Goal: Task Accomplishment & Management: Use online tool/utility

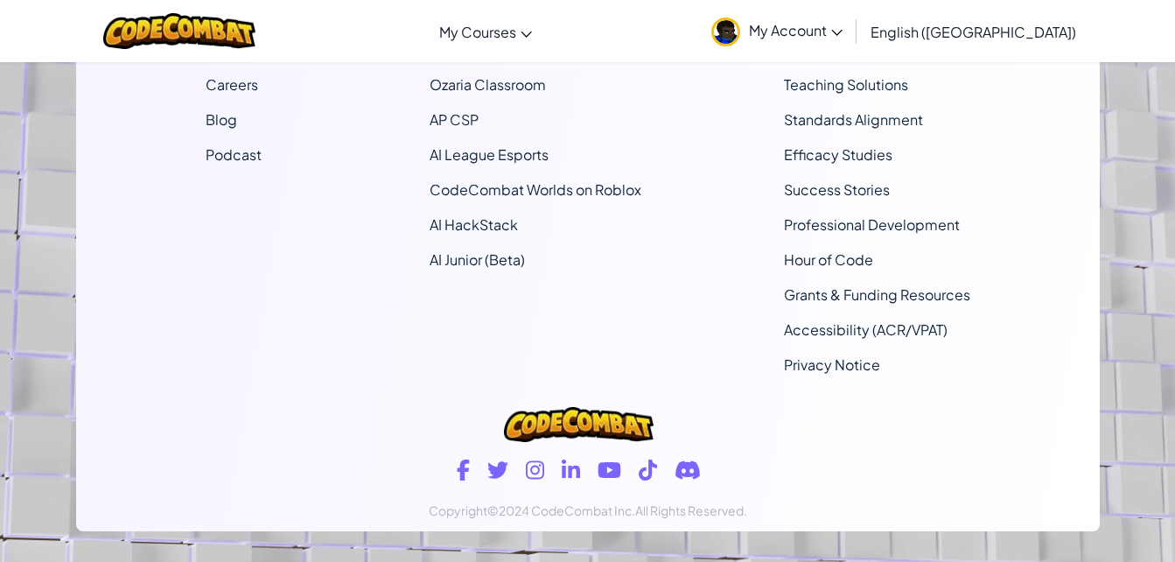
scroll to position [522, 0]
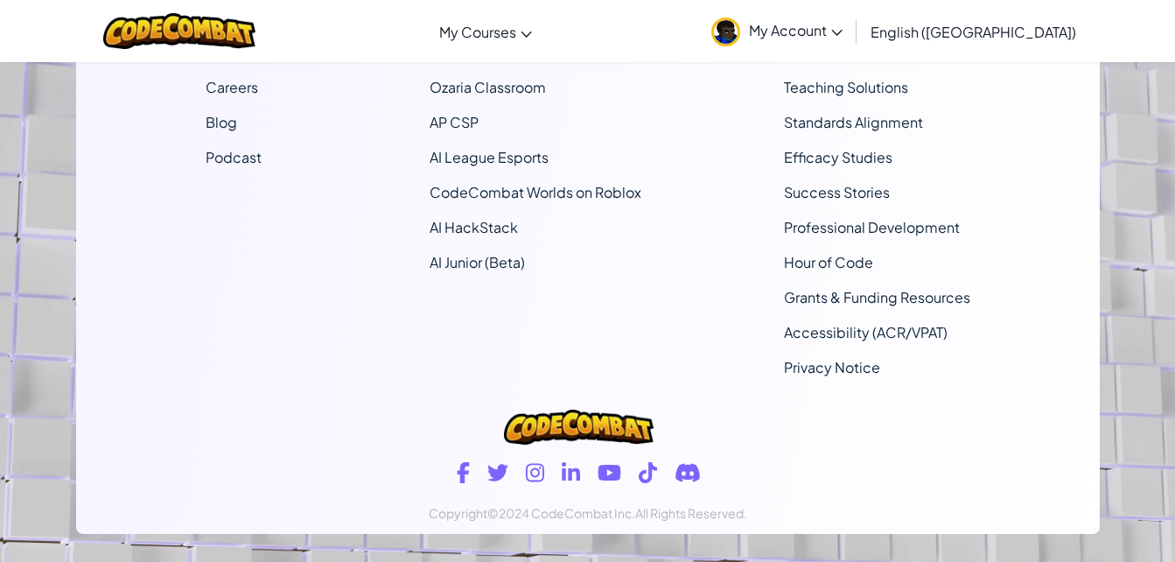
click at [548, 419] on img at bounding box center [578, 426] width 149 height 35
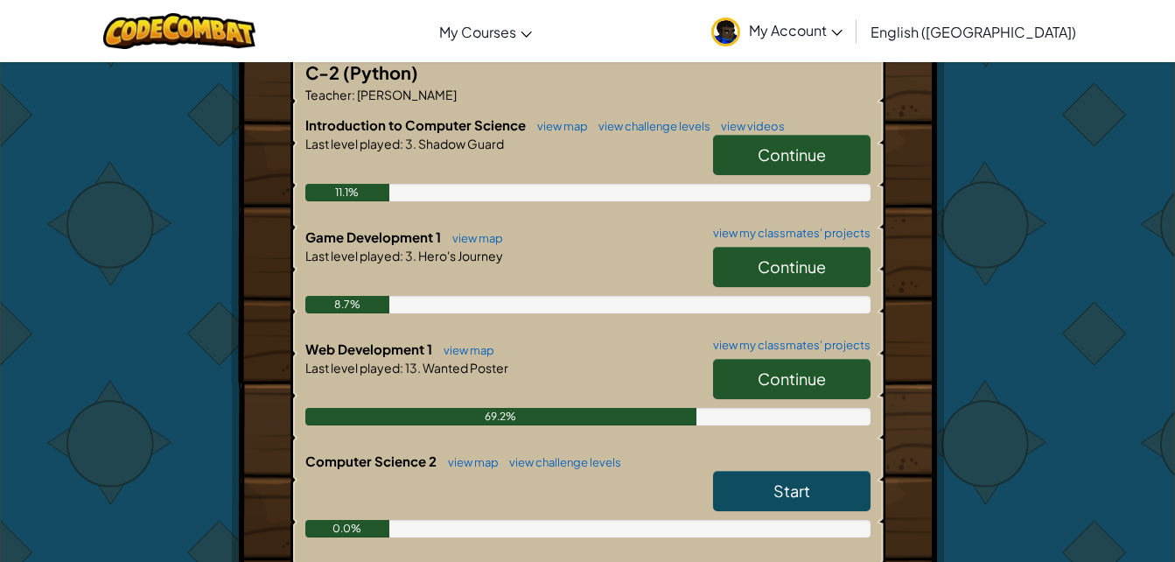
scroll to position [386, 0]
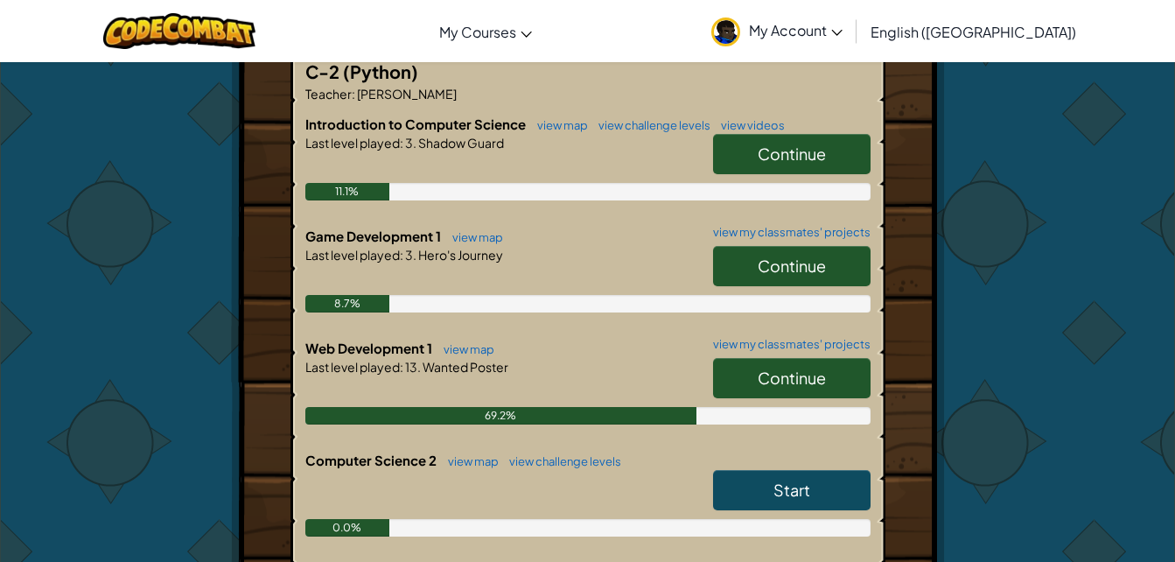
click at [793, 255] on span "Continue" at bounding box center [791, 265] width 68 height 20
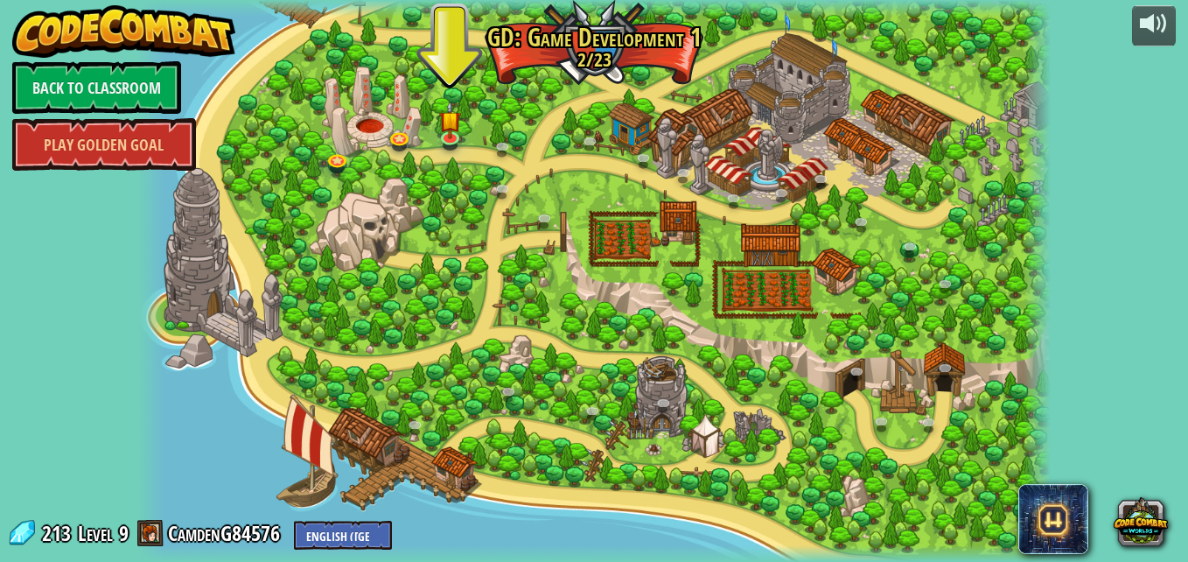
drag, startPoint x: 729, startPoint y: 343, endPoint x: 733, endPoint y: 286, distance: 57.0
click at [457, 138] on link at bounding box center [452, 140] width 35 height 26
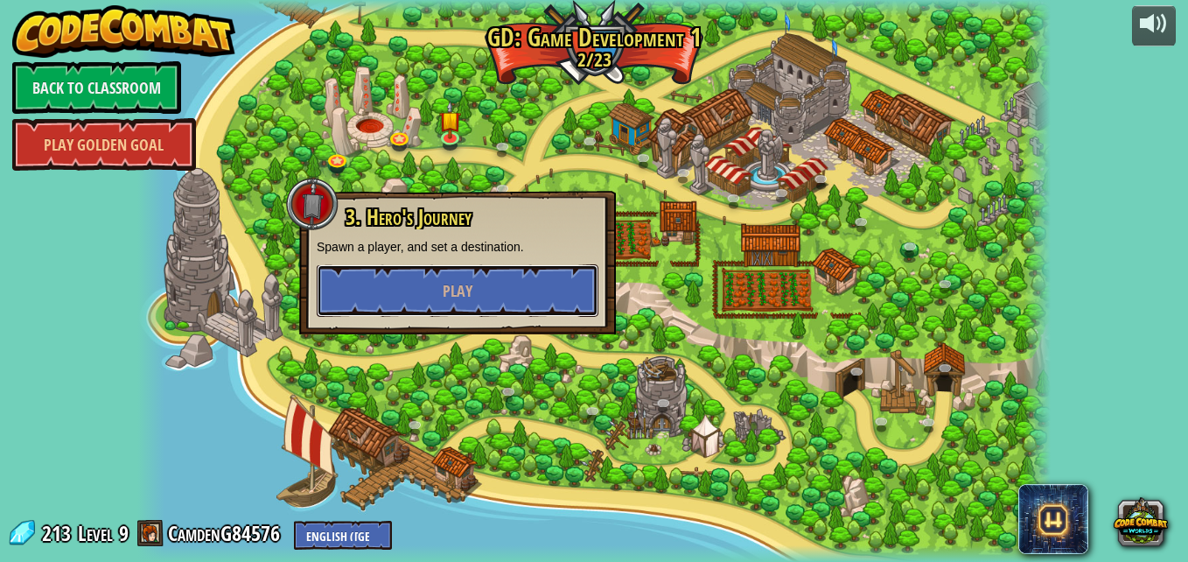
click at [498, 282] on button "Play" at bounding box center [458, 290] width 282 height 52
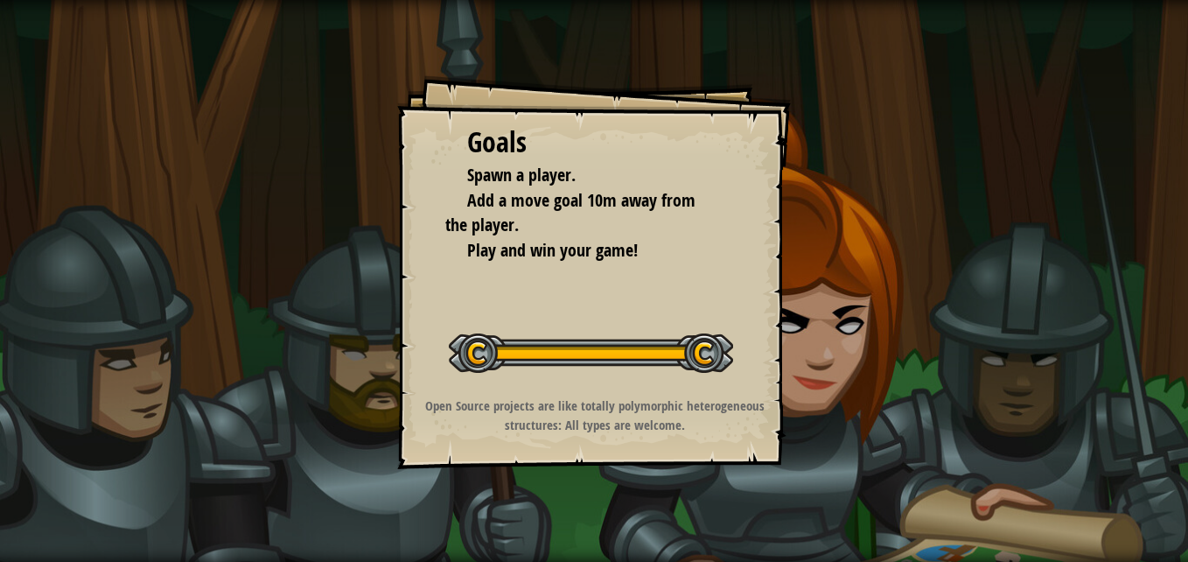
click at [576, 297] on div "Goals Spawn a player. Add a move goal 10m away from the player. Play and win yo…" at bounding box center [594, 272] width 394 height 394
drag, startPoint x: 261, startPoint y: 178, endPoint x: 255, endPoint y: 193, distance: 16.6
click at [255, 193] on div "Goals Spawn a player. Add a move goal 10m away from the player. Play and win yo…" at bounding box center [594, 281] width 1188 height 562
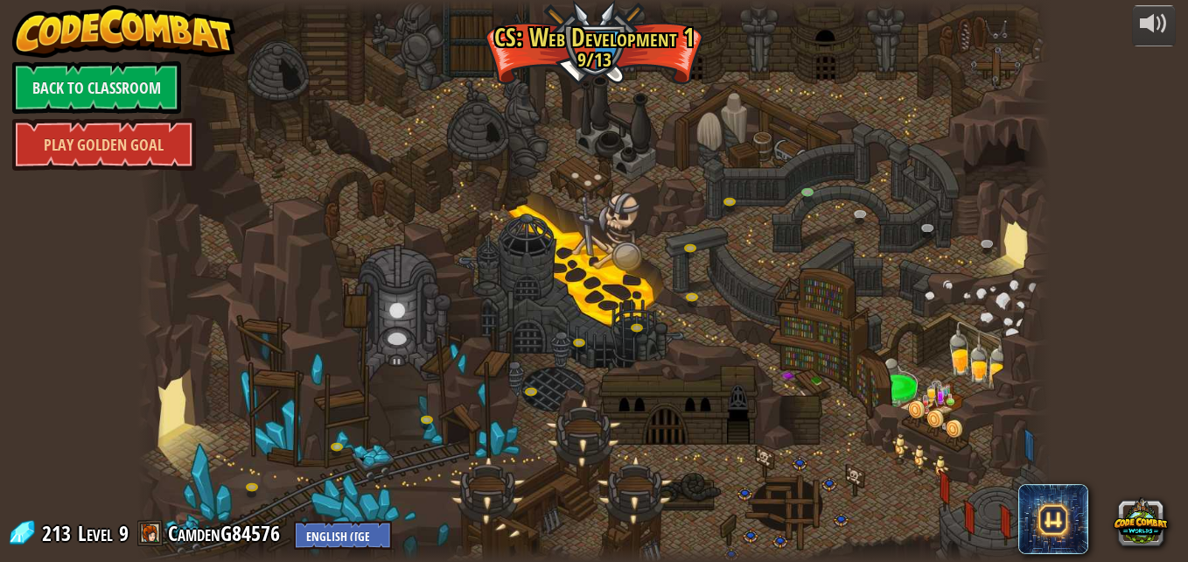
click at [235, 177] on div at bounding box center [594, 281] width 914 height 562
click at [855, 214] on link at bounding box center [864, 218] width 35 height 26
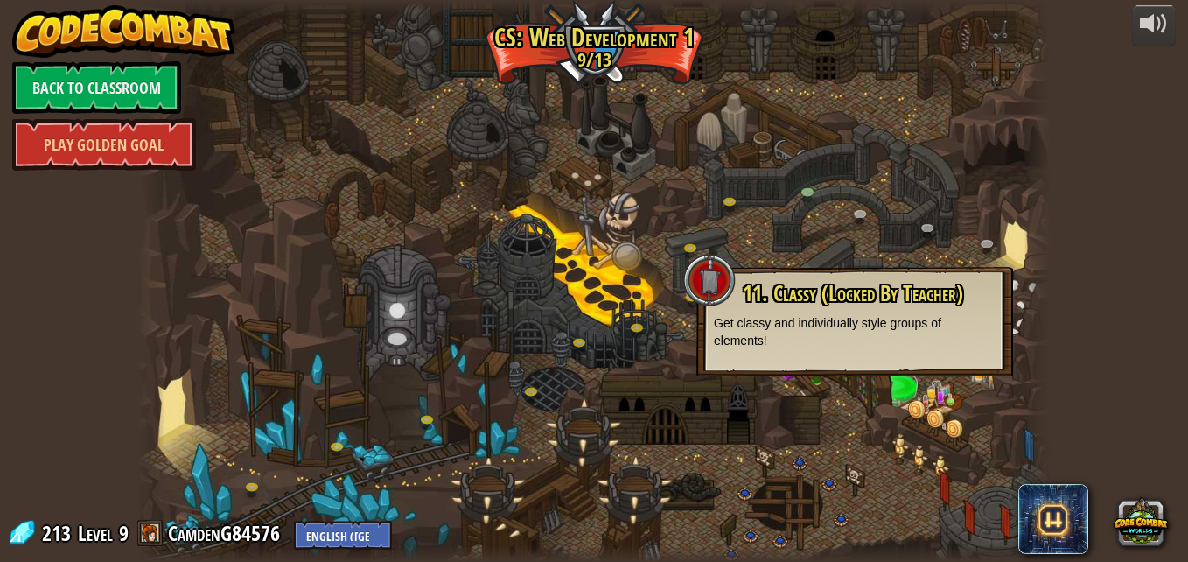
click at [827, 209] on div at bounding box center [594, 281] width 914 height 562
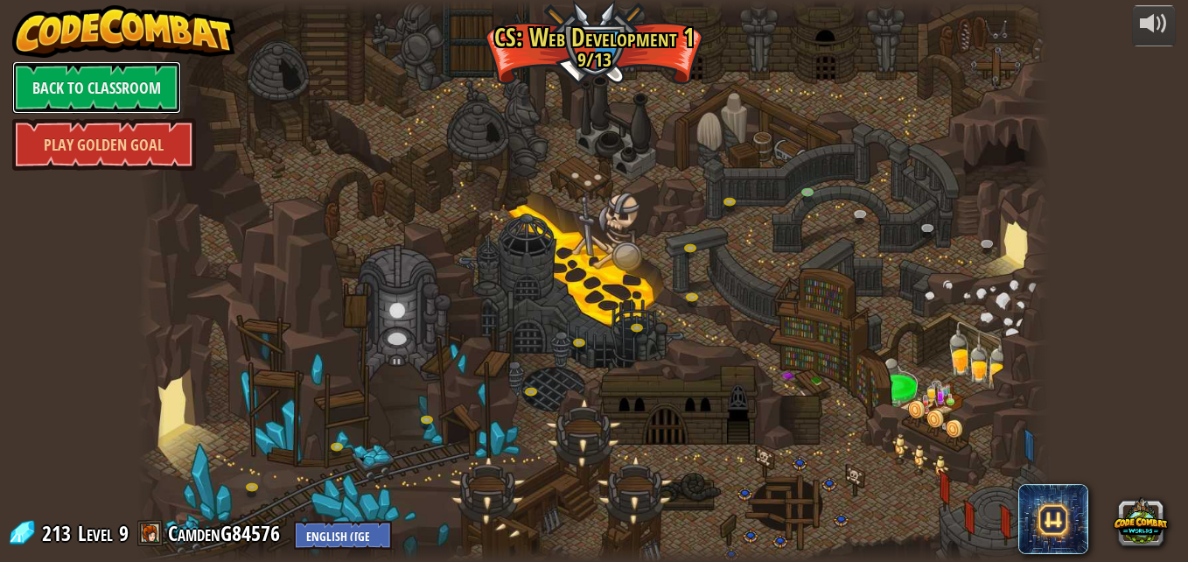
click at [75, 86] on link "Back to Classroom" at bounding box center [96, 87] width 169 height 52
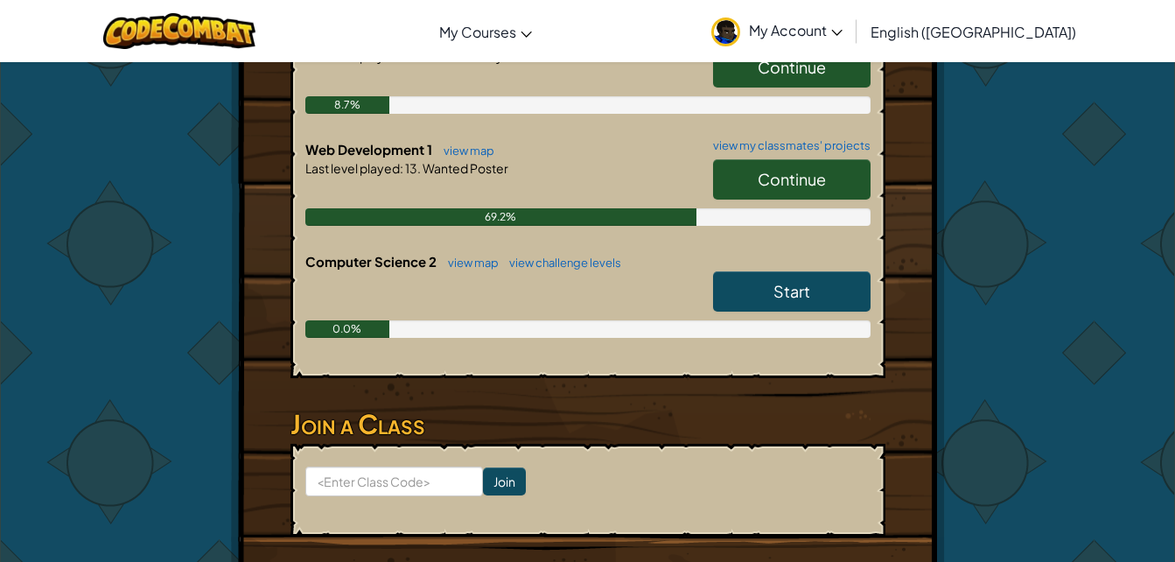
scroll to position [585, 0]
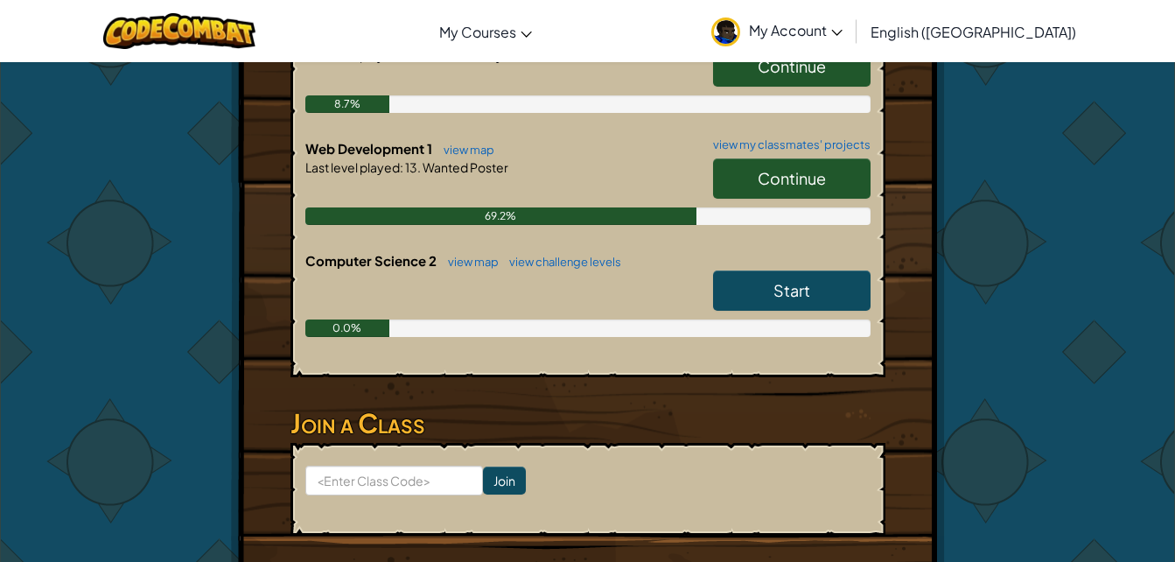
click at [759, 167] on link "Continue" at bounding box center [791, 178] width 157 height 40
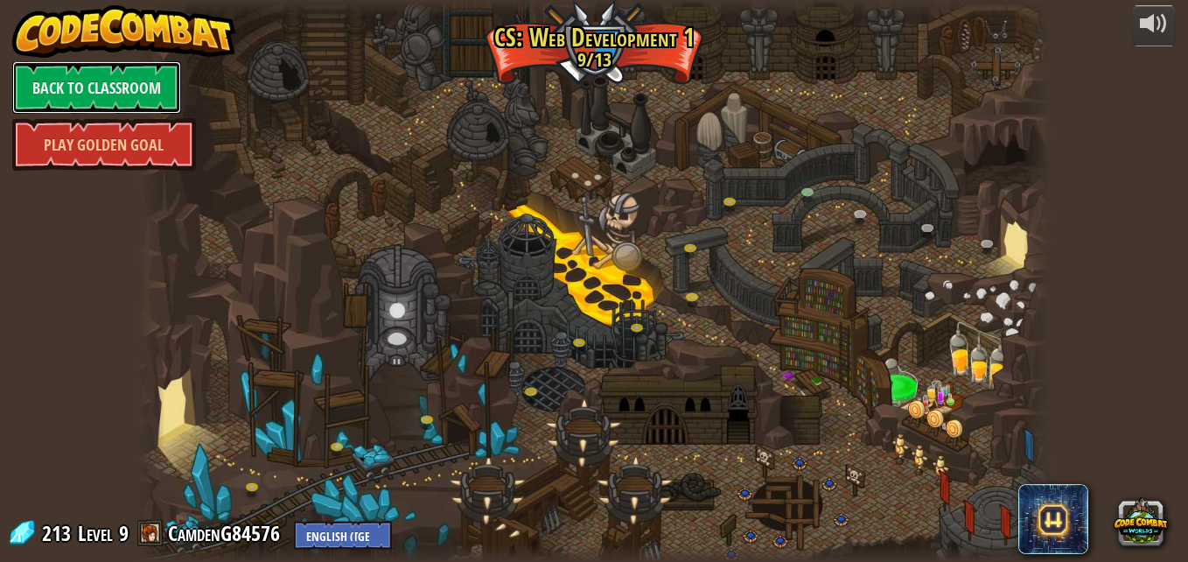
click at [103, 79] on link "Back to Classroom" at bounding box center [96, 87] width 169 height 52
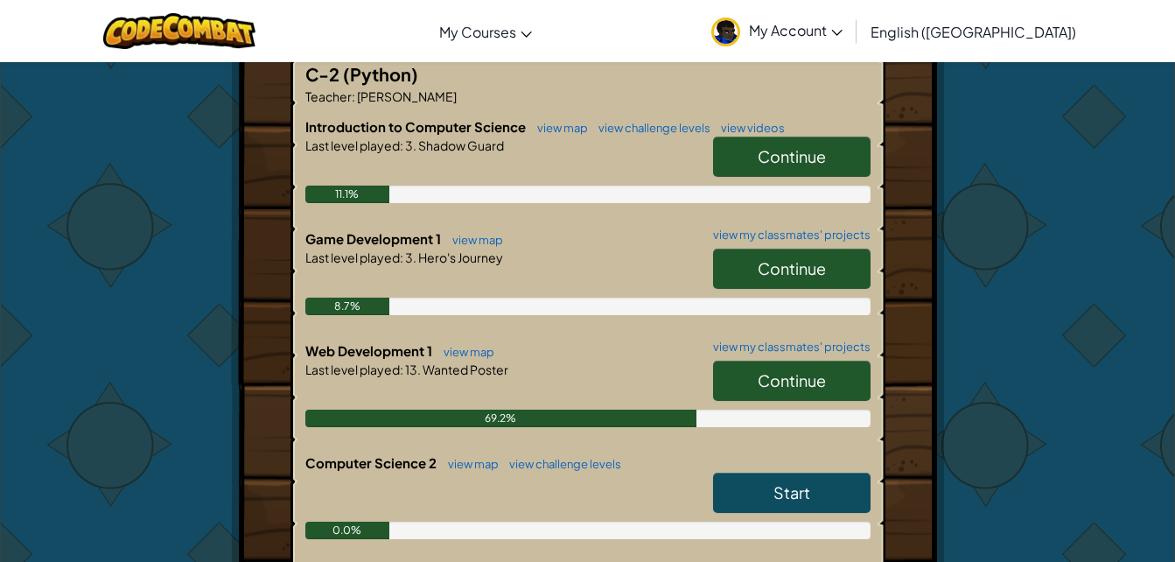
scroll to position [386, 0]
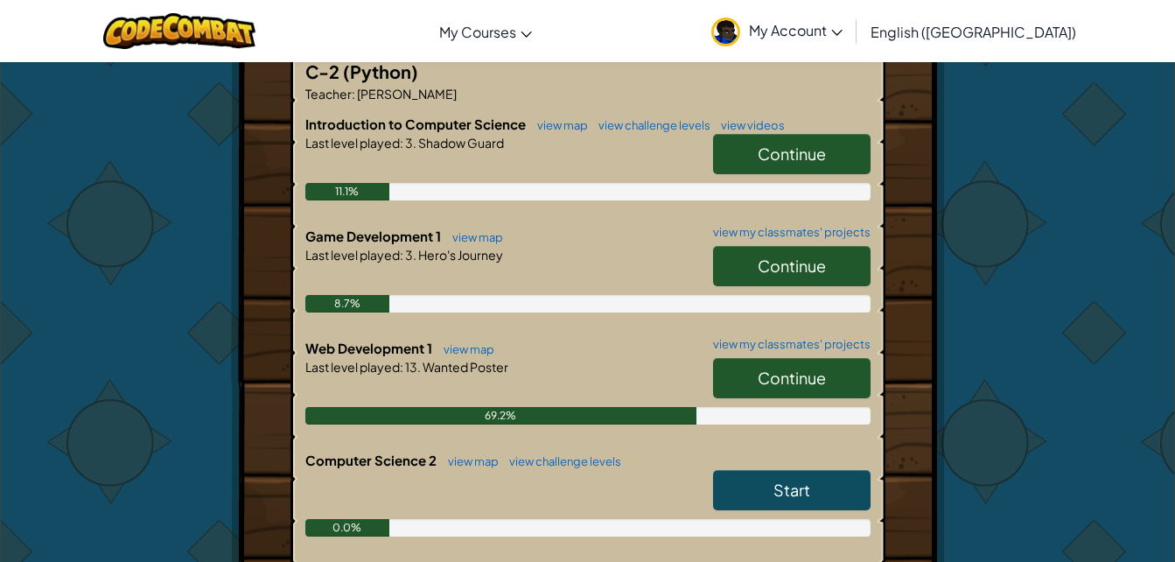
click at [755, 246] on link "Continue" at bounding box center [791, 266] width 157 height 40
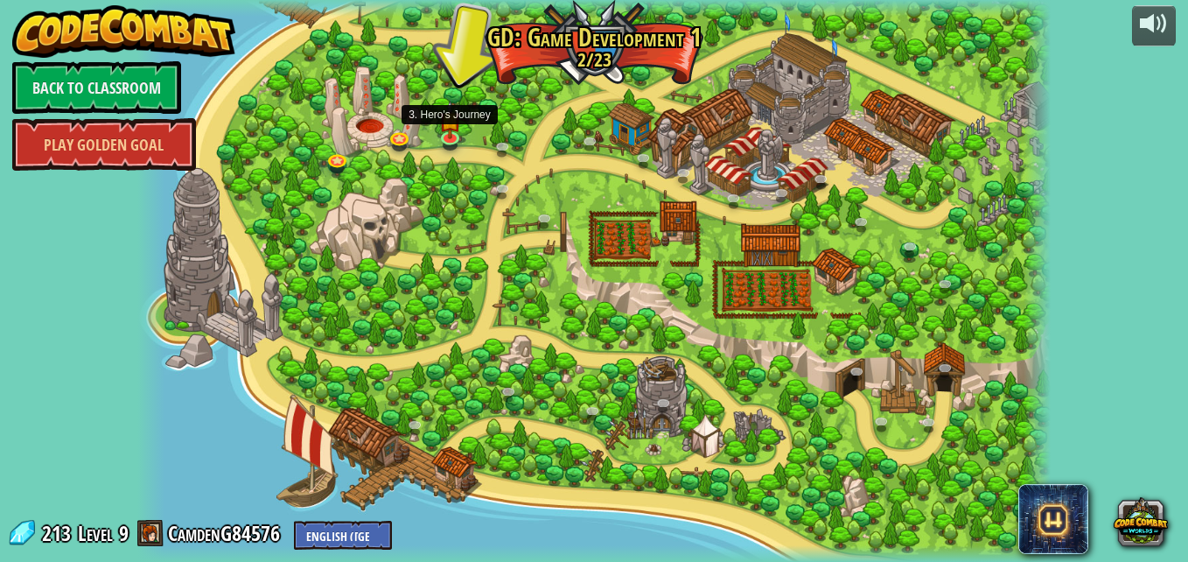
click at [452, 135] on img at bounding box center [449, 120] width 22 height 38
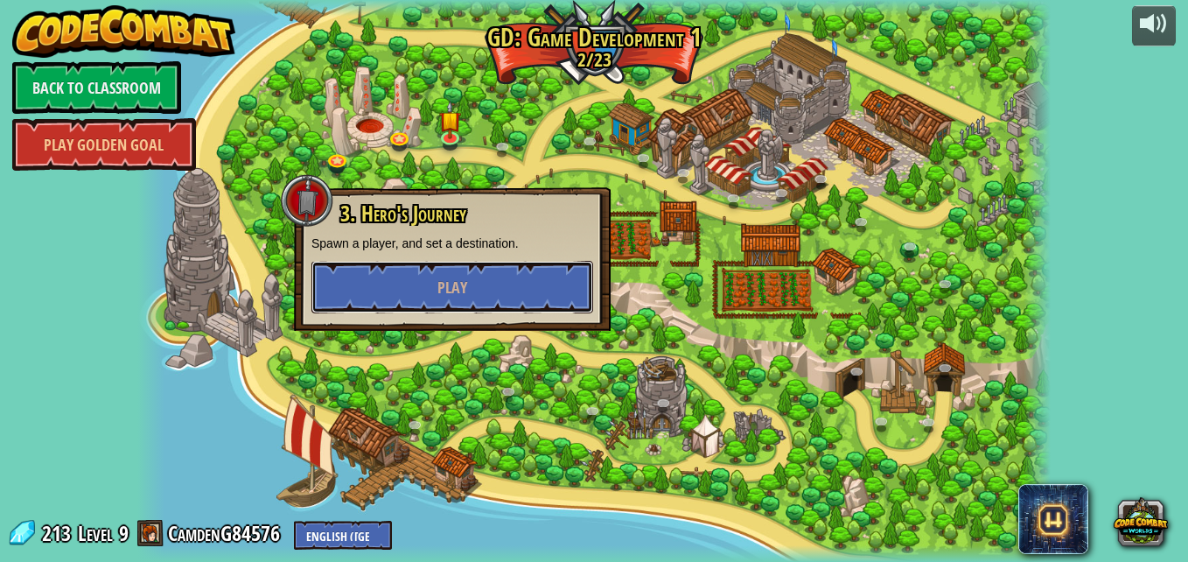
click at [509, 266] on button "Play" at bounding box center [452, 287] width 282 height 52
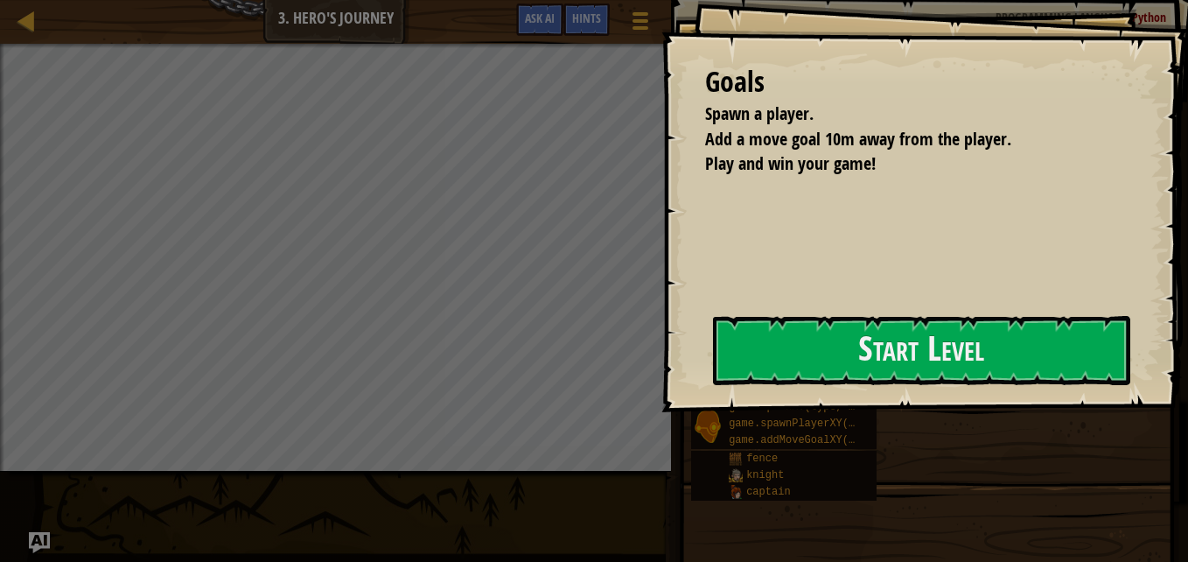
click at [661, 374] on div "Goals Spawn a player. Add a move goal 10m away from the player. Play and win yo…" at bounding box center [924, 206] width 527 height 412
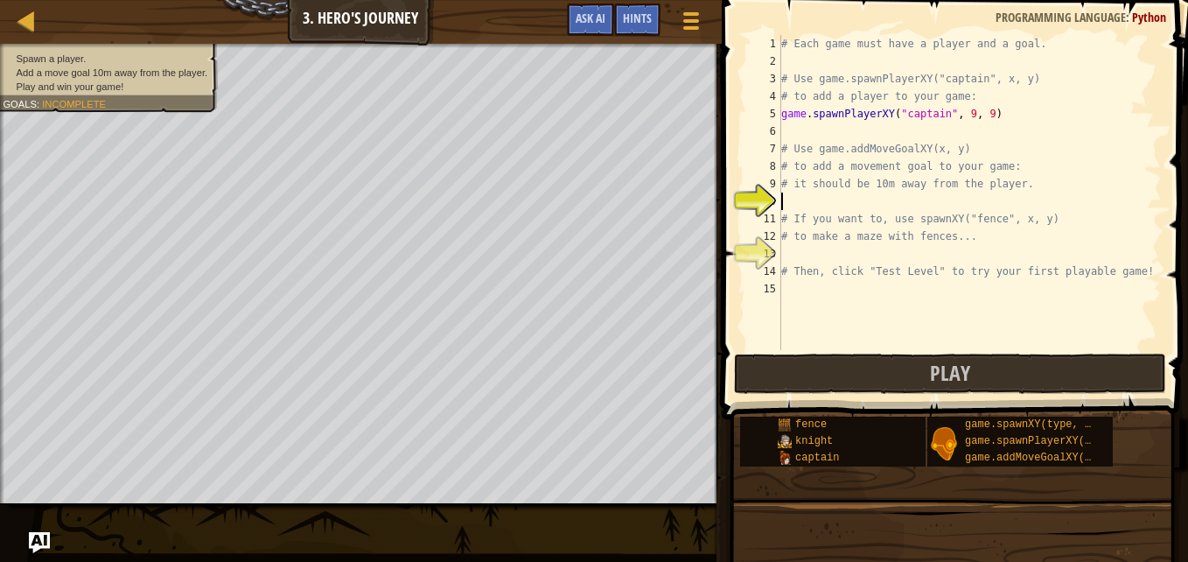
click at [798, 195] on div "# Each game must have a player and a goal. # Use game.spawnPlayerXY("captain", …" at bounding box center [970, 210] width 384 height 350
click at [789, 201] on div "# Each game must have a player and a goal. # Use game.spawnPlayerXY("captain", …" at bounding box center [970, 210] width 384 height 350
click at [508, 243] on div "copy 39, 32" at bounding box center [543, 244] width 147 height 35
click at [799, 202] on div "# Each game must have a player and a goal. # Use game.spawnPlayerXY("captain", …" at bounding box center [970, 210] width 384 height 350
paste textarea "39, 32"
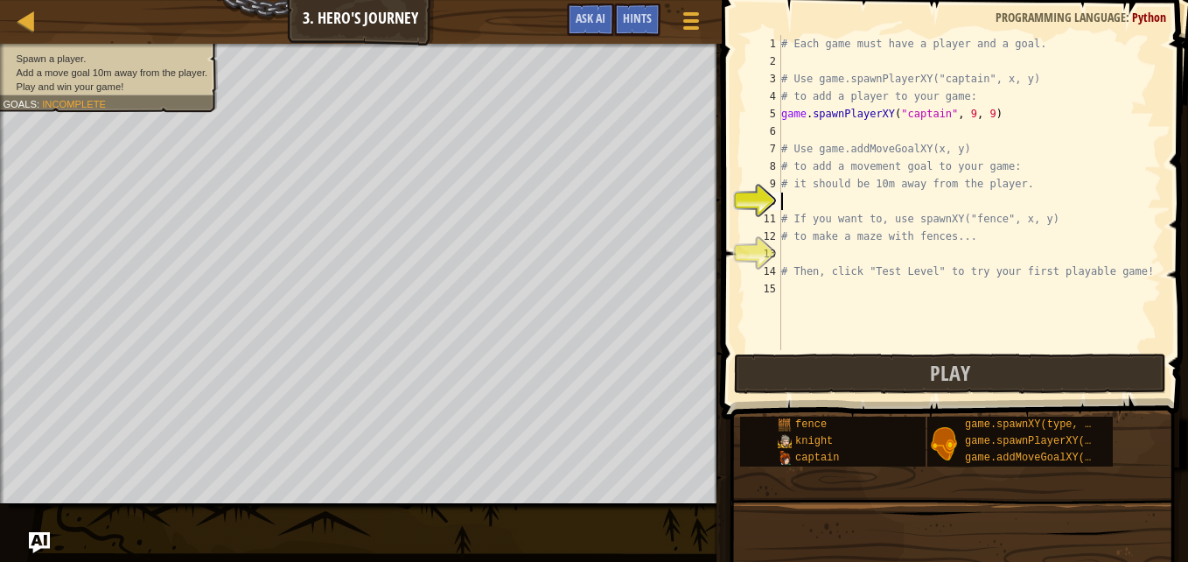
type textarea "39, 32"
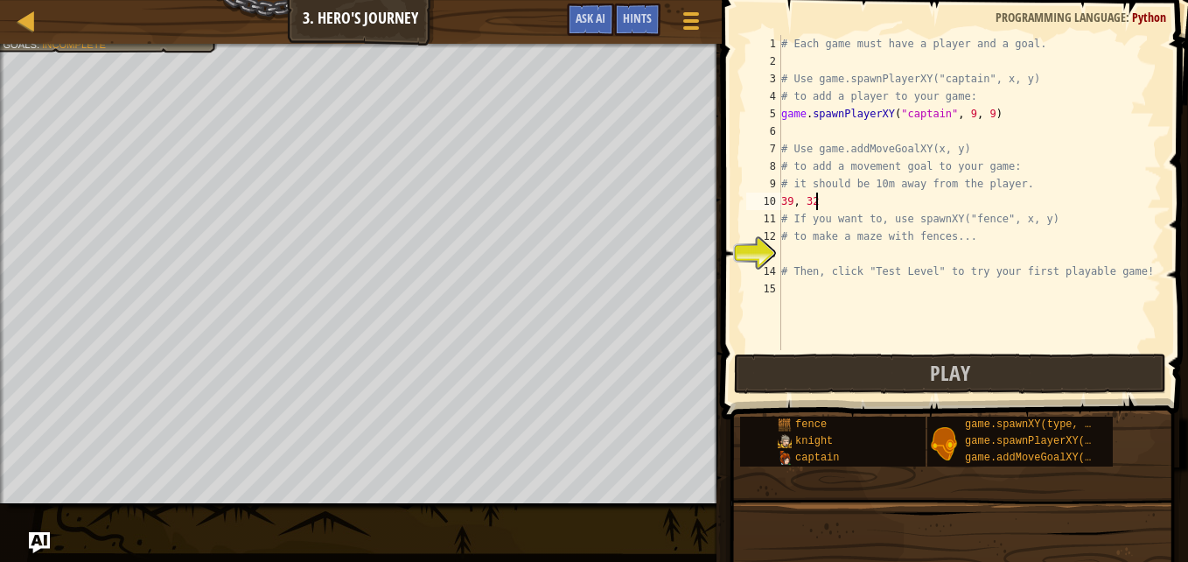
click at [797, 259] on div "# Each game must have a player and a goal. # Use game.spawnPlayerXY("captain", …" at bounding box center [970, 210] width 384 height 350
click at [602, 17] on span "Ask AI" at bounding box center [591, 18] width 30 height 17
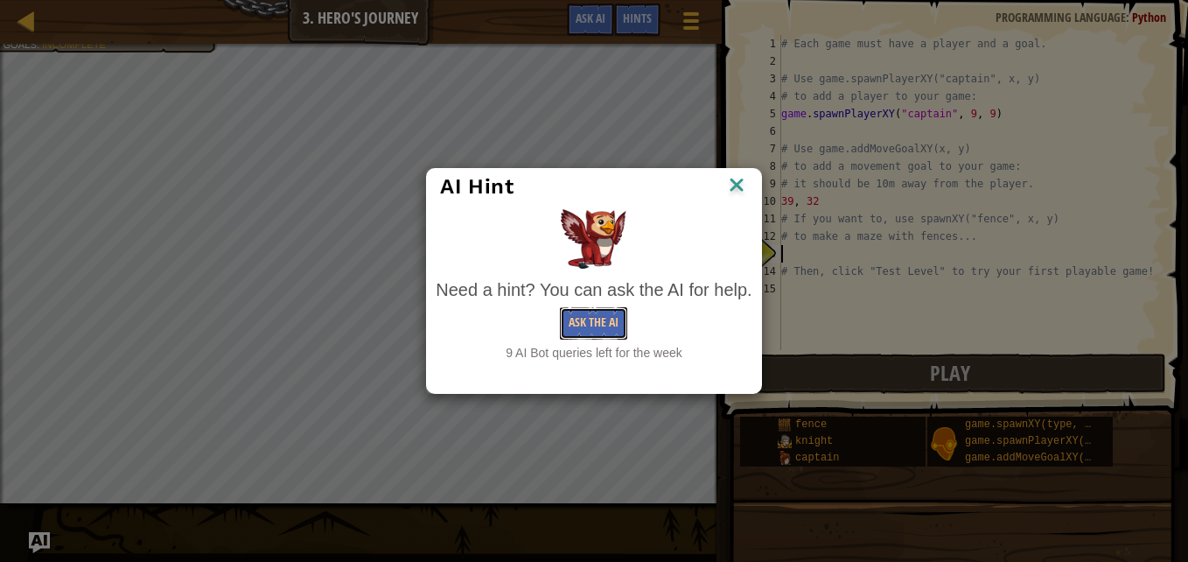
click at [597, 321] on button "Ask the AI" at bounding box center [593, 323] width 67 height 32
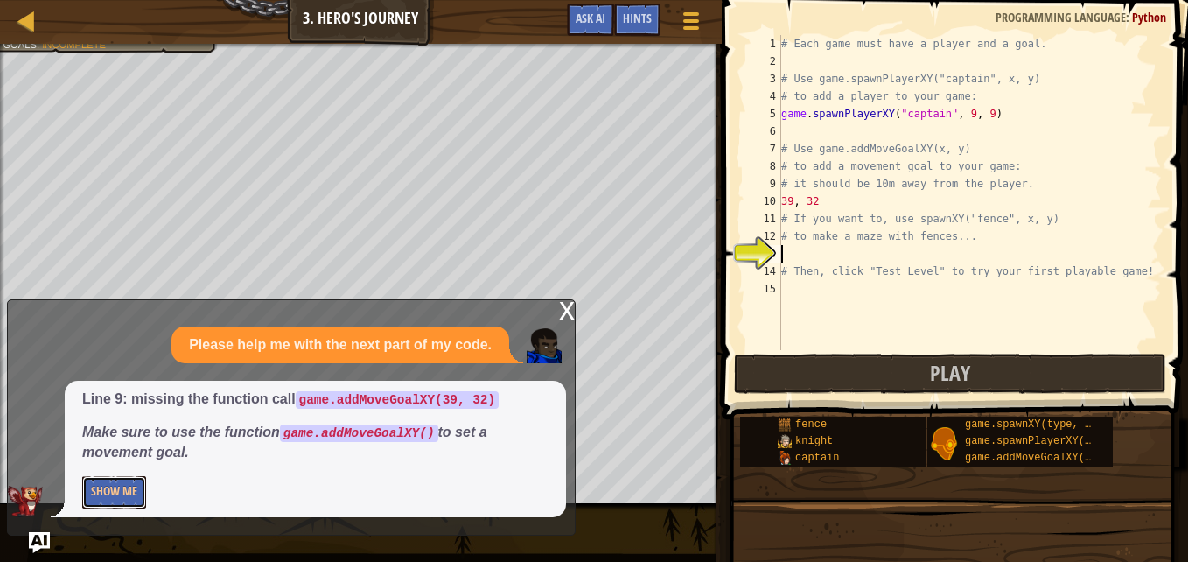
click at [133, 489] on button "Show Me" at bounding box center [114, 492] width 64 height 32
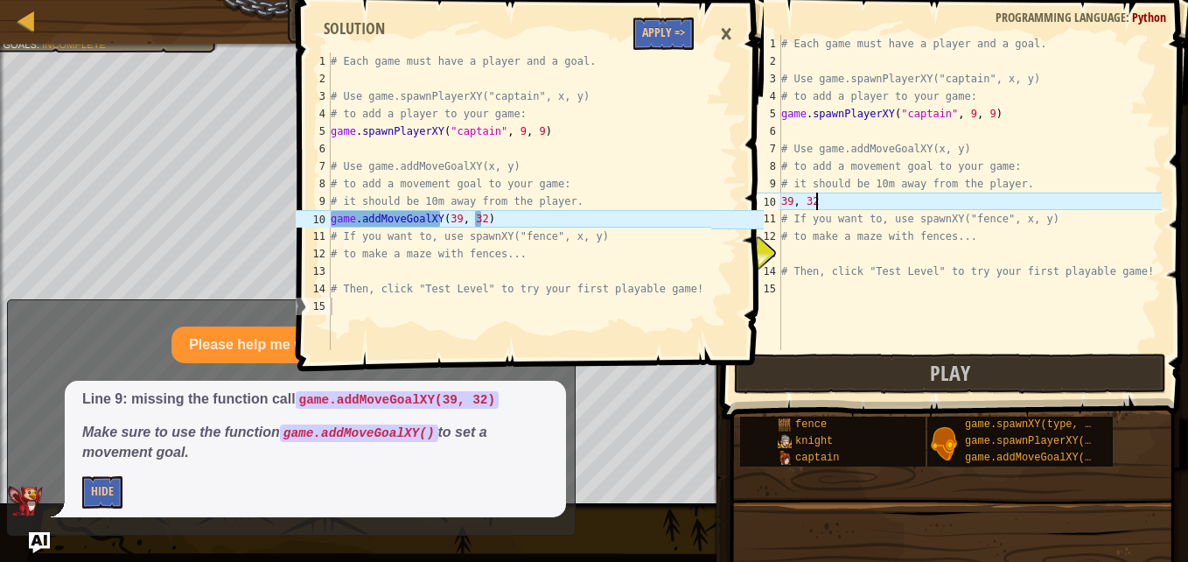
click at [832, 199] on div "# Each game must have a player and a goal. # Use game.spawnPlayerXY("captain", …" at bounding box center [970, 210] width 384 height 350
type textarea "3"
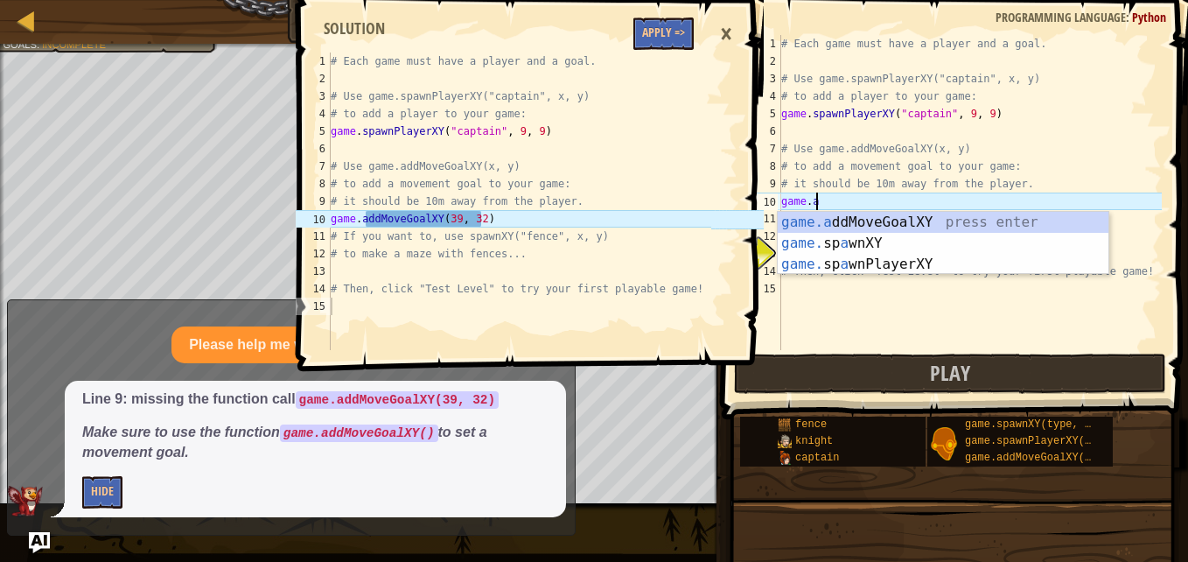
scroll to position [8, 2]
click at [879, 218] on div "game.a ddMoveGoalXY press enter game. sp a wnXY press enter game. sp a wnPlayer…" at bounding box center [943, 264] width 331 height 105
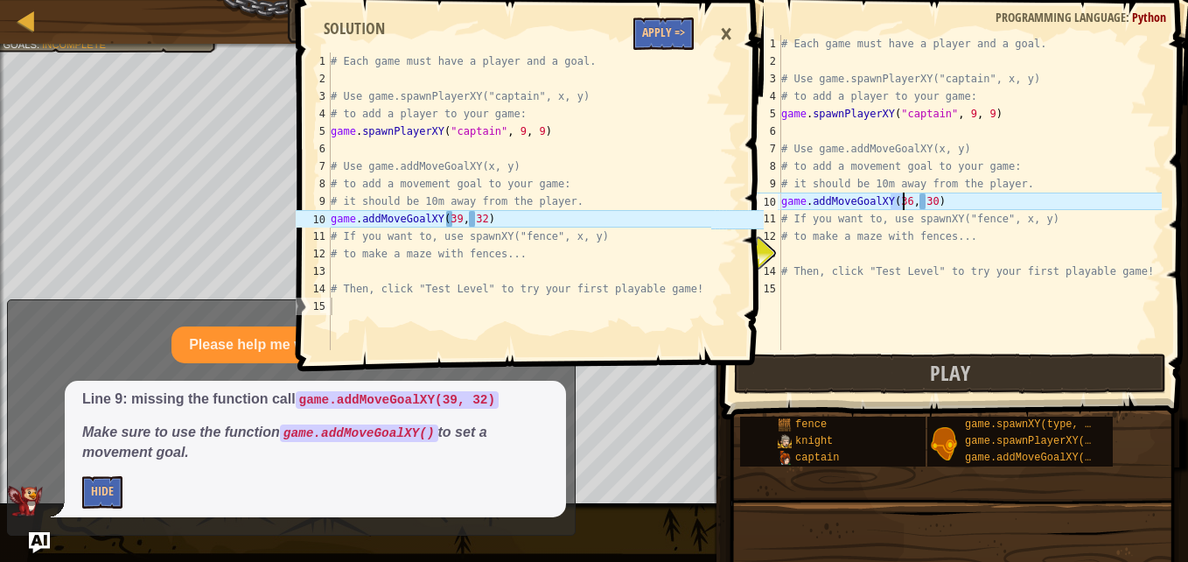
click at [900, 199] on div "# Each game must have a player and a goal. # Use game.spawnPlayerXY("captain", …" at bounding box center [970, 192] width 384 height 315
click at [924, 199] on div "# Each game must have a player and a goal. # Use game.spawnPlayerXY("captain", …" at bounding box center [970, 210] width 384 height 350
type textarea "game.addMoveGoalXY(39, 32)"
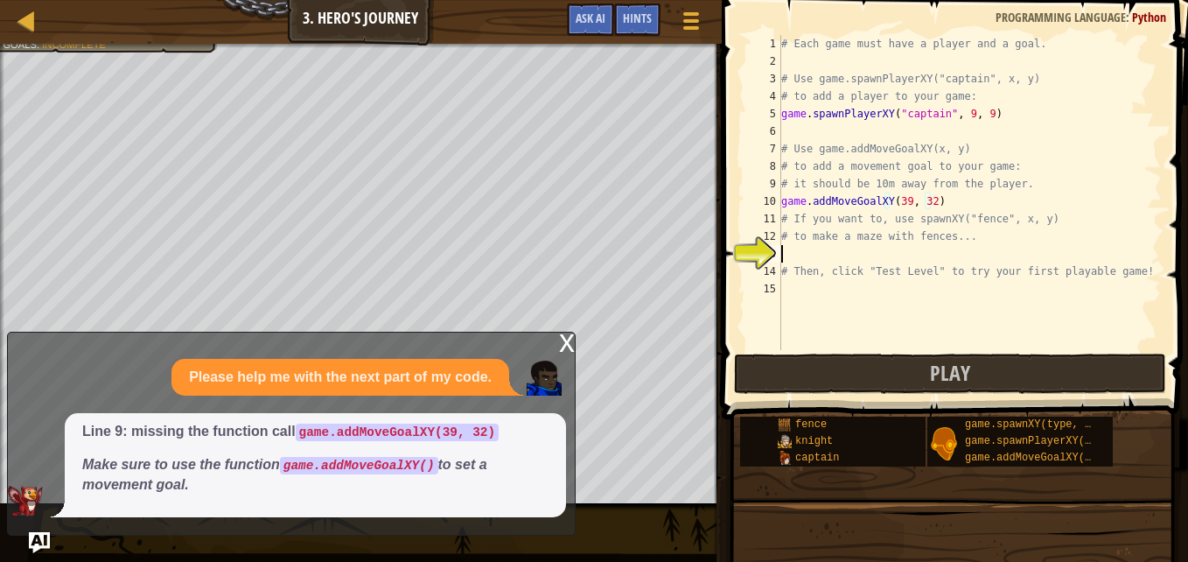
click at [790, 258] on div "# Each game must have a player and a goal. # Use game.spawnPlayerXY("captain", …" at bounding box center [970, 210] width 384 height 350
click at [639, 25] on span "Hints" at bounding box center [637, 18] width 29 height 17
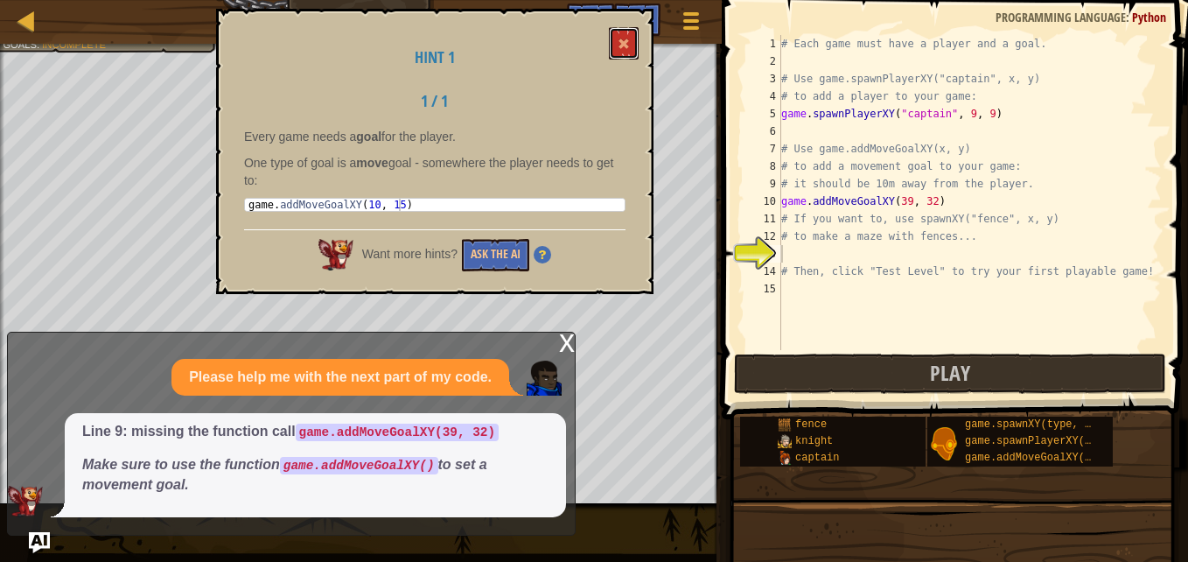
click at [613, 47] on button at bounding box center [624, 43] width 30 height 32
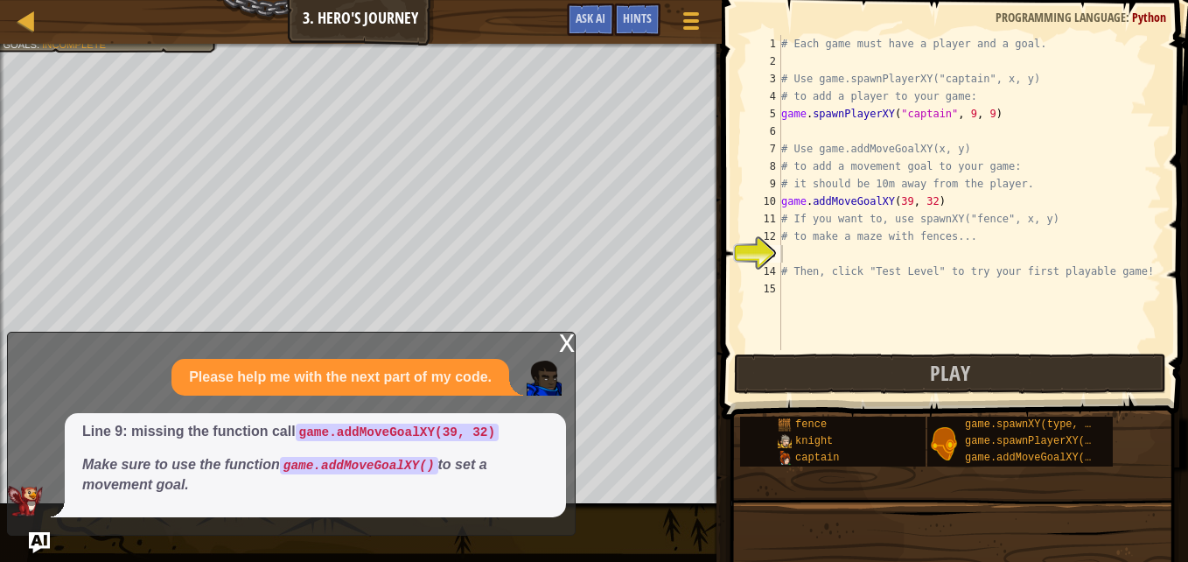
click at [790, 251] on div "# Each game must have a player and a goal. # Use game.spawnPlayerXY("captain", …" at bounding box center [970, 210] width 384 height 350
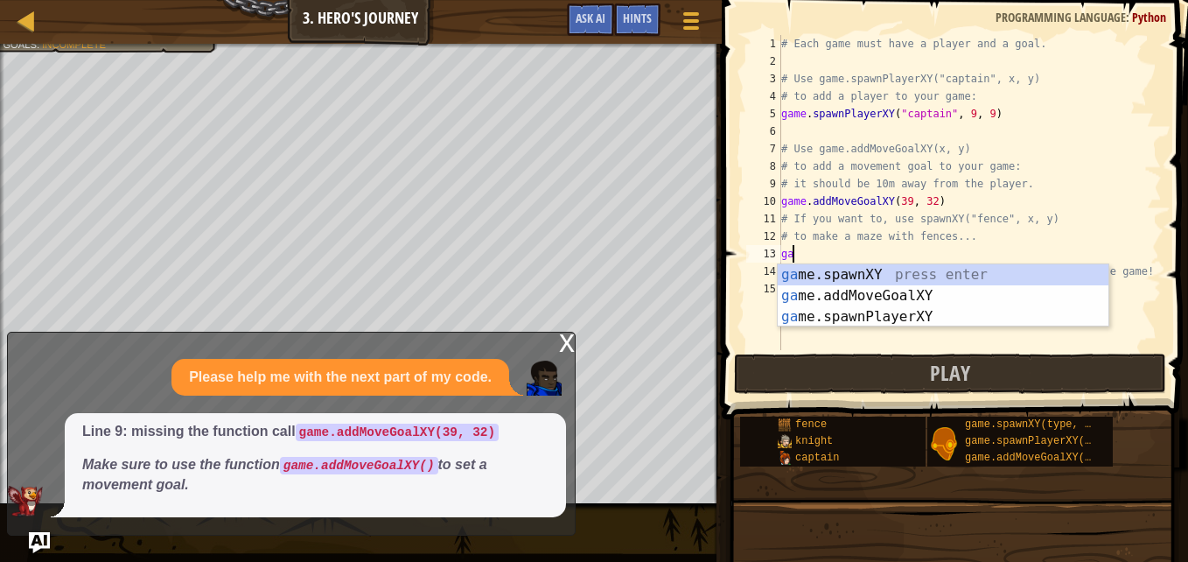
type textarea "g"
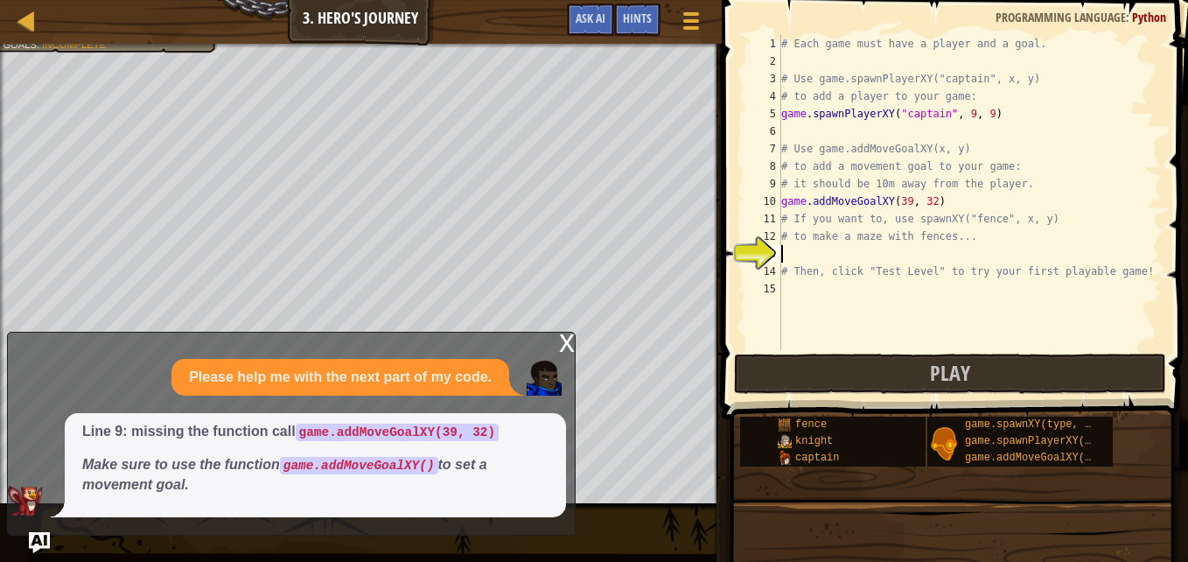
click at [789, 253] on div "# Each game must have a player and a goal. # Use game.spawnPlayerXY("captain", …" at bounding box center [970, 210] width 384 height 350
click at [784, 253] on div "# Each game must have a player and a goal. # Use game.spawnPlayerXY("captain", …" at bounding box center [970, 210] width 384 height 350
click at [565, 338] on div "x" at bounding box center [567, 340] width 16 height 17
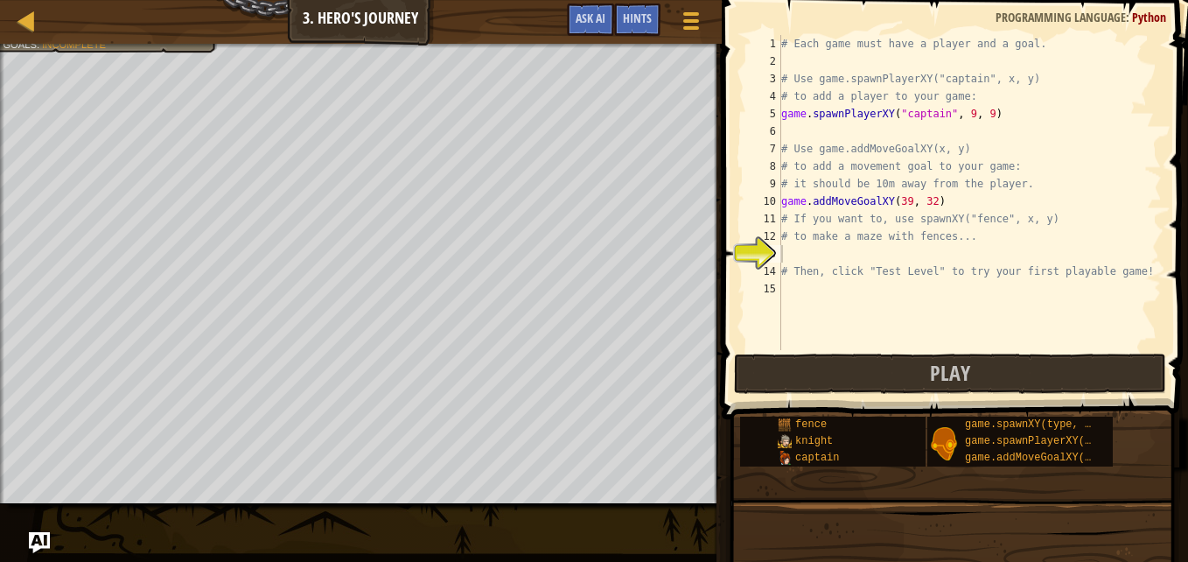
click at [634, 19] on span "Hints" at bounding box center [637, 18] width 29 height 17
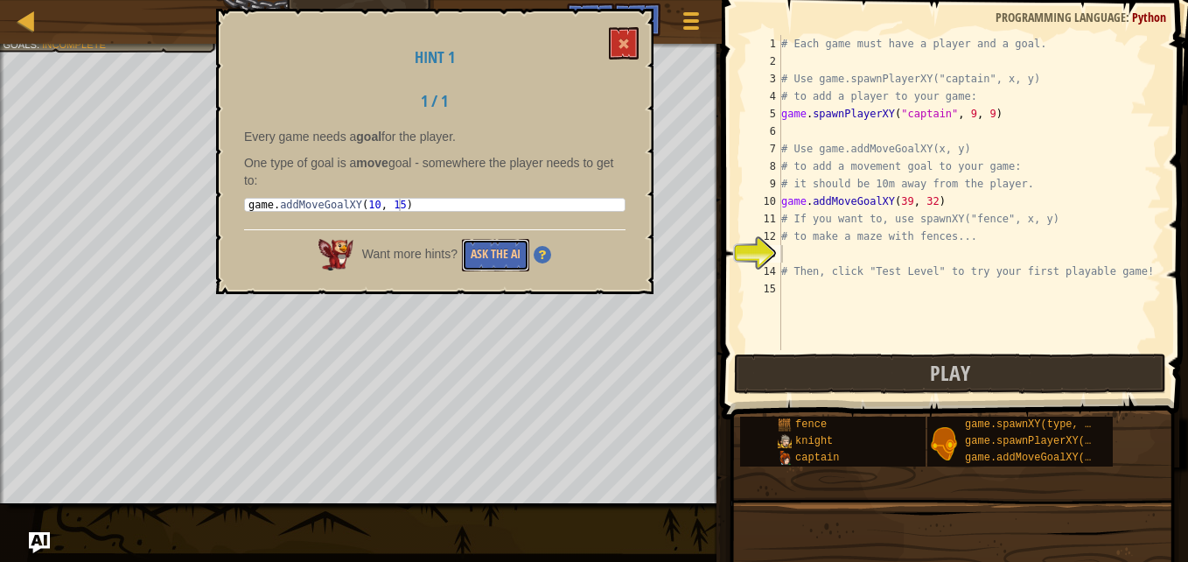
click at [499, 252] on button "Ask the AI" at bounding box center [495, 255] width 67 height 32
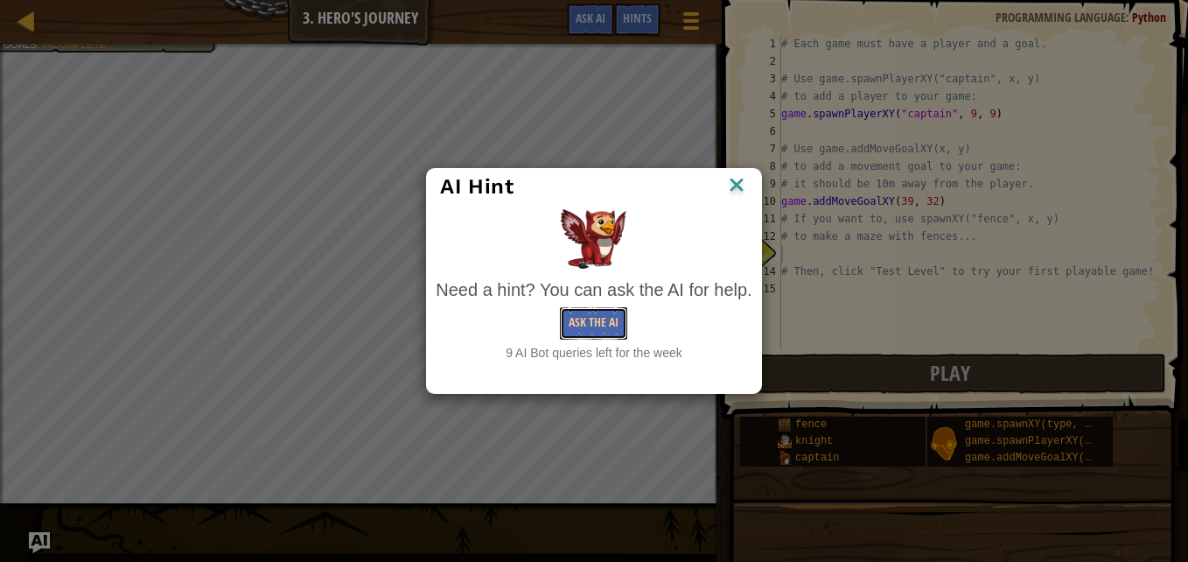
click at [606, 311] on button "Ask the AI" at bounding box center [593, 323] width 67 height 32
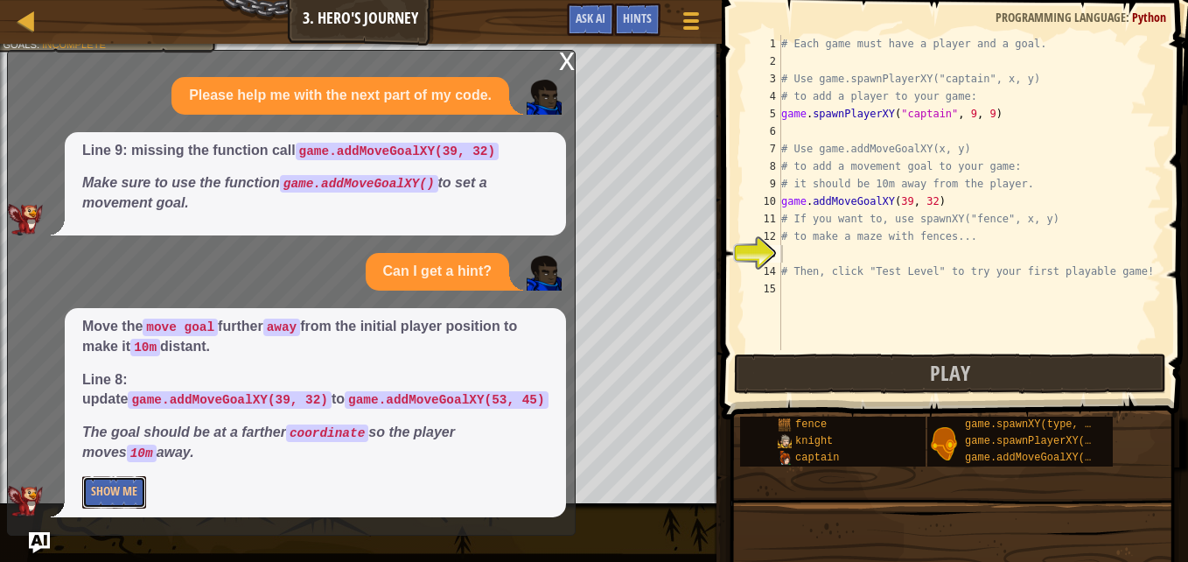
click at [122, 492] on button "Show Me" at bounding box center [114, 492] width 64 height 32
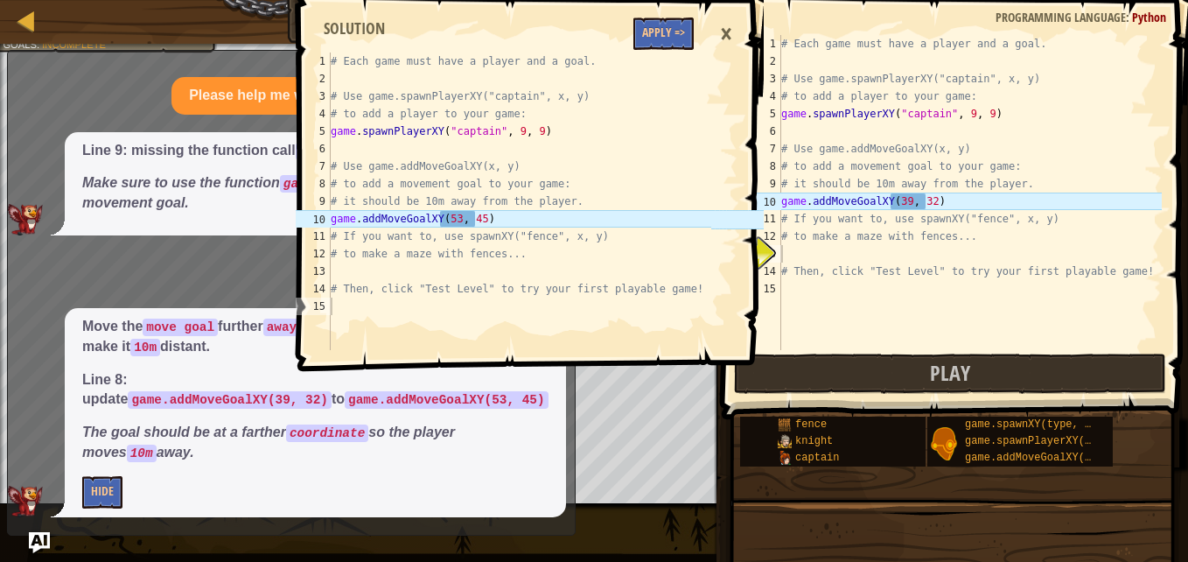
click at [787, 253] on div "# Each game must have a player and a goal. # Use game.spawnPlayerXY("captain", …" at bounding box center [970, 210] width 384 height 350
click at [678, 30] on button "Apply =>" at bounding box center [663, 33] width 60 height 32
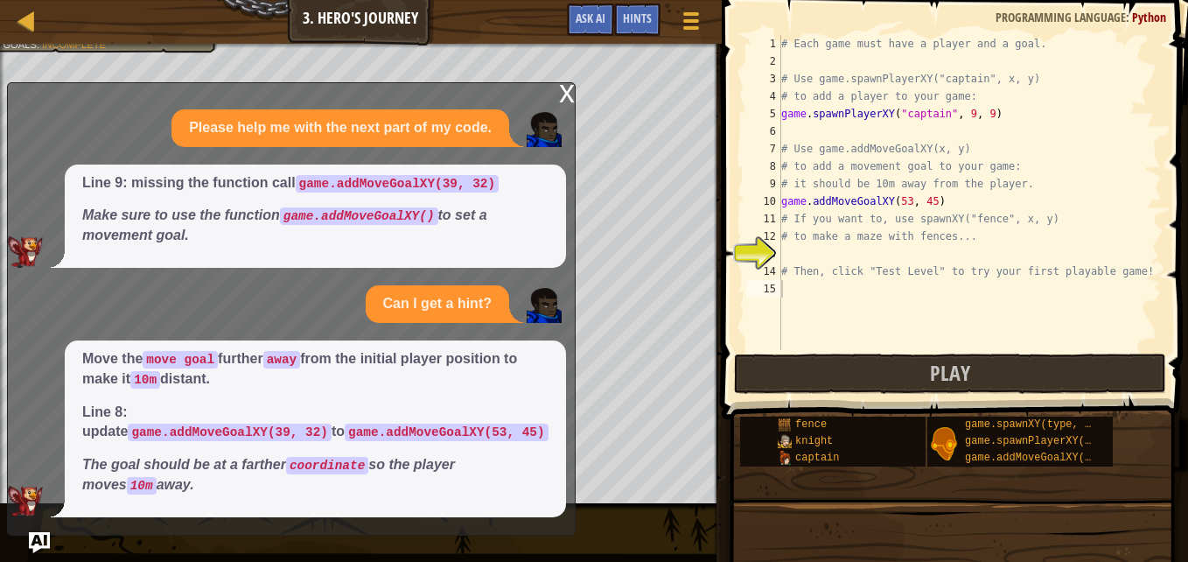
click at [156, 465] on em "The goal should be at a farther coordinate so the player moves 10m away." at bounding box center [268, 474] width 373 height 35
click at [782, 255] on div "# Each game must have a player and a goal. # Use game.spawnPlayerXY("captain", …" at bounding box center [970, 210] width 384 height 350
type textarea "t"
click at [574, 96] on div "x" at bounding box center [567, 91] width 16 height 17
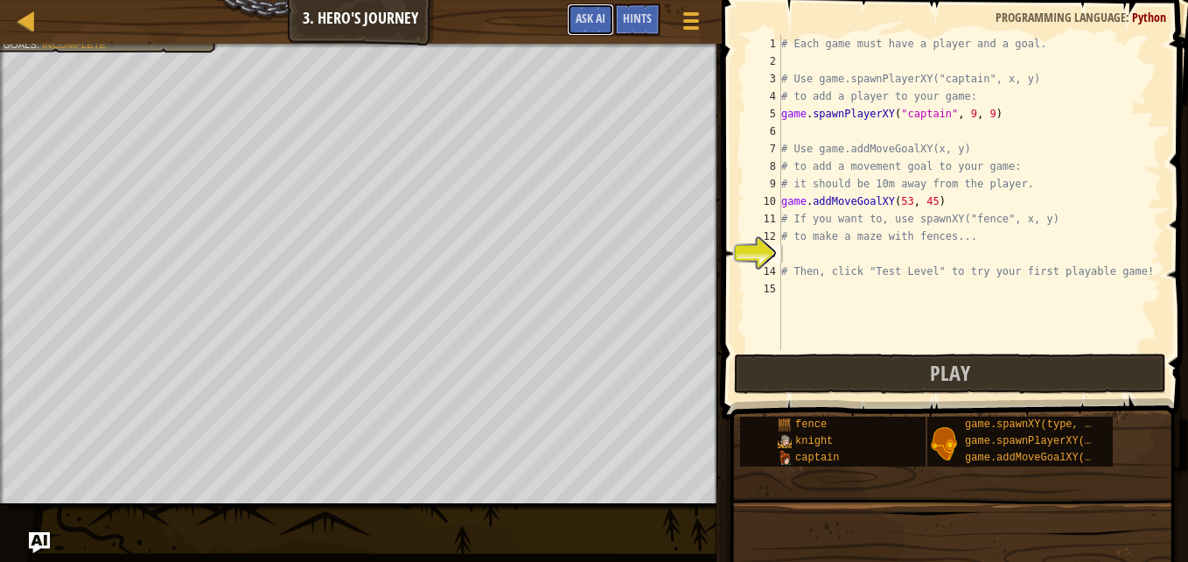
click at [589, 17] on span "Ask AI" at bounding box center [591, 18] width 30 height 17
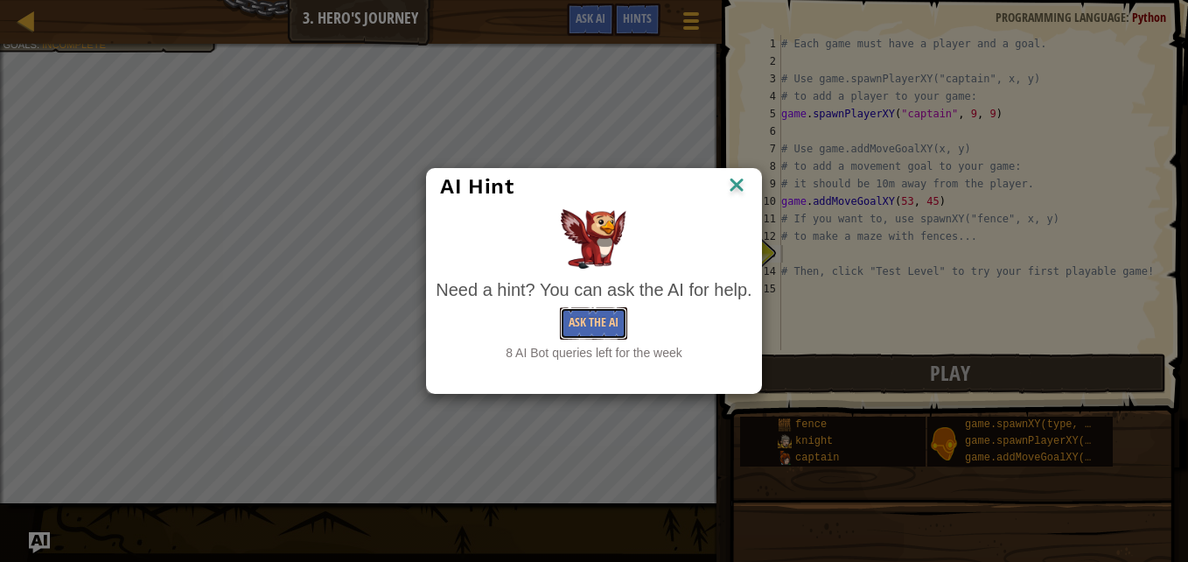
click at [590, 334] on button "Ask the AI" at bounding box center [593, 323] width 67 height 32
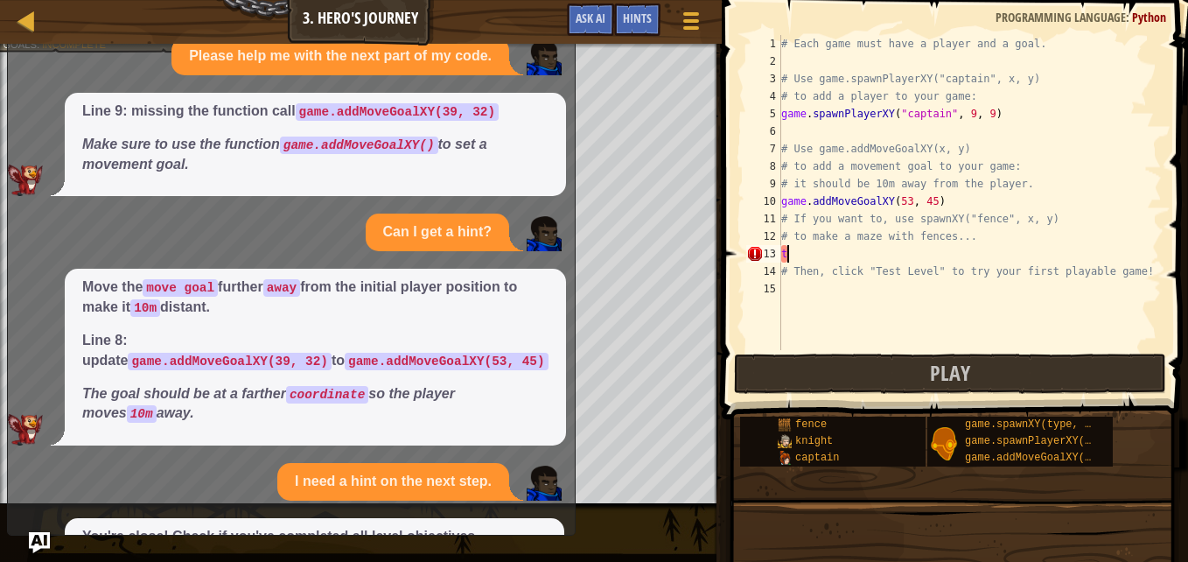
scroll to position [171, 0]
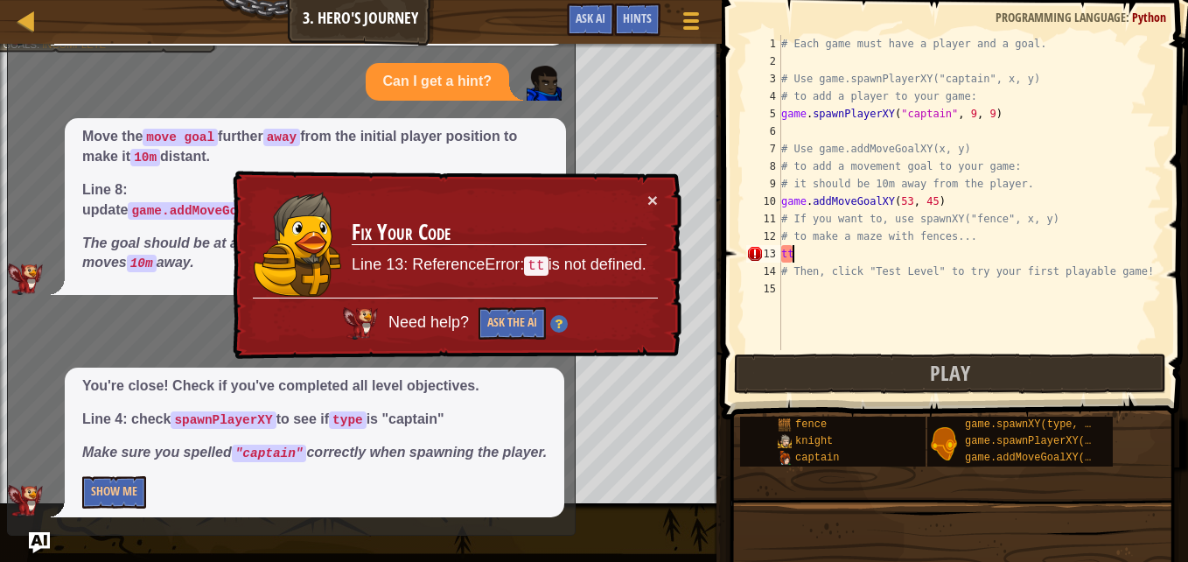
type textarea "t"
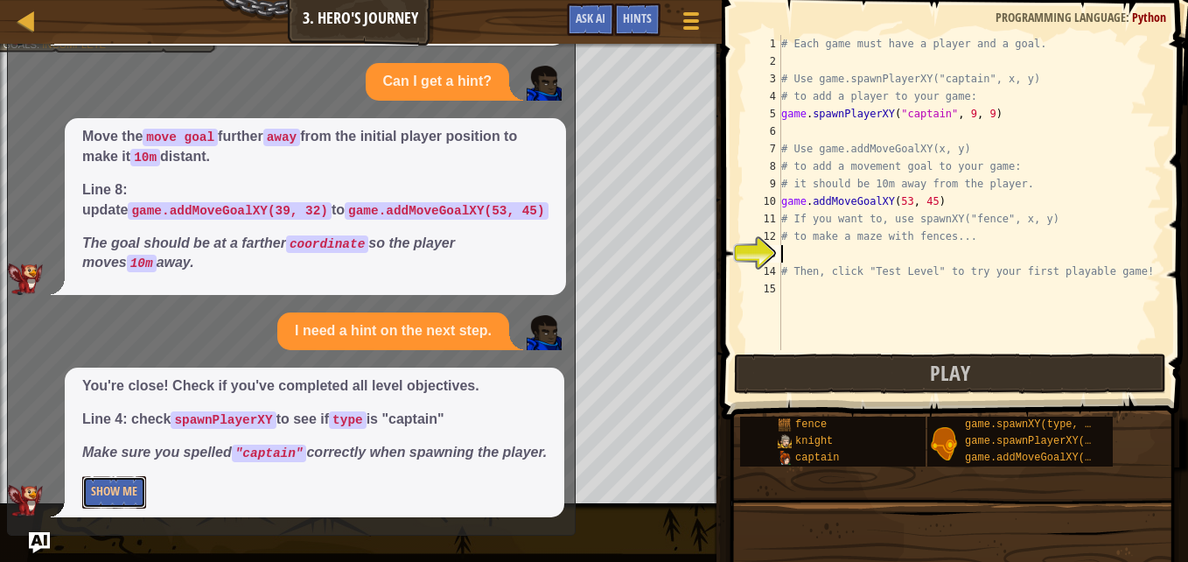
click at [131, 497] on button "Show Me" at bounding box center [114, 492] width 64 height 32
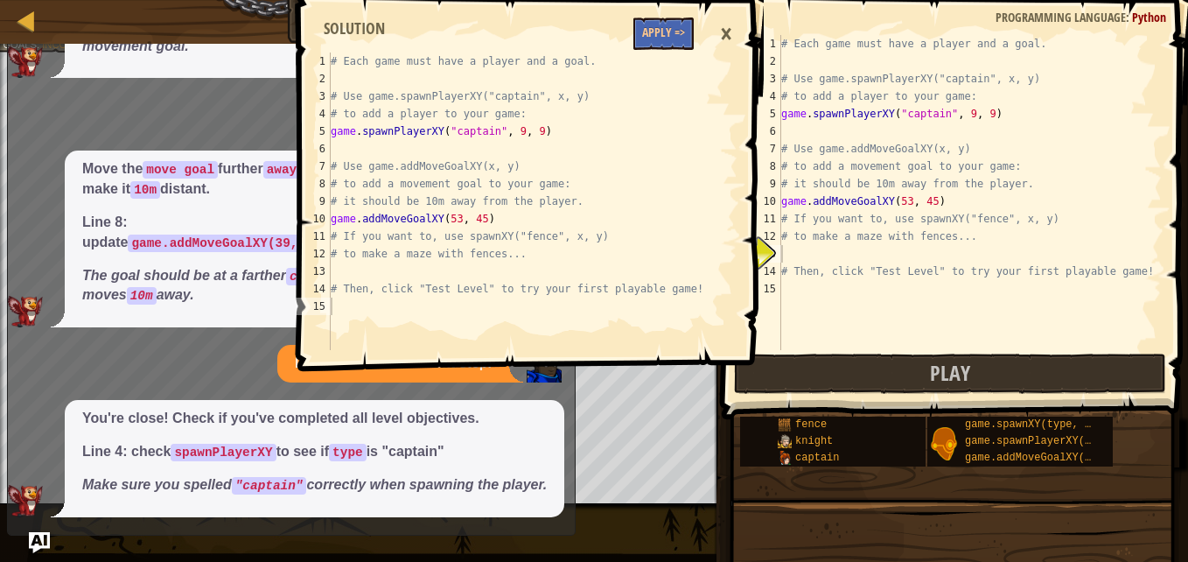
scroll to position [138, 0]
click at [795, 252] on div "# Each game must have a player and a goal. # Use game.spawnPlayerXY("captain", …" at bounding box center [970, 210] width 384 height 350
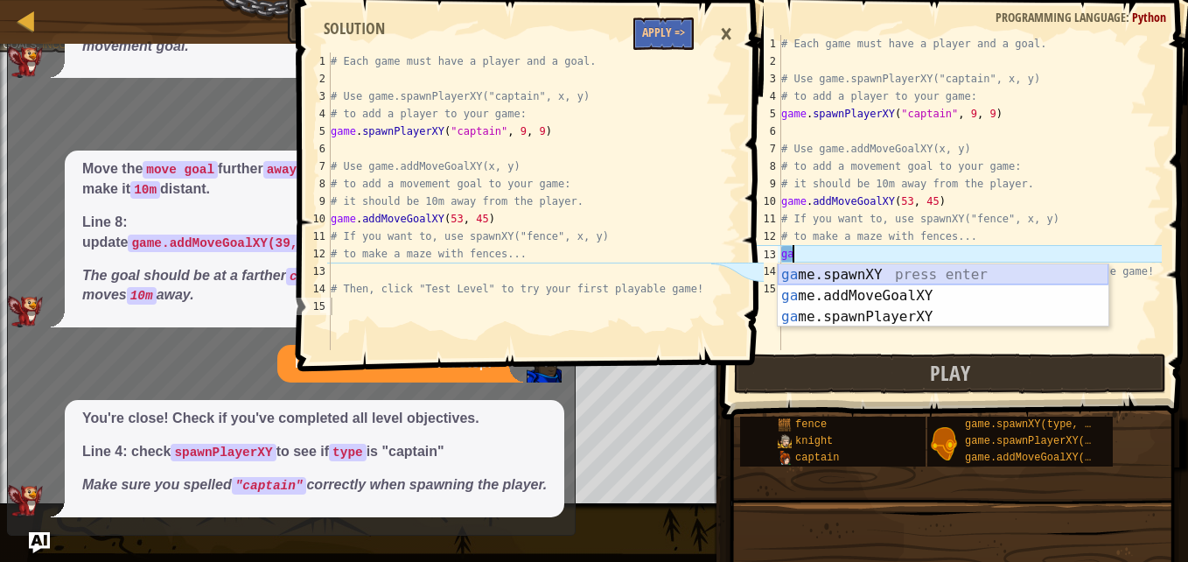
click at [842, 277] on div "ga me.spawnXY press enter ga me.addMoveGoalXY press enter ga me.spawnPlayerXY p…" at bounding box center [943, 316] width 331 height 105
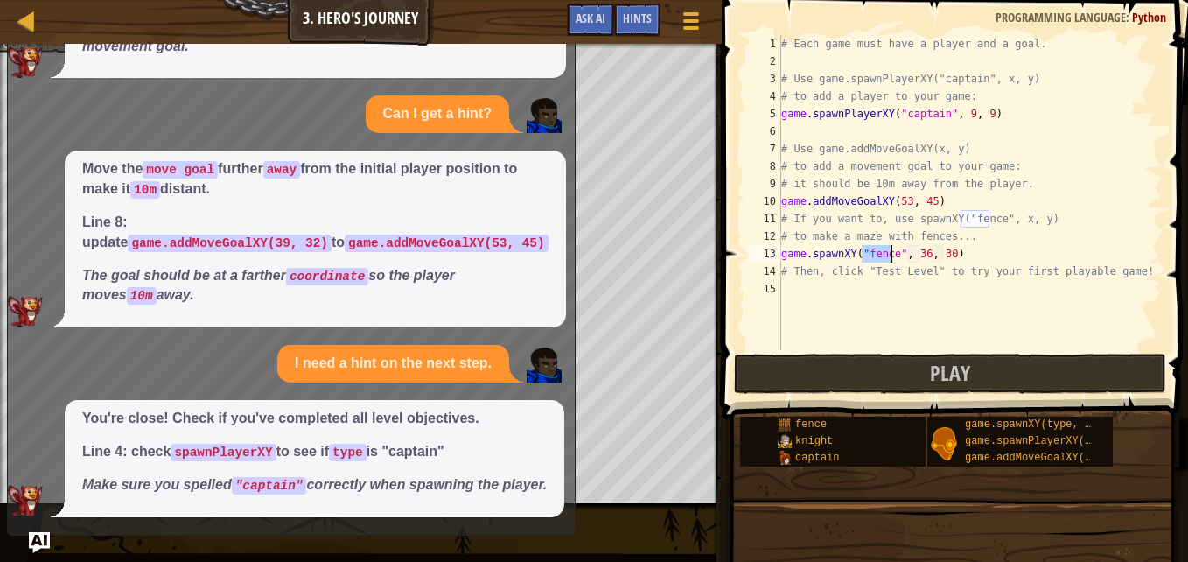
type textarea "game.spawnXY("fence", 36, 30)"
click at [867, 368] on button "Play" at bounding box center [950, 373] width 432 height 40
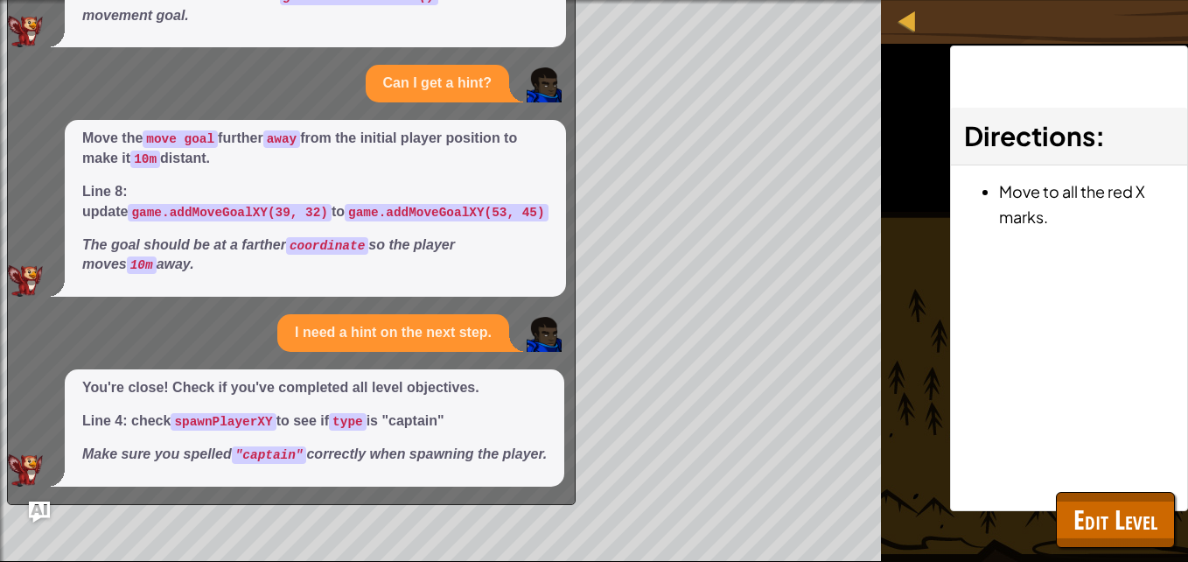
click at [34, 509] on img "Ask AI" at bounding box center [39, 511] width 21 height 21
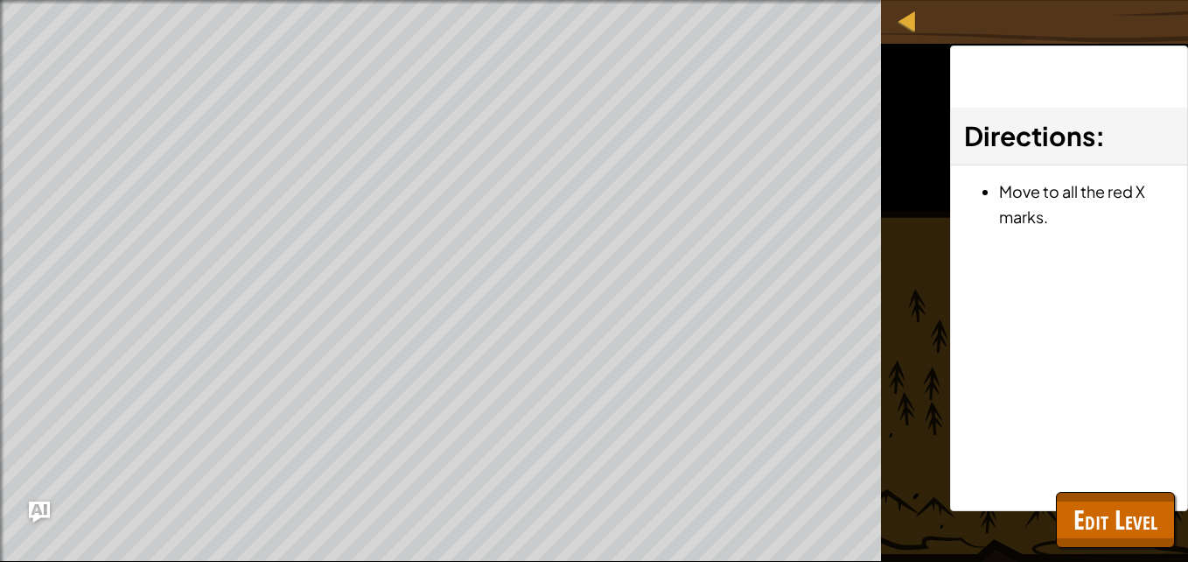
click at [0, 0] on span at bounding box center [0, 0] width 0 height 0
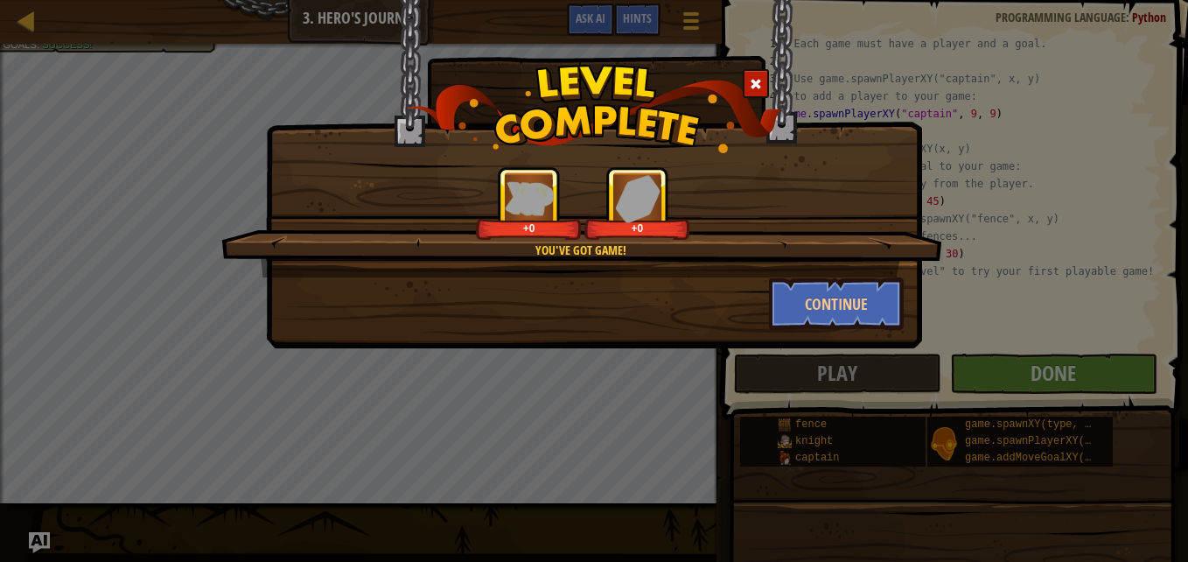
click at [990, 369] on div "You've got game! +0 +0 Continue" at bounding box center [594, 281] width 1188 height 562
click at [863, 306] on button "Continue" at bounding box center [837, 303] width 136 height 52
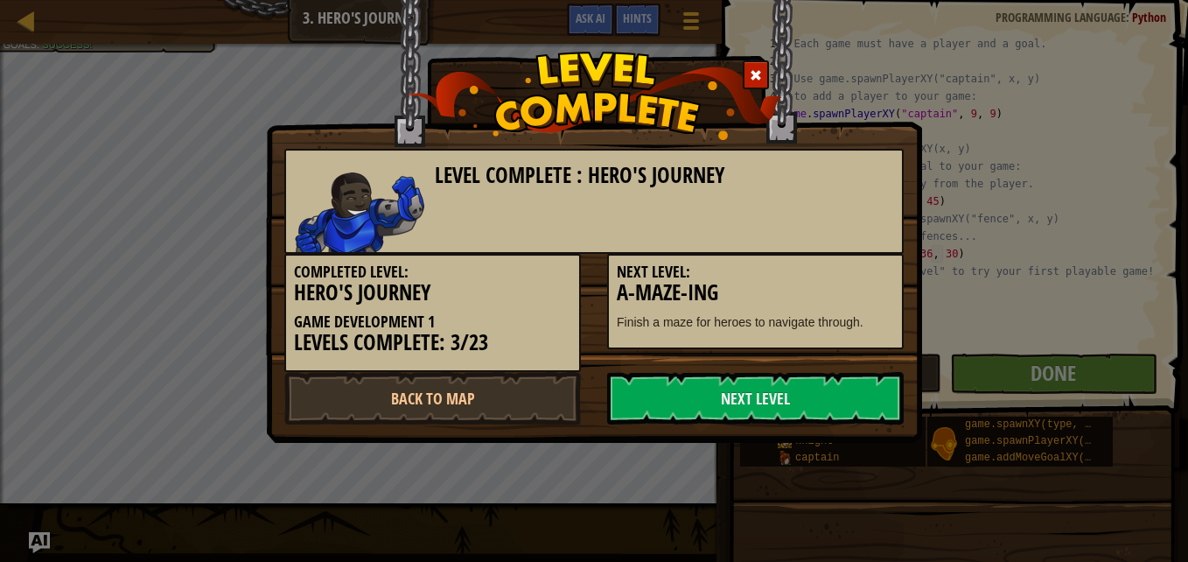
click at [763, 394] on link "Next Level" at bounding box center [755, 398] width 297 height 52
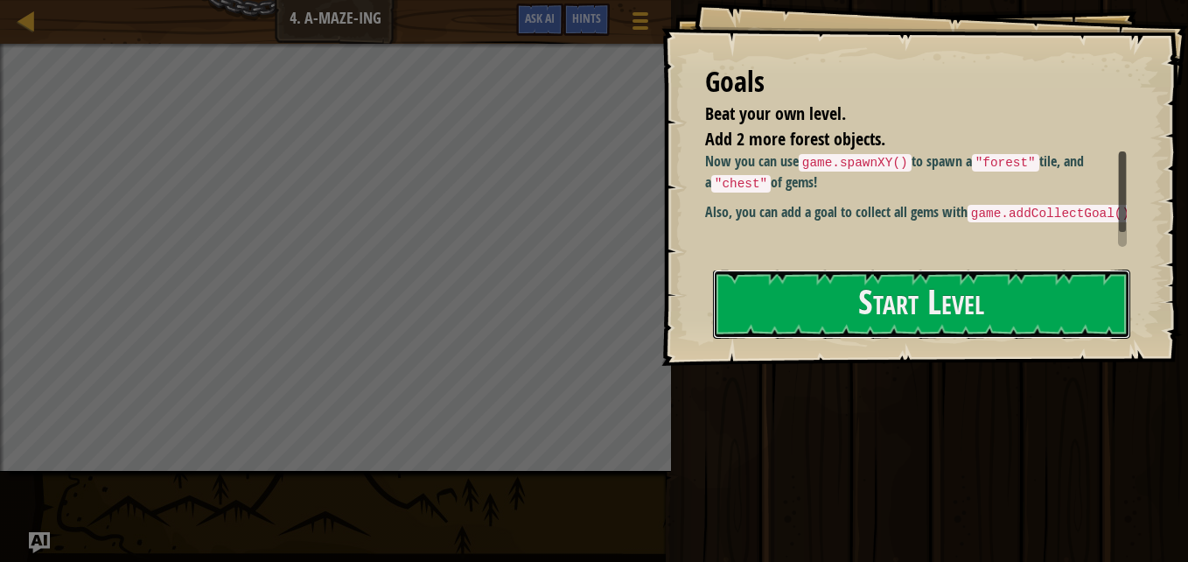
click at [816, 313] on button "Start Level" at bounding box center [921, 303] width 417 height 69
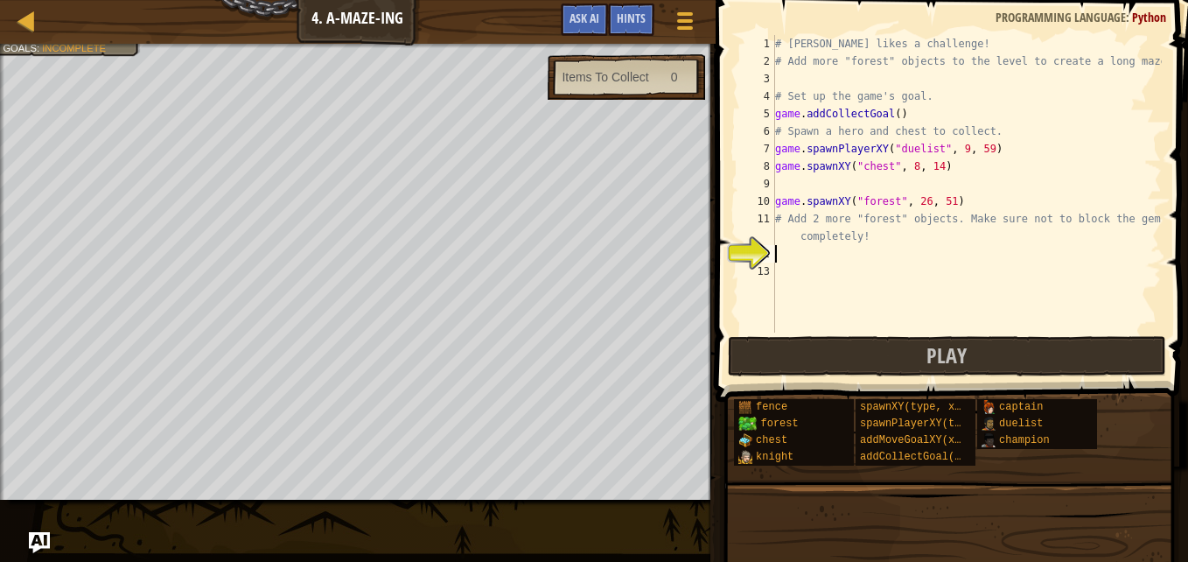
click at [645, 77] on div "Items To Collect" at bounding box center [605, 76] width 87 height 17
click at [636, 19] on span "Hints" at bounding box center [631, 18] width 29 height 17
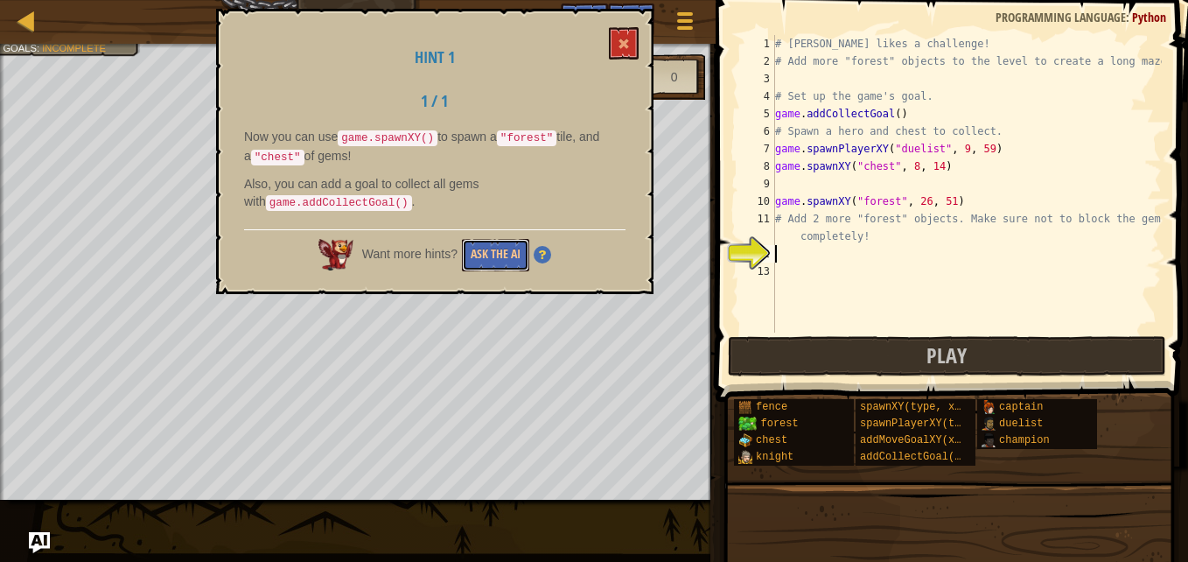
click at [508, 263] on button "Ask the AI" at bounding box center [495, 255] width 67 height 32
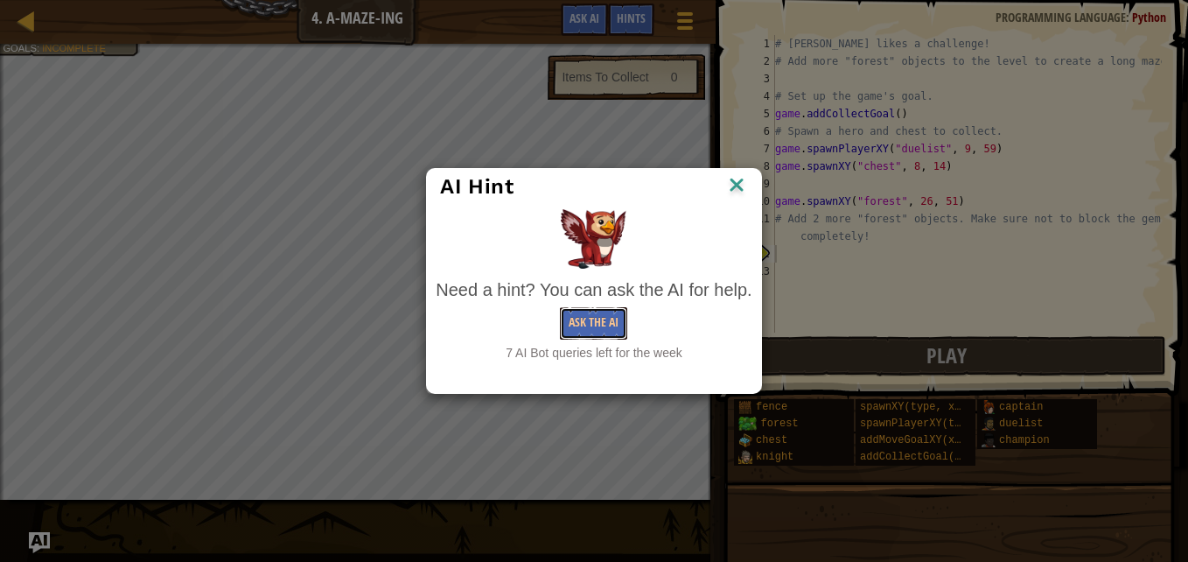
click at [617, 328] on button "Ask the AI" at bounding box center [593, 323] width 67 height 32
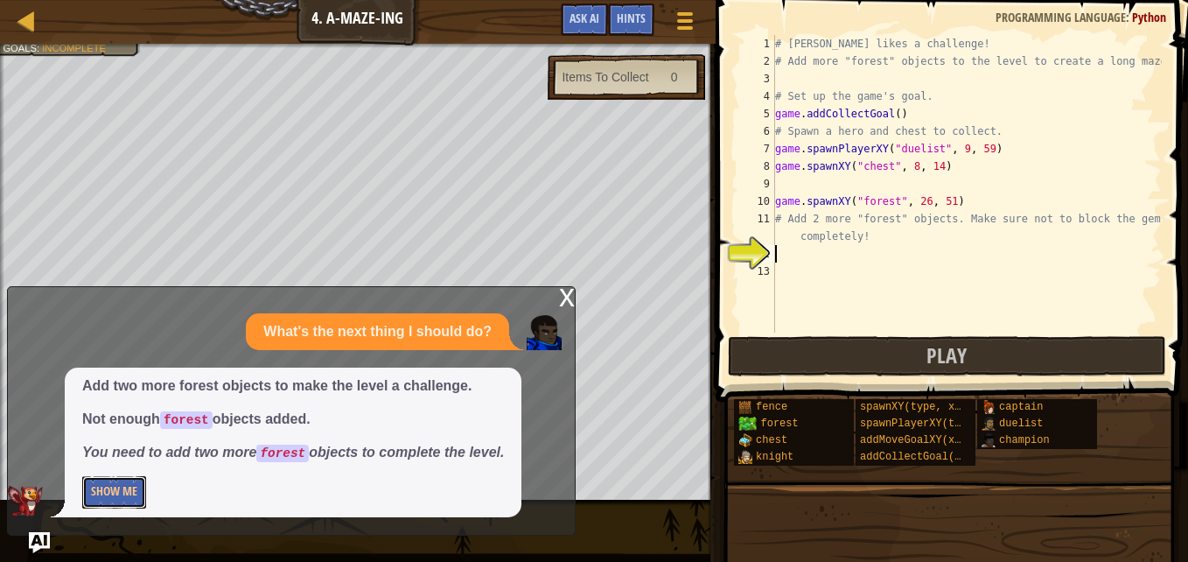
click at [132, 492] on button "Show Me" at bounding box center [114, 492] width 64 height 32
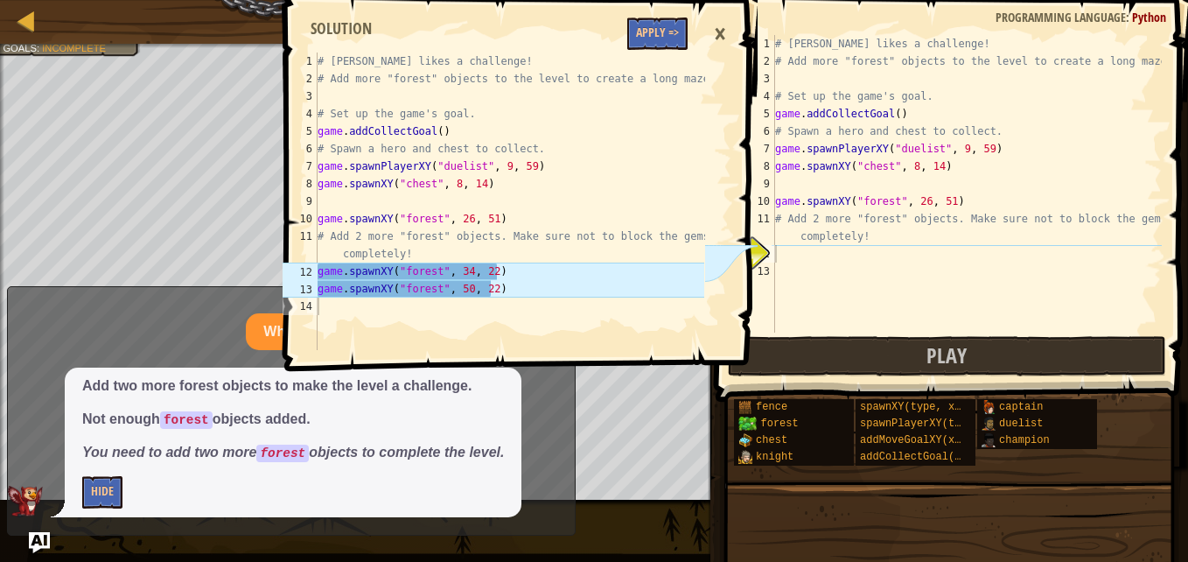
click at [785, 252] on div "# [PERSON_NAME] likes a challenge! # Add more "forest" objects to the level to …" at bounding box center [966, 201] width 390 height 332
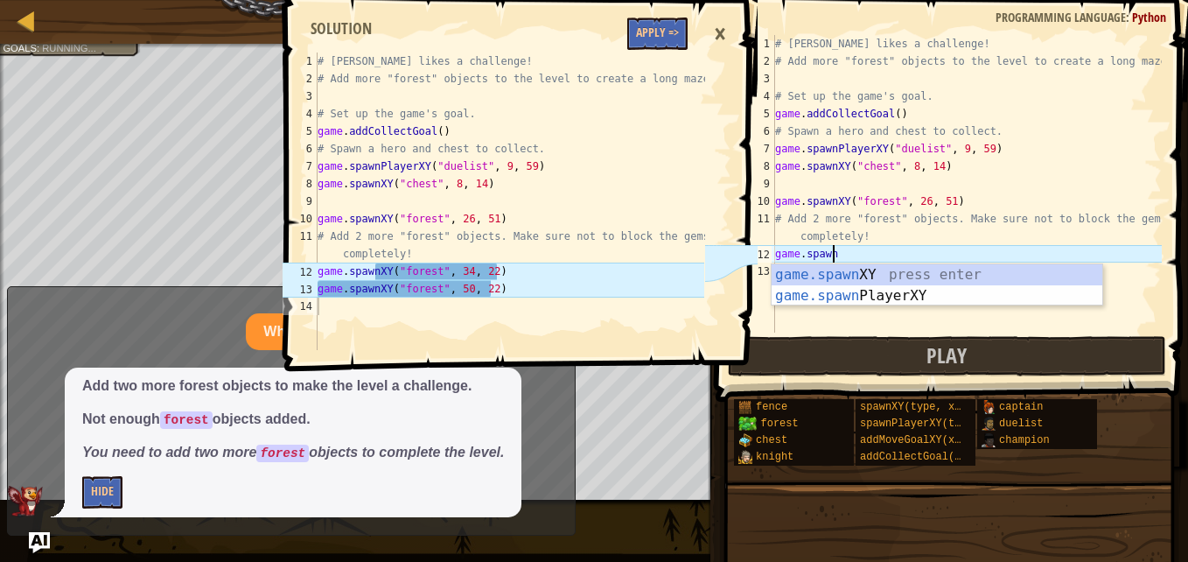
scroll to position [8, 3]
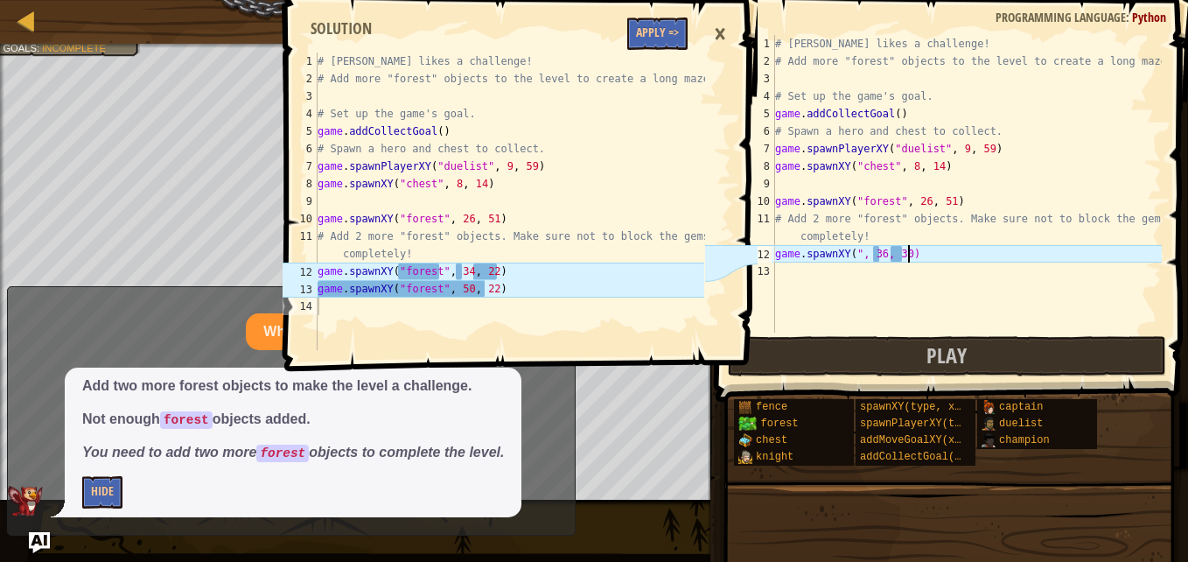
click at [925, 255] on div "# [PERSON_NAME] likes a challenge! # Add more "forest" objects to the level to …" at bounding box center [966, 201] width 390 height 332
type textarea "game.spawnXY(''forest'',34,22)"
click at [978, 251] on div "# [PERSON_NAME] likes a challenge! # Add more "forest" objects to the level to …" at bounding box center [966, 201] width 390 height 332
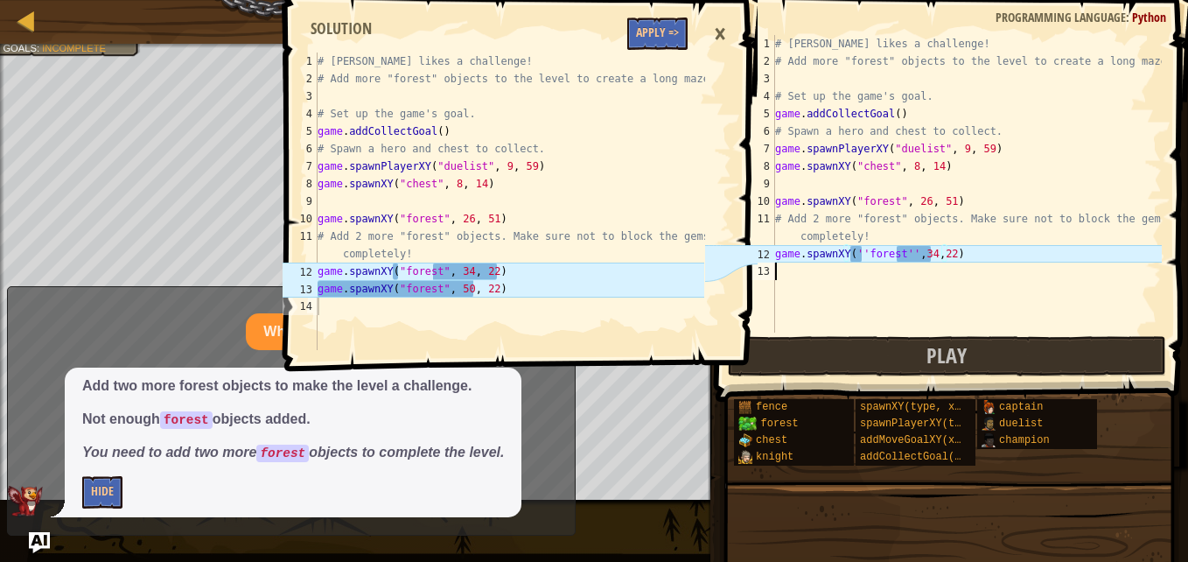
click at [782, 277] on div "# [PERSON_NAME] likes a challenge! # Add more "forest" objects to the level to …" at bounding box center [966, 201] width 390 height 332
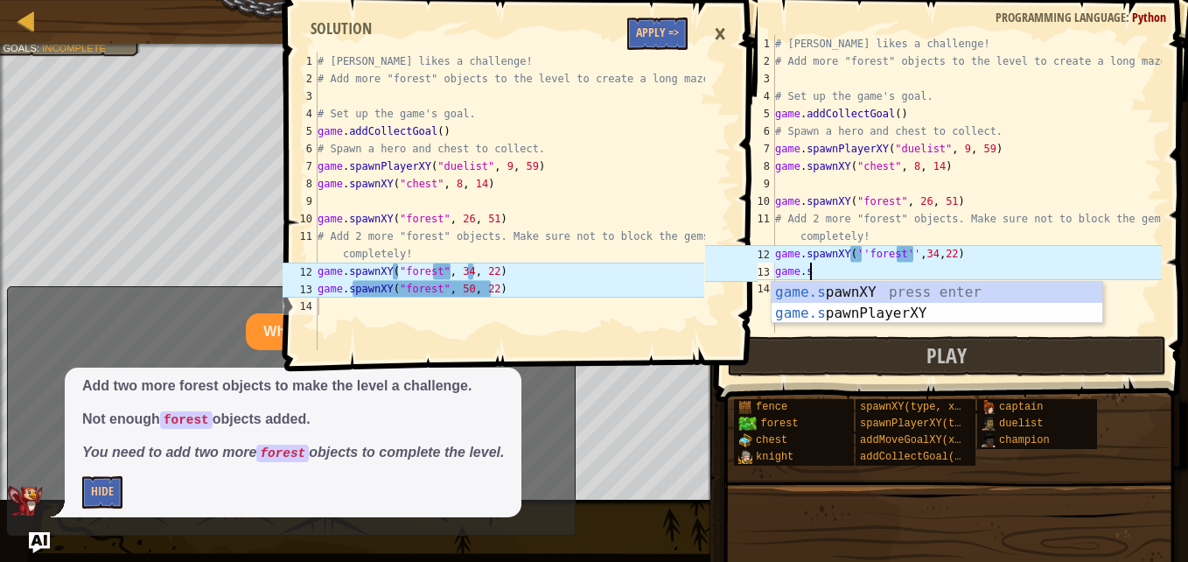
scroll to position [8, 2]
click at [854, 294] on div "game.sp awnXY press enter game.sp awnPlayerXY press enter" at bounding box center [936, 324] width 331 height 84
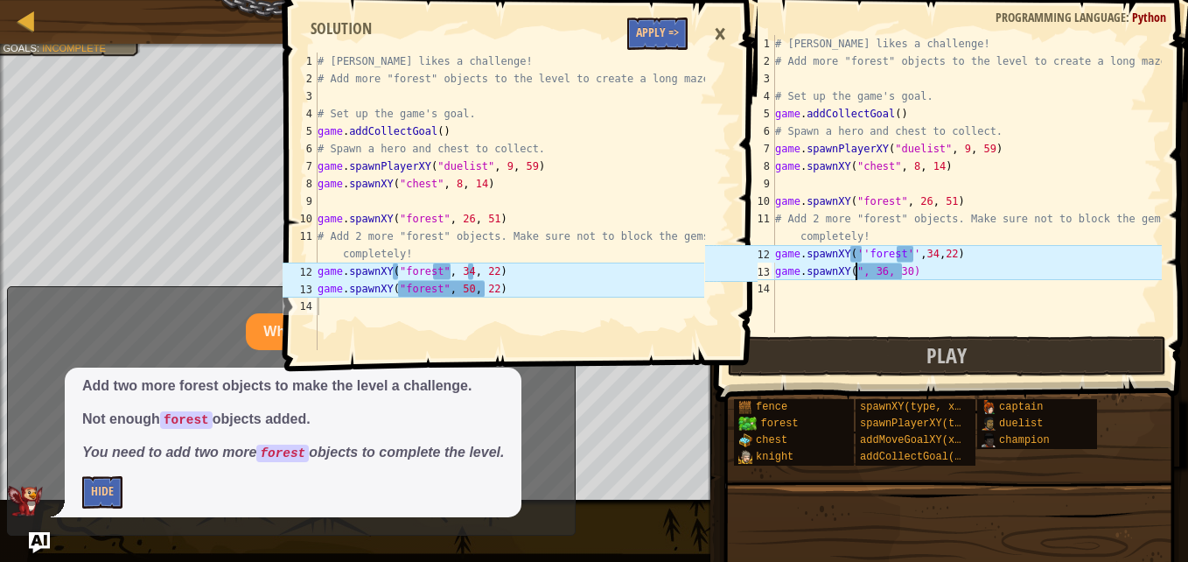
click at [856, 274] on div "# [PERSON_NAME] likes a challenge! # Add more "forest" objects to the level to …" at bounding box center [966, 201] width 390 height 332
click at [891, 266] on div "# [PERSON_NAME] likes a challenge! # Add more "forest" objects to the level to …" at bounding box center [966, 201] width 390 height 332
click at [925, 269] on div "# [PERSON_NAME] likes a challenge! # Add more "forest" objects to the level to …" at bounding box center [966, 201] width 390 height 332
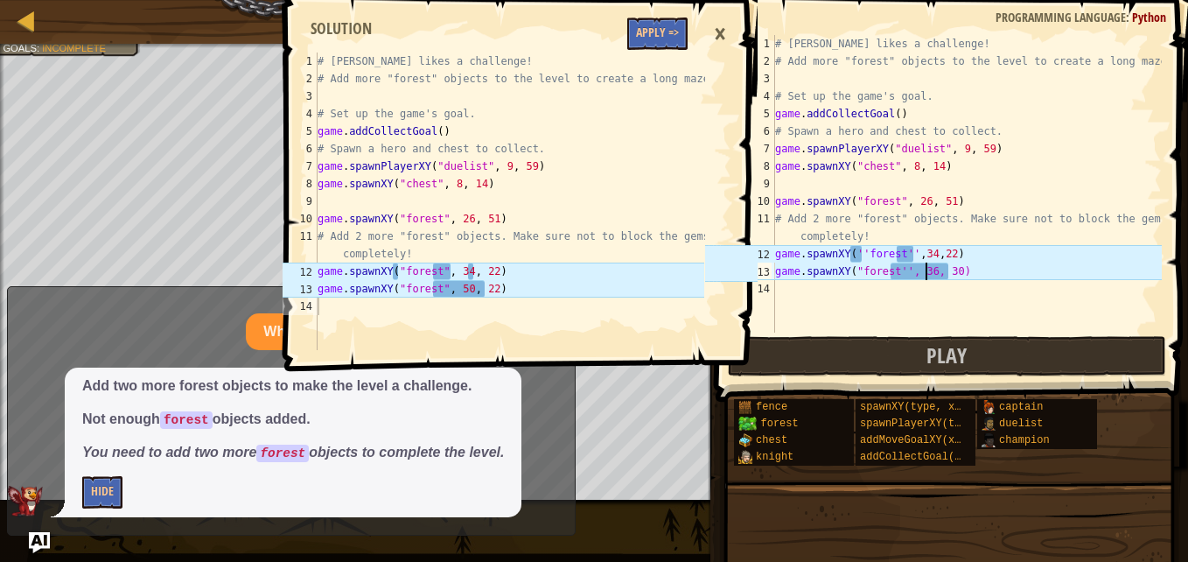
click at [924, 269] on div "# [PERSON_NAME] likes a challenge! # Add more "forest" objects to the level to …" at bounding box center [966, 201] width 390 height 332
click at [939, 271] on div "# [PERSON_NAME] likes a challenge! # Add more "forest" objects to the level to …" at bounding box center [966, 201] width 390 height 332
click at [946, 274] on div "# [PERSON_NAME] likes a challenge! # Add more "forest" objects to the level to …" at bounding box center [966, 201] width 390 height 332
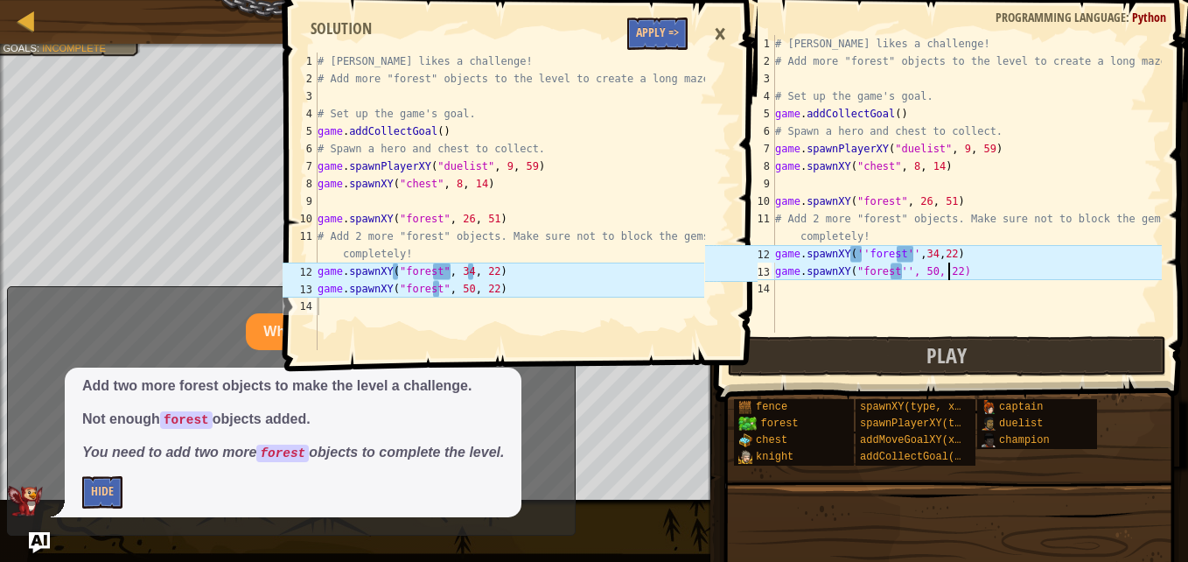
scroll to position [8, 14]
type textarea "game.spawnXY("forest'', 50, 22)"
click at [881, 351] on button "Play" at bounding box center [947, 356] width 438 height 40
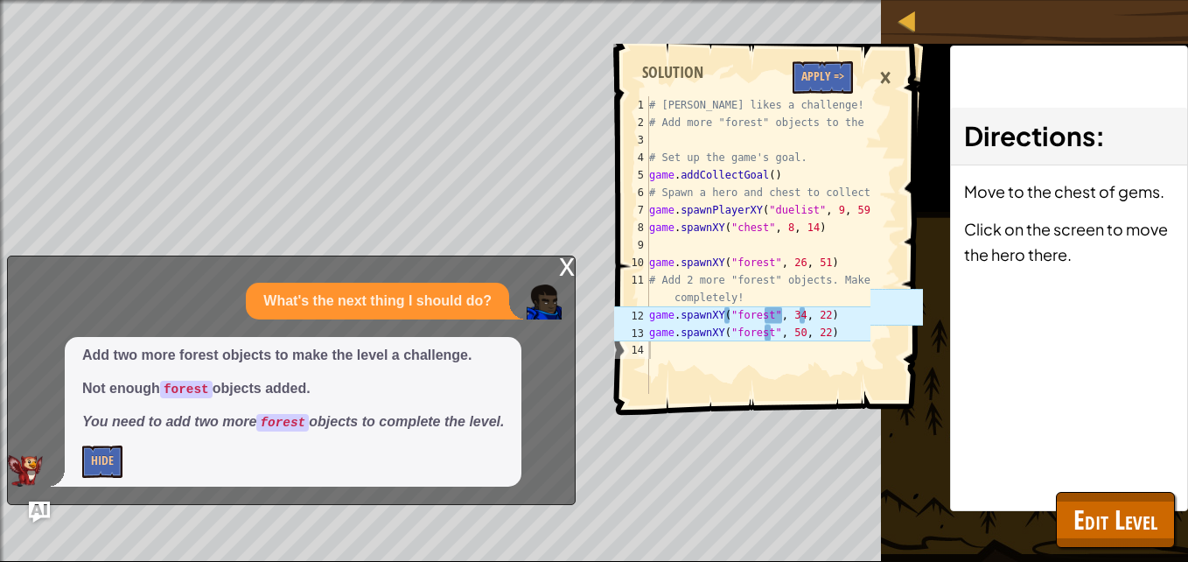
click at [571, 274] on div "x" at bounding box center [567, 264] width 16 height 17
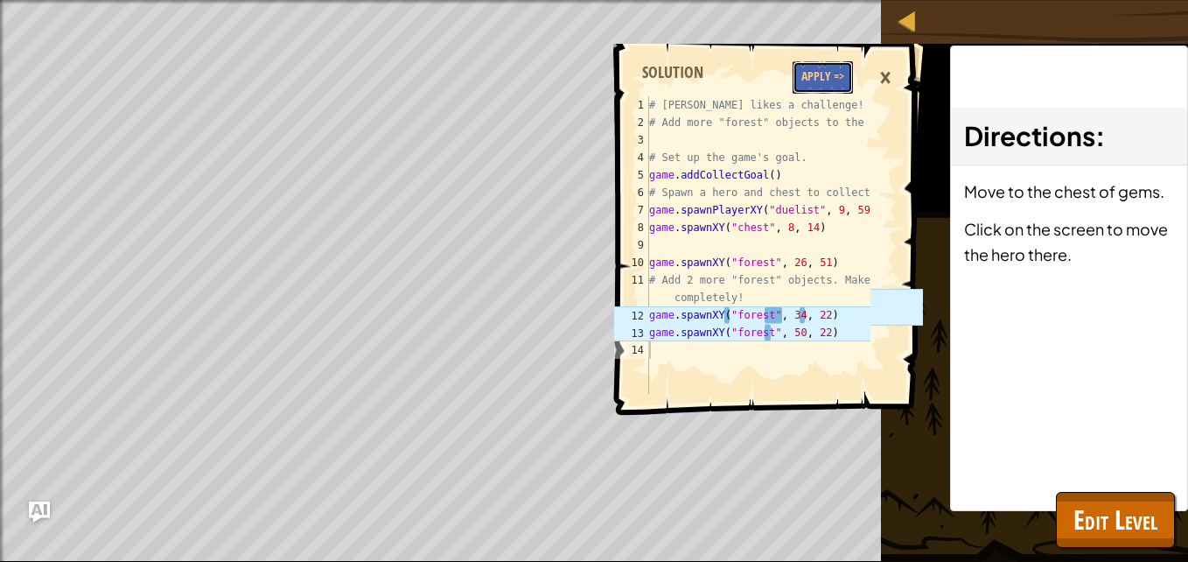
click at [838, 80] on button "Apply =>" at bounding box center [822, 77] width 60 height 32
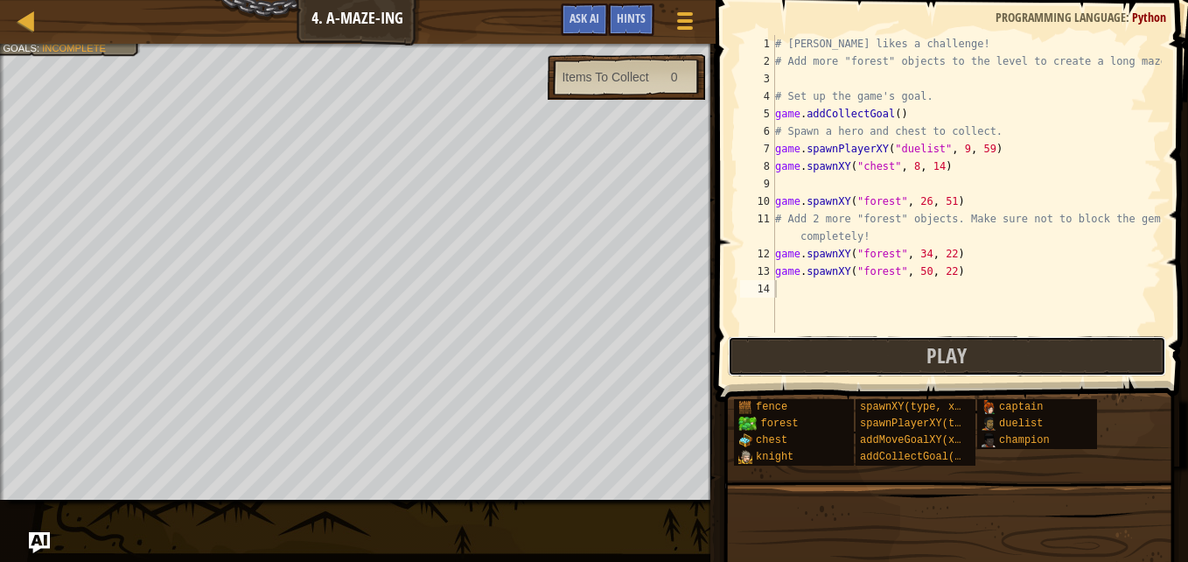
click at [880, 349] on button "Play" at bounding box center [947, 356] width 438 height 40
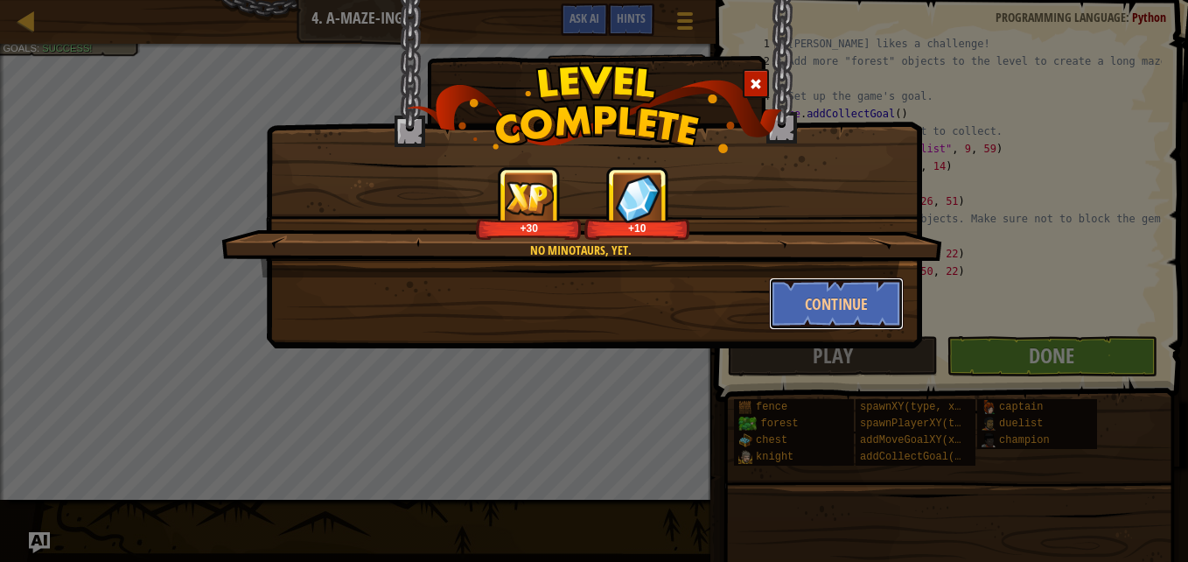
click at [809, 294] on button "Continue" at bounding box center [837, 303] width 136 height 52
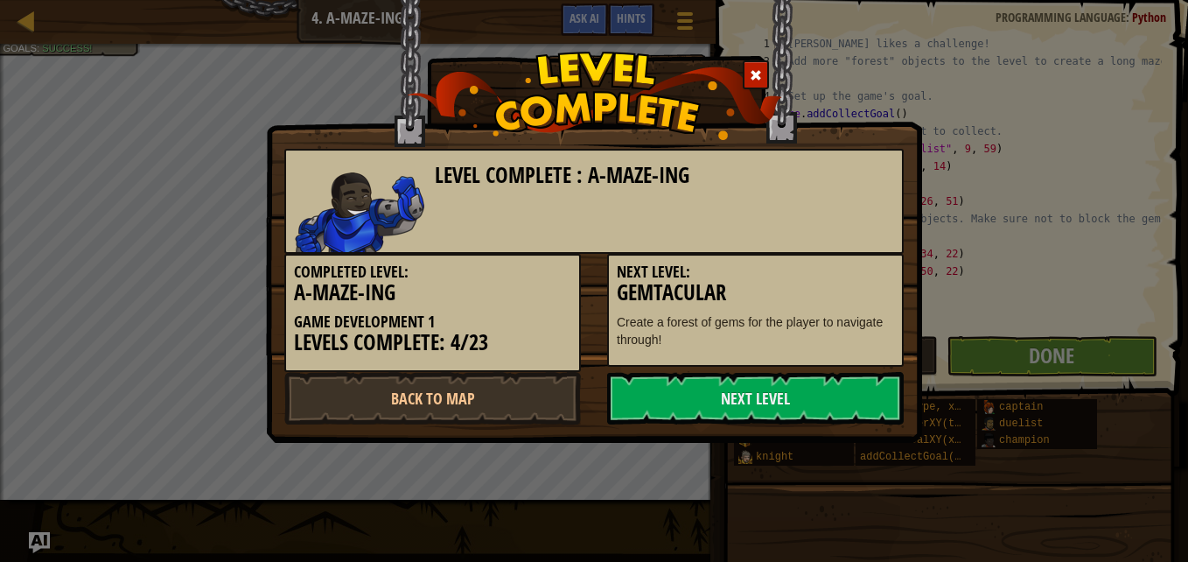
click at [805, 400] on link "Next Level" at bounding box center [755, 398] width 297 height 52
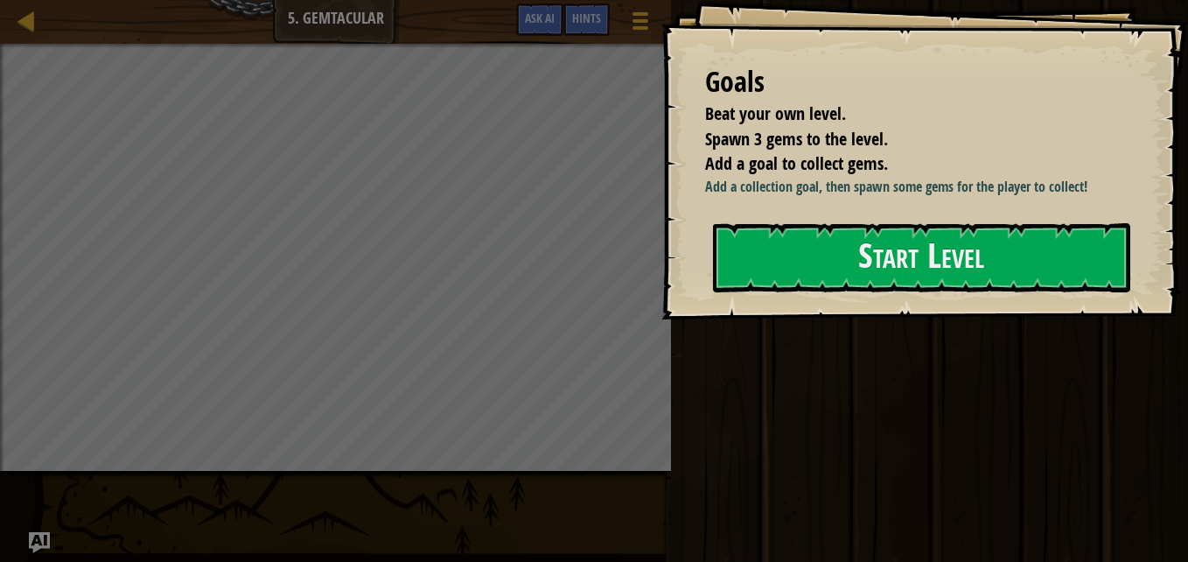
click at [886, 161] on span "Add a goal to collect gems." at bounding box center [796, 163] width 183 height 24
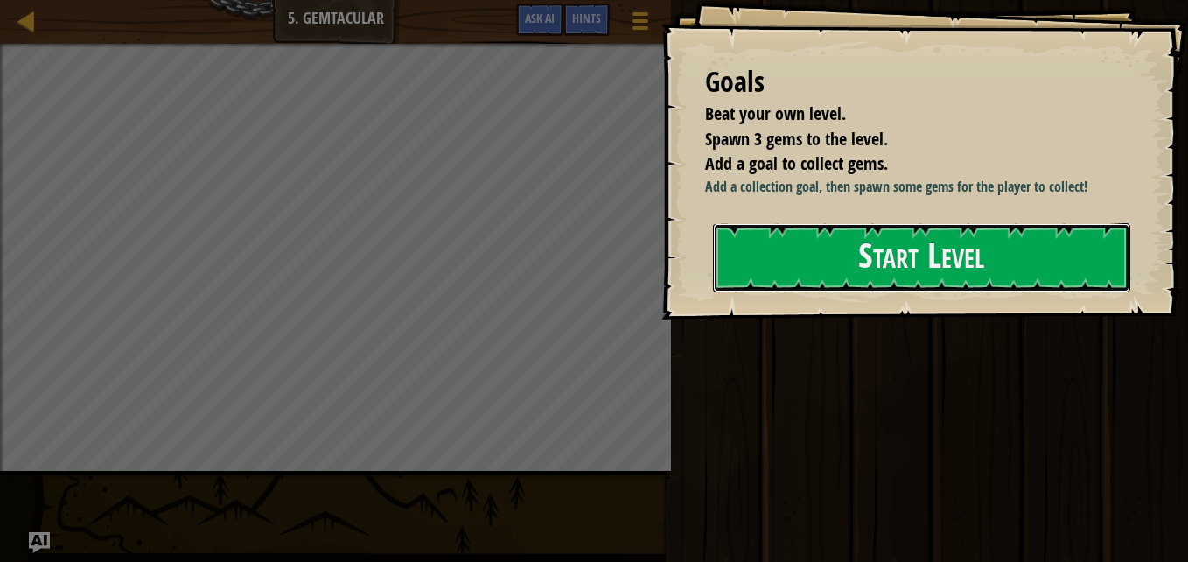
click at [843, 238] on button "Start Level" at bounding box center [921, 257] width 417 height 69
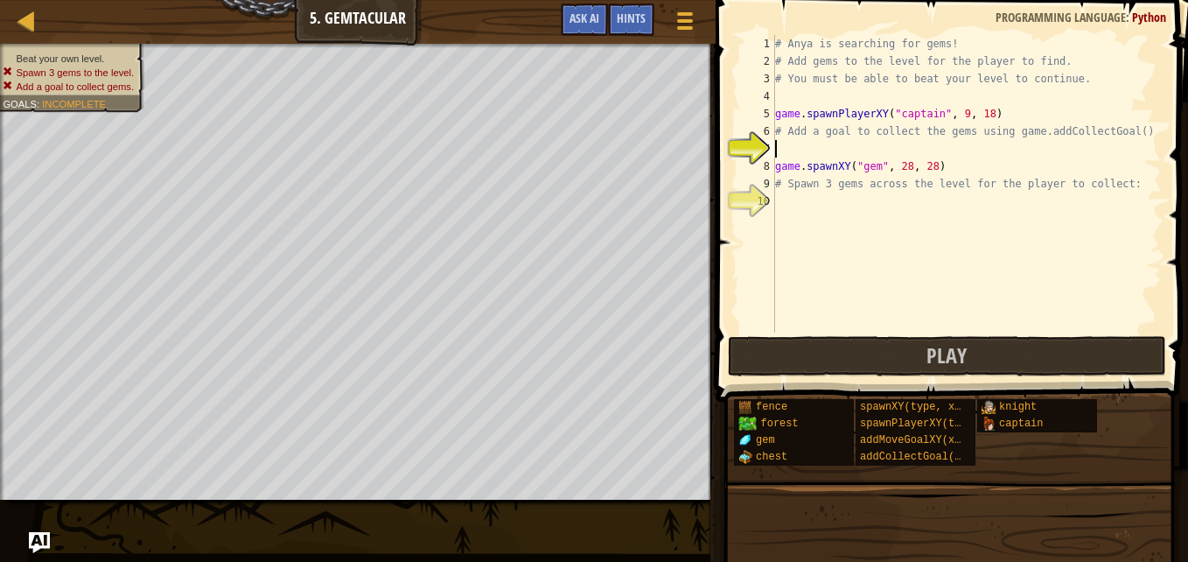
click at [787, 152] on div "# Anya is searching for gems! # Add gems to the level for the player to find. #…" at bounding box center [966, 201] width 390 height 332
click at [107, 52] on li "Beat your own level." at bounding box center [68, 59] width 131 height 14
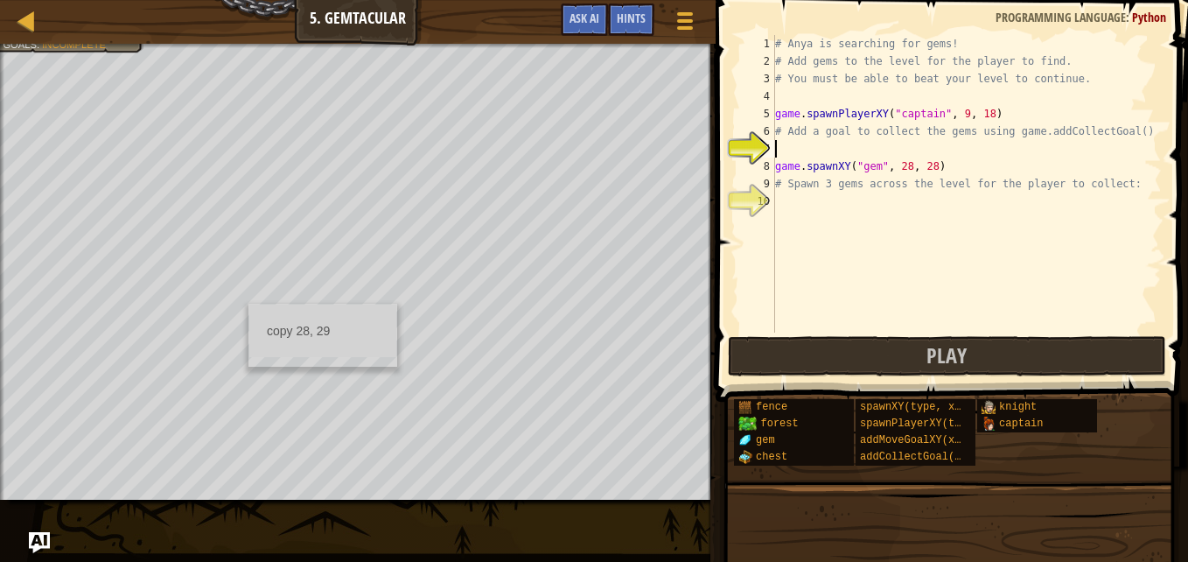
click at [313, 331] on div "copy 28, 29" at bounding box center [322, 330] width 147 height 35
click at [785, 144] on div "# Anya is searching for gems! # Add gems to the level for the player to find. #…" at bounding box center [966, 201] width 390 height 332
paste textarea "28, 29"
type textarea "2"
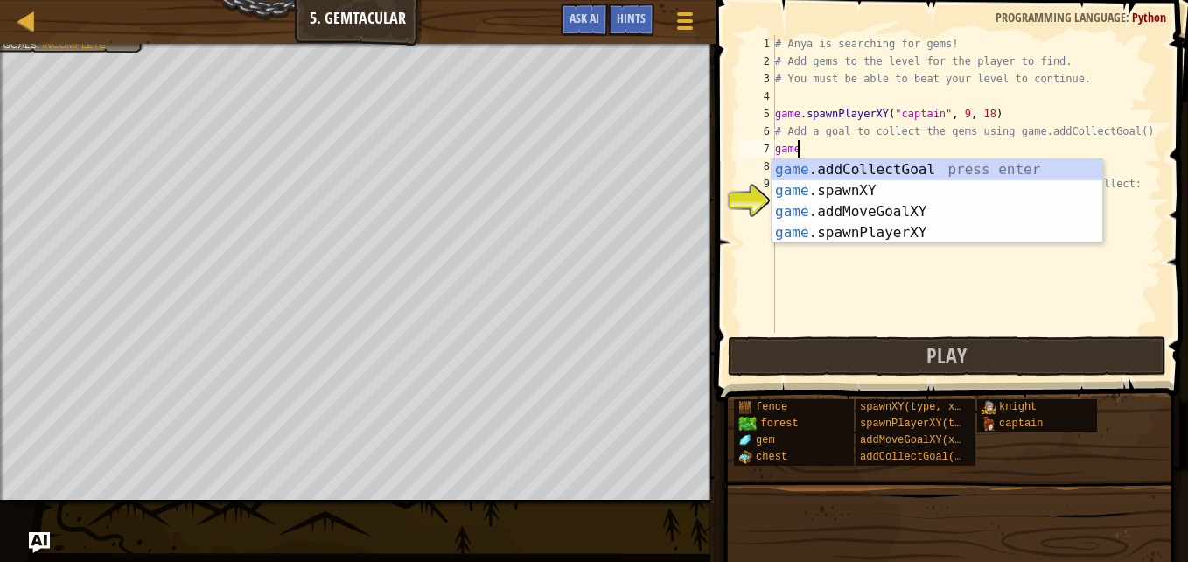
scroll to position [8, 1]
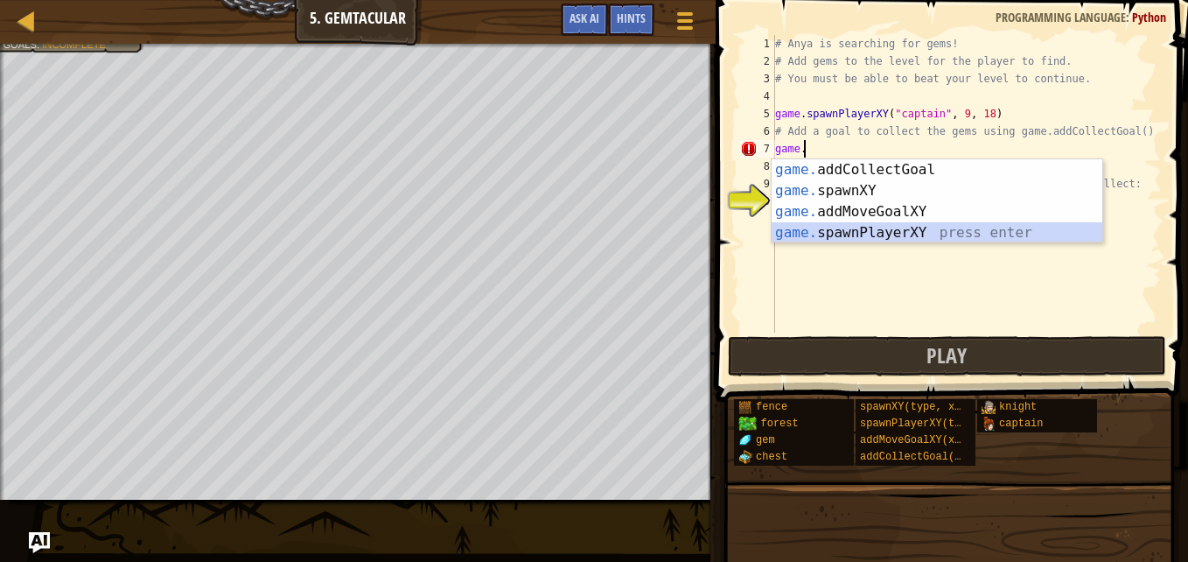
click at [874, 227] on div "game. addCollectGoal press enter game. spawnXY press enter game. addMoveGoalXY …" at bounding box center [936, 222] width 331 height 126
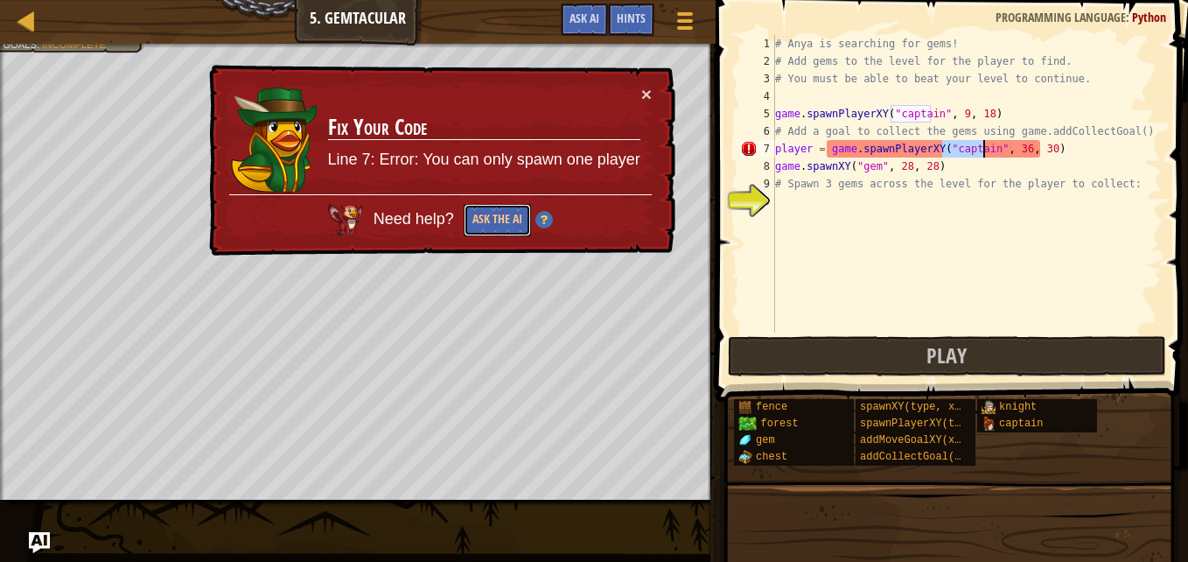
click at [482, 216] on button "Ask the AI" at bounding box center [497, 220] width 67 height 32
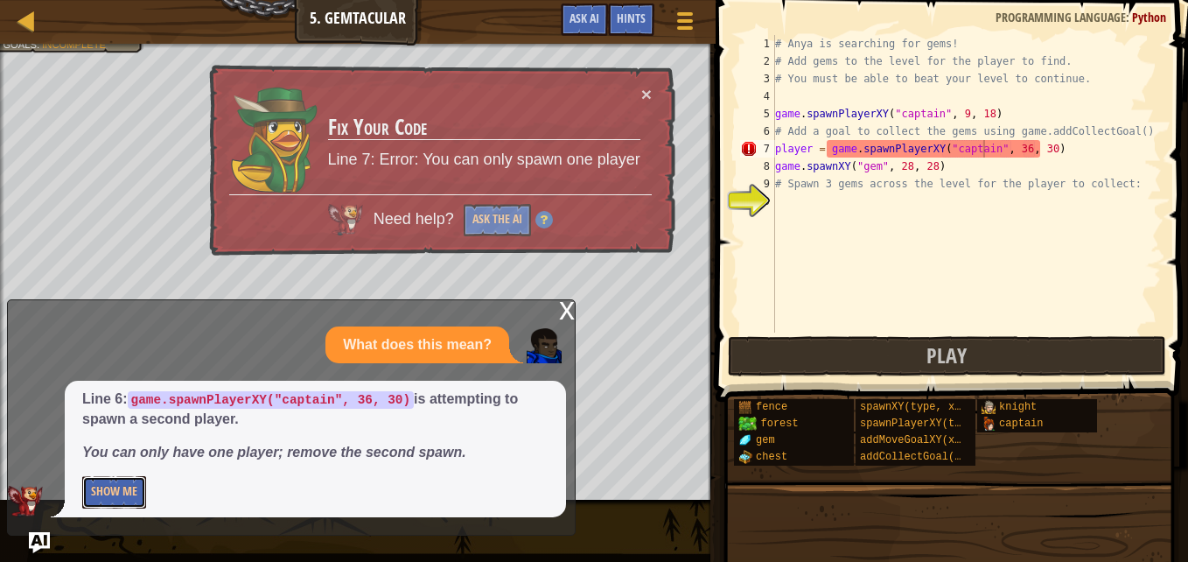
click at [128, 500] on button "Show Me" at bounding box center [114, 492] width 64 height 32
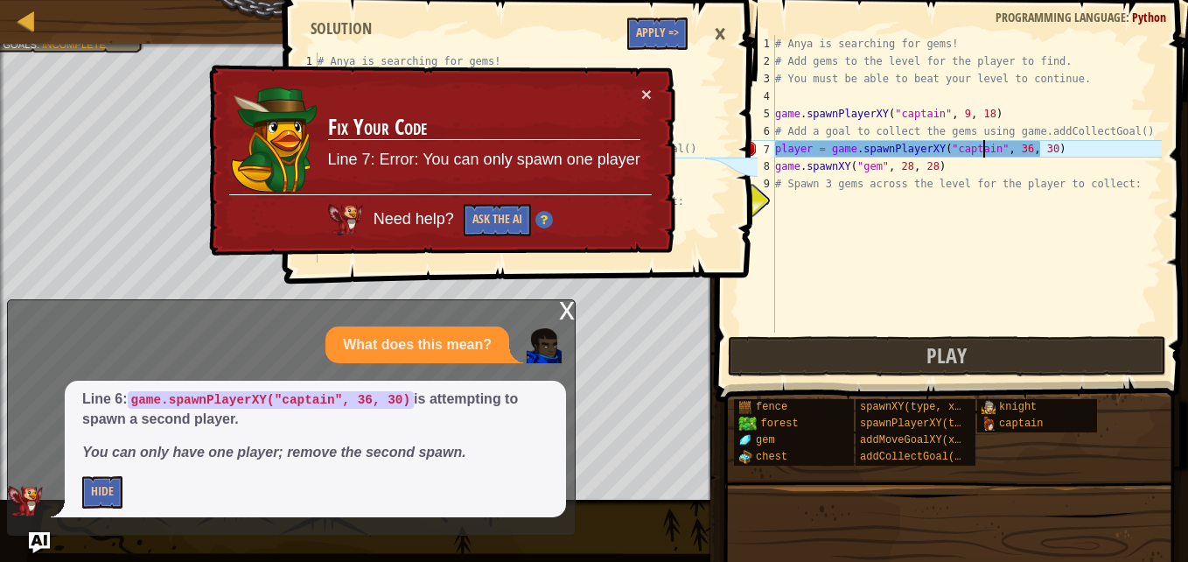
click at [1048, 151] on div "# Anya is searching for gems! # Add gems to the level for the player to find. #…" at bounding box center [966, 201] width 390 height 332
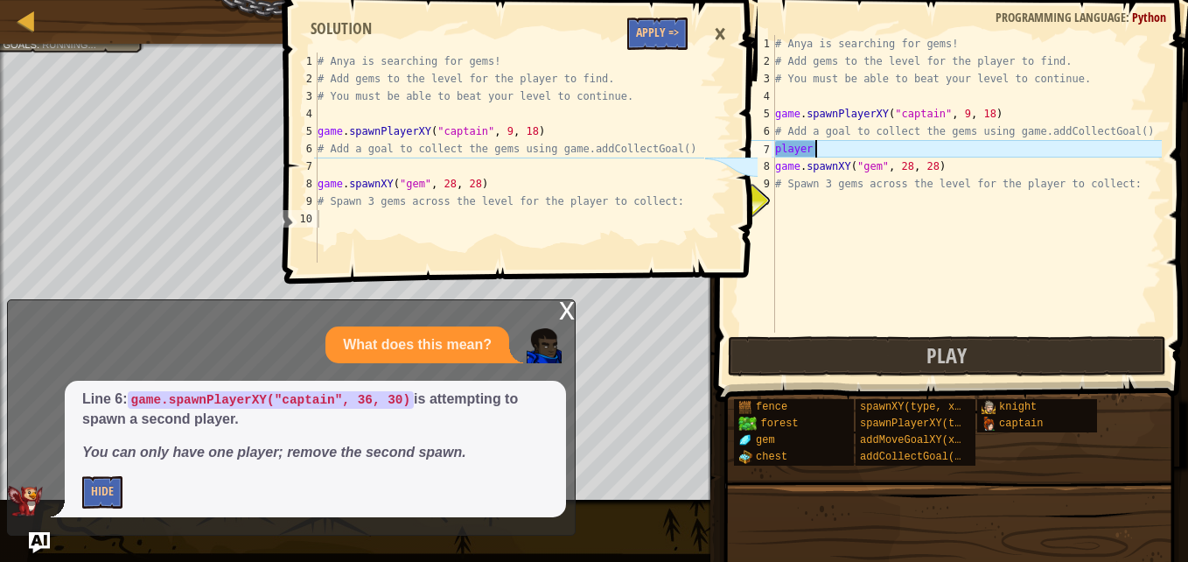
type textarea "p"
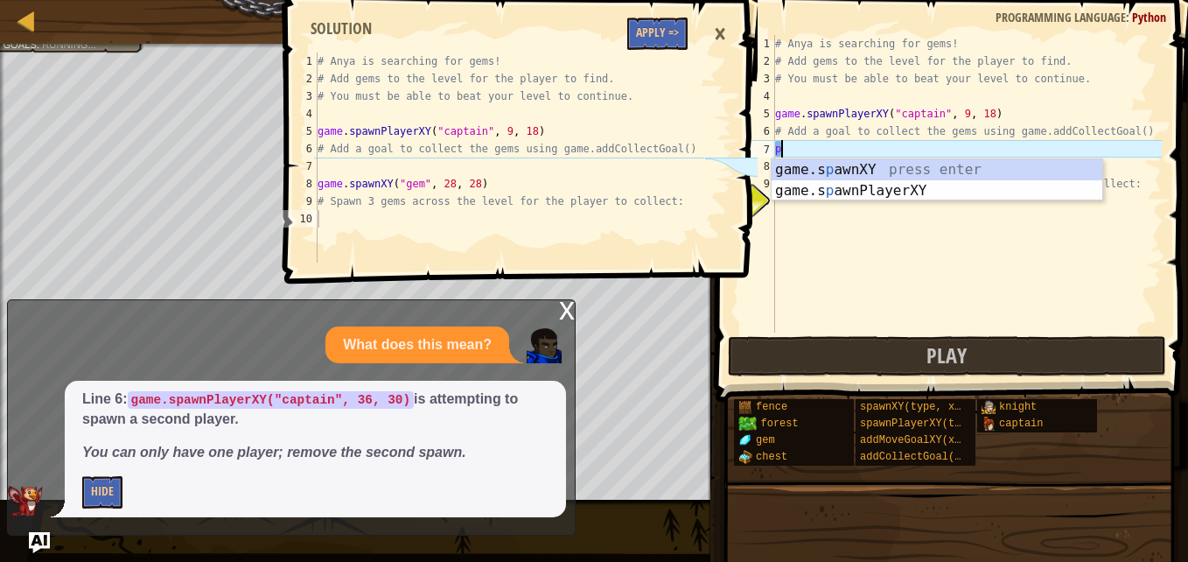
scroll to position [8, 0]
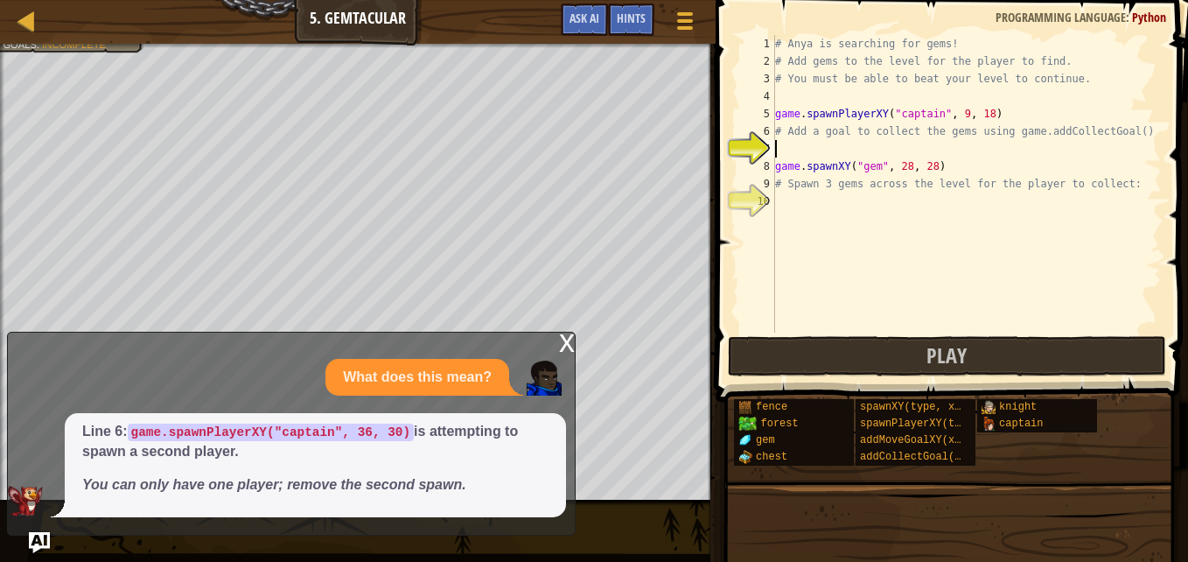
paste textarea "28, 29"
type textarea "28, 29"
click at [778, 201] on div "# Anya is searching for gems! # Add gems to the level for the player to find. #…" at bounding box center [966, 201] width 390 height 332
click at [779, 200] on div "# Anya is searching for gems! # Add gems to the level for the player to find. #…" at bounding box center [966, 201] width 390 height 332
paste textarea "28, 29"
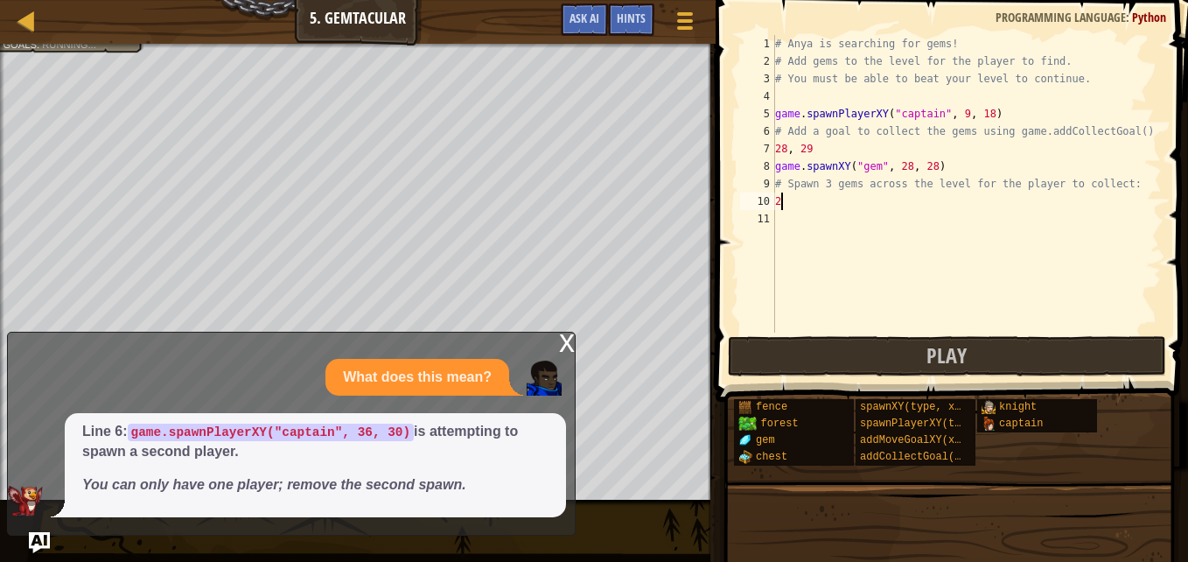
type textarea "2"
click at [785, 220] on div "# Anya is searching for gems! # Add gems to the level for the player to find. #…" at bounding box center [966, 201] width 390 height 332
click at [42, 542] on img "Ask AI" at bounding box center [39, 542] width 21 height 21
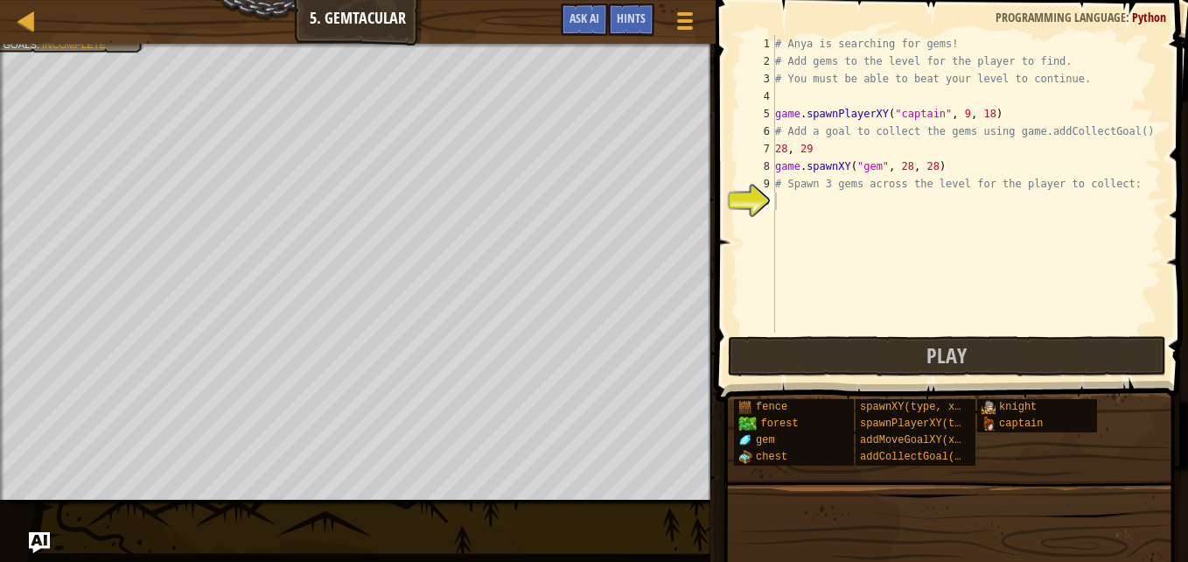
click at [632, 17] on span "Hints" at bounding box center [631, 18] width 29 height 17
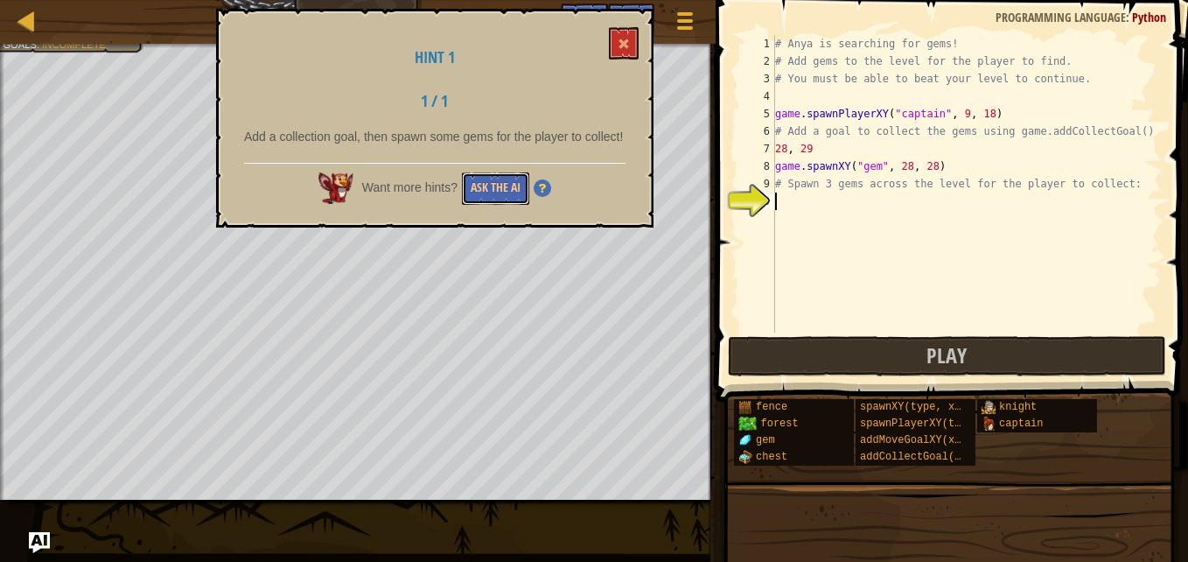
click at [503, 193] on button "Ask the AI" at bounding box center [495, 188] width 67 height 32
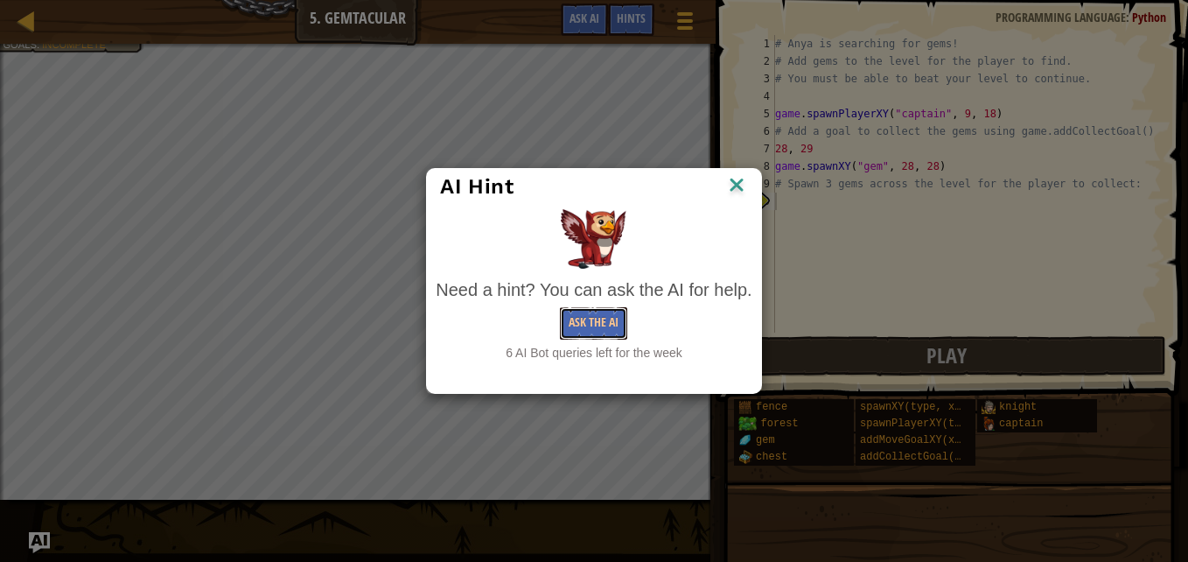
click at [589, 337] on button "Ask the AI" at bounding box center [593, 323] width 67 height 32
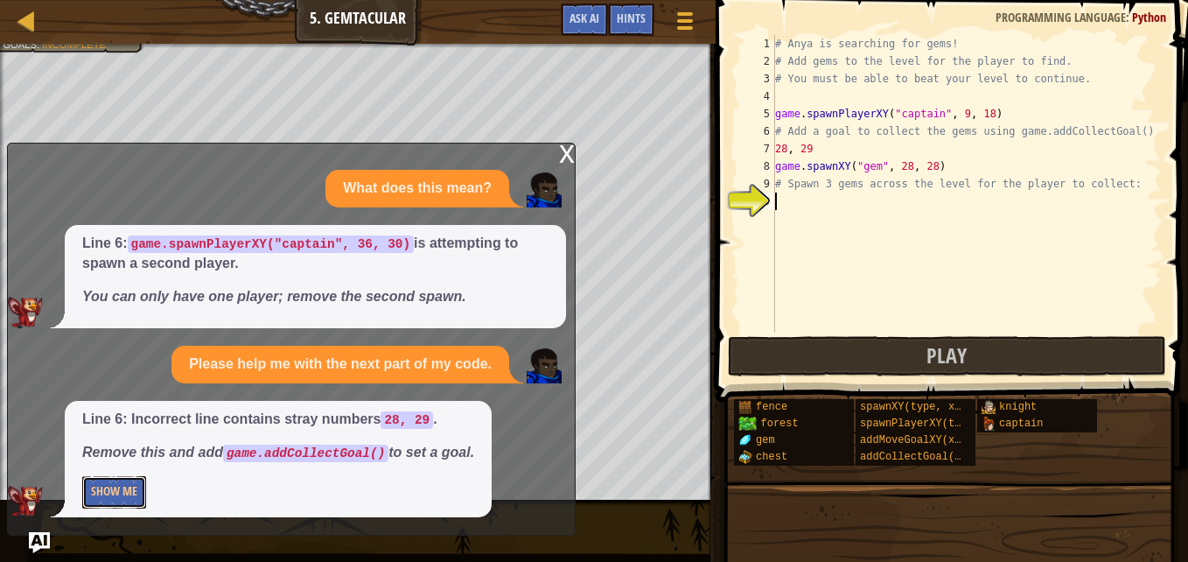
click at [108, 499] on button "Show Me" at bounding box center [114, 492] width 64 height 32
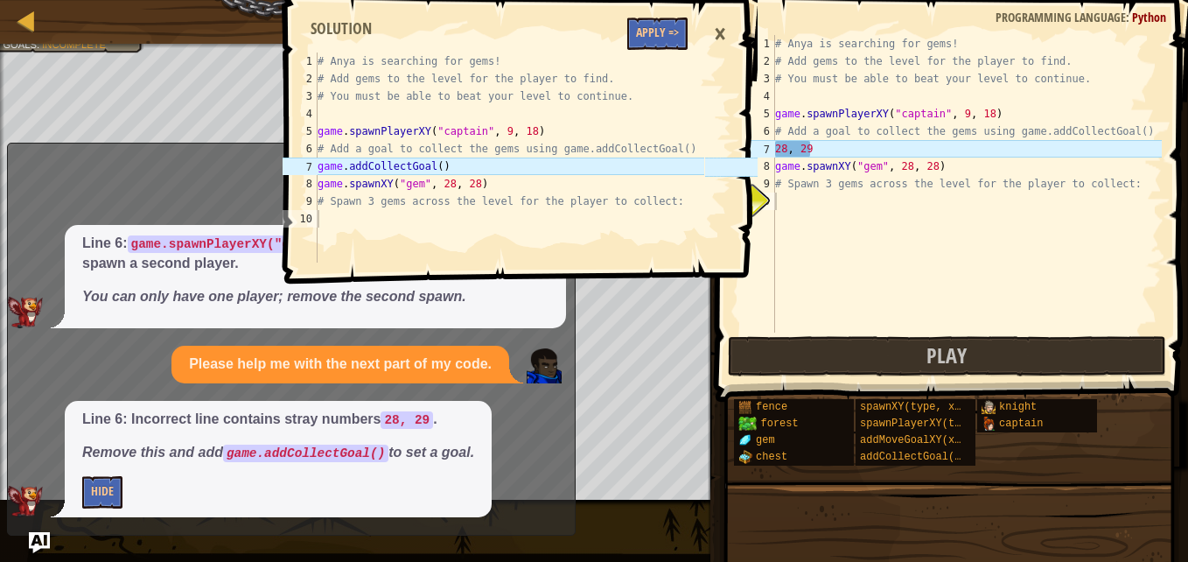
click at [820, 147] on div "# Anya is searching for gems! # Add gems to the level for the player to find. #…" at bounding box center [966, 201] width 390 height 332
type textarea "2"
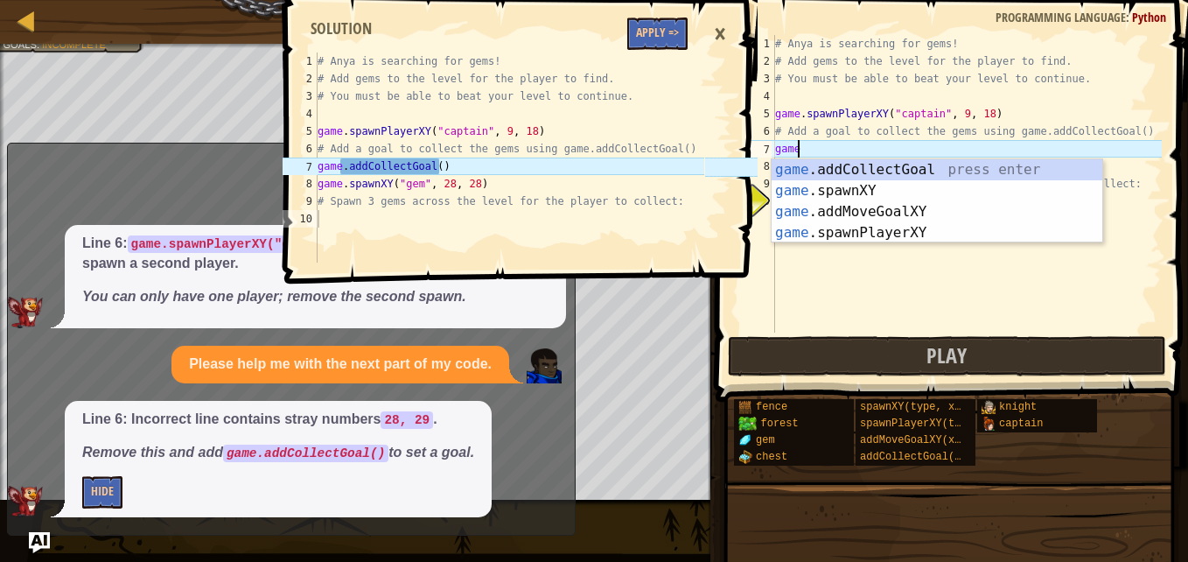
scroll to position [8, 1]
type textarea "game."
click at [852, 166] on div "game. addCollectGoal press enter game. spawnXY press enter game. addMoveGoalXY …" at bounding box center [936, 222] width 331 height 126
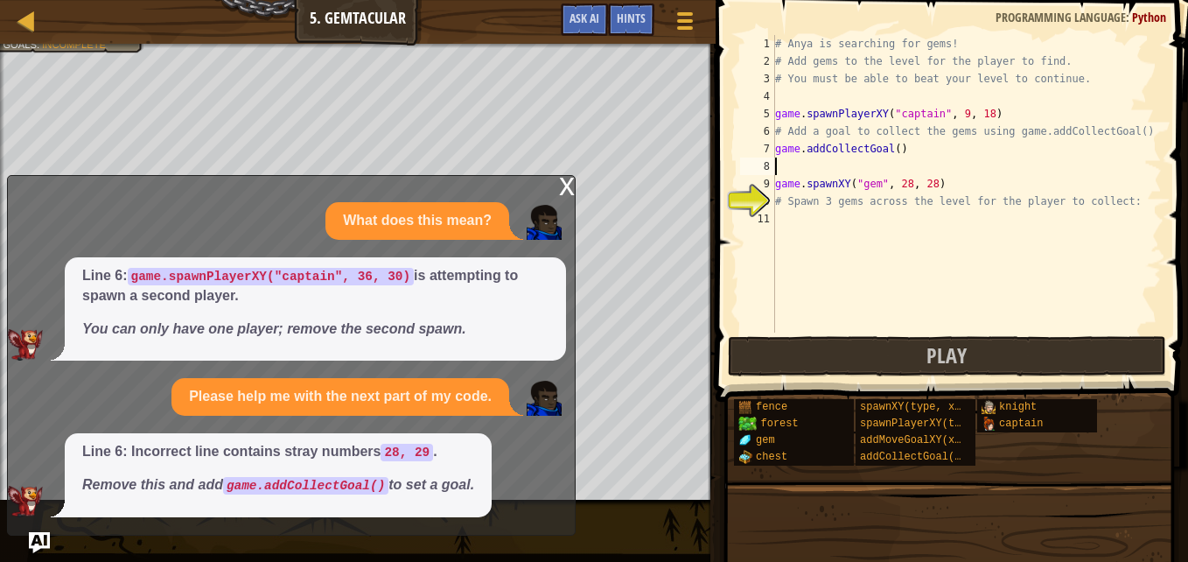
scroll to position [8, 0]
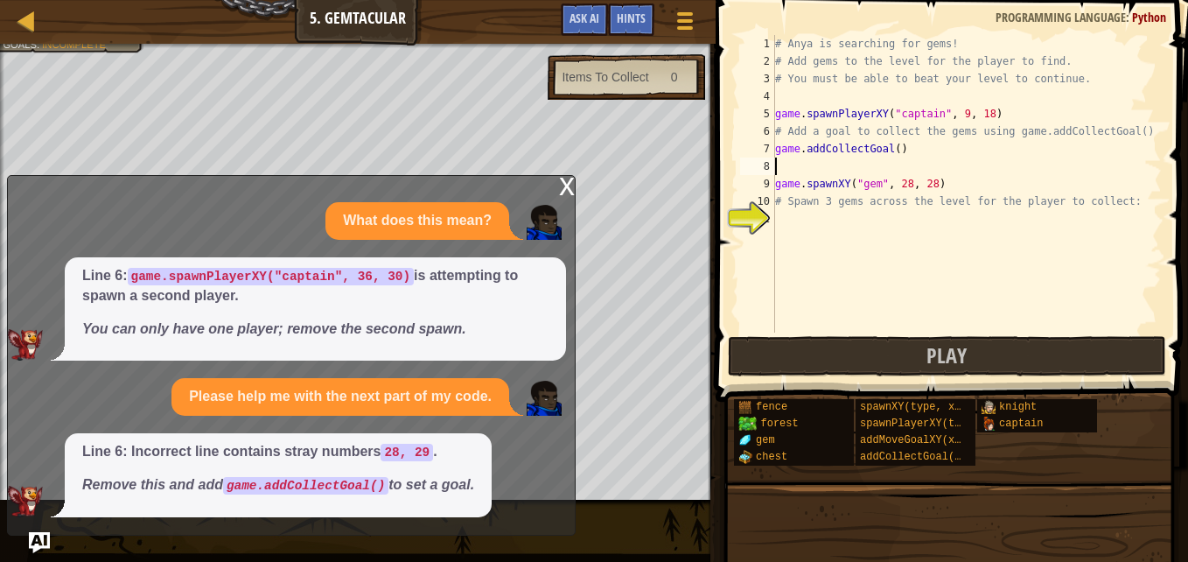
click at [785, 171] on div "# Anya is searching for gems! # Add gems to the level for the player to find. #…" at bounding box center [966, 201] width 390 height 332
type textarea "t"
click at [793, 216] on div "# Anya is searching for gems! # Add gems to the level for the player to find. #…" at bounding box center [966, 201] width 390 height 332
click at [819, 359] on button "Play" at bounding box center [947, 356] width 438 height 40
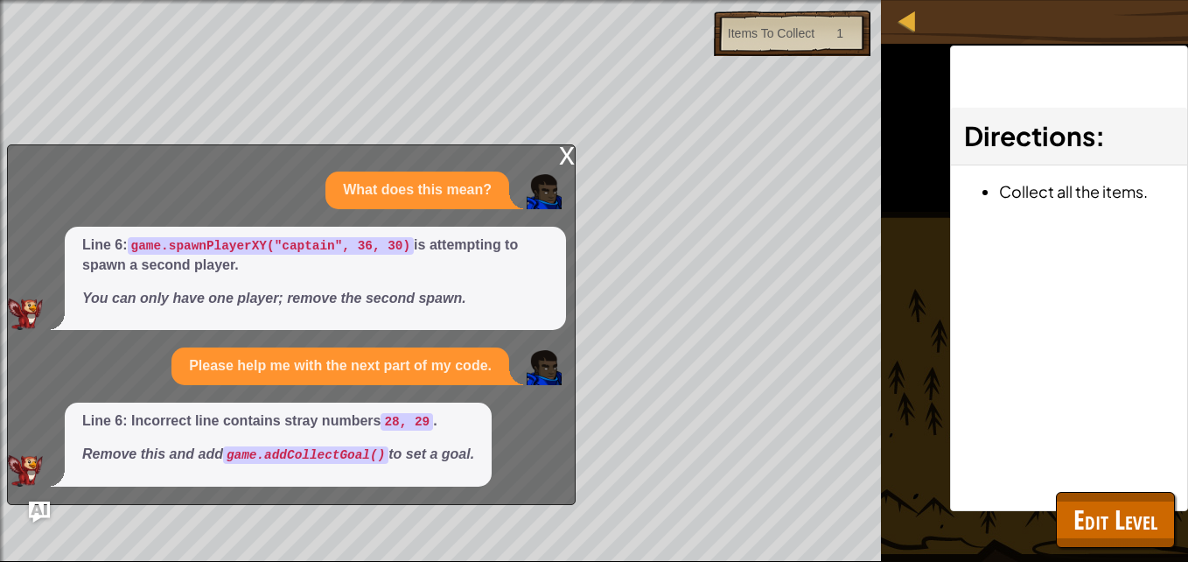
click at [570, 157] on div "x" at bounding box center [567, 153] width 16 height 17
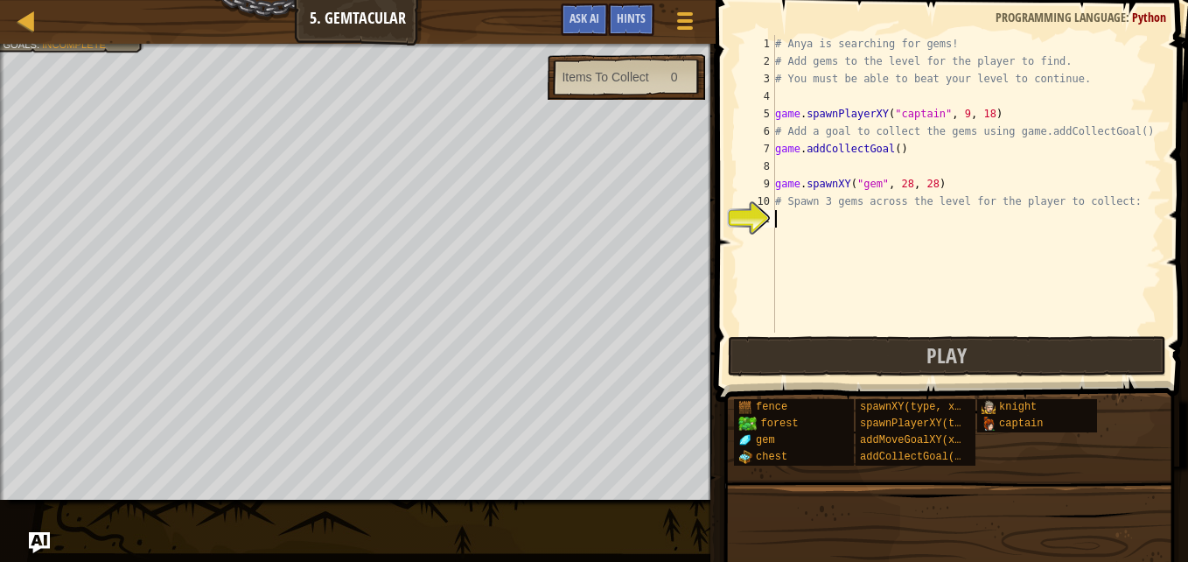
click at [783, 216] on div "# Anya is searching for gems! # Add gems to the level for the player to find. #…" at bounding box center [966, 201] width 390 height 332
click at [590, 19] on span "Ask AI" at bounding box center [584, 18] width 30 height 17
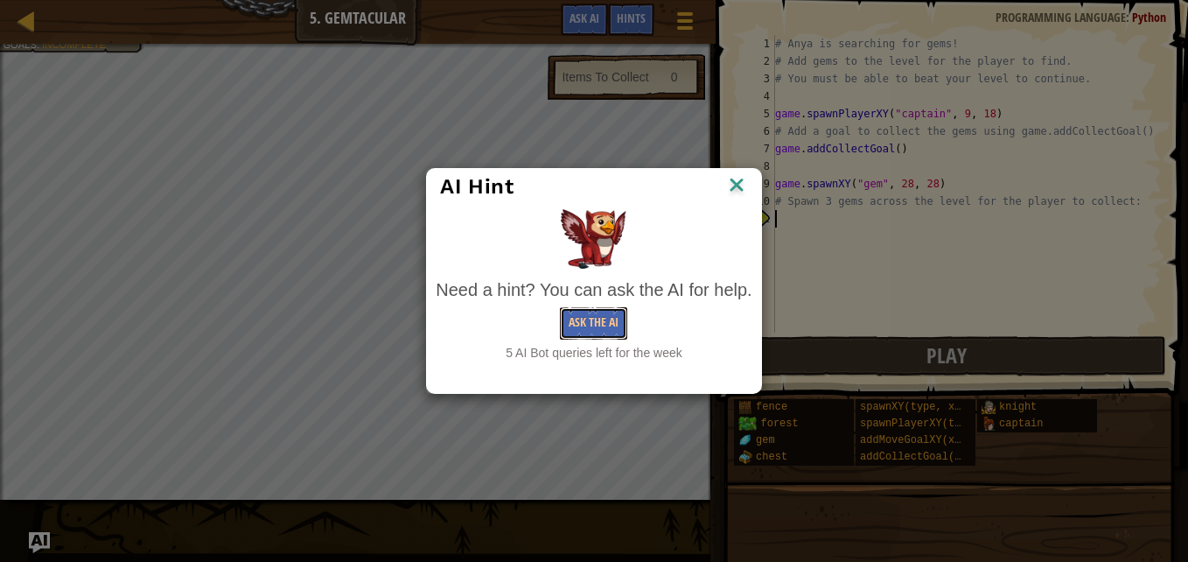
click at [582, 321] on button "Ask the AI" at bounding box center [593, 323] width 67 height 32
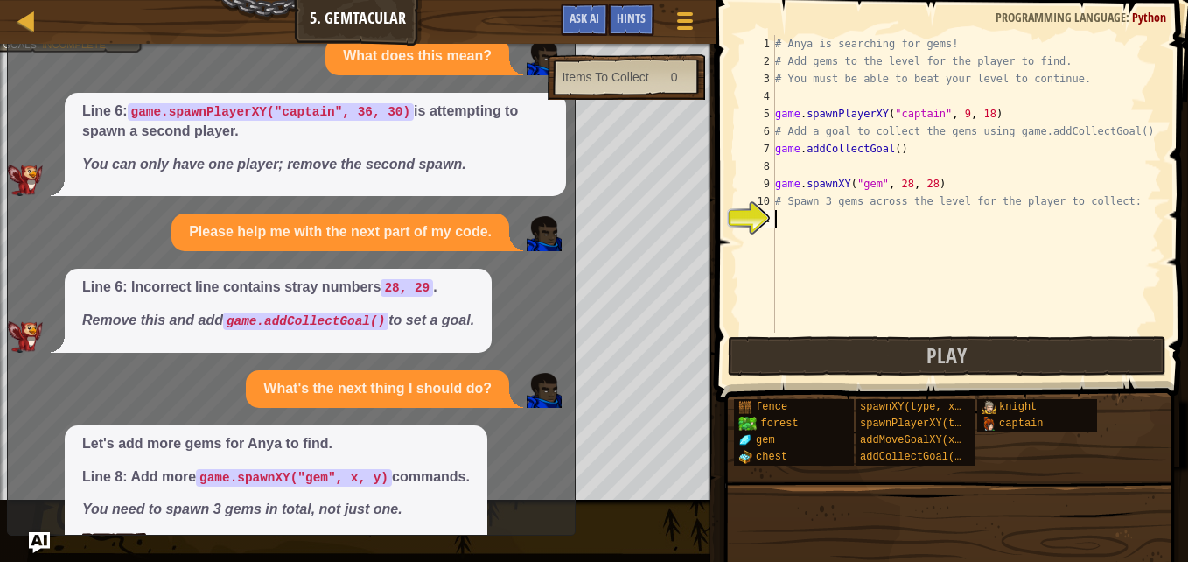
scroll to position [57, 0]
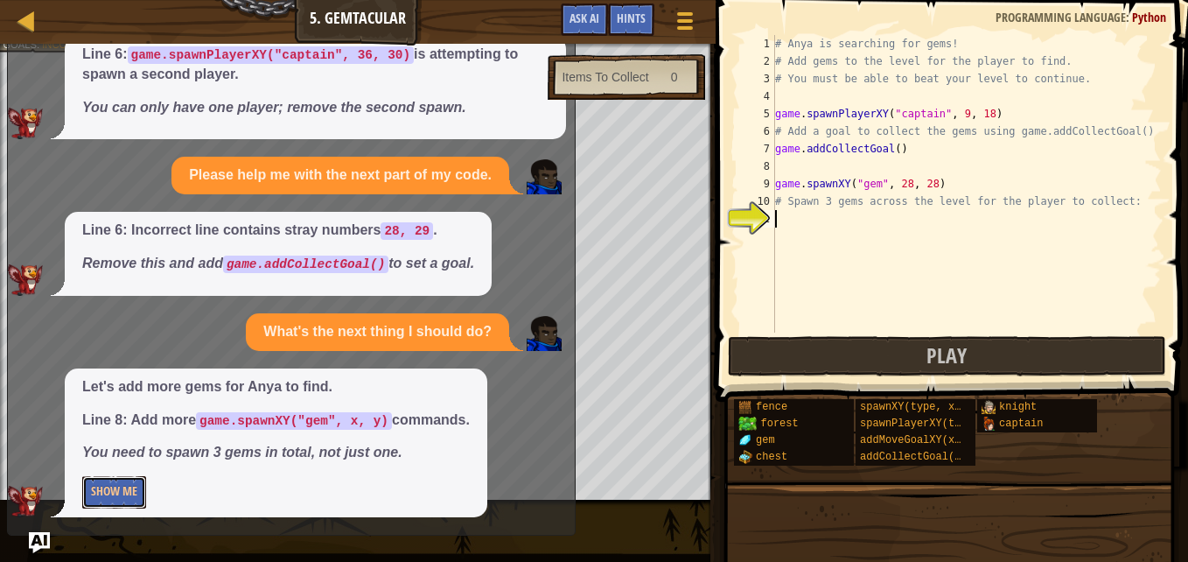
click at [123, 493] on button "Show Me" at bounding box center [114, 492] width 64 height 32
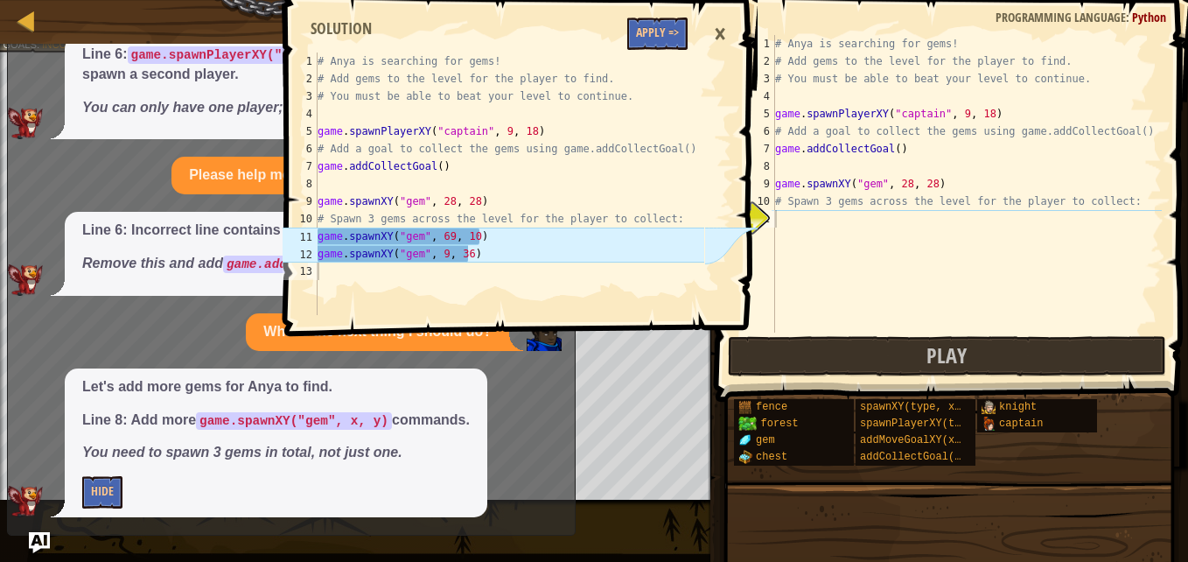
click at [789, 220] on div "# Anya is searching for gems! # Add gems to the level for the player to find. #…" at bounding box center [966, 201] width 390 height 332
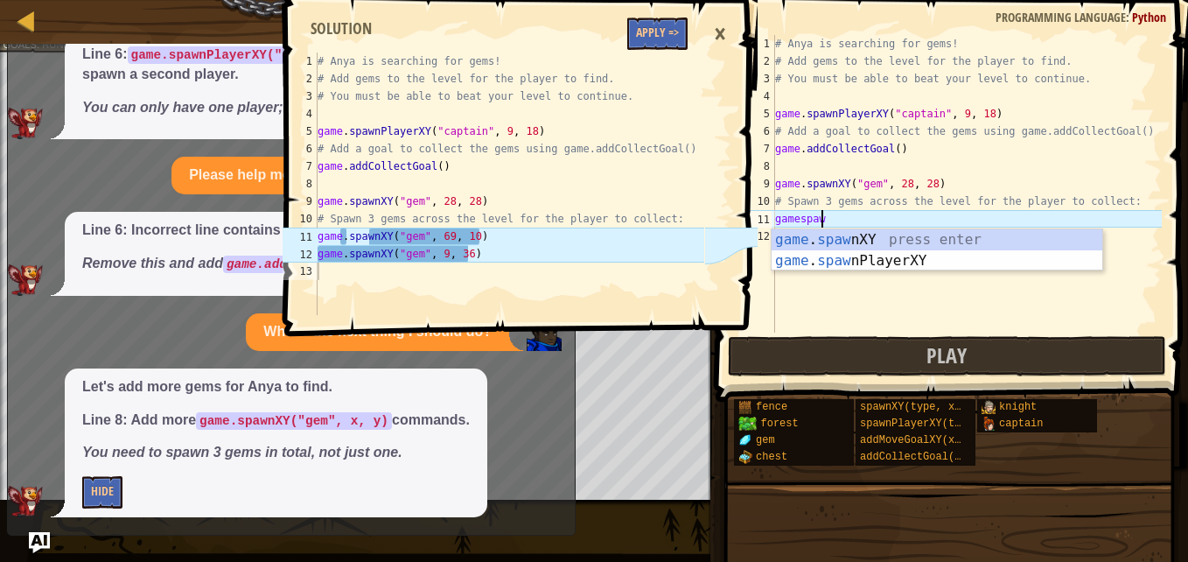
scroll to position [8, 3]
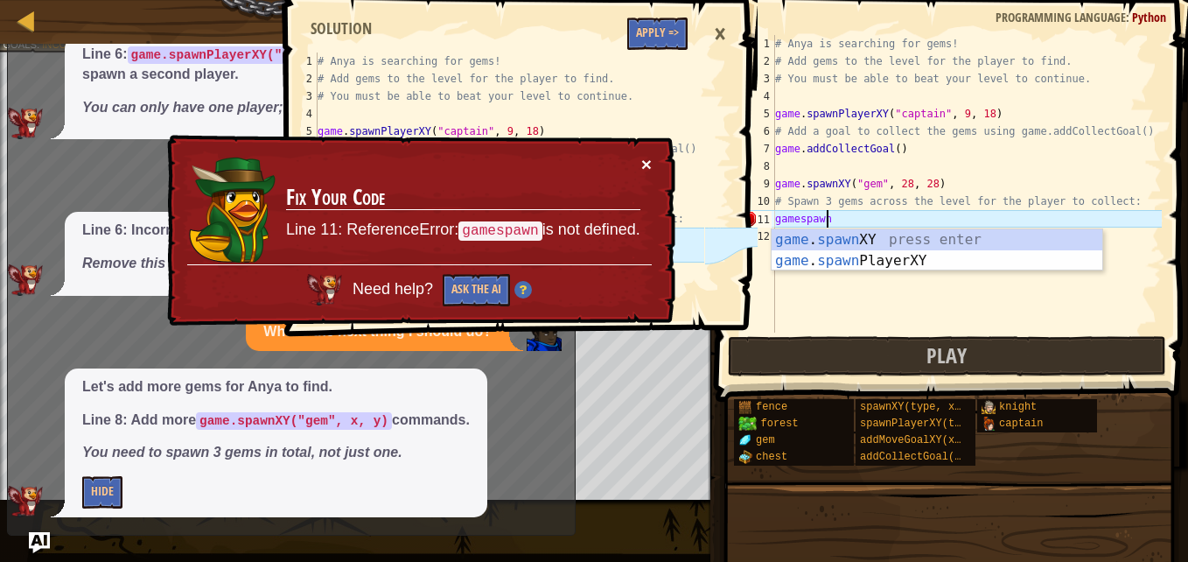
click at [645, 162] on button "×" at bounding box center [646, 164] width 10 height 18
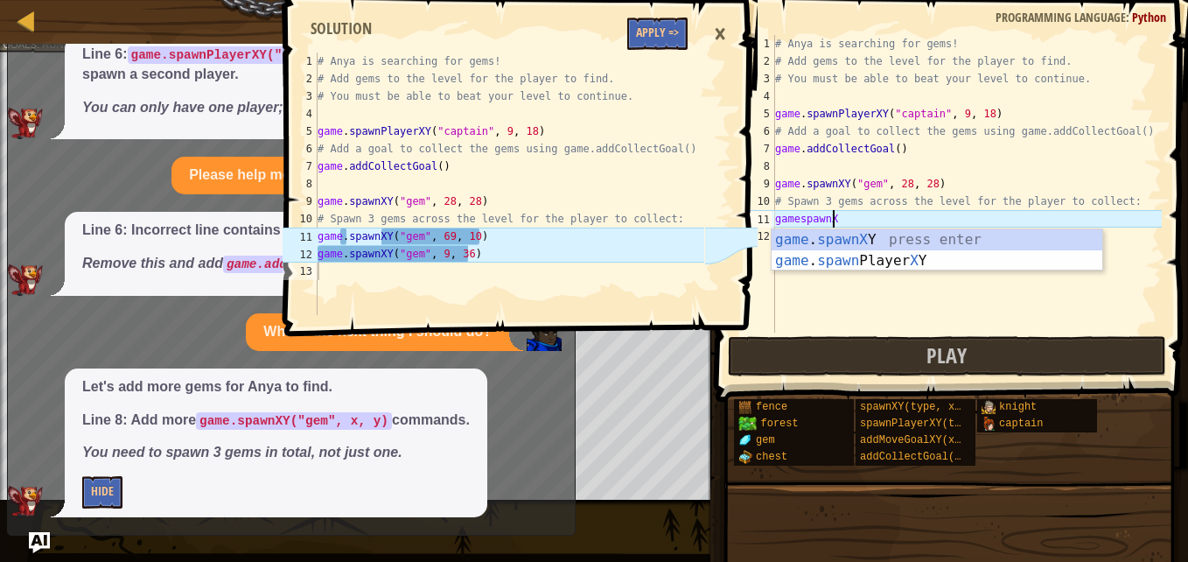
scroll to position [8, 4]
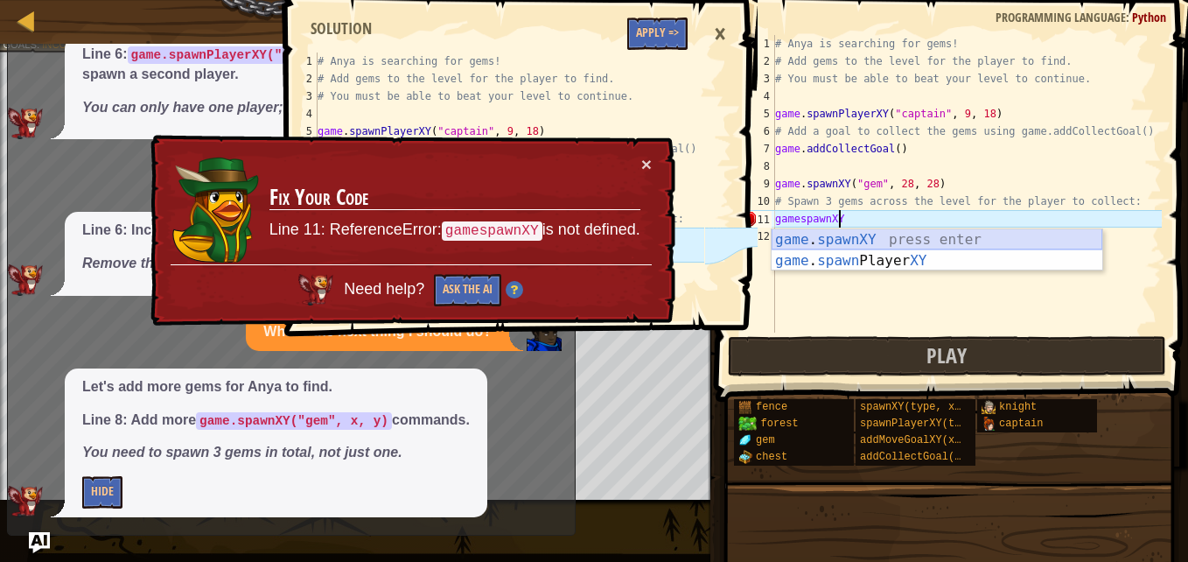
click at [872, 241] on div "game . spawnXY press enter game . spawn Player XY press enter" at bounding box center [936, 271] width 331 height 84
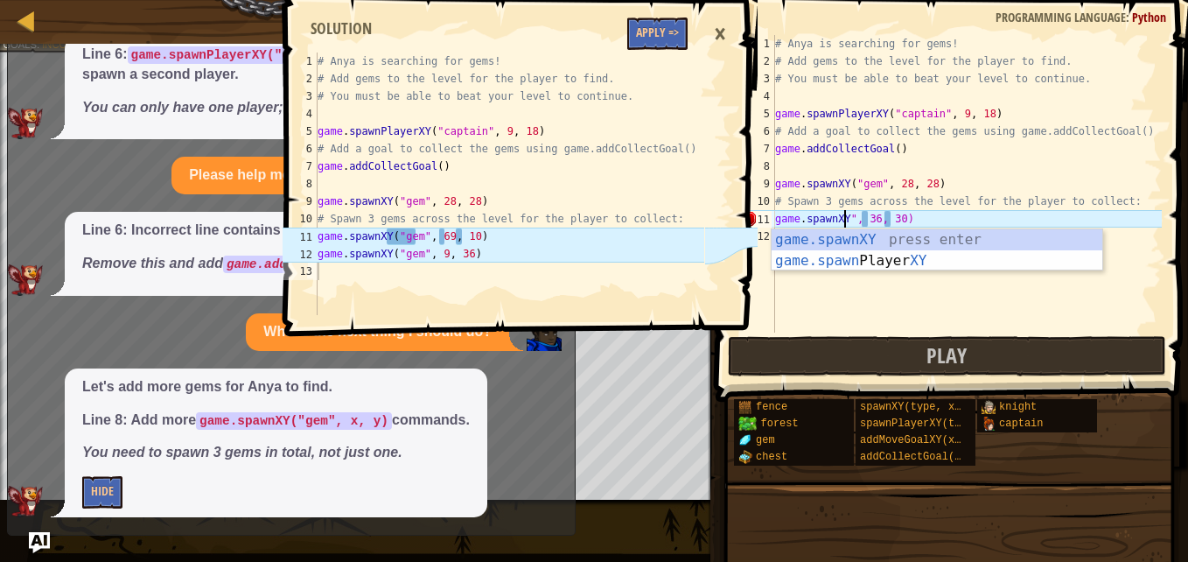
click at [912, 213] on div "# Anya is searching for gems! # Add gems to the level for the player to find. #…" at bounding box center [966, 201] width 390 height 332
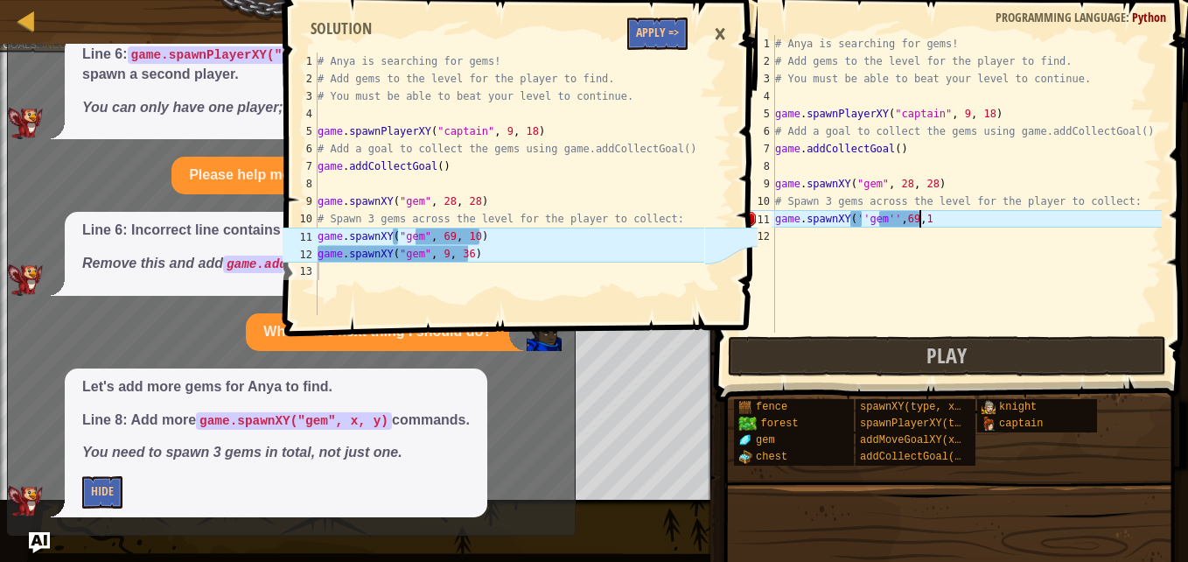
scroll to position [8, 11]
type textarea "game.spawnXY(''gem'',69,10)"
click at [779, 238] on div "# Anya is searching for gems! # Add gems to the level for the player to find. #…" at bounding box center [966, 201] width 390 height 332
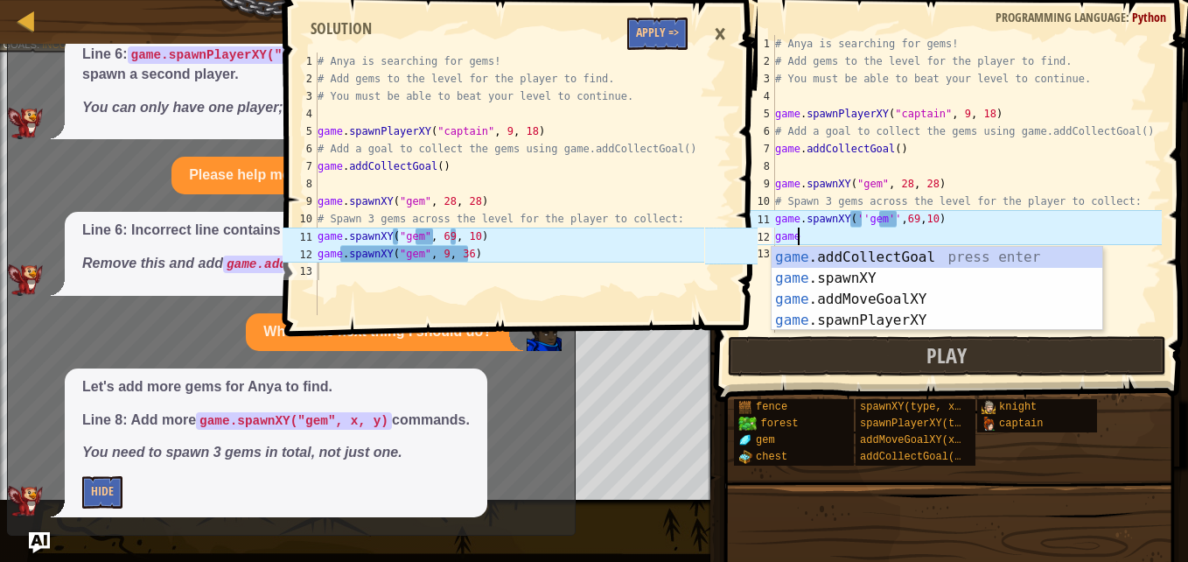
scroll to position [8, 1]
click at [831, 275] on div "game .addCollectGoal press enter game .spawnXY press enter game .addMoveGoalXY …" at bounding box center [936, 310] width 331 height 126
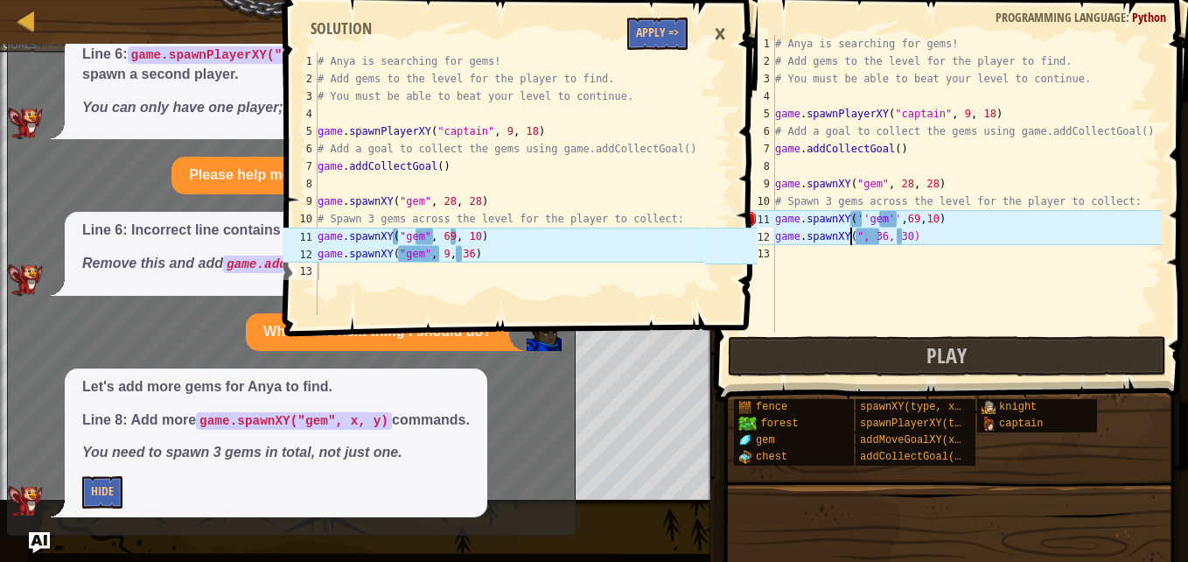
click at [922, 239] on div "# Anya is searching for gems! # Add gems to the level for the player to find. #…" at bounding box center [966, 201] width 390 height 332
type textarea "game.spawnXY("gem'',9,36)"
click at [650, 30] on button "Apply =>" at bounding box center [657, 33] width 60 height 32
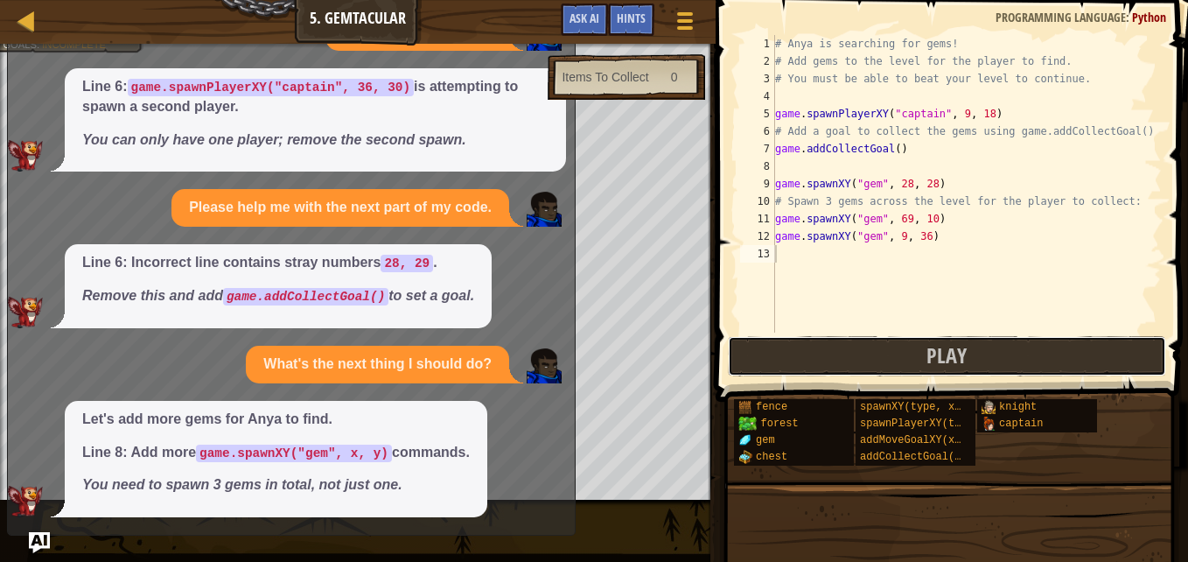
click at [819, 348] on button "Play" at bounding box center [947, 356] width 438 height 40
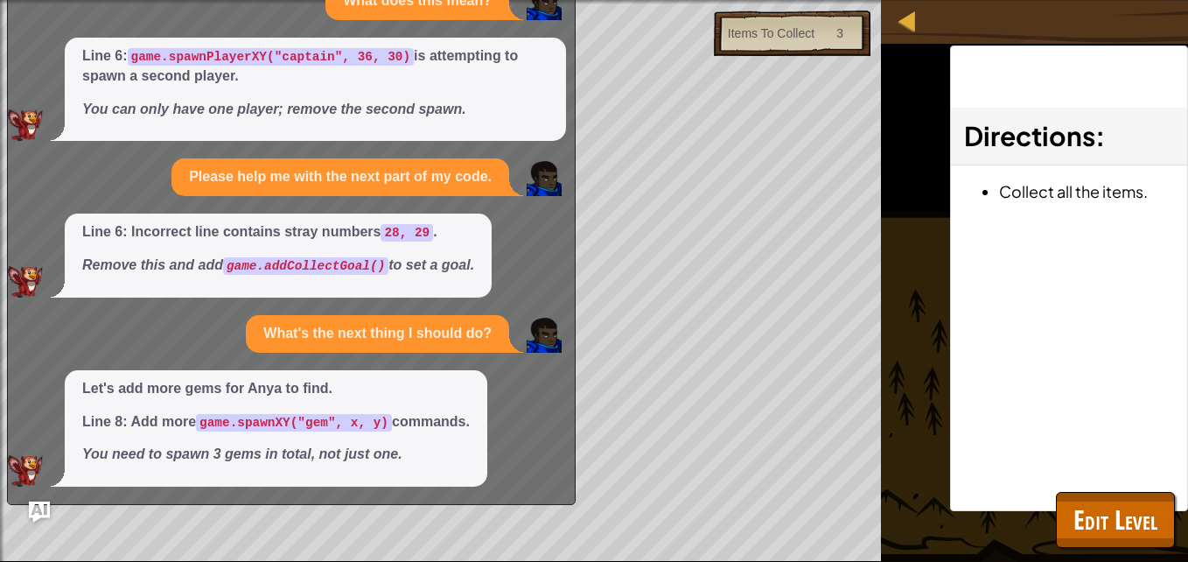
click at [36, 503] on img "Ask AI" at bounding box center [39, 511] width 21 height 21
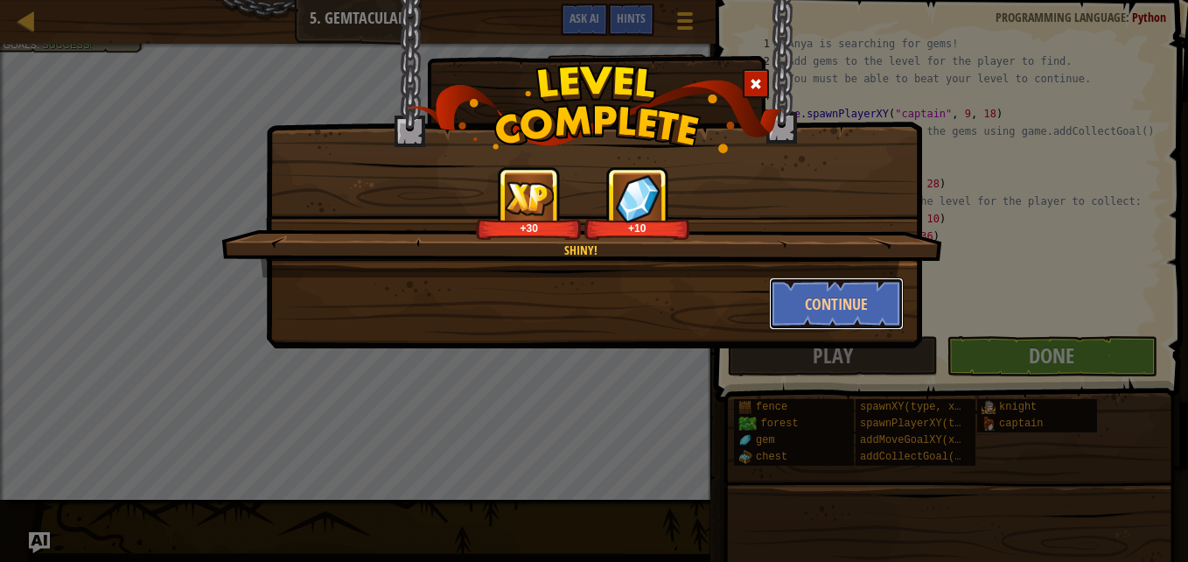
click at [834, 290] on button "Continue" at bounding box center [837, 303] width 136 height 52
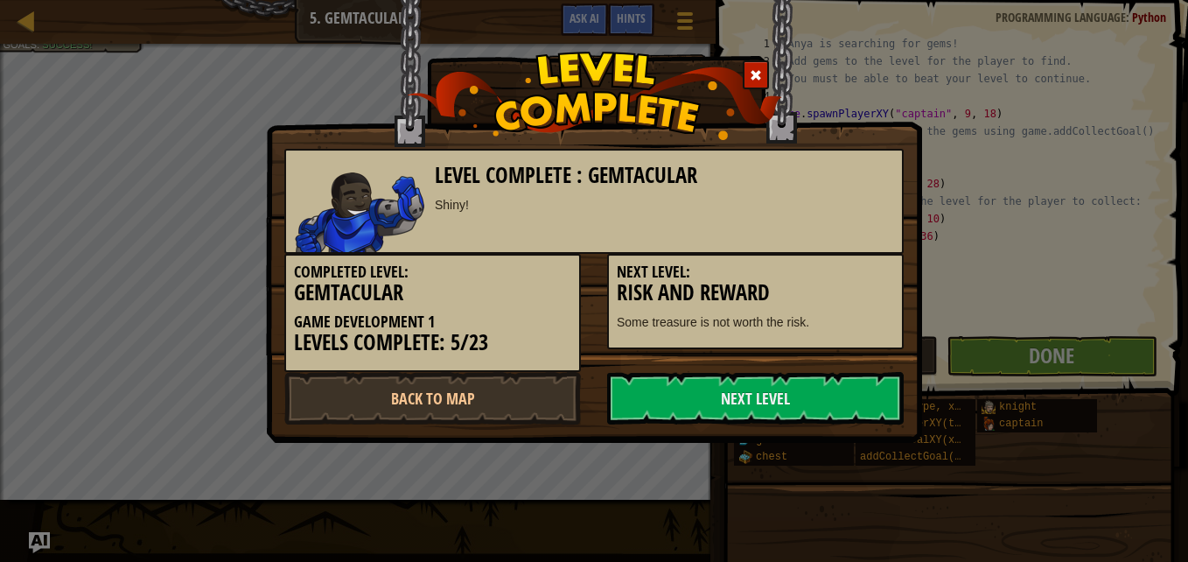
click at [799, 393] on link "Next Level" at bounding box center [755, 398] width 297 height 52
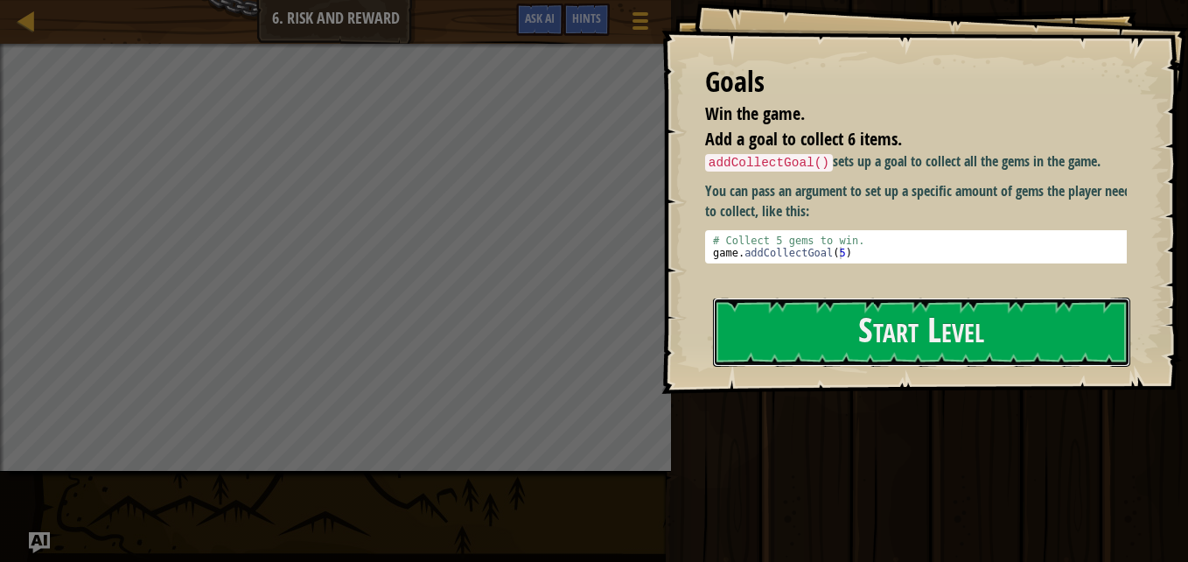
click at [838, 342] on button "Start Level" at bounding box center [921, 331] width 417 height 69
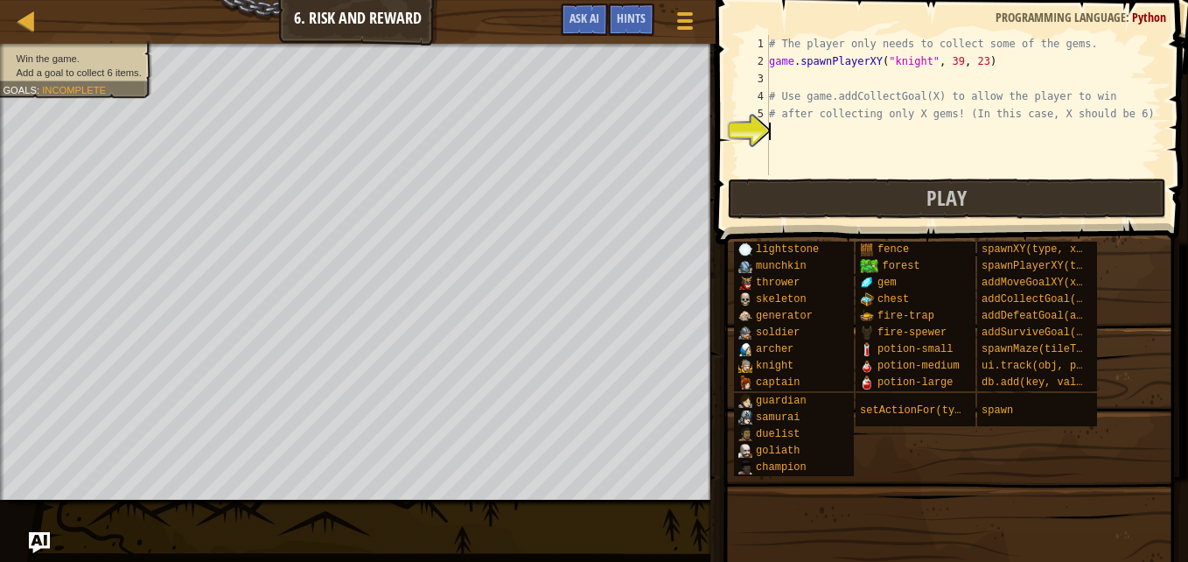
click at [778, 131] on div "# The player only needs to collect some of the gems. game . spawnPlayerXY ( "kn…" at bounding box center [963, 122] width 396 height 175
click at [632, 19] on span "Hints" at bounding box center [631, 18] width 29 height 17
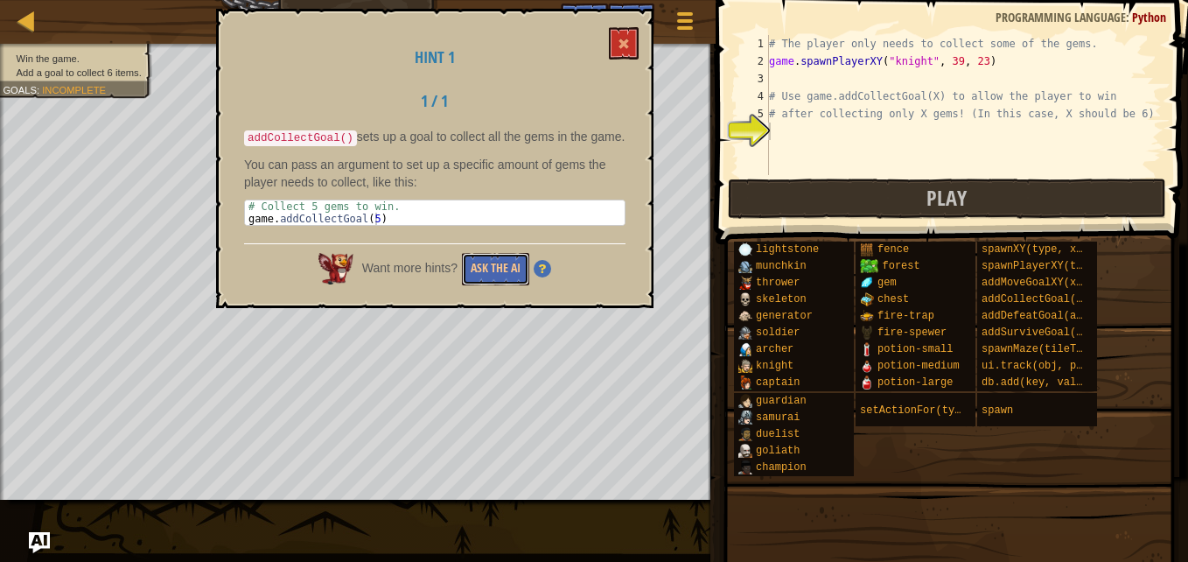
click at [500, 253] on button "Ask the AI" at bounding box center [495, 269] width 67 height 32
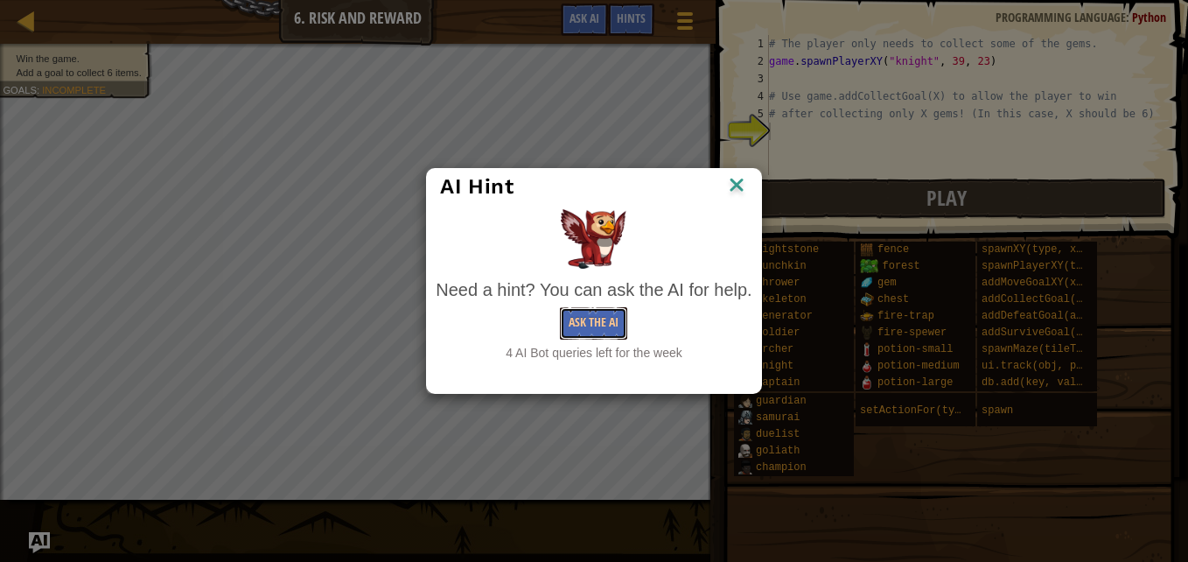
click at [597, 311] on button "Ask the AI" at bounding box center [593, 323] width 67 height 32
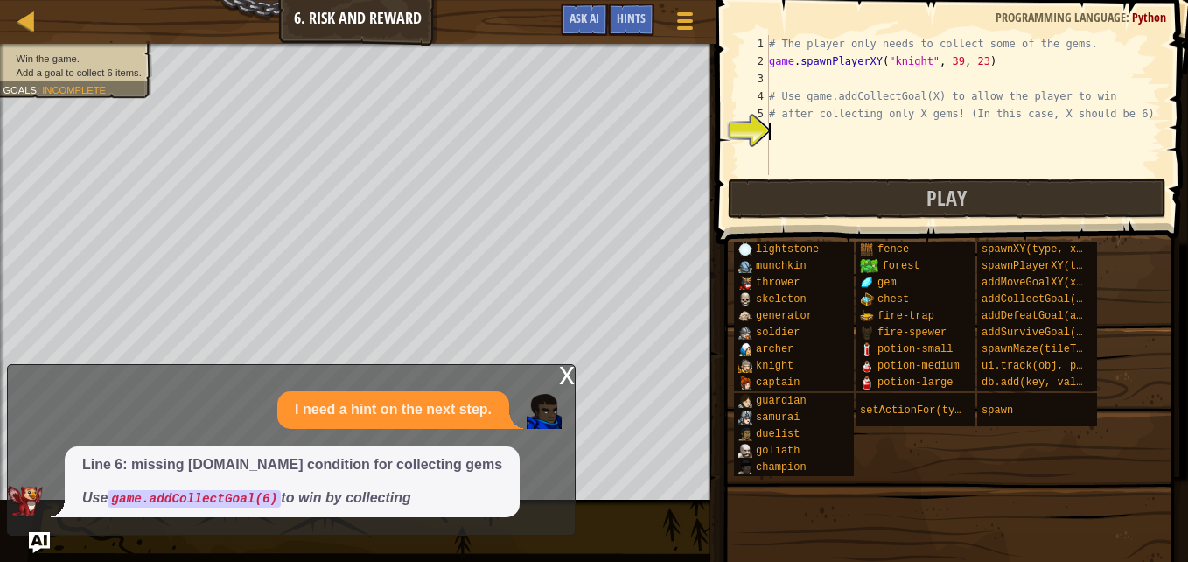
click at [780, 130] on div "# The player only needs to collect some of the gems. game . spawnPlayerXY ( "kn…" at bounding box center [963, 122] width 396 height 175
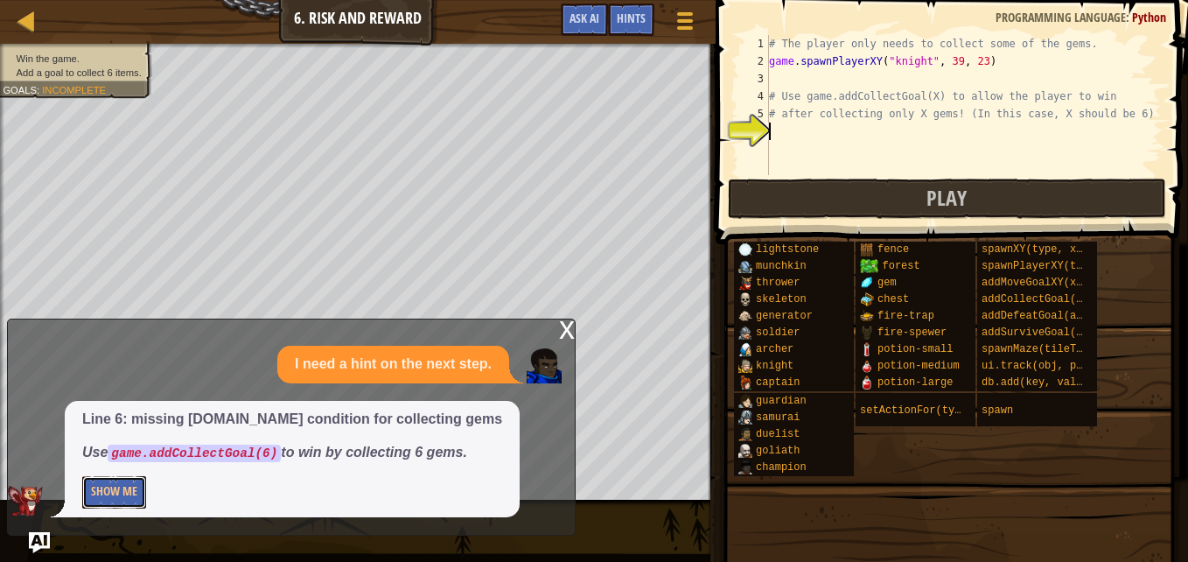
click at [127, 485] on button "Show Me" at bounding box center [114, 492] width 64 height 32
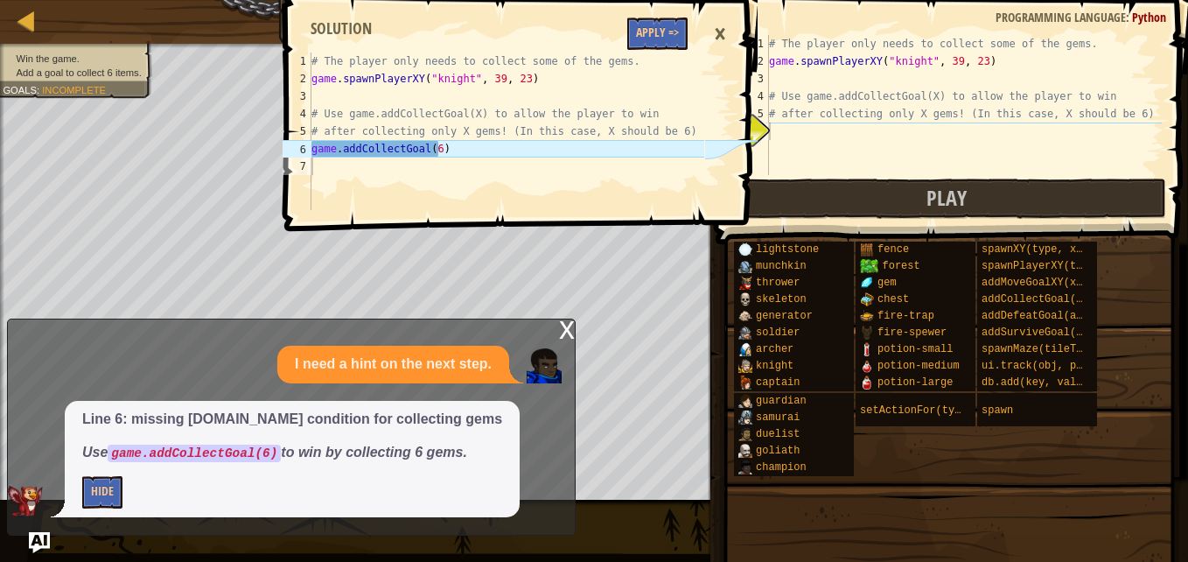
click at [778, 130] on div "# The player only needs to collect some of the gems. game . spawnPlayerXY ( "kn…" at bounding box center [963, 122] width 396 height 175
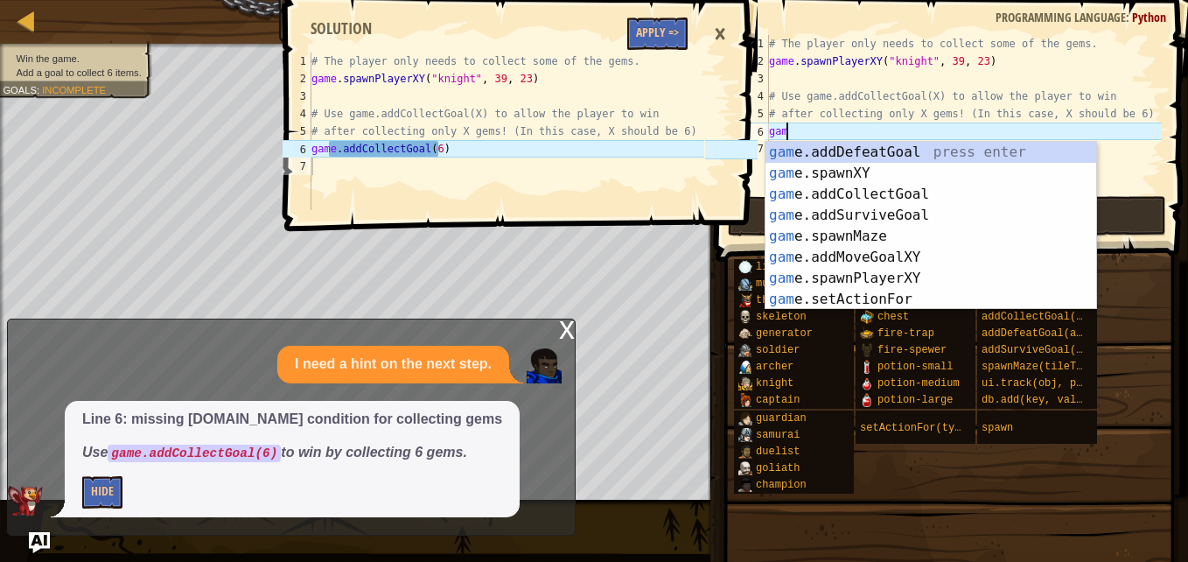
scroll to position [8, 1]
type textarea "game."
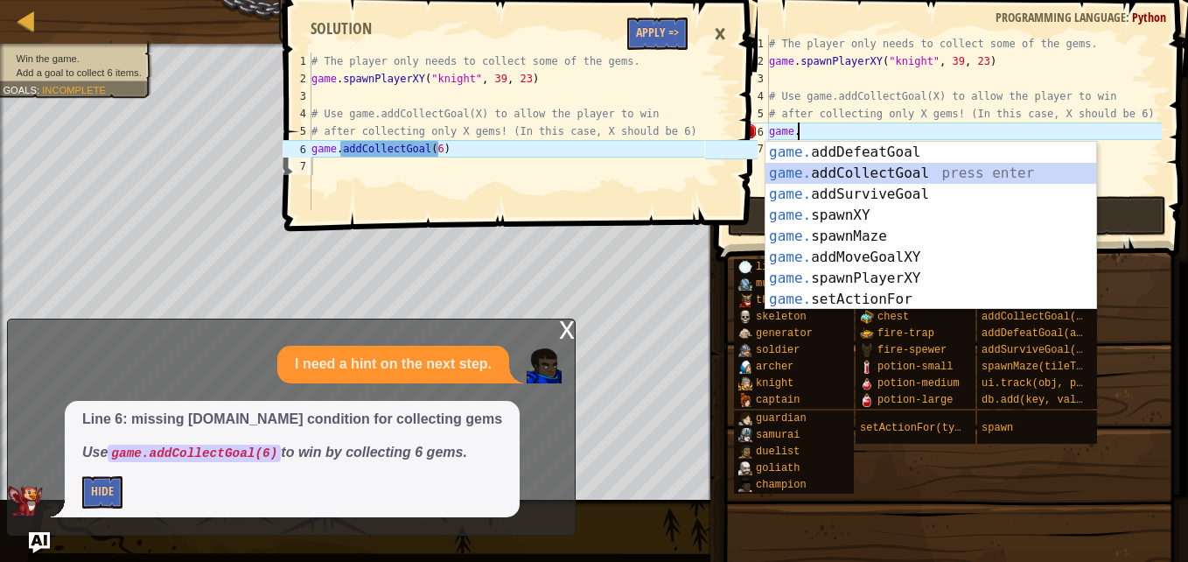
click at [869, 176] on div "game. addDefeatGoal press enter game. addCollectGoal press enter game. addSurvi…" at bounding box center [930, 247] width 331 height 210
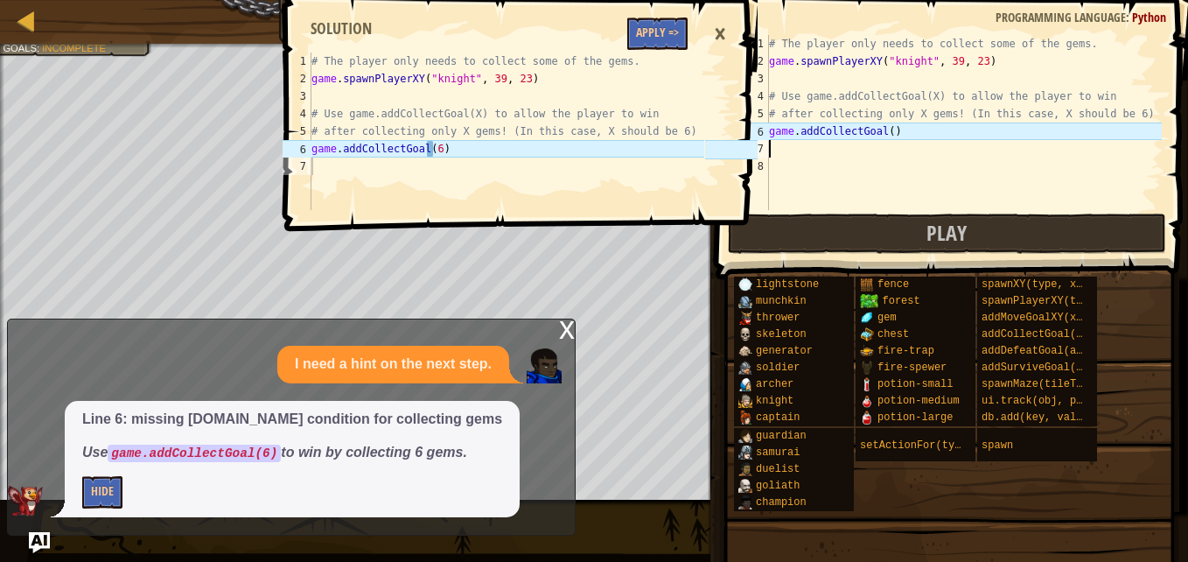
click at [883, 131] on div "# The player only needs to collect some of the gems. game . spawnPlayerXY ( "kn…" at bounding box center [963, 140] width 396 height 210
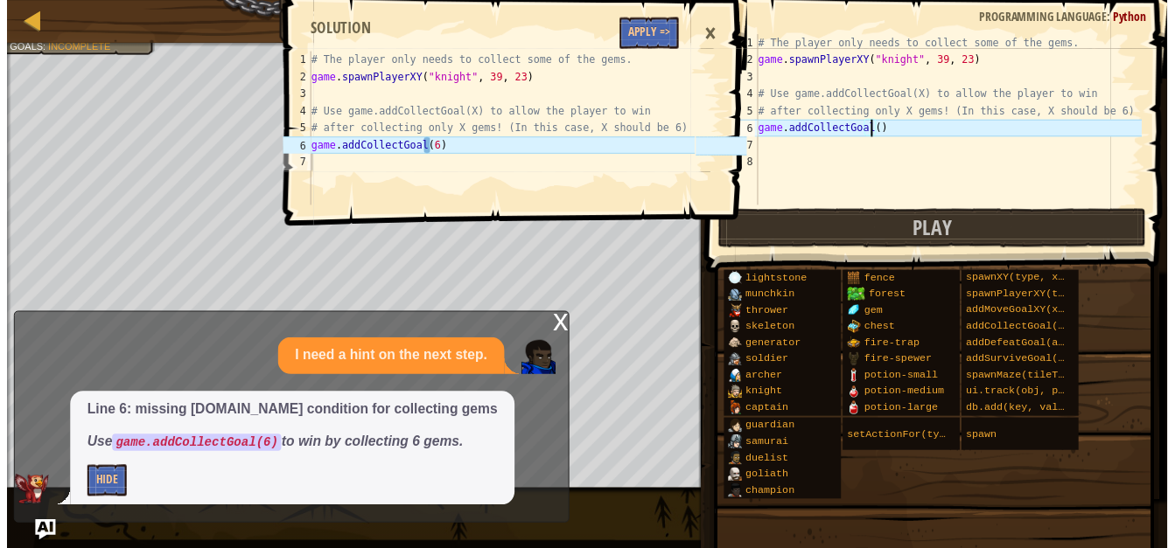
scroll to position [8, 10]
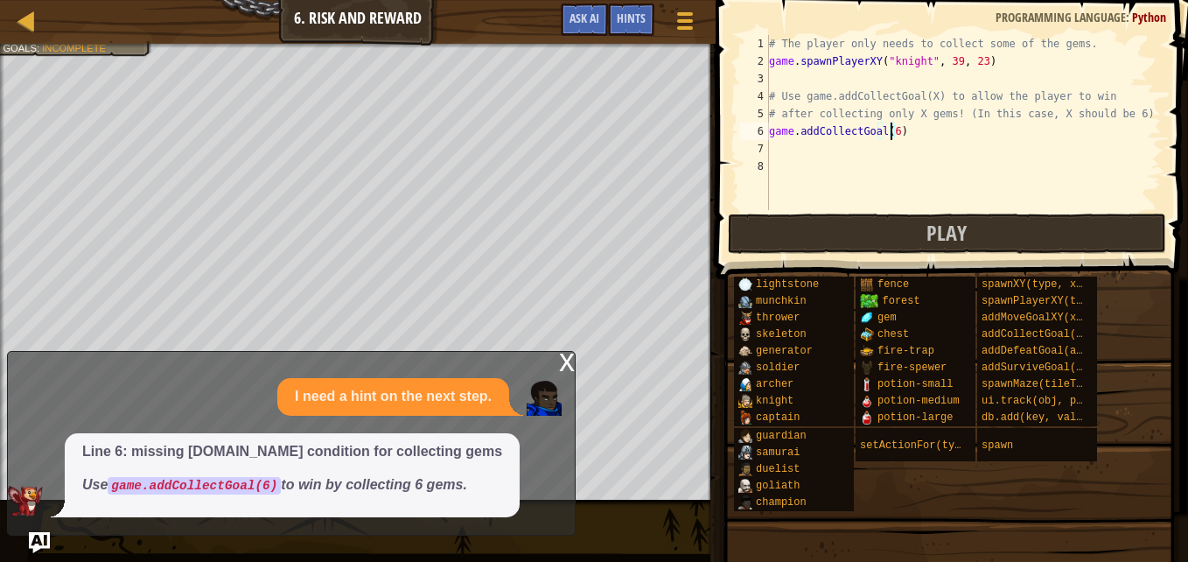
click at [903, 131] on div "# The player only needs to collect some of the gems. game . spawnPlayerXY ( "kn…" at bounding box center [963, 140] width 396 height 210
type textarea "game.addCollectGoal(6)"
click at [883, 219] on button "Play" at bounding box center [947, 233] width 438 height 40
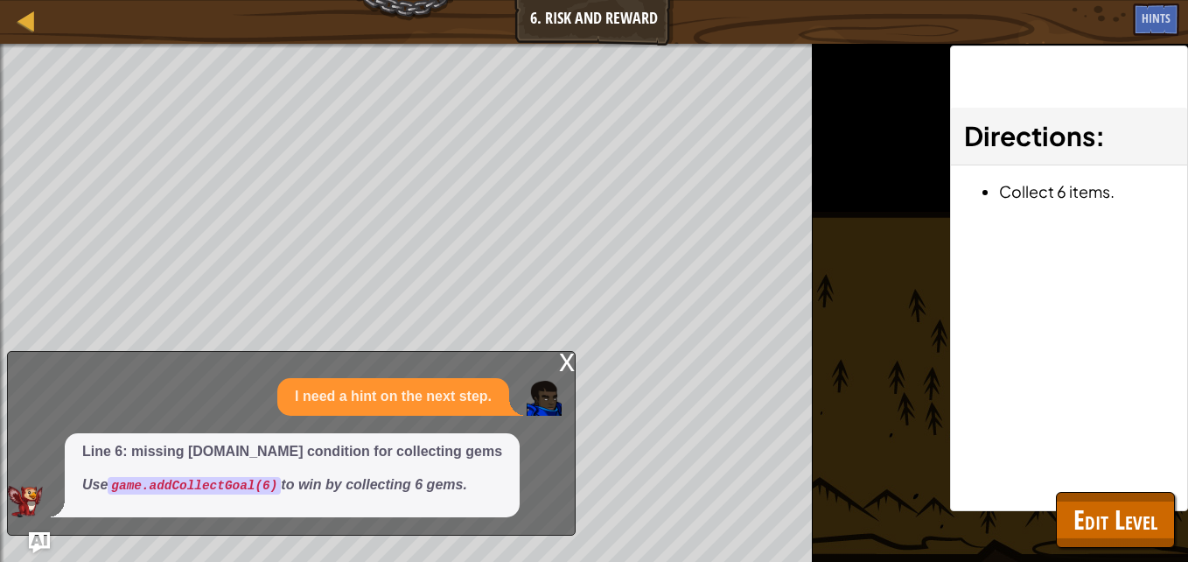
click at [564, 365] on div "x" at bounding box center [567, 360] width 16 height 17
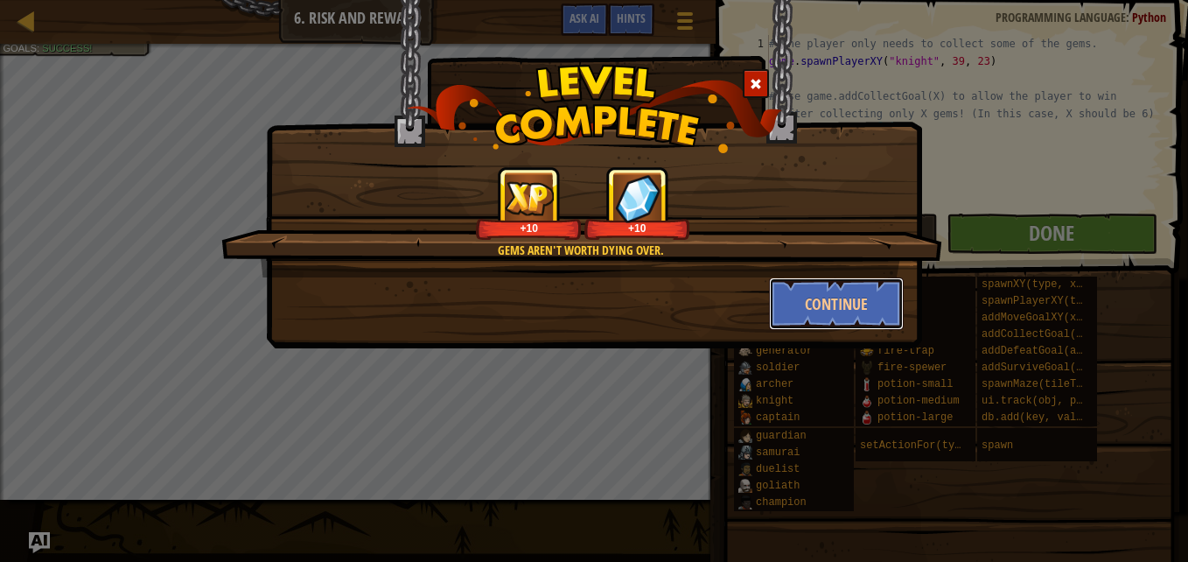
click at [812, 313] on button "Continue" at bounding box center [837, 303] width 136 height 52
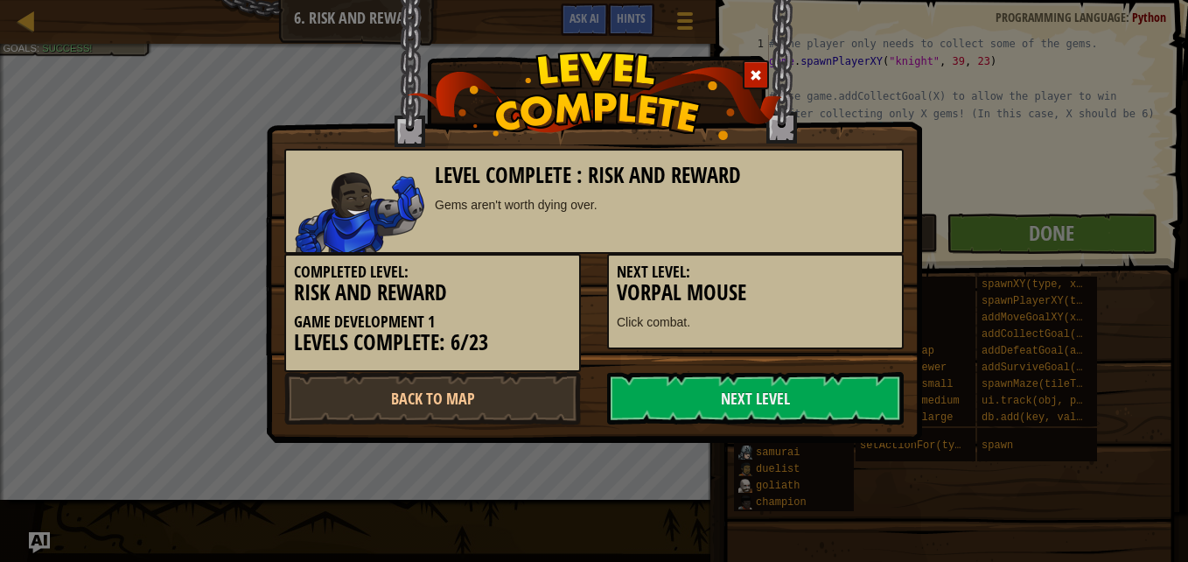
click at [743, 404] on link "Next Level" at bounding box center [755, 398] width 297 height 52
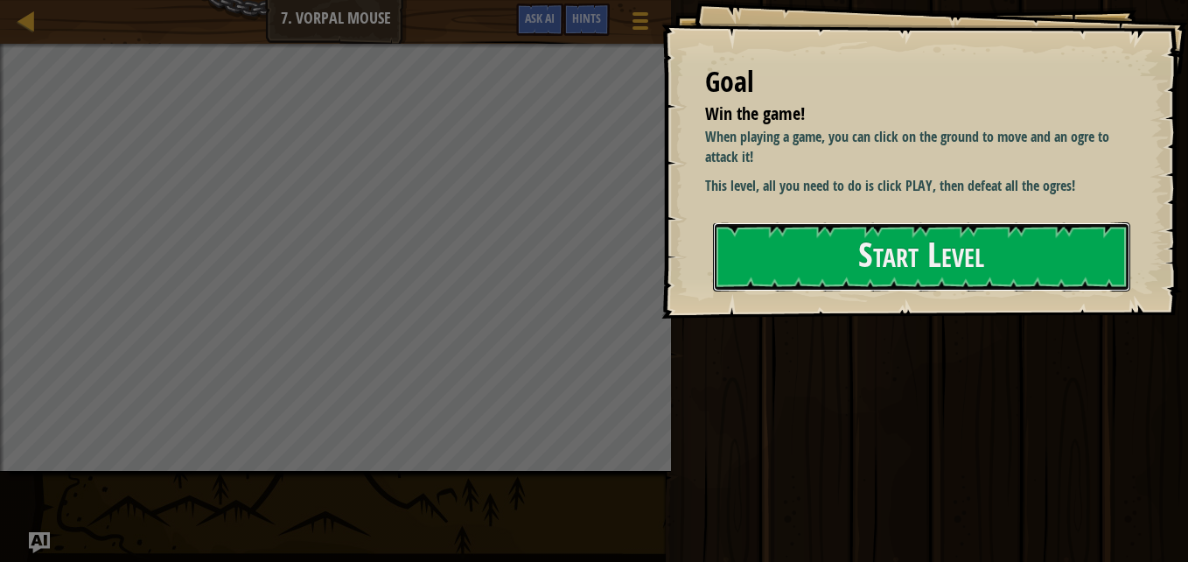
click at [773, 241] on button "Start Level" at bounding box center [921, 256] width 417 height 69
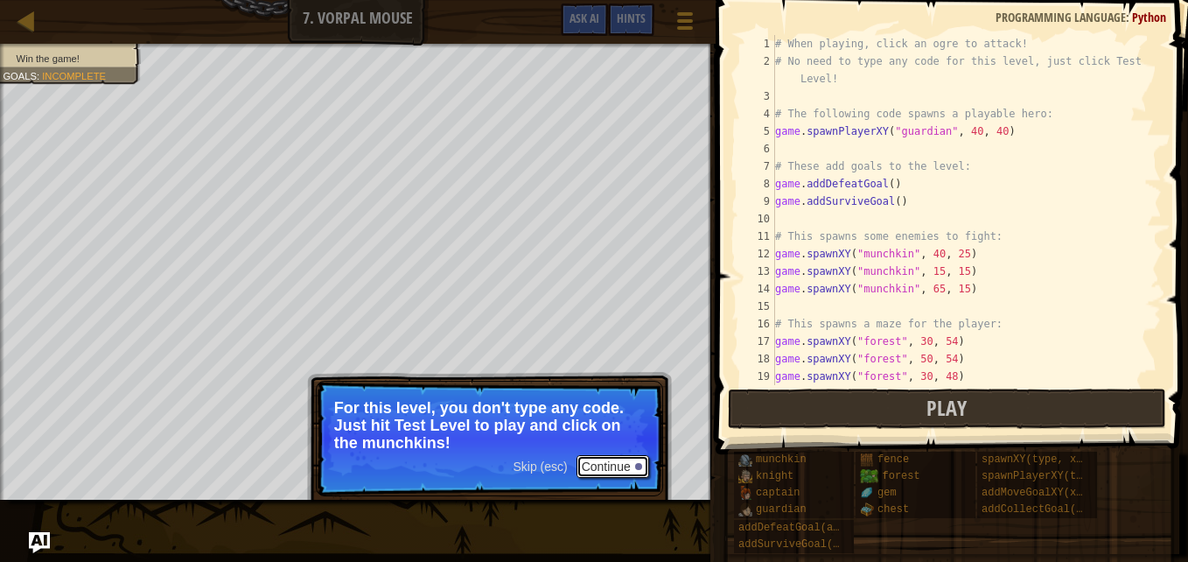
click at [601, 471] on button "Continue" at bounding box center [612, 466] width 73 height 23
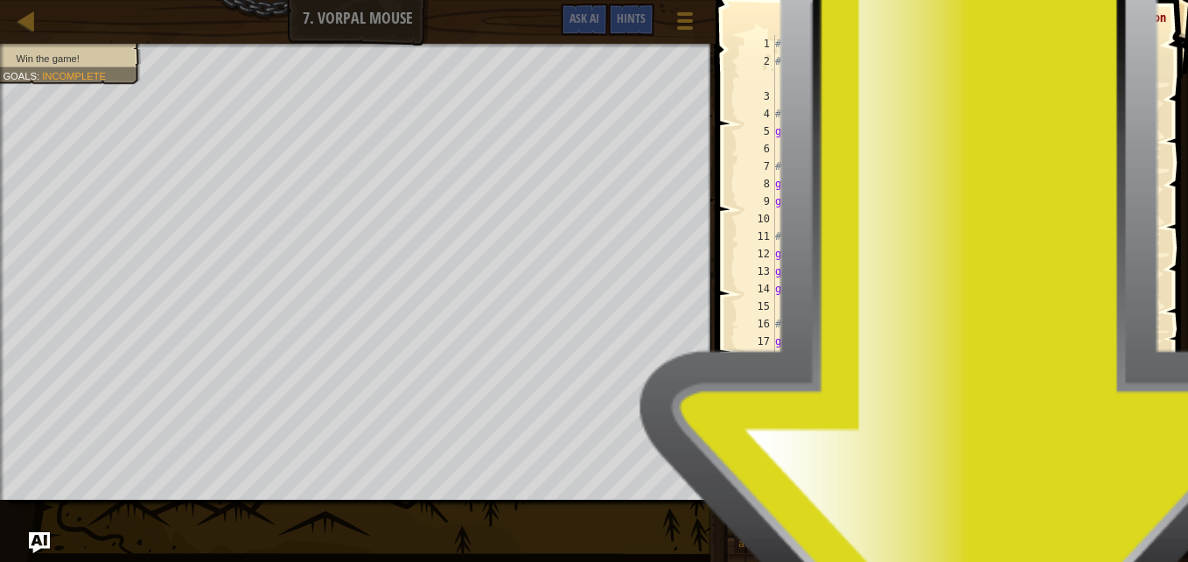
scroll to position [8, 0]
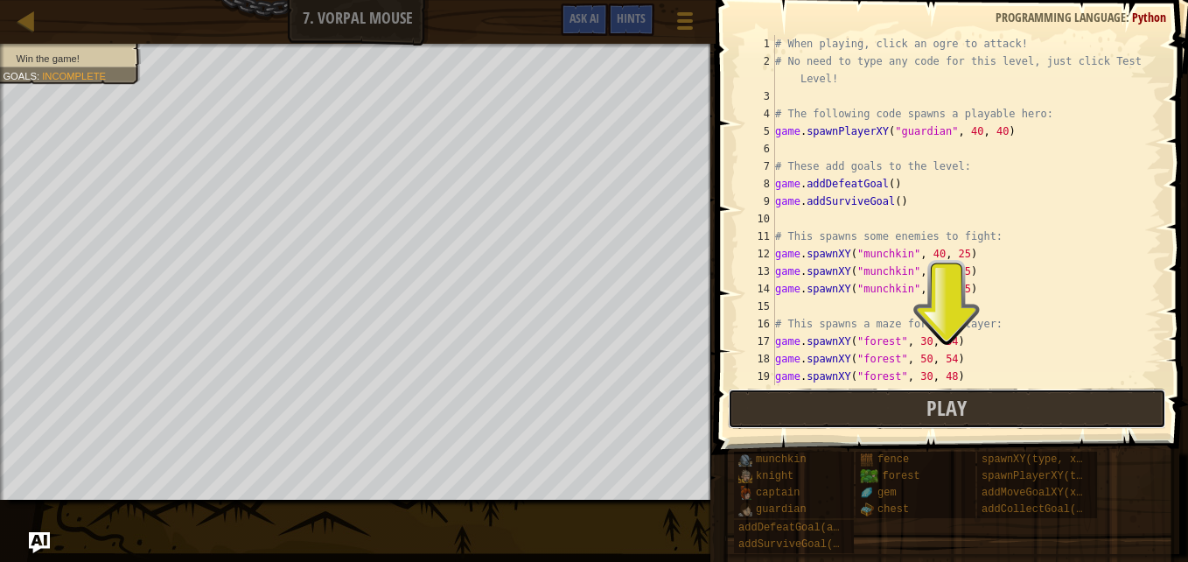
click at [853, 407] on button "Play" at bounding box center [947, 408] width 438 height 40
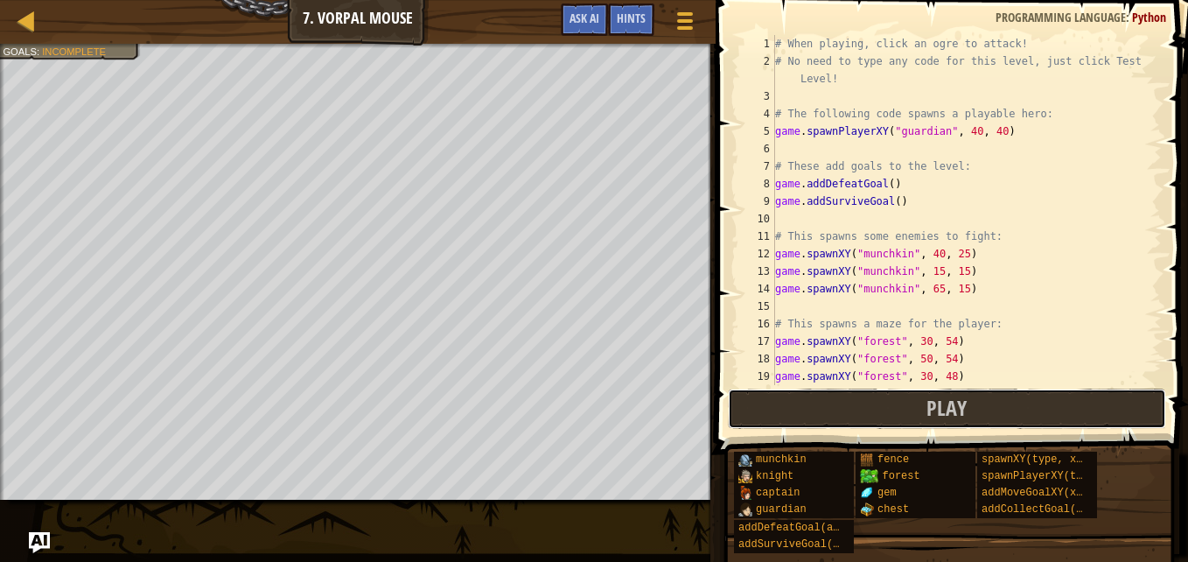
click at [799, 402] on button "Play" at bounding box center [947, 408] width 438 height 40
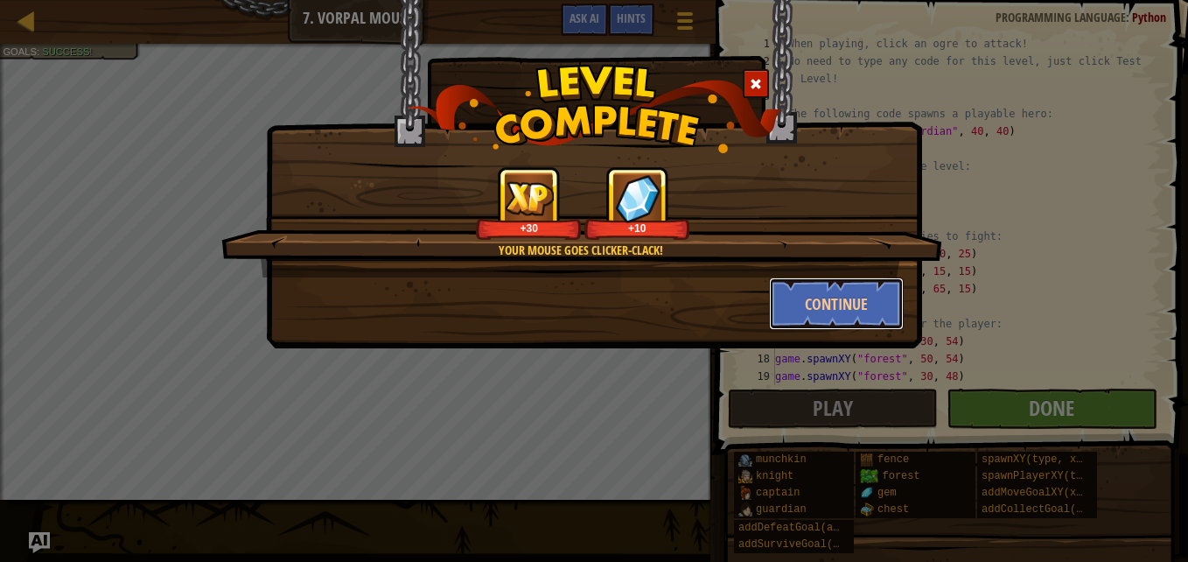
click at [811, 313] on button "Continue" at bounding box center [837, 303] width 136 height 52
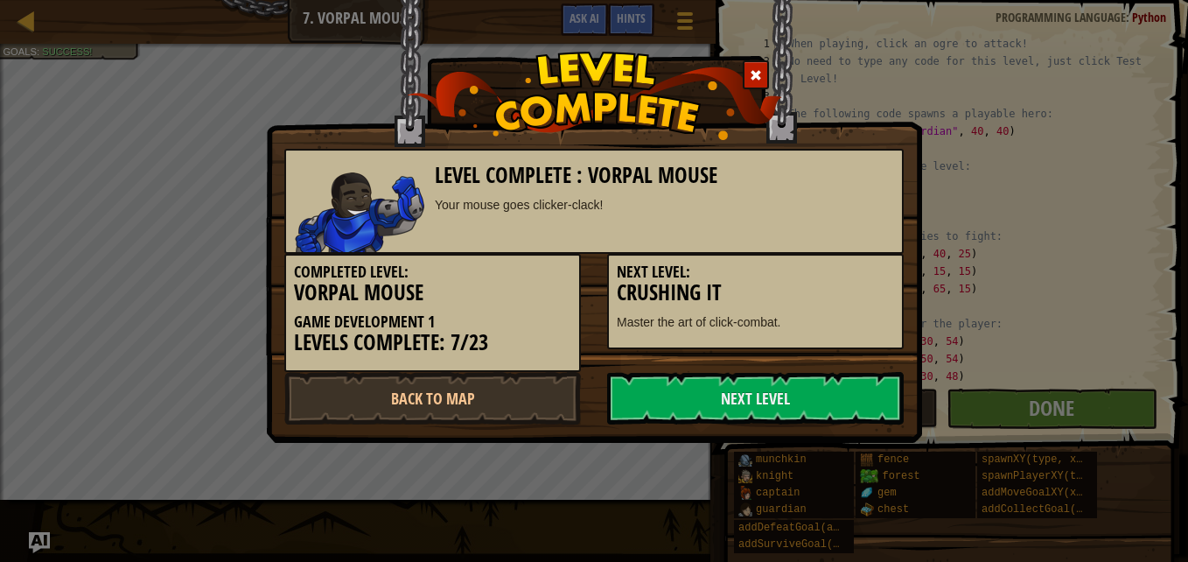
click at [787, 408] on link "Next Level" at bounding box center [755, 398] width 297 height 52
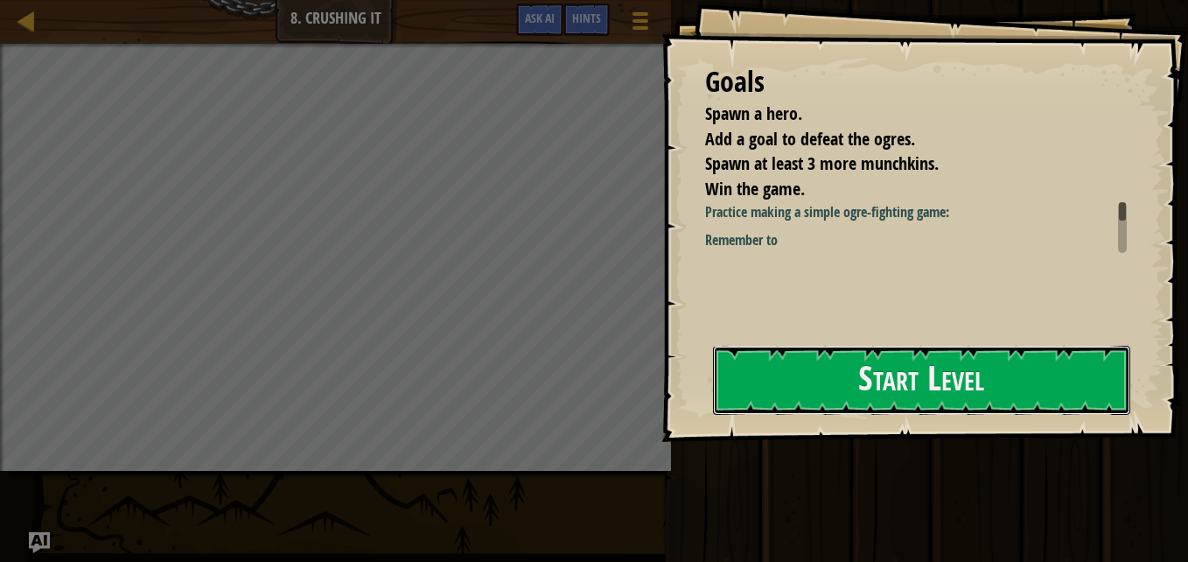
click at [812, 361] on button "Start Level" at bounding box center [921, 379] width 417 height 69
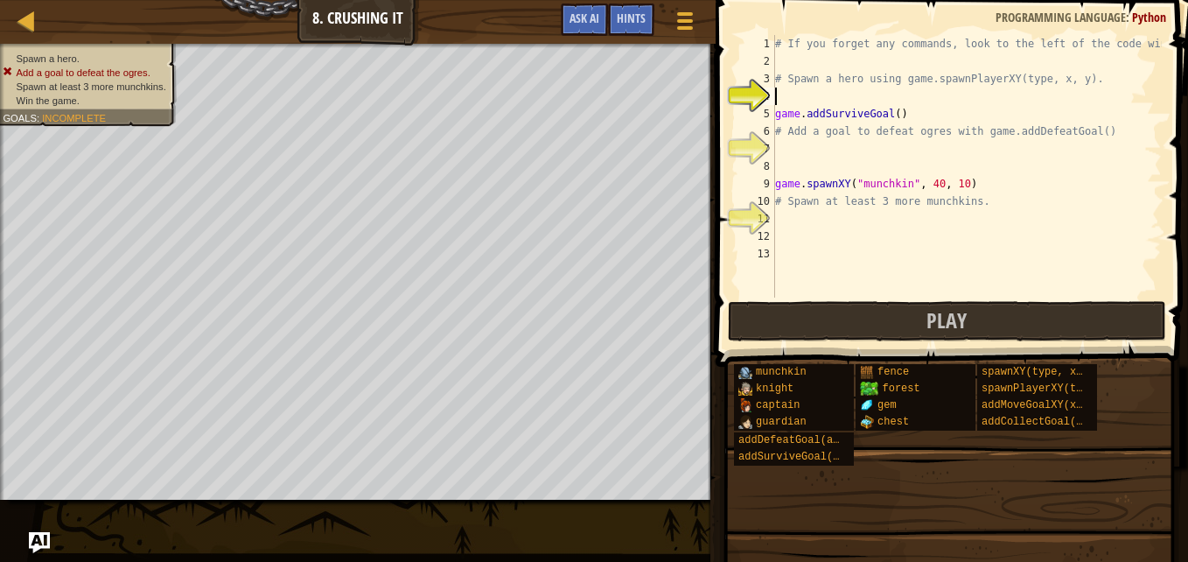
click at [792, 94] on div "# If you forget any commands, look to the left of the code window! # Spawn a he…" at bounding box center [966, 183] width 390 height 297
click at [619, 20] on span "Hints" at bounding box center [631, 18] width 29 height 17
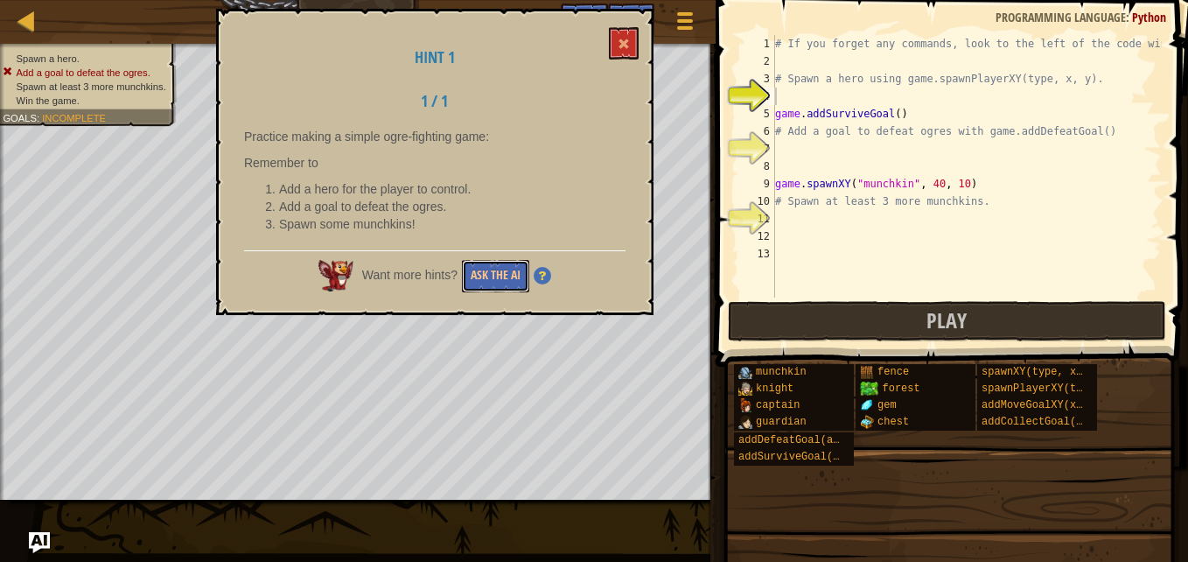
click at [477, 260] on button "Ask the AI" at bounding box center [495, 276] width 67 height 32
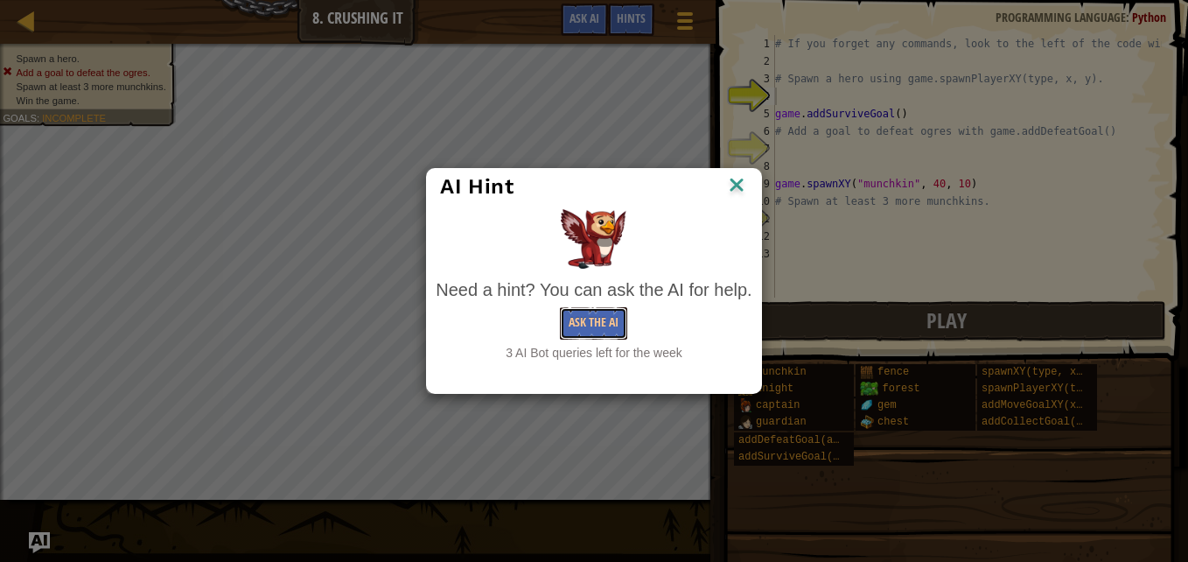
click at [570, 320] on button "Ask the AI" at bounding box center [593, 323] width 67 height 32
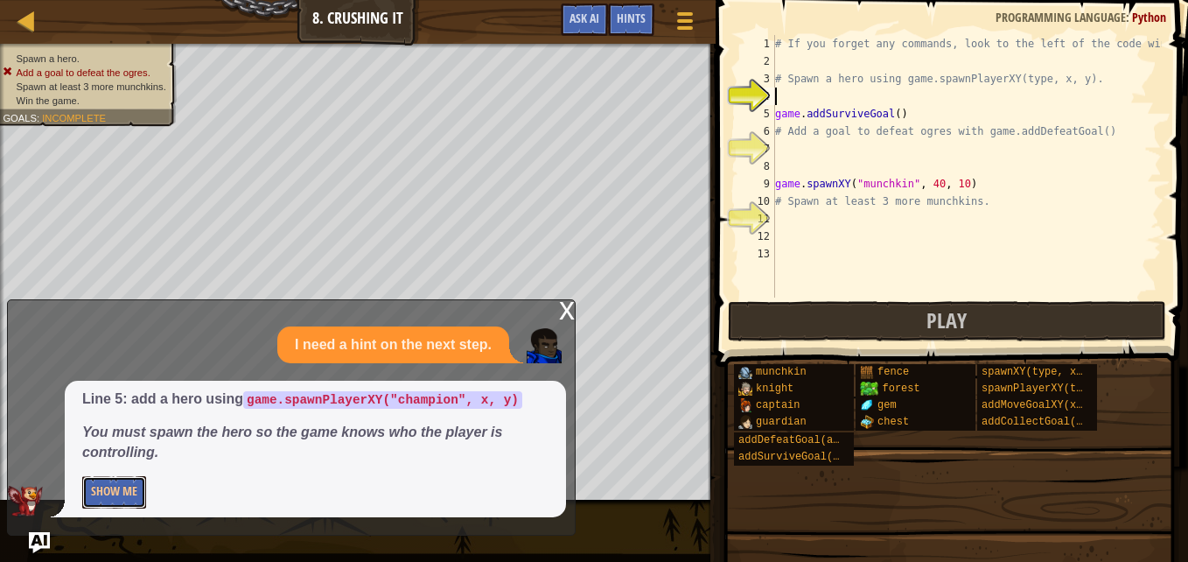
click at [117, 500] on button "Show Me" at bounding box center [114, 492] width 64 height 32
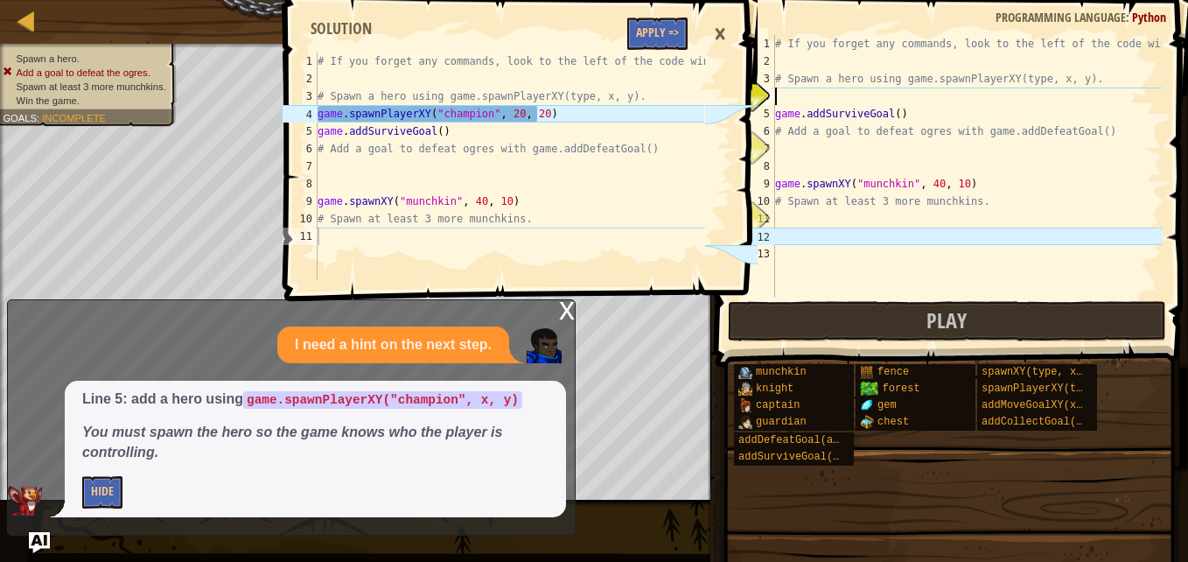
click at [784, 99] on div "# If you forget any commands, look to the left of the code window! # Spawn a he…" at bounding box center [966, 183] width 390 height 297
type textarea "G"
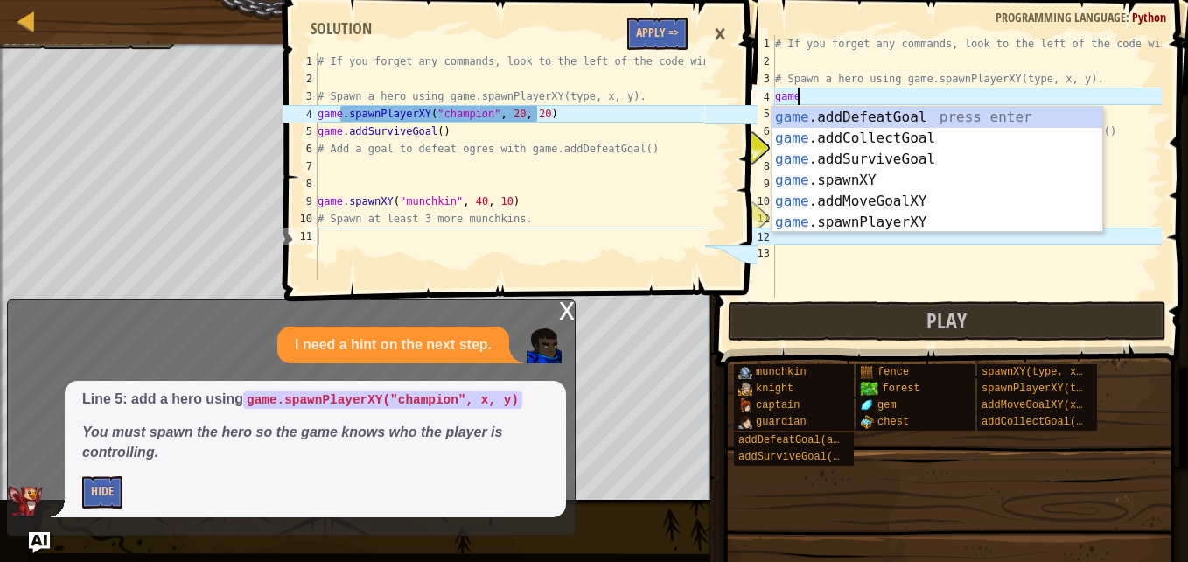
scroll to position [8, 1]
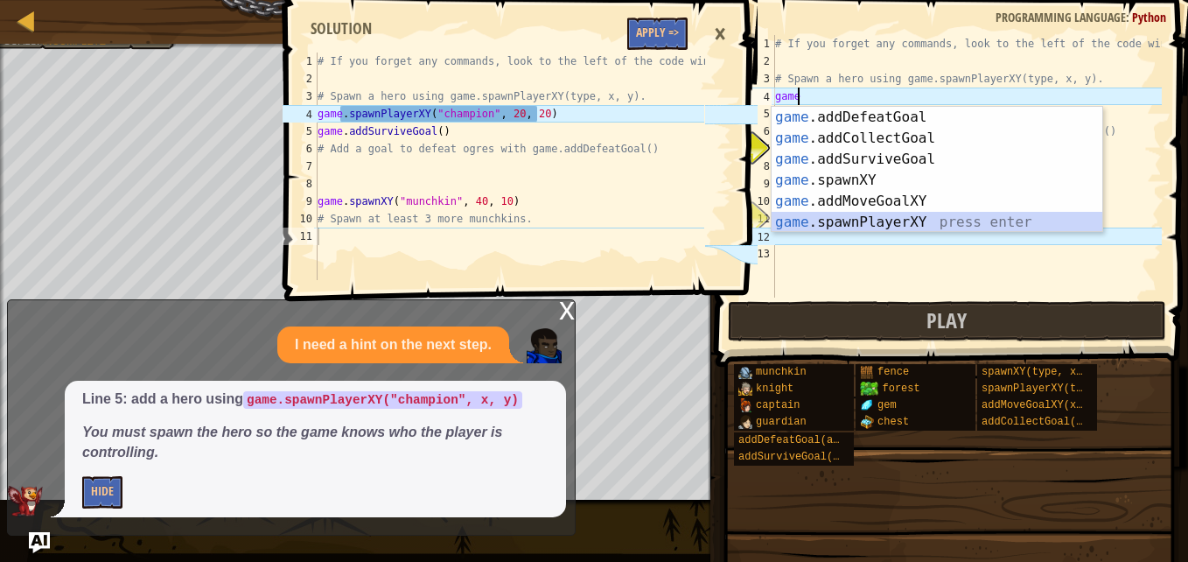
click at [882, 222] on div "game .addDefeatGoal press enter game .addCollectGoal press enter game .addSurvi…" at bounding box center [936, 191] width 331 height 168
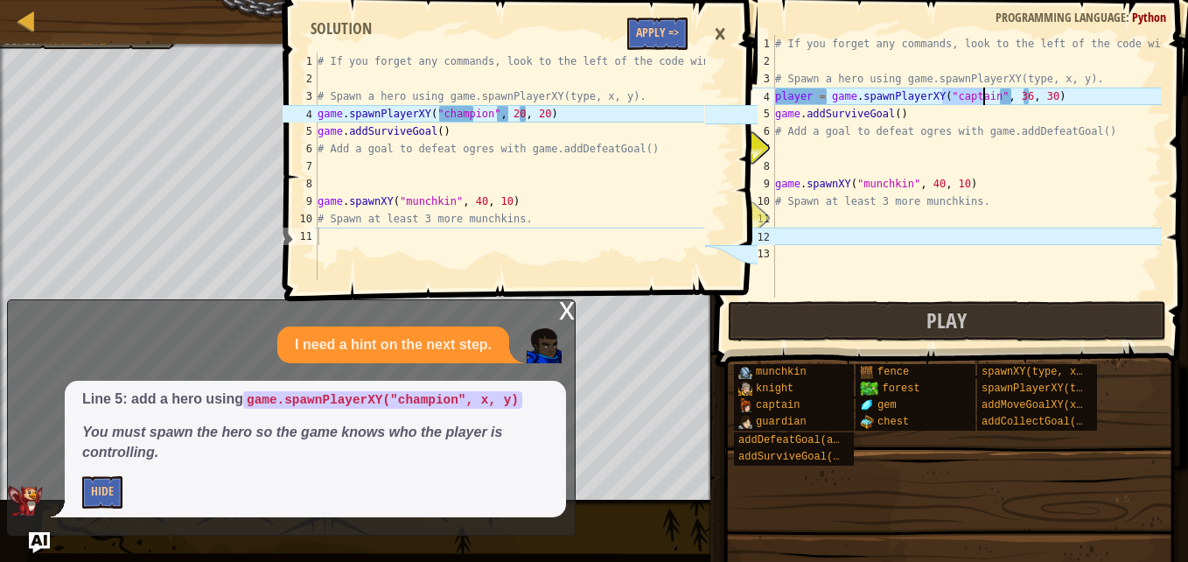
click at [951, 94] on div "# If you forget any commands, look to the left of the code window! # Spawn a he…" at bounding box center [966, 166] width 390 height 262
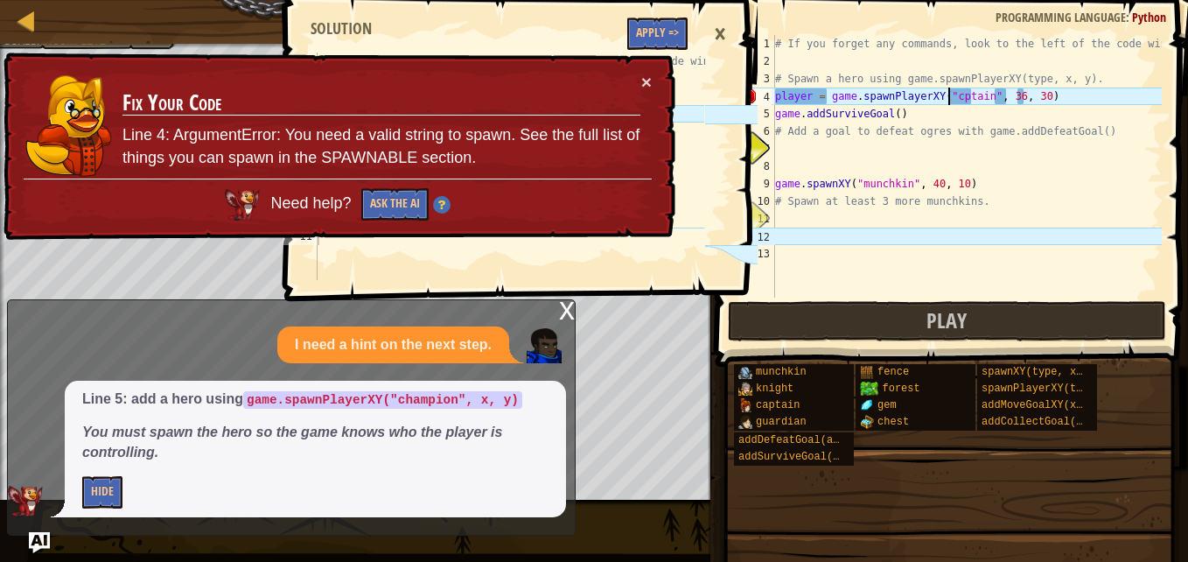
click at [975, 96] on div "# If you forget any commands, look to the left of the code window! # Spawn a he…" at bounding box center [966, 183] width 390 height 297
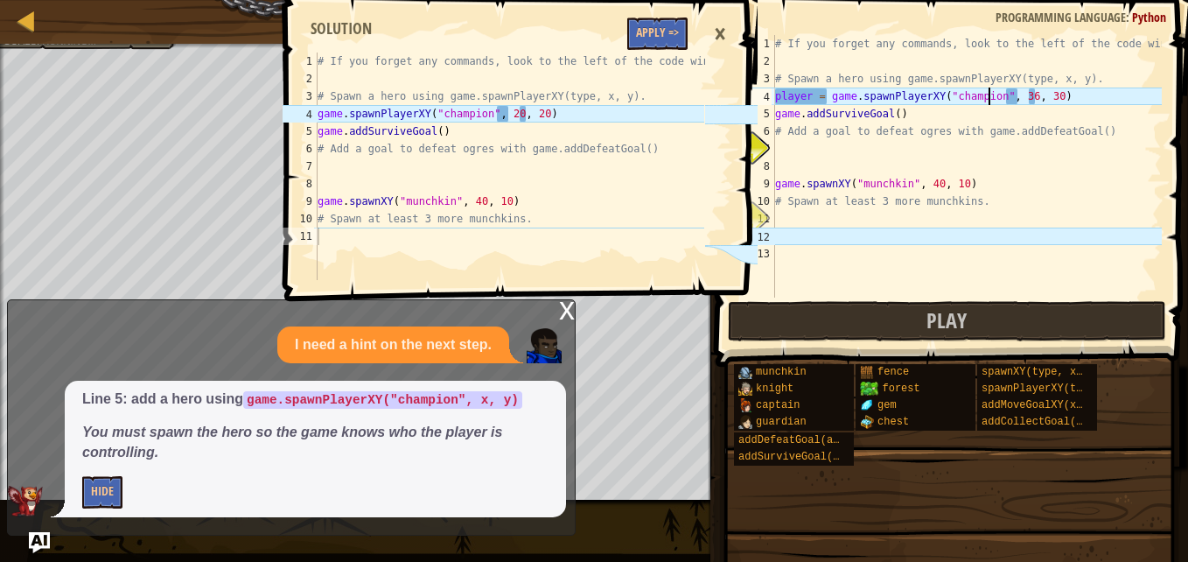
scroll to position [8, 17]
click at [1008, 96] on div "# If you forget any commands, look to the left of the code window! # Spawn a he…" at bounding box center [966, 183] width 390 height 297
click at [1015, 96] on div "# If you forget any commands, look to the left of the code window! # Spawn a he…" at bounding box center [966, 183] width 390 height 297
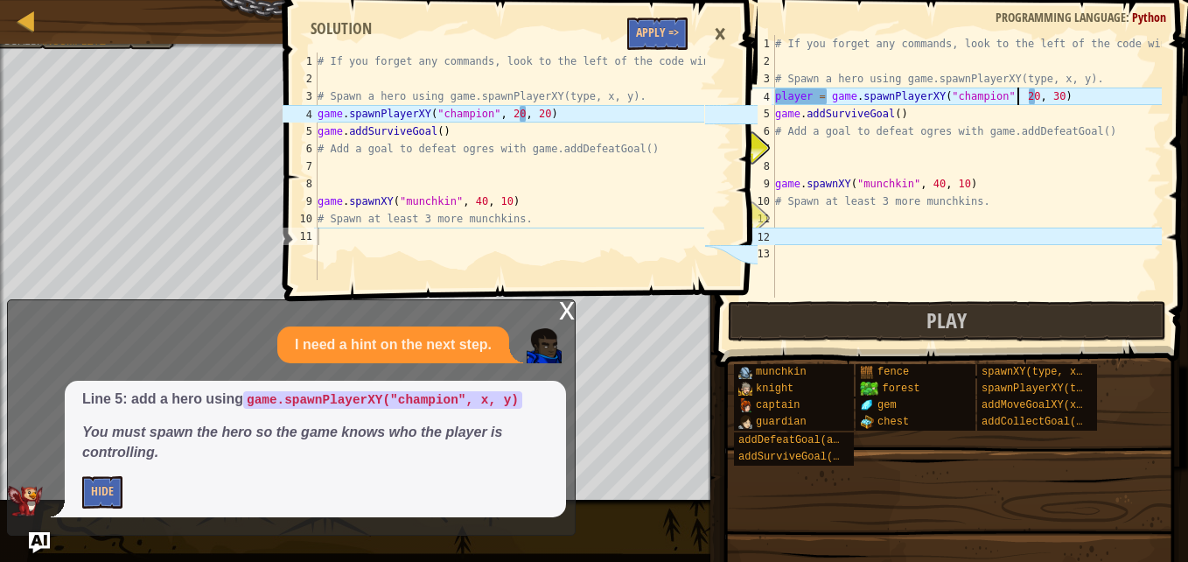
click at [1034, 100] on div "# If you forget any commands, look to the left of the code window! # Spawn a he…" at bounding box center [966, 183] width 390 height 297
type textarea "player = game.spawnPlayerXY("champion", 20, 20)"
click at [784, 250] on div "# If you forget any commands, look to the left of the code window! # Spawn a he…" at bounding box center [966, 183] width 390 height 297
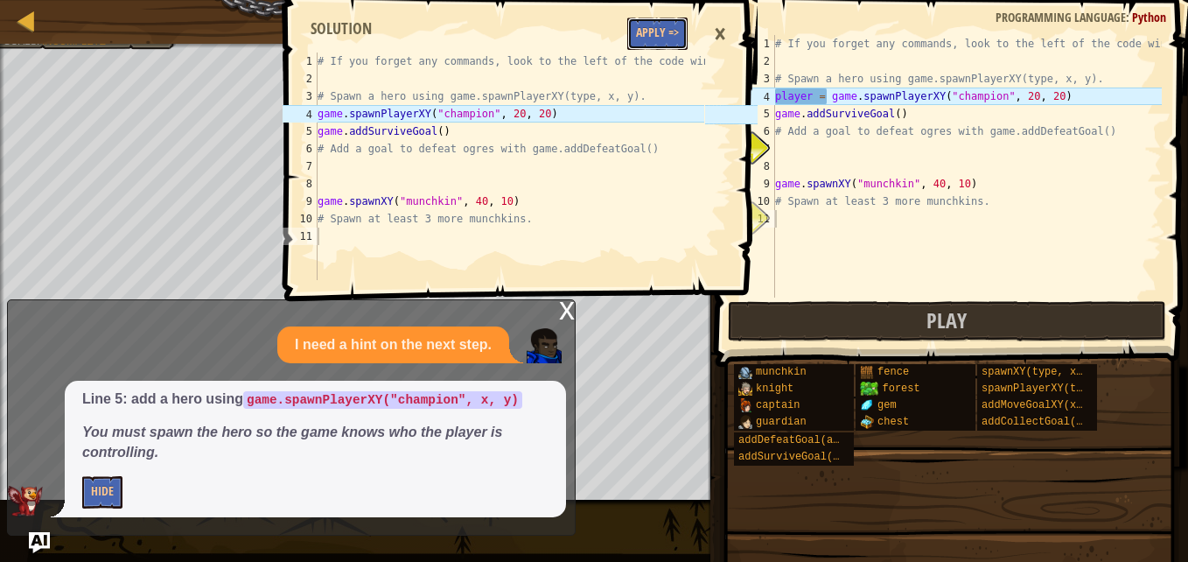
click at [664, 39] on button "Apply =>" at bounding box center [657, 33] width 60 height 32
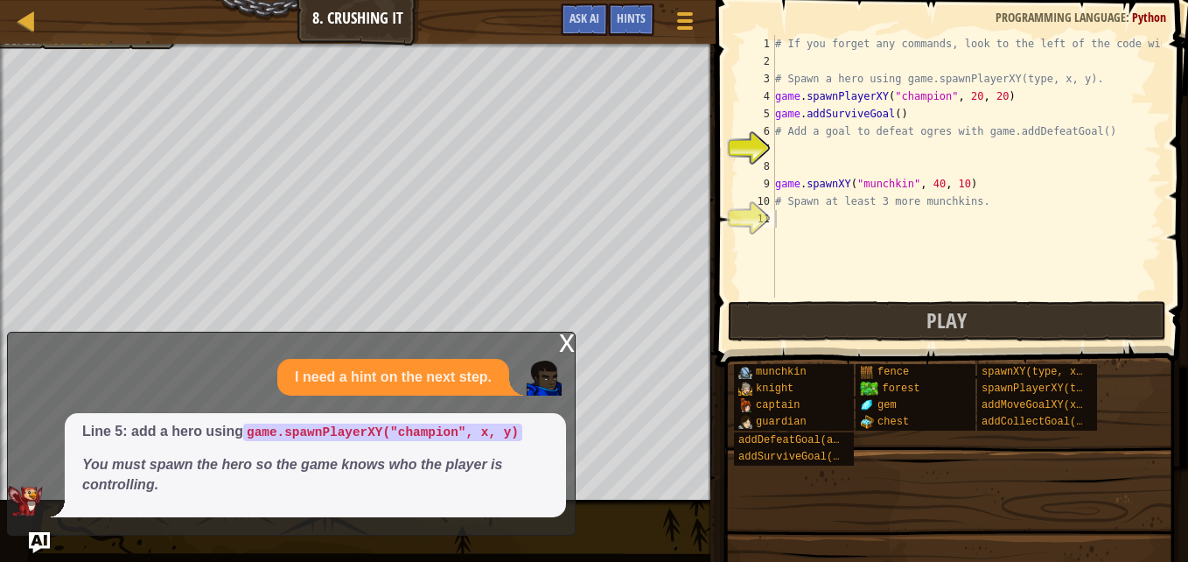
click at [776, 147] on div "# If you forget any commands, look to the left of the code window! # Spawn a he…" at bounding box center [966, 183] width 390 height 297
click at [778, 149] on div "# If you forget any commands, look to the left of the code window! # Spawn a he…" at bounding box center [966, 183] width 390 height 297
click at [882, 329] on button "Play" at bounding box center [947, 321] width 438 height 40
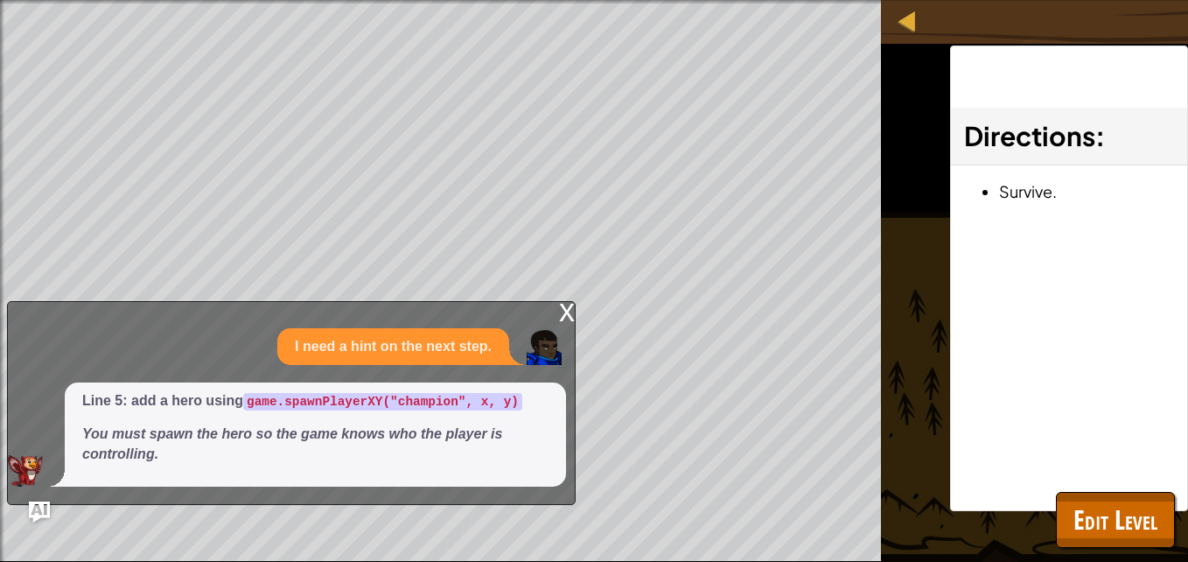
click at [569, 316] on div "x" at bounding box center [567, 310] width 16 height 17
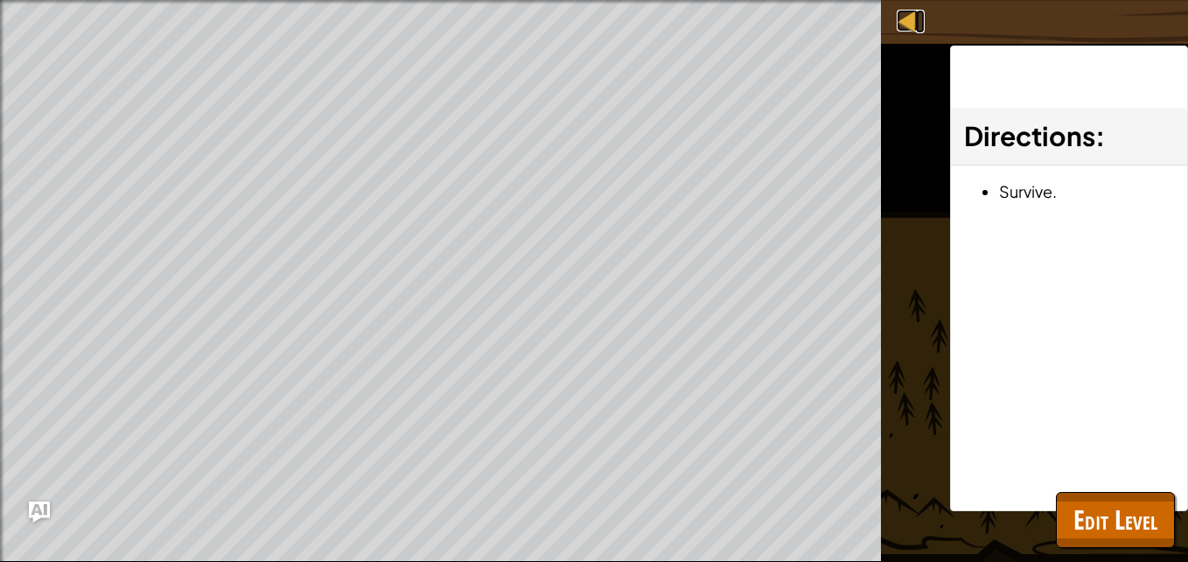
click at [904, 13] on div at bounding box center [908, 21] width 22 height 22
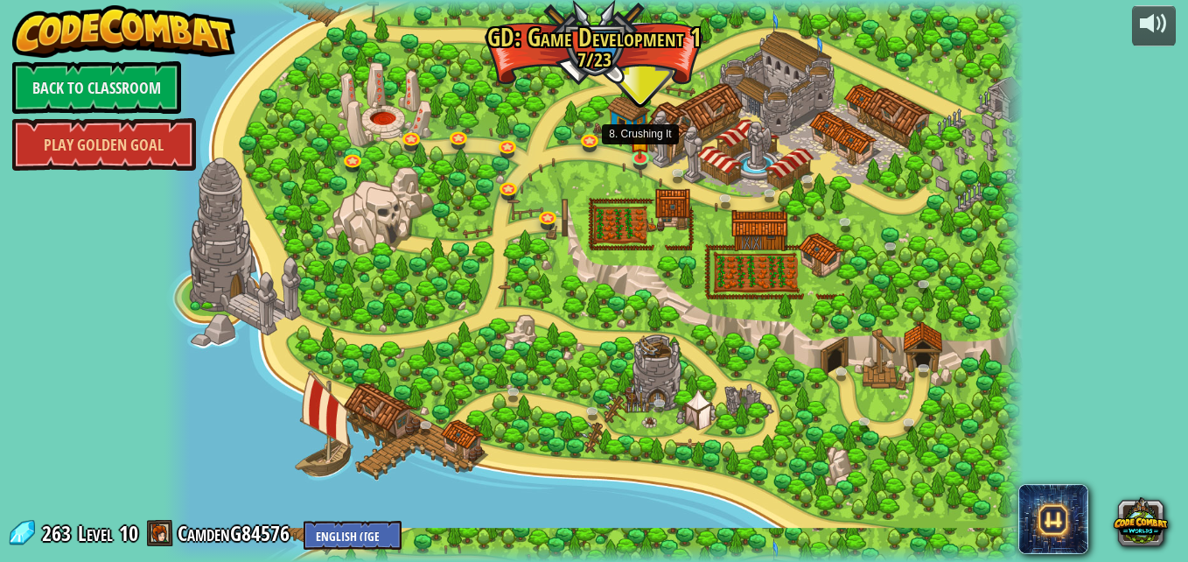
click at [639, 156] on img at bounding box center [640, 141] width 20 height 35
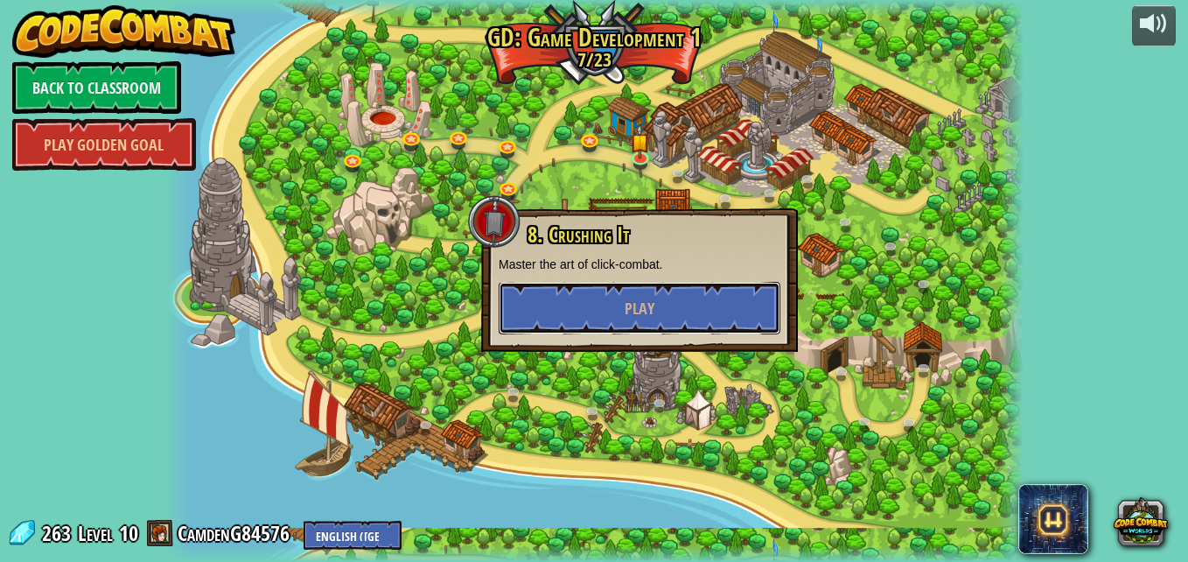
click at [657, 304] on button "Play" at bounding box center [640, 308] width 282 height 52
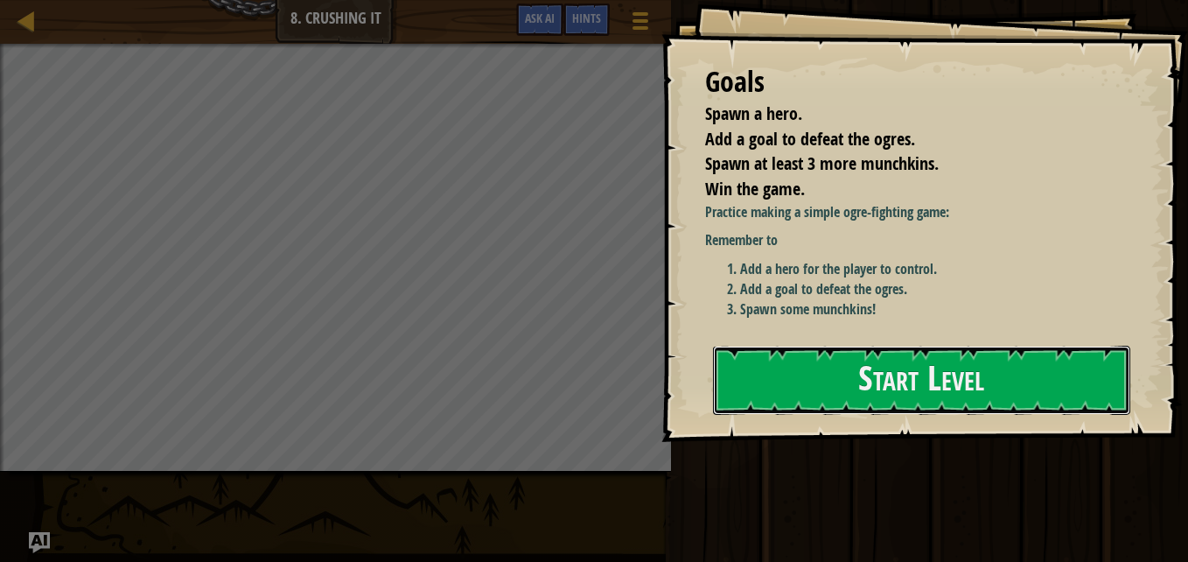
click at [947, 373] on button "Start Level" at bounding box center [921, 379] width 417 height 69
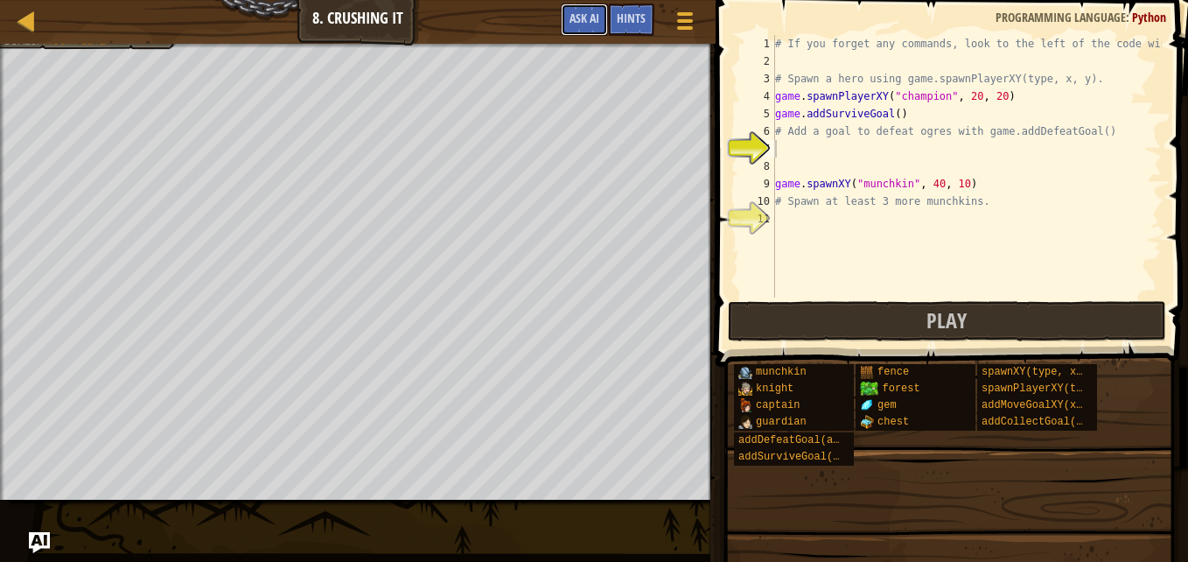
click at [576, 18] on span "Ask AI" at bounding box center [584, 18] width 30 height 17
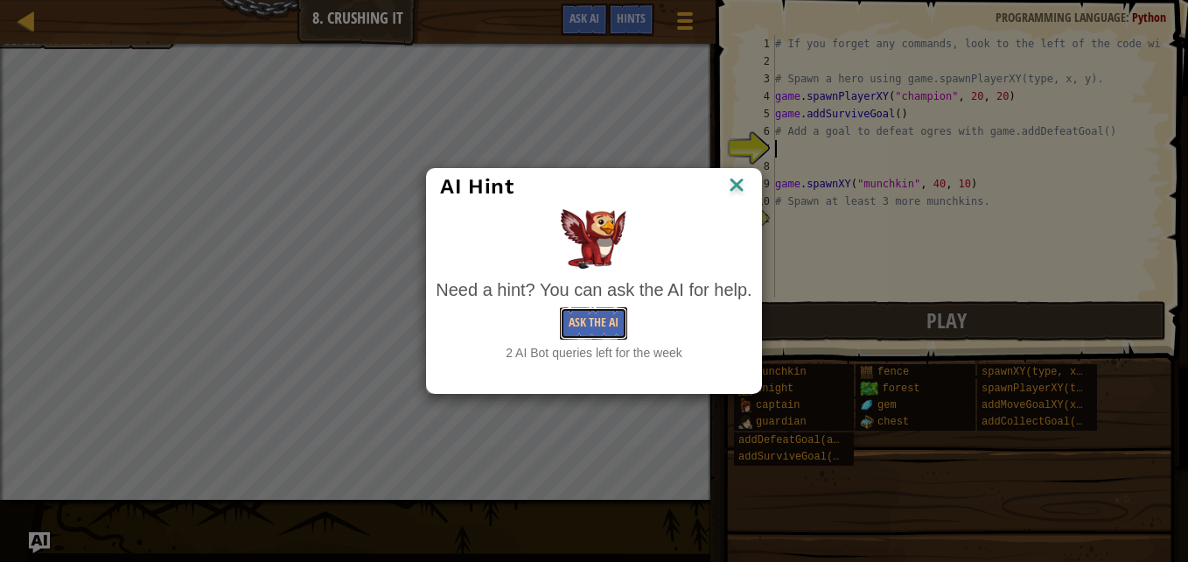
click at [595, 307] on button "Ask the AI" at bounding box center [593, 323] width 67 height 32
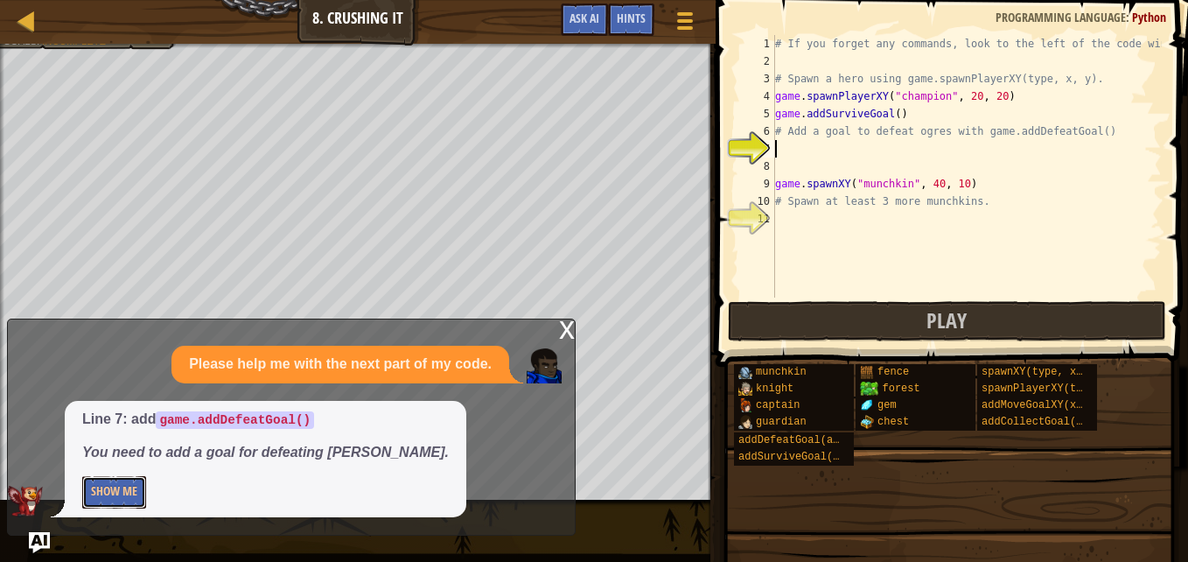
click at [125, 487] on button "Show Me" at bounding box center [114, 492] width 64 height 32
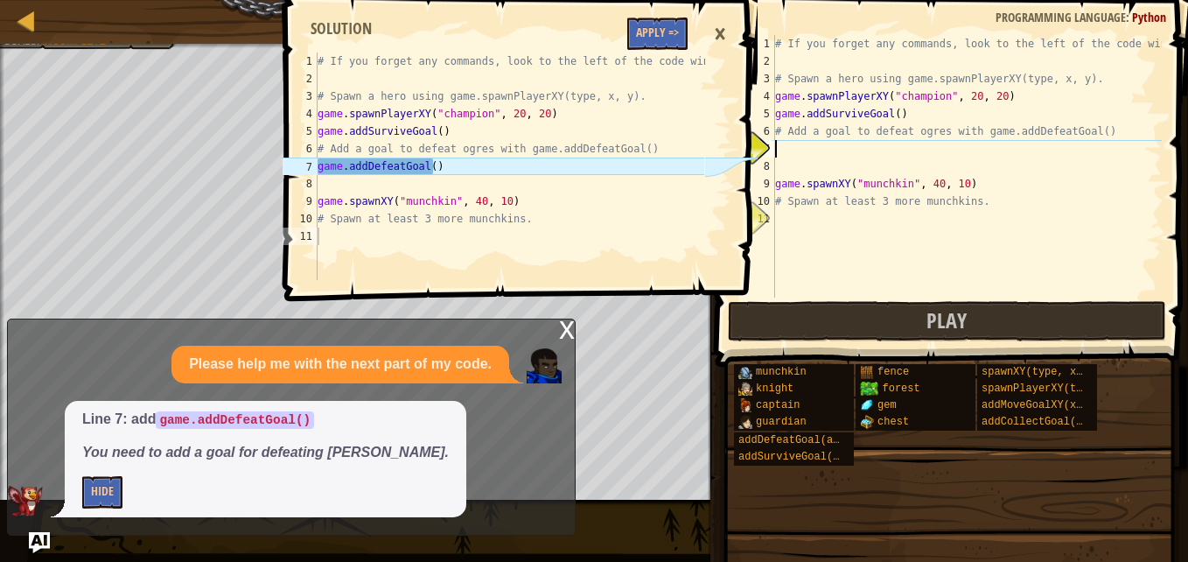
click at [786, 150] on div "# If you forget any commands, look to the left of the code window! # Spawn a he…" at bounding box center [966, 183] width 390 height 297
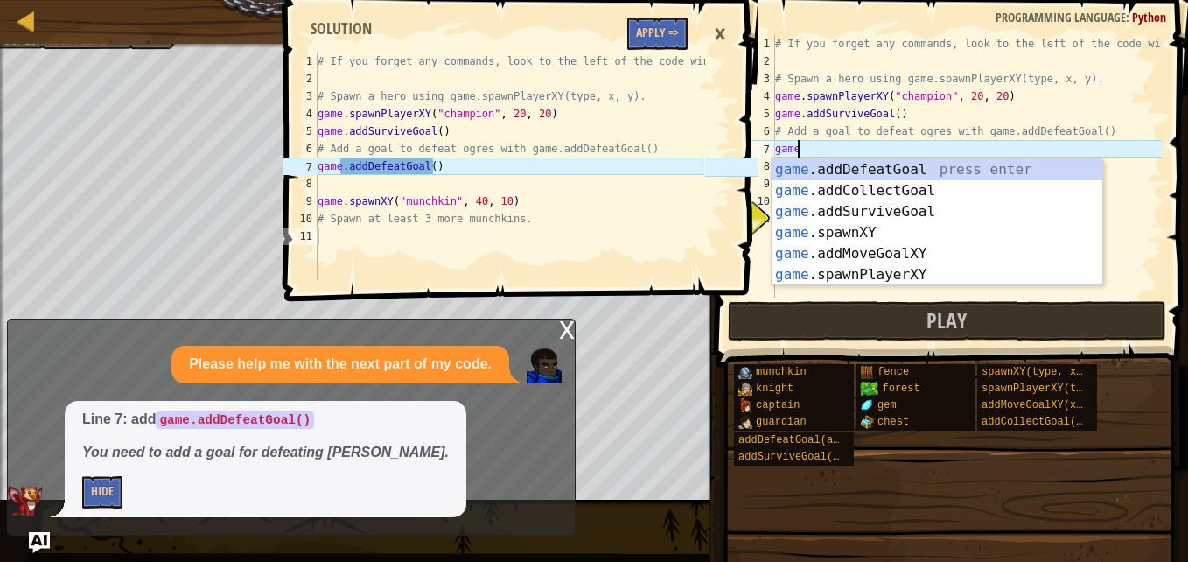
scroll to position [8, 1]
type textarea "game."
click at [855, 171] on div "game. addDefeatGoal press enter game. addCollectGoal press enter game. addSurvi…" at bounding box center [936, 243] width 331 height 168
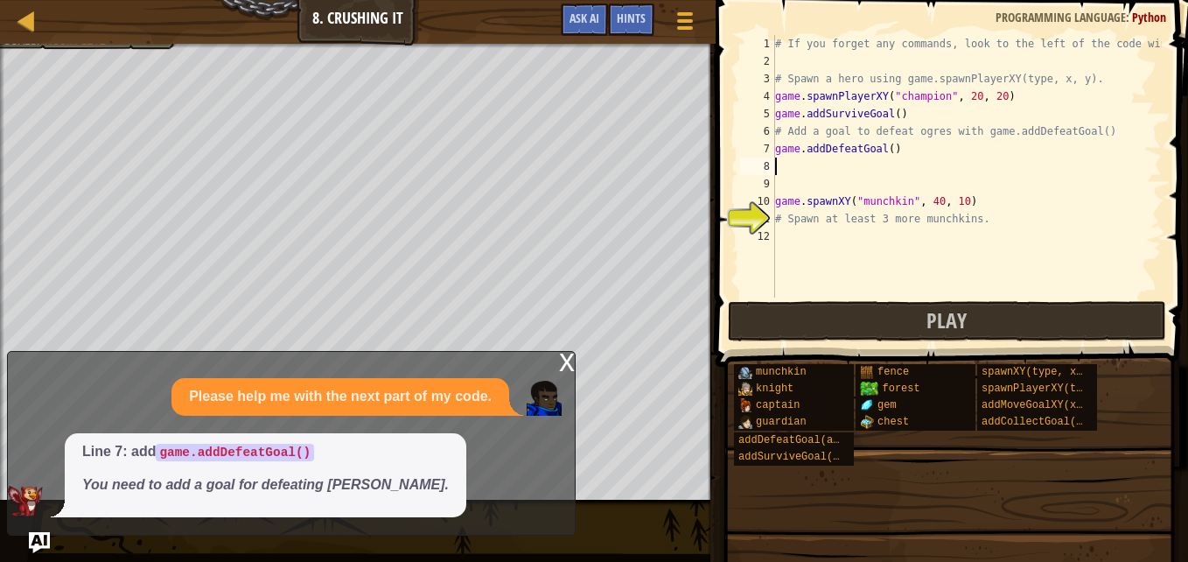
scroll to position [8, 0]
click at [789, 172] on div "# If you forget any commands, look to the left of the code window! # Spawn a he…" at bounding box center [966, 183] width 390 height 297
click at [45, 536] on img "Ask AI" at bounding box center [39, 542] width 21 height 21
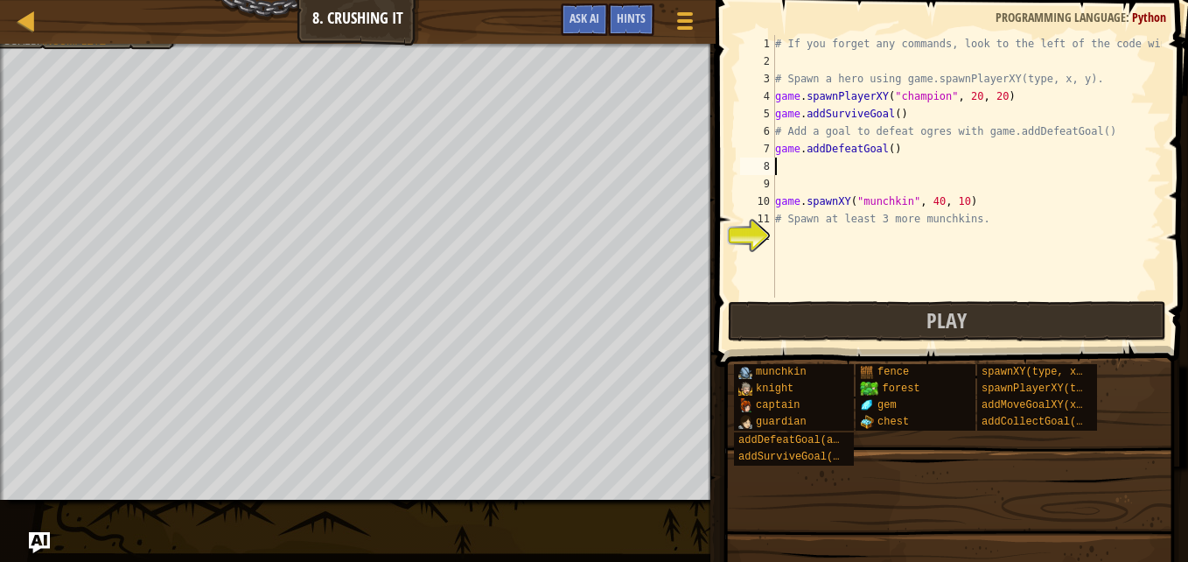
click at [780, 167] on div "# If you forget any commands, look to the left of the code window! # Spawn a he…" at bounding box center [966, 183] width 390 height 297
click at [925, 324] on button "Play" at bounding box center [947, 321] width 438 height 40
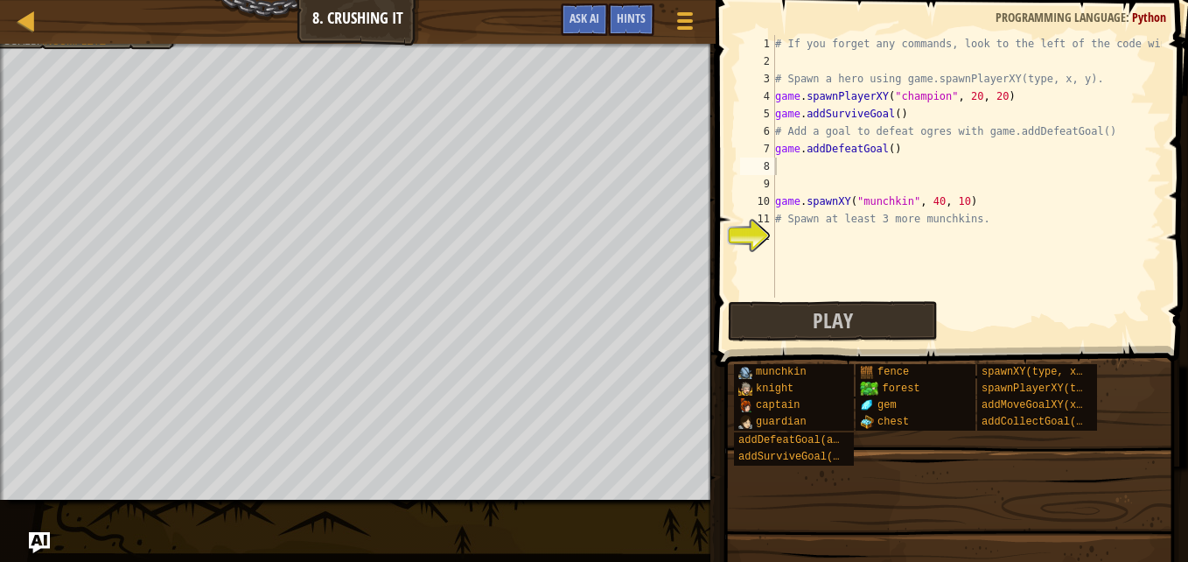
click at [783, 164] on div "# If you forget any commands, look to the left of the code window! # Spawn a he…" at bounding box center [966, 183] width 390 height 297
click at [629, 21] on span "Hints" at bounding box center [631, 18] width 29 height 17
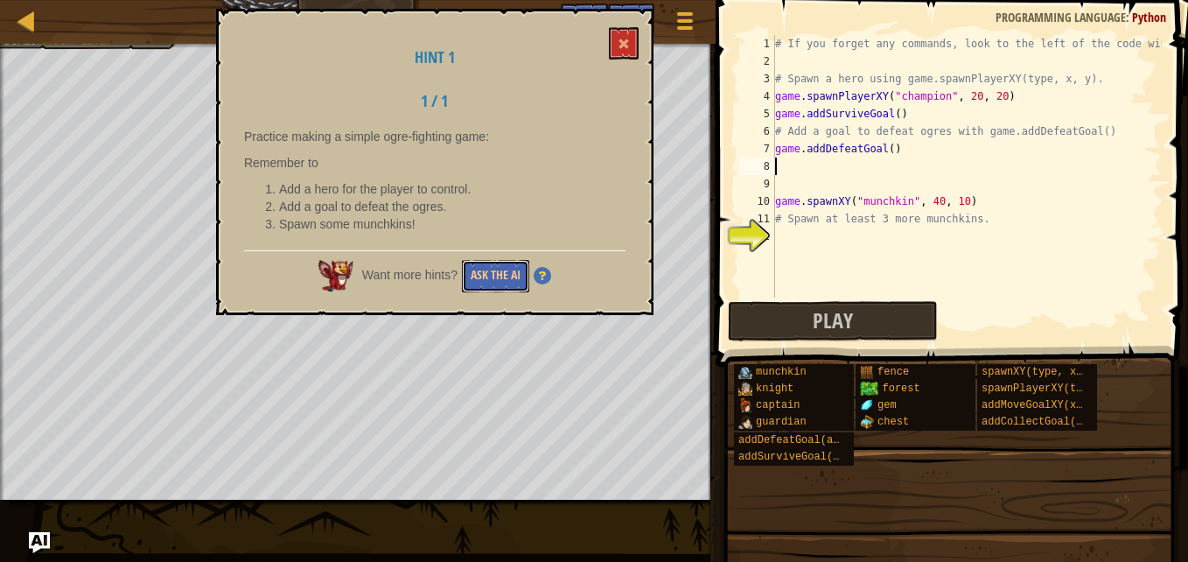
click at [510, 289] on button "Ask the AI" at bounding box center [495, 276] width 67 height 32
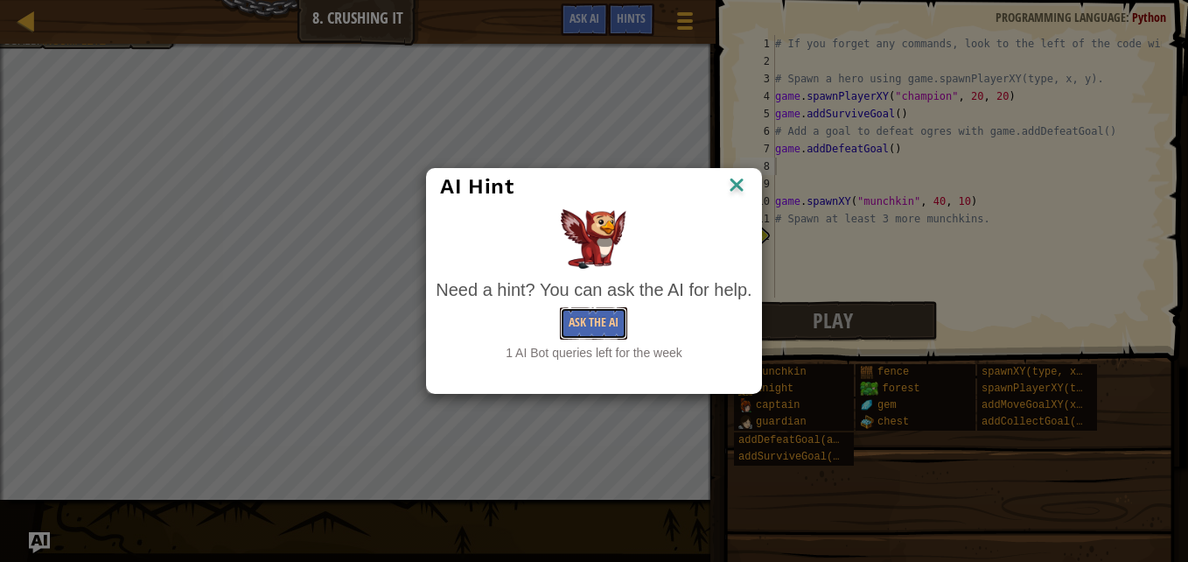
click at [576, 316] on button "Ask the AI" at bounding box center [593, 323] width 67 height 32
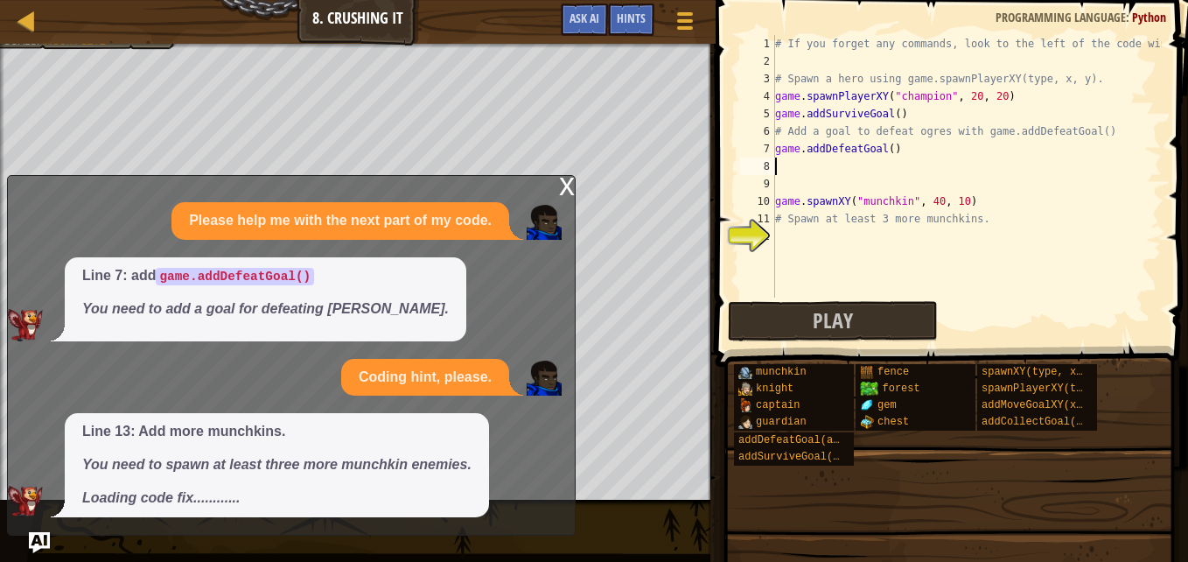
click at [785, 234] on div "# If you forget any commands, look to the left of the code window! # Spawn a he…" at bounding box center [966, 183] width 390 height 297
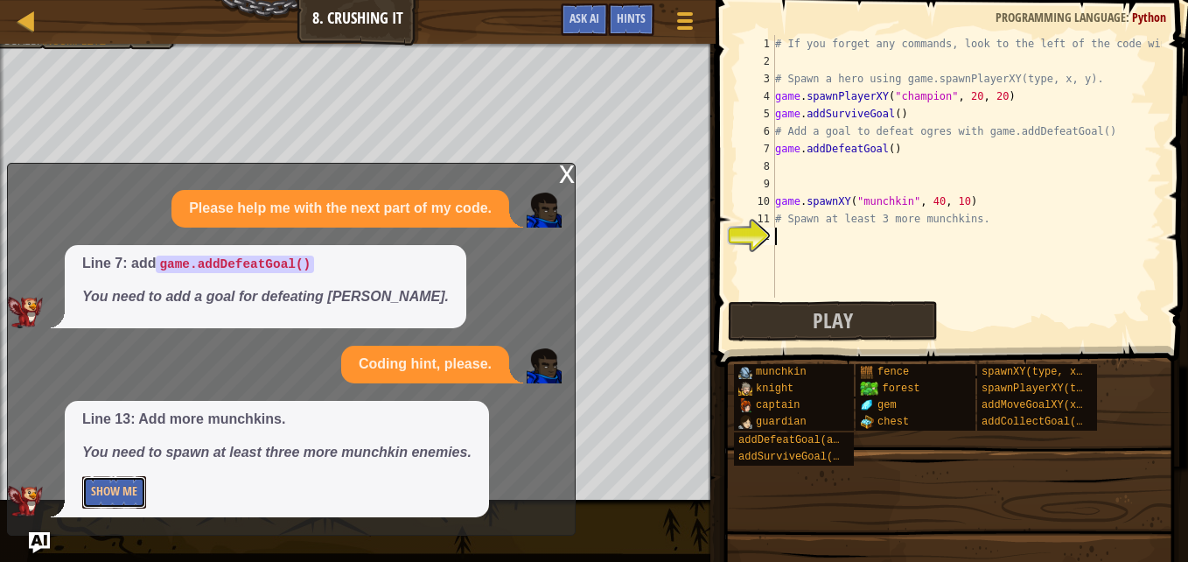
click at [140, 483] on button "Show Me" at bounding box center [114, 492] width 64 height 32
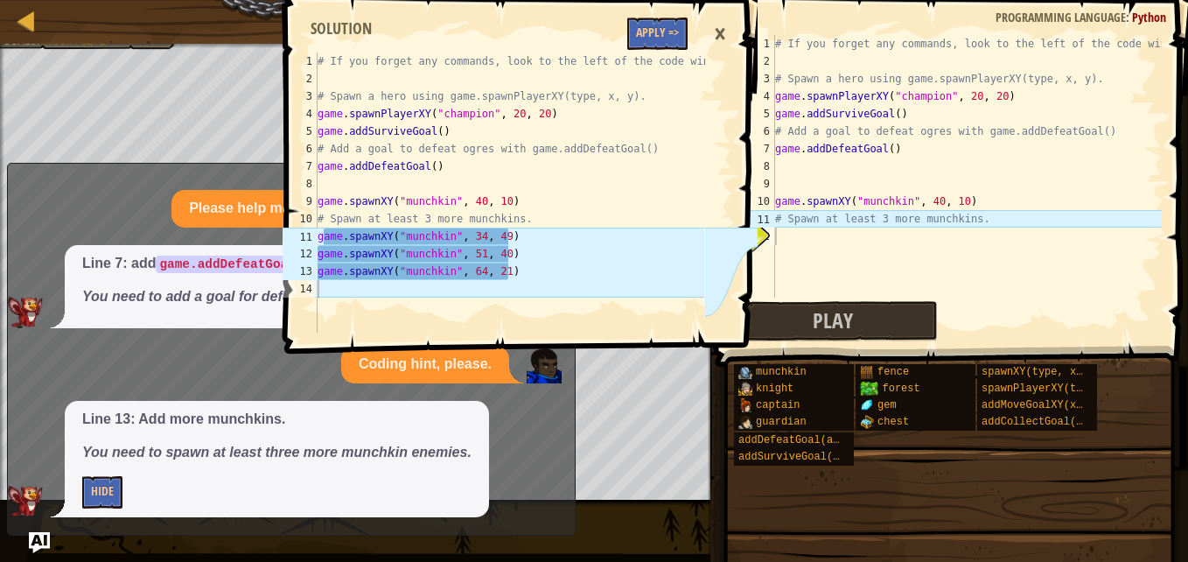
click at [990, 219] on div "# If you forget any commands, look to the left of the code window! # Spawn a he…" at bounding box center [966, 183] width 390 height 297
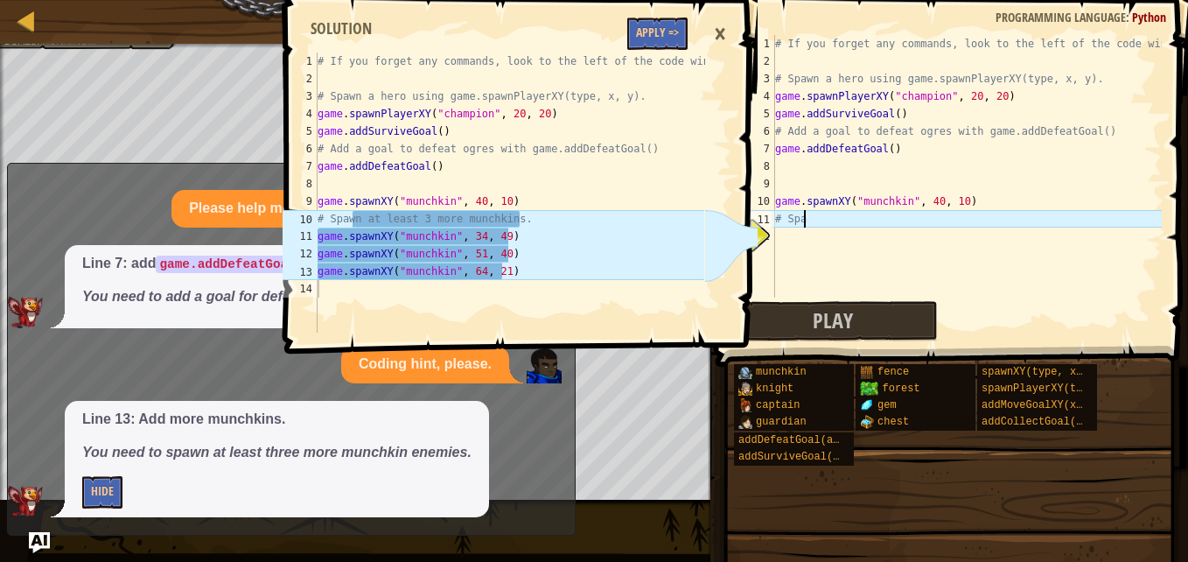
type textarea "#"
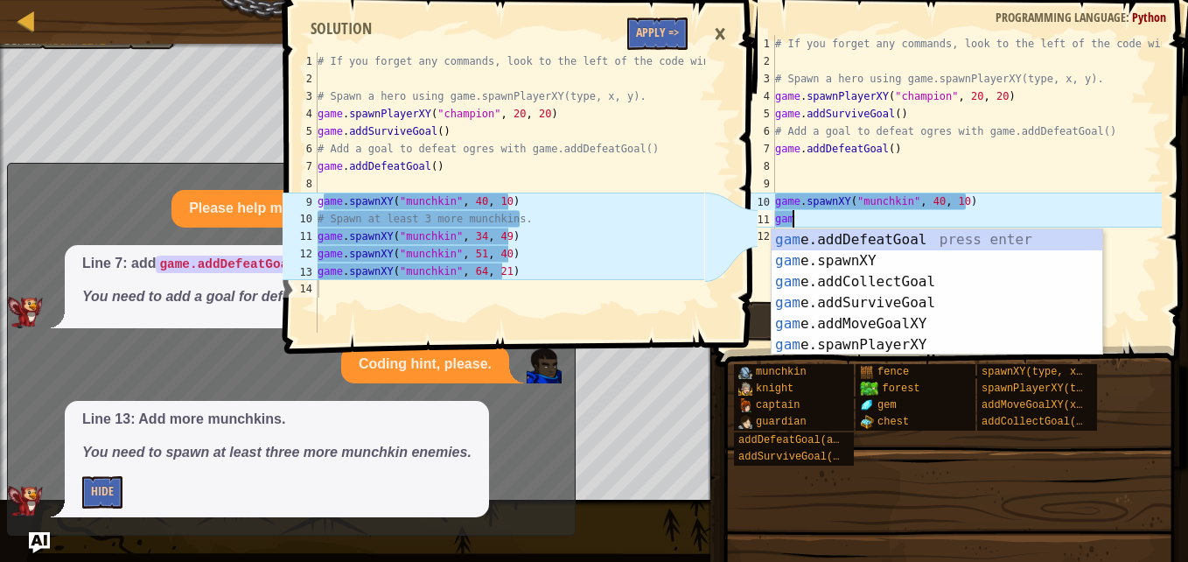
scroll to position [8, 1]
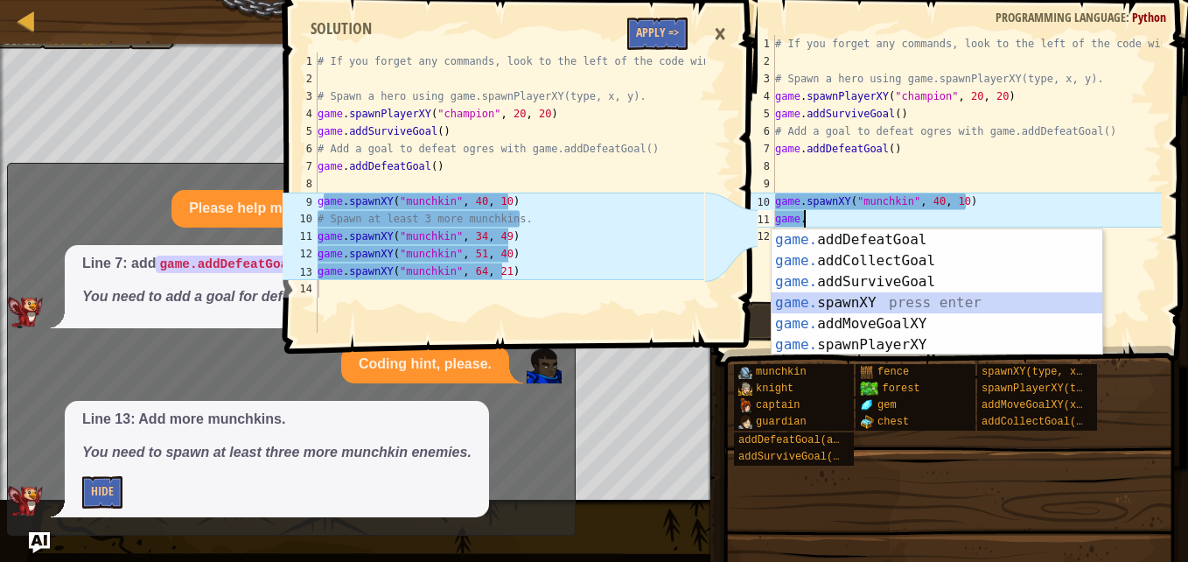
click at [918, 304] on div "game. addDefeatGoal press enter game. addCollectGoal press enter game. addSurvi…" at bounding box center [936, 313] width 331 height 168
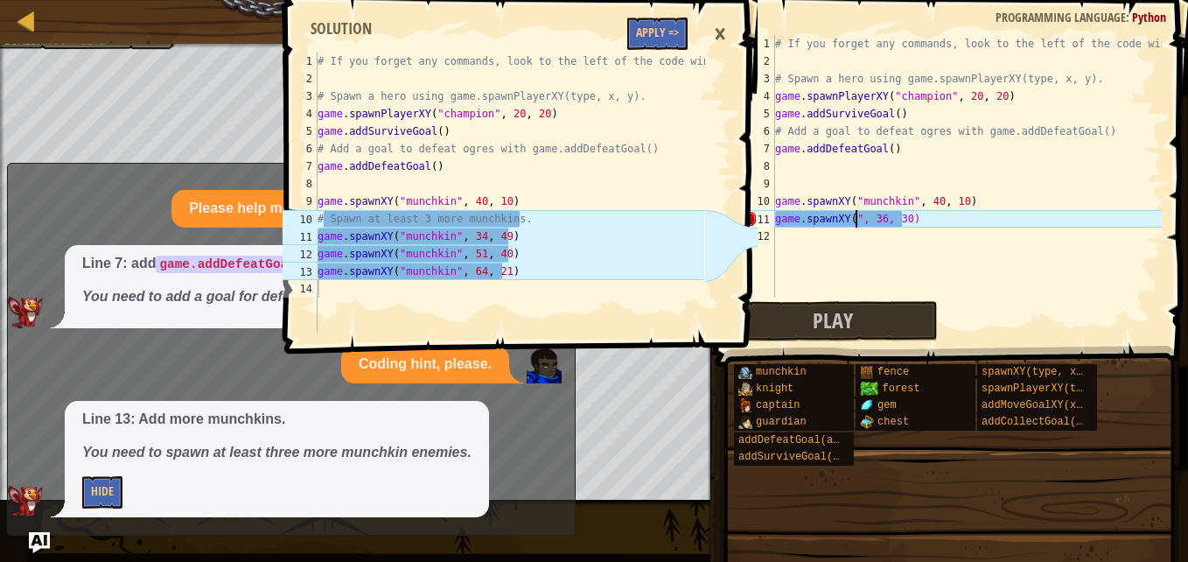
click at [856, 217] on div "# If you forget any commands, look to the left of the code window! # Spawn a he…" at bounding box center [966, 183] width 390 height 297
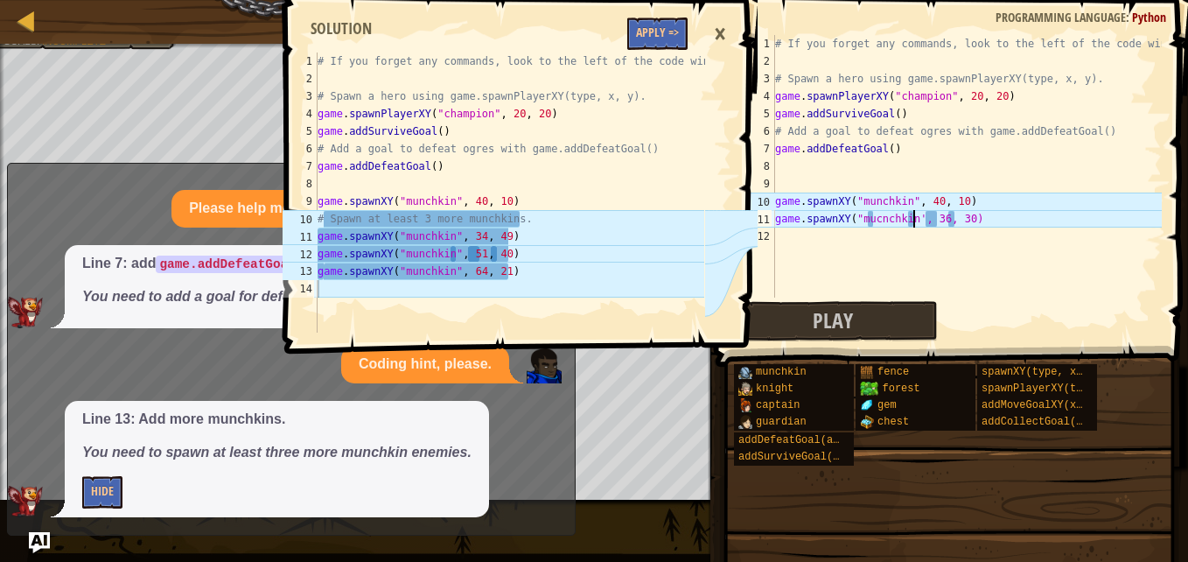
scroll to position [8, 11]
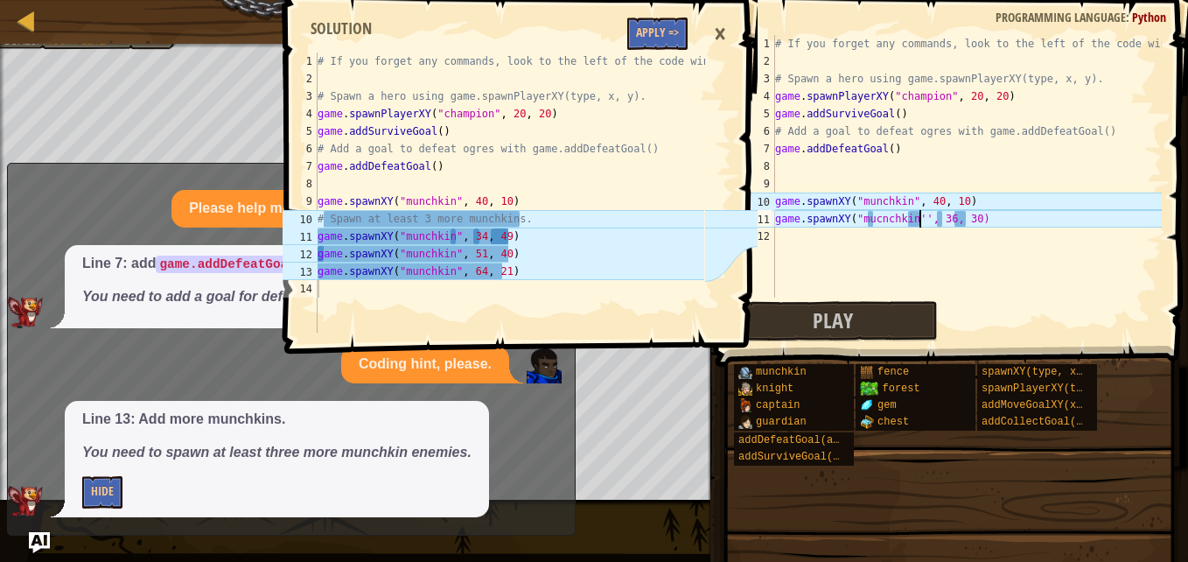
click at [942, 216] on div "# If you forget any commands, look to the left of the code window! # Spawn a he…" at bounding box center [966, 183] width 390 height 297
click at [959, 219] on div "# If you forget any commands, look to the left of the code window! # Spawn a he…" at bounding box center [966, 183] width 390 height 297
click at [962, 221] on div "# If you forget any commands, look to the left of the code window! # Spawn a he…" at bounding box center [966, 183] width 390 height 297
click at [965, 221] on div "# If you forget any commands, look to the left of the code window! # Spawn a he…" at bounding box center [966, 183] width 390 height 297
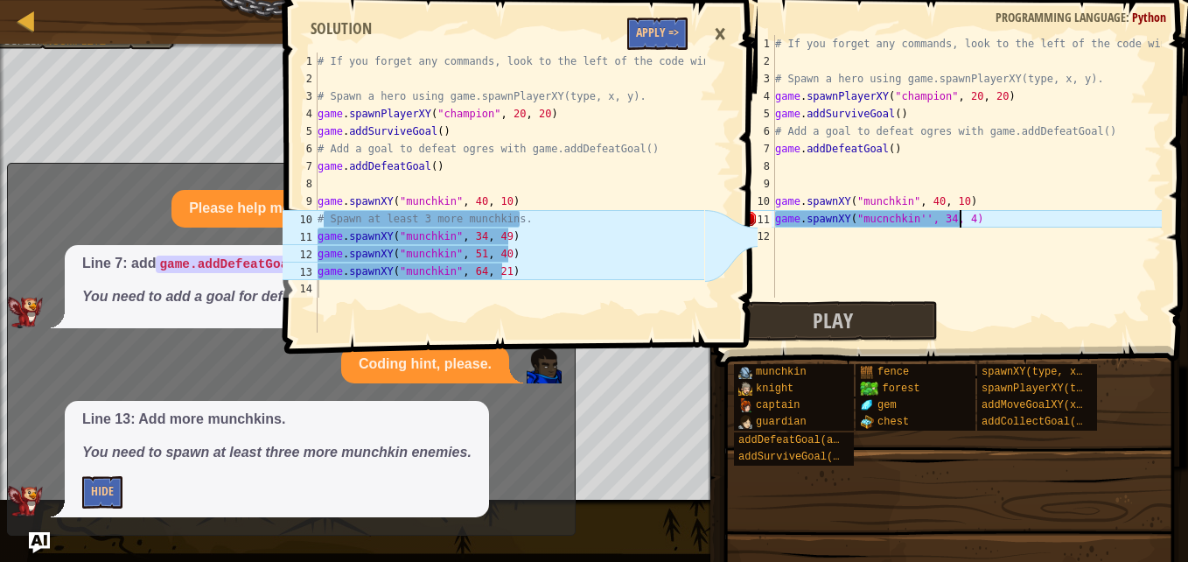
scroll to position [8, 15]
type textarea "game.spawnXY("mucnchkin'', 34, 49)"
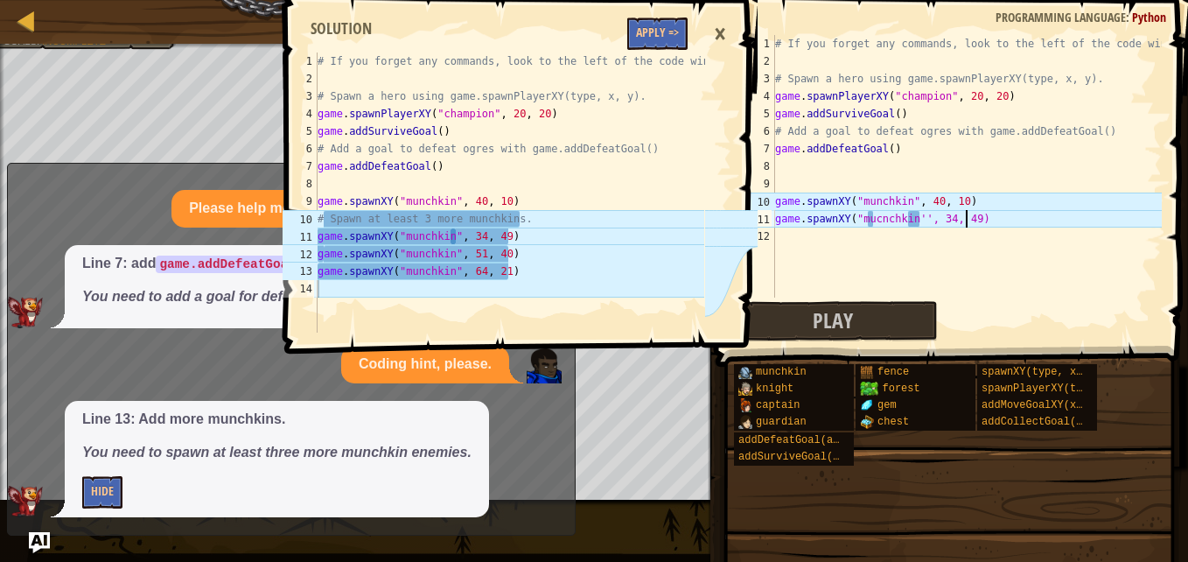
click at [778, 240] on div "# If you forget any commands, look to the left of the code window! # Spawn a he…" at bounding box center [966, 183] width 390 height 297
paste textarea "28, 29"
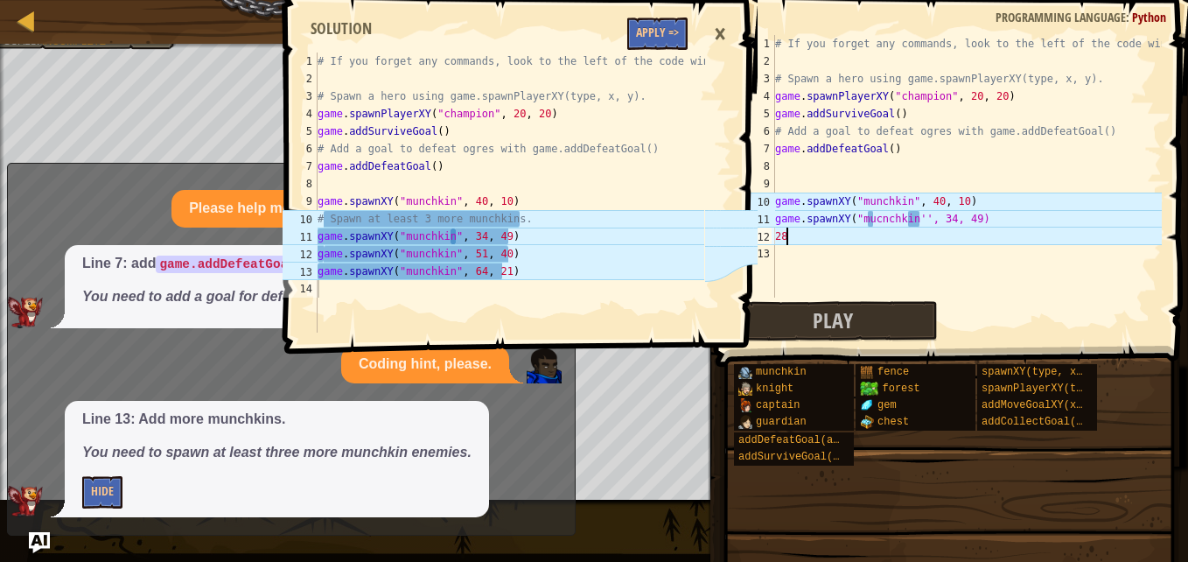
type textarea "2"
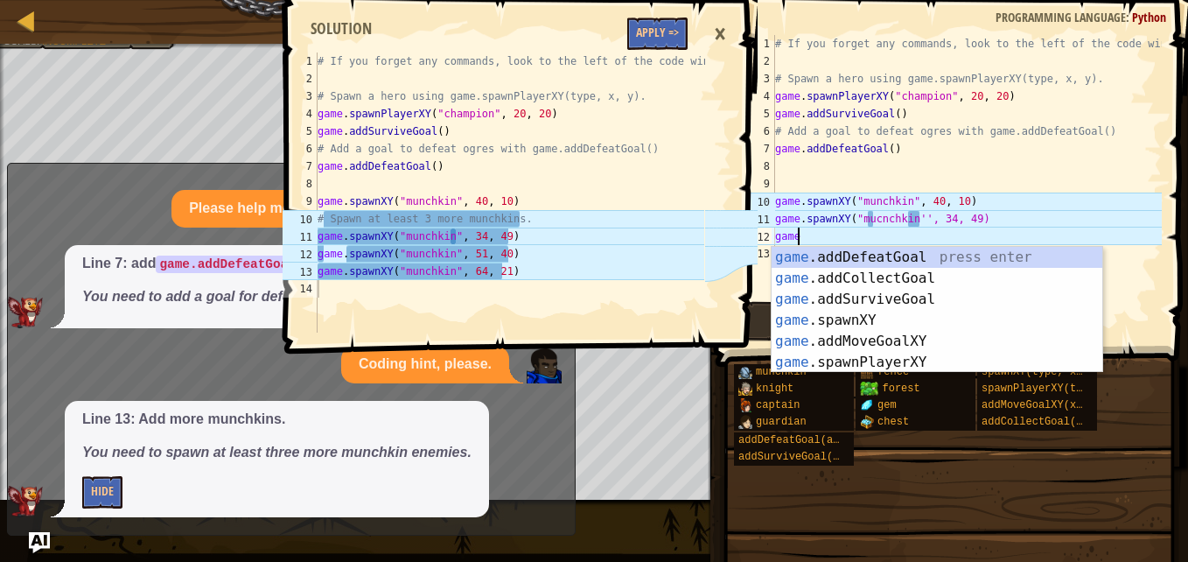
scroll to position [8, 1]
click at [850, 355] on div "game .addDefeatGoal press enter game .addCollectGoal press enter game .addSurvi…" at bounding box center [936, 331] width 331 height 168
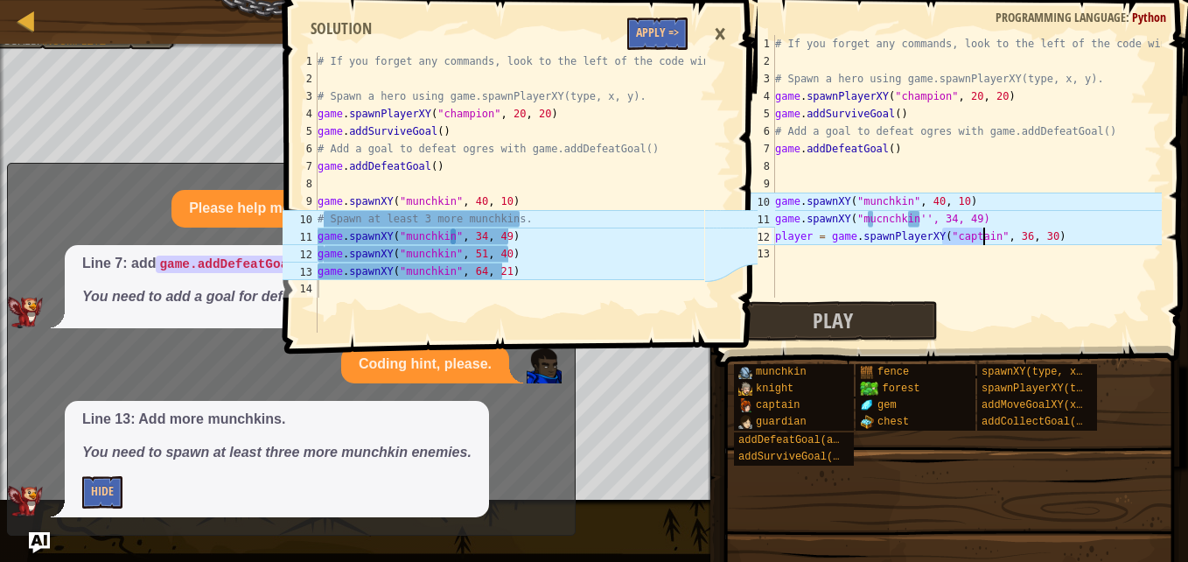
click at [1053, 231] on div "# If you forget any commands, look to the left of the code window! # Spawn a he…" at bounding box center [966, 183] width 390 height 297
type textarea "player = game.spawnPlayerXY("capta"
click at [816, 245] on div "# If you forget any commands, look to the left of the code window! # Spawn a he…" at bounding box center [966, 183] width 390 height 297
click at [818, 239] on div "# If you forget any commands, look to the left of the code window! # Spawn a he…" at bounding box center [966, 183] width 390 height 297
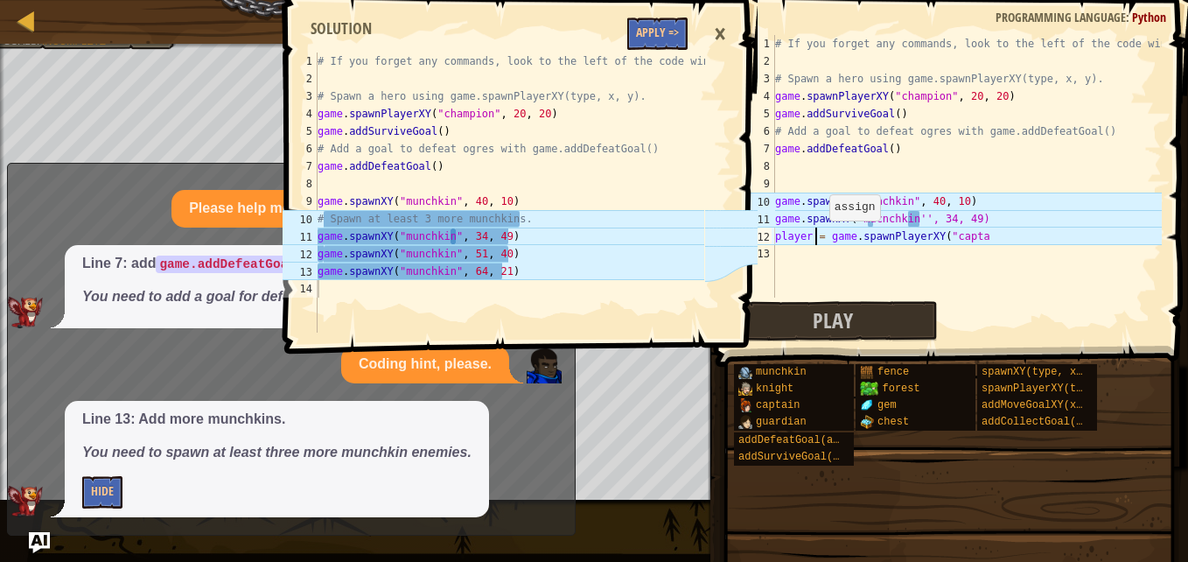
click at [820, 238] on div "# If you forget any commands, look to the left of the code window! # Spawn a he…" at bounding box center [966, 183] width 390 height 297
type textarea "player = game.spawnPlayerXY("capta"
click at [659, 35] on button "Apply =>" at bounding box center [657, 33] width 60 height 32
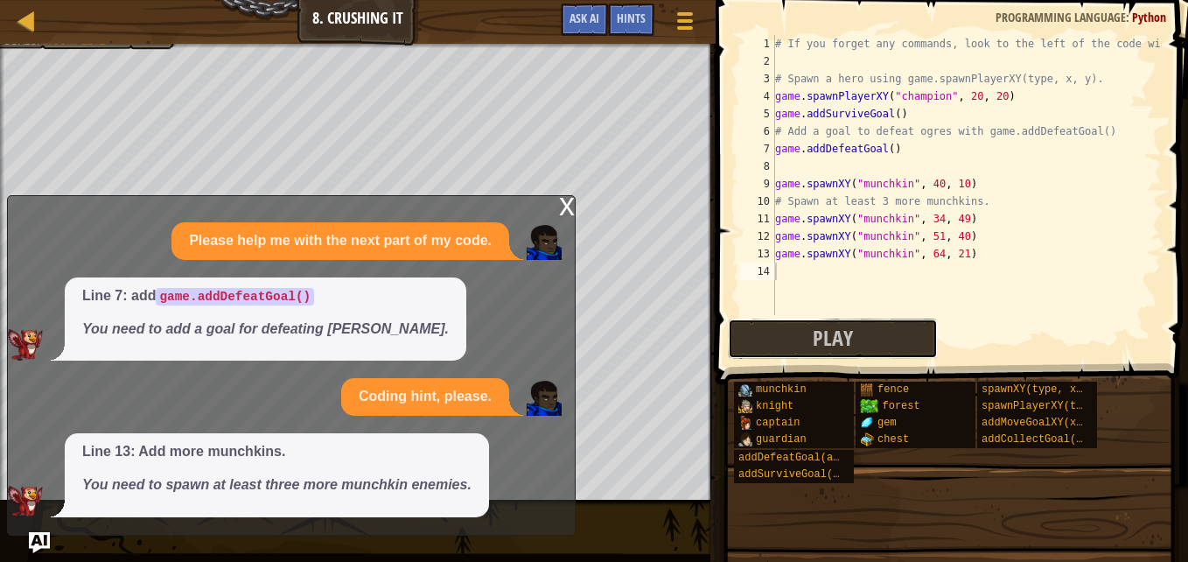
click at [802, 335] on button "Play" at bounding box center [833, 338] width 210 height 40
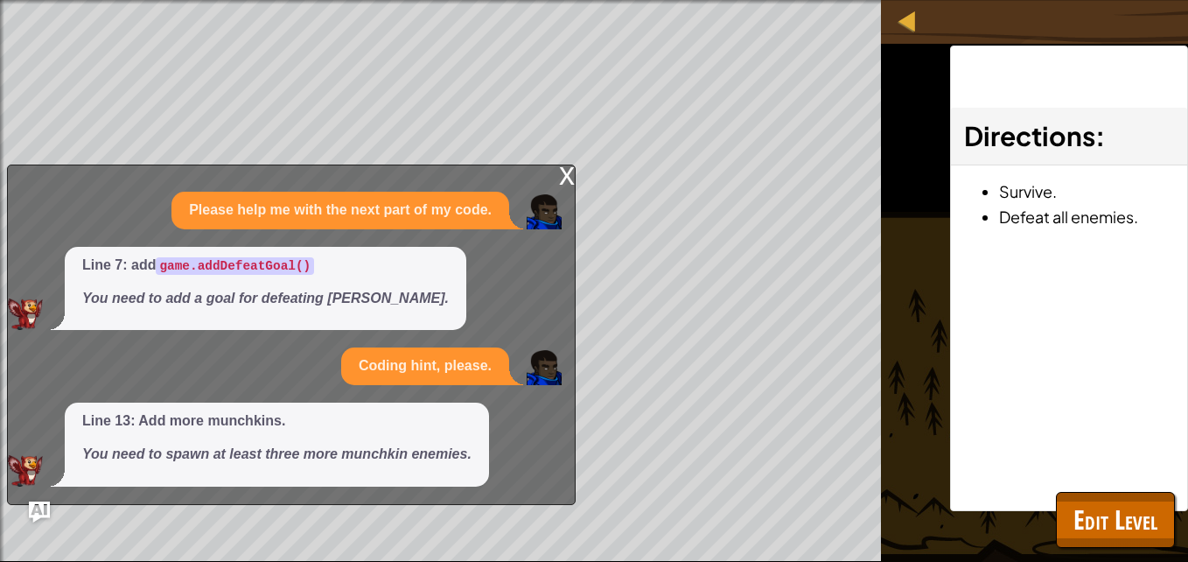
click at [569, 182] on div "x" at bounding box center [567, 173] width 16 height 17
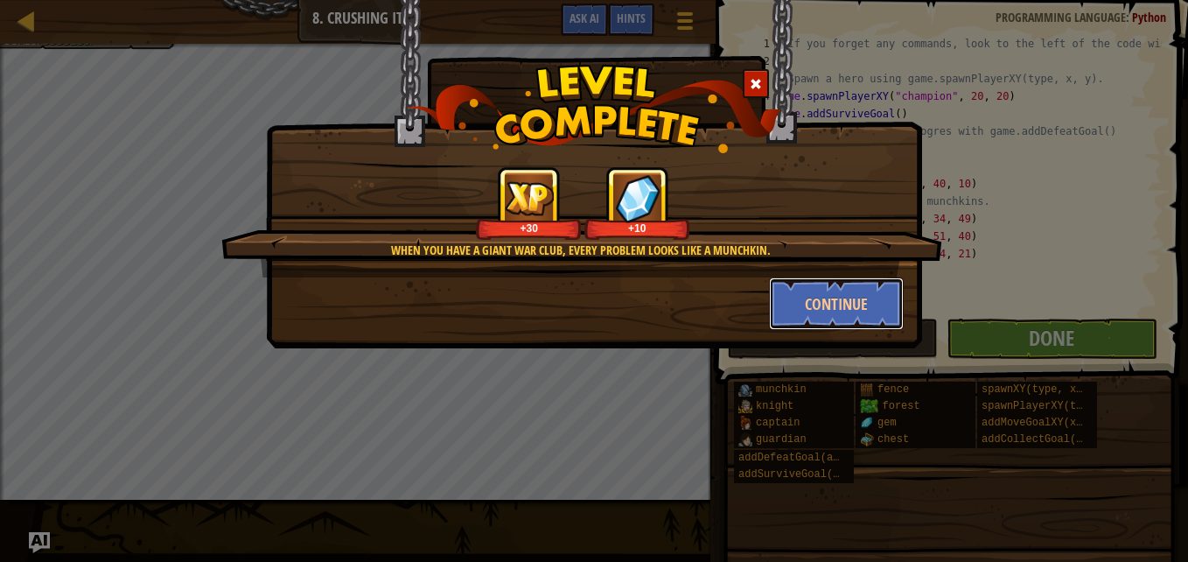
click at [851, 310] on button "Continue" at bounding box center [837, 303] width 136 height 52
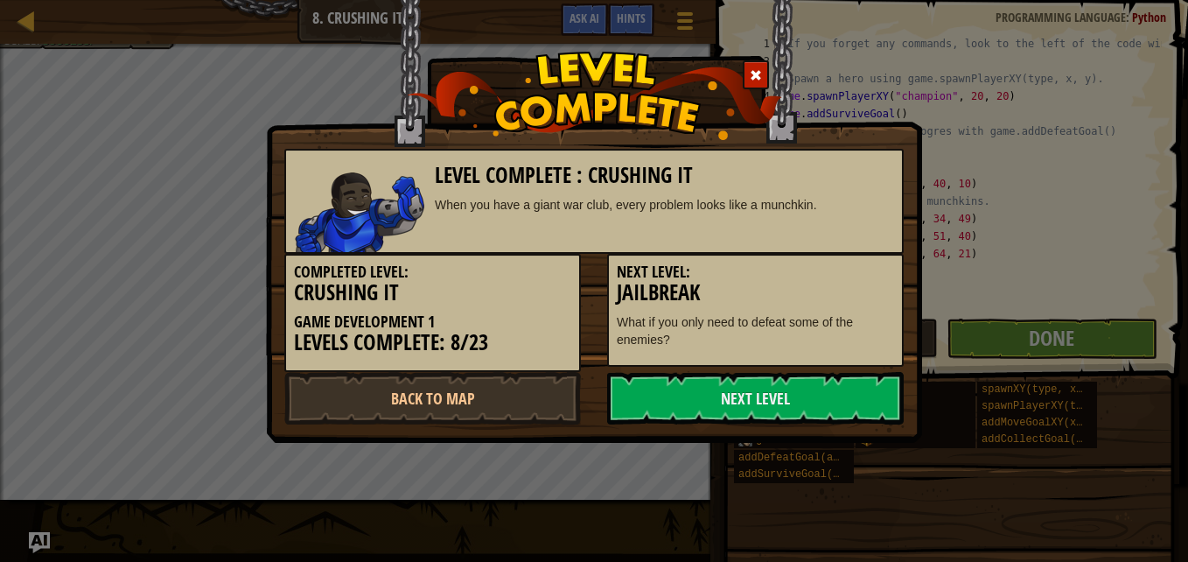
click at [757, 400] on link "Next Level" at bounding box center [755, 398] width 297 height 52
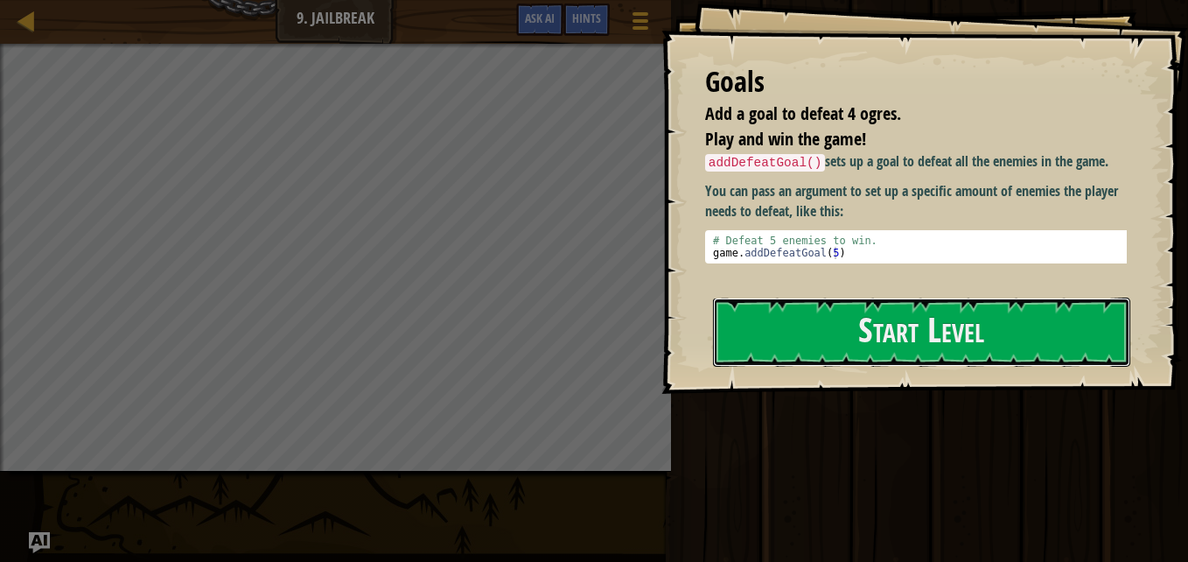
click at [792, 319] on button "Start Level" at bounding box center [921, 331] width 417 height 69
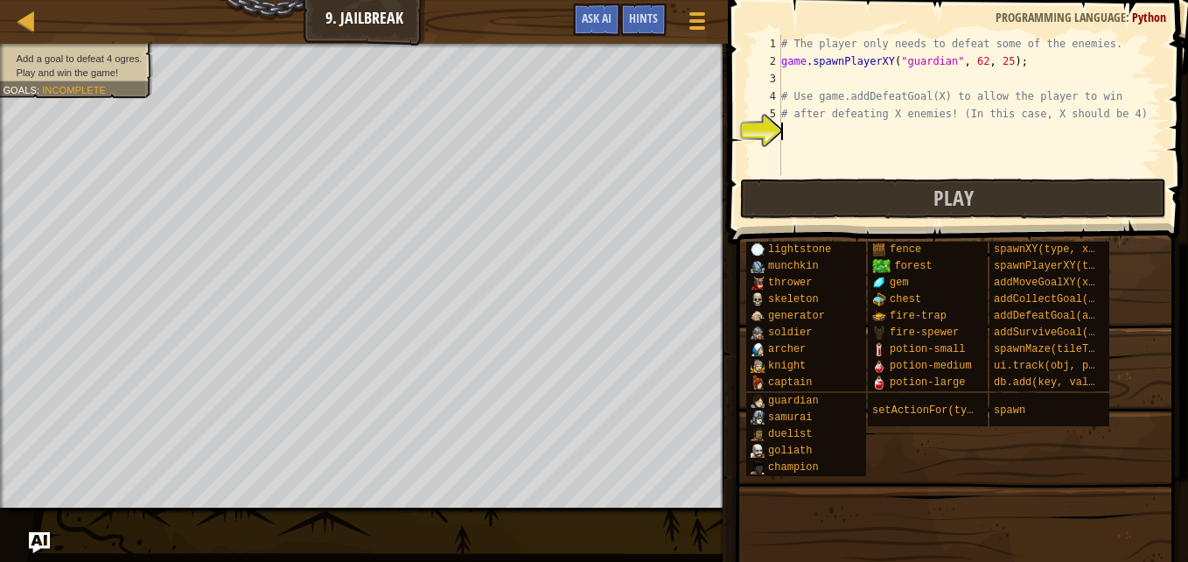
click at [799, 129] on div "# The player only needs to defeat some of the enemies. game . spawnPlayerXY ( "…" at bounding box center [970, 122] width 384 height 175
click at [792, 131] on div "# The player only needs to defeat some of the enemies. game . spawnPlayerXY ( "…" at bounding box center [970, 122] width 384 height 175
click at [604, 17] on span "Ask AI" at bounding box center [597, 18] width 30 height 17
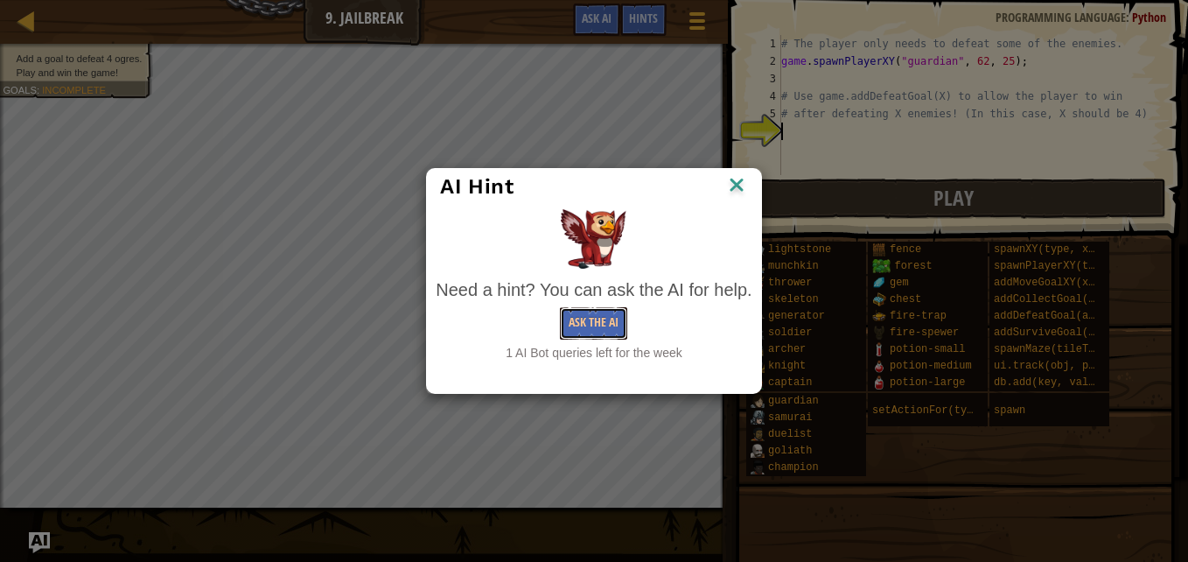
click at [593, 318] on button "Ask the AI" at bounding box center [593, 323] width 67 height 32
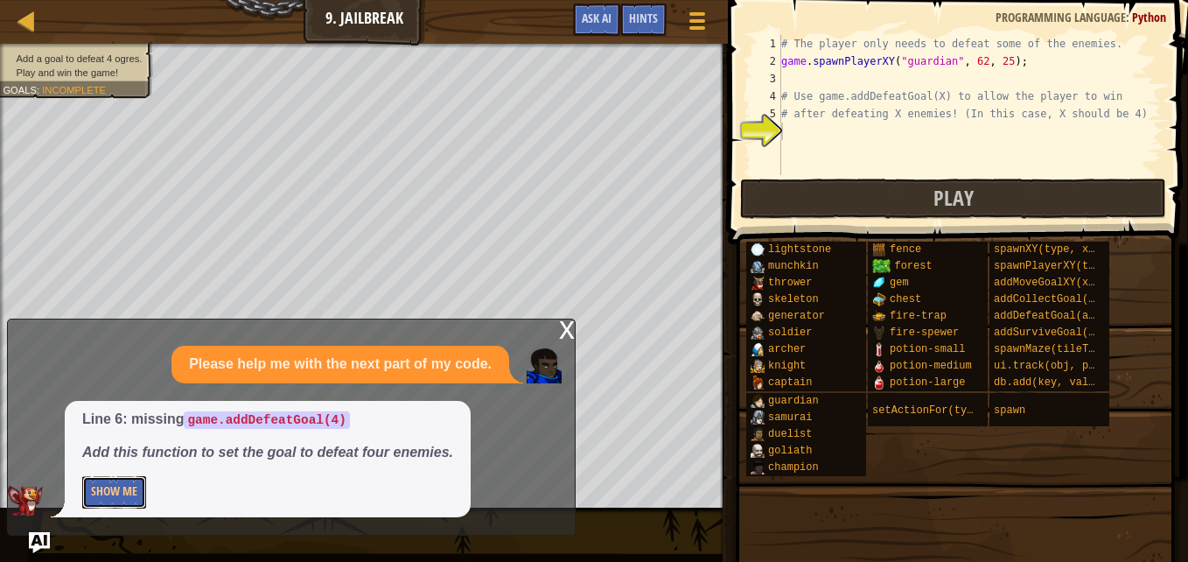
click at [114, 491] on button "Show Me" at bounding box center [114, 492] width 64 height 32
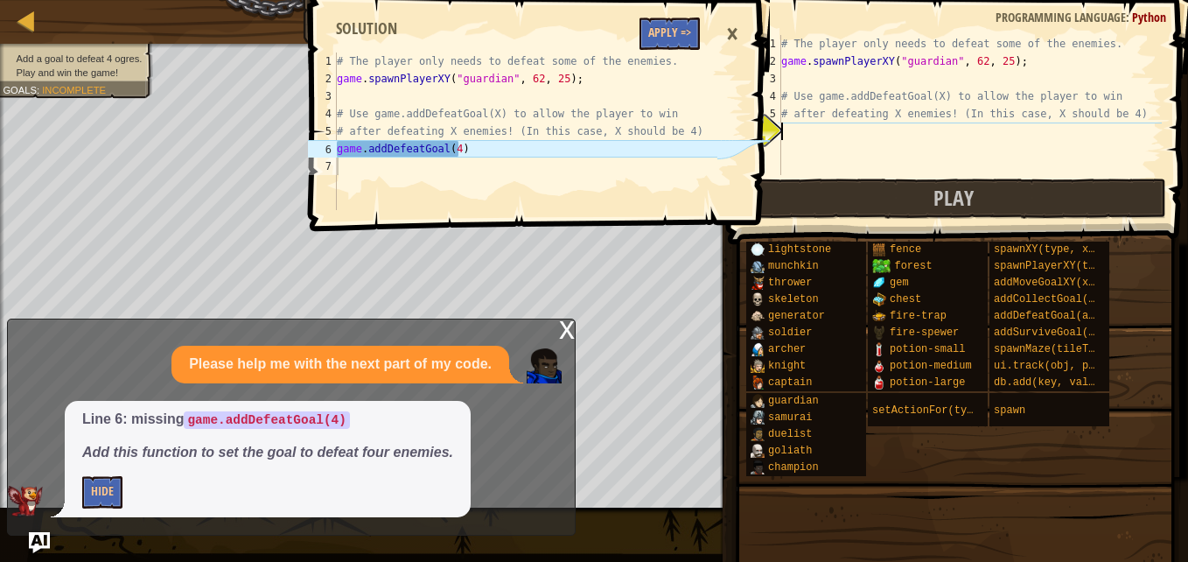
click at [798, 130] on div "# The player only needs to defeat some of the enemies. game . spawnPlayerXY ( "…" at bounding box center [970, 122] width 384 height 175
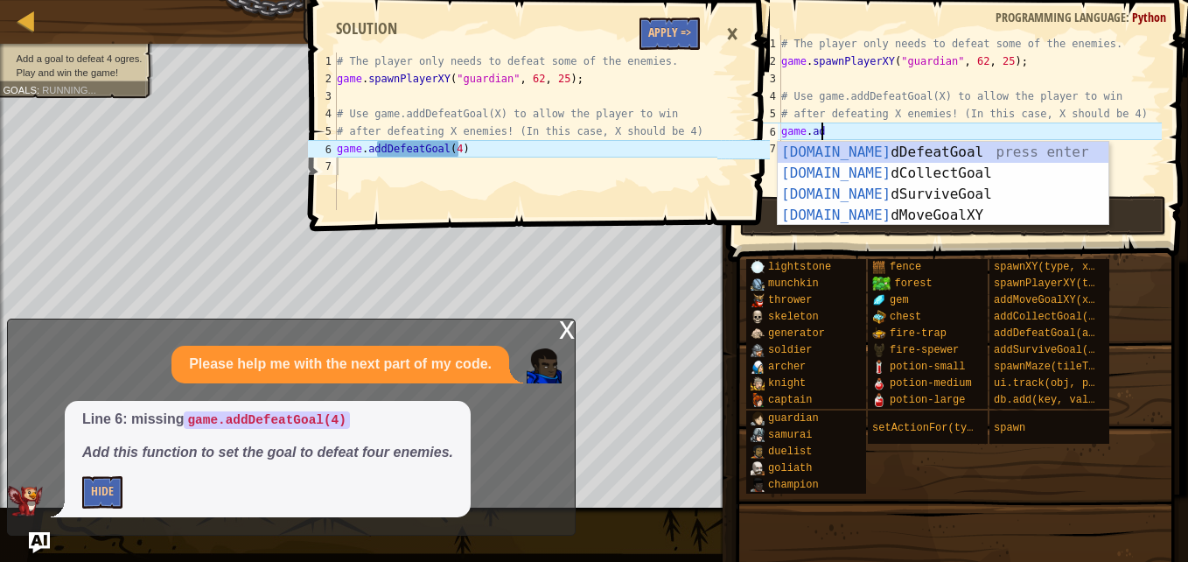
scroll to position [8, 3]
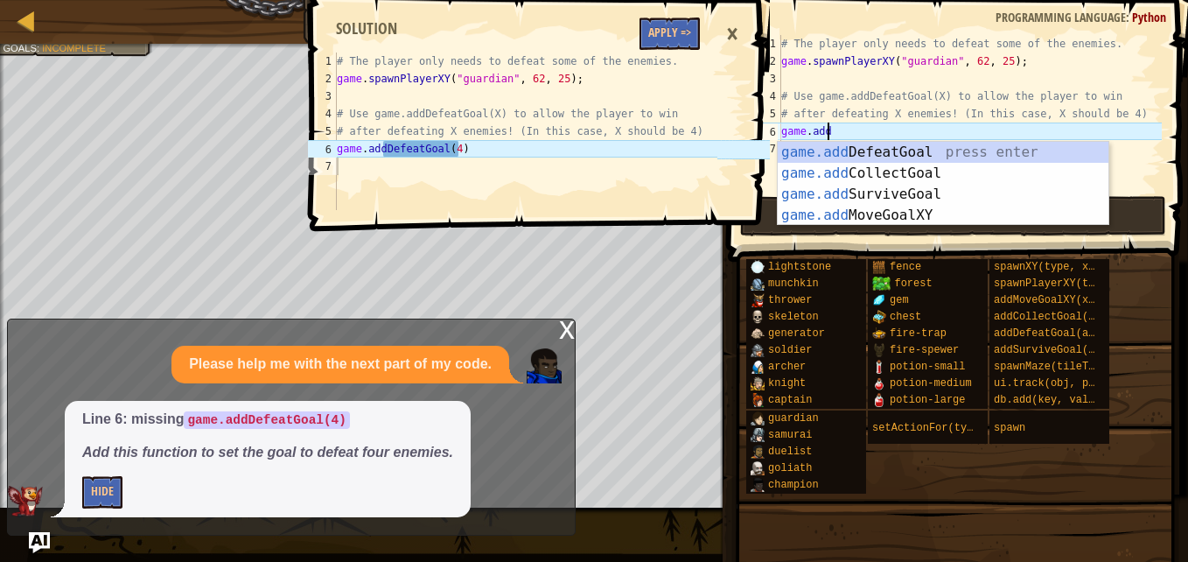
type textarea "game.addD"
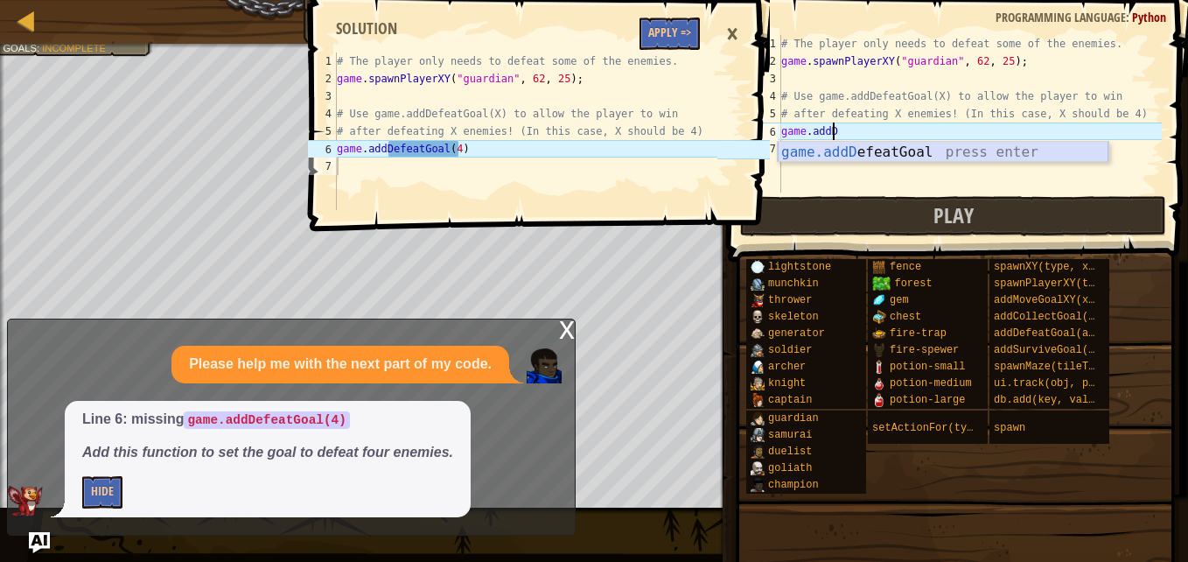
scroll to position [8, 0]
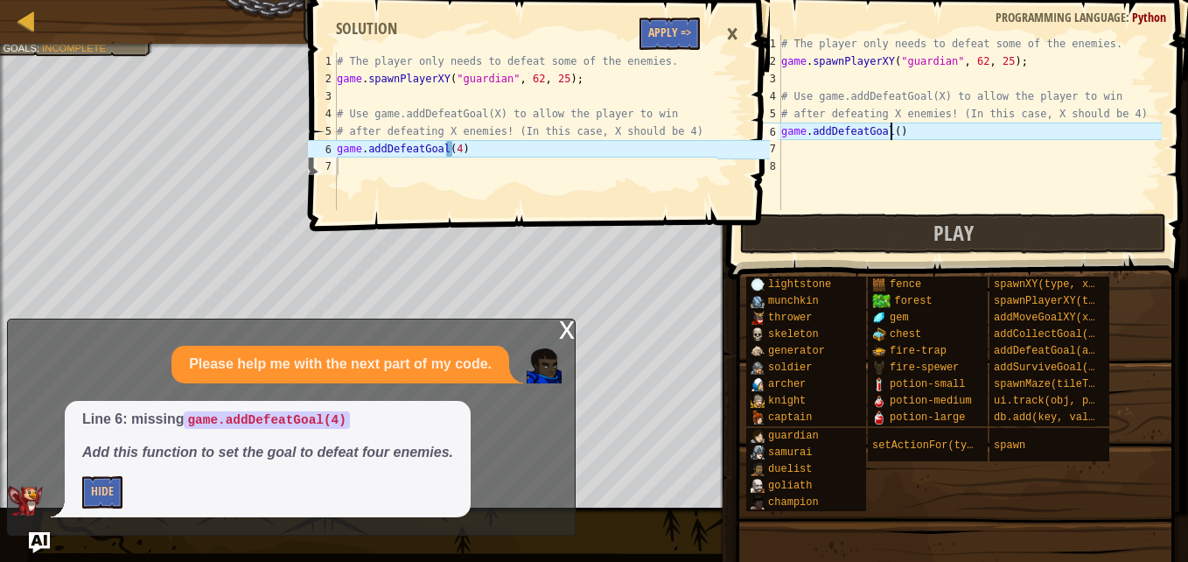
click at [890, 135] on div "# The player only needs to defeat some of the enemies. game . spawnPlayerXY ( "…" at bounding box center [970, 140] width 384 height 210
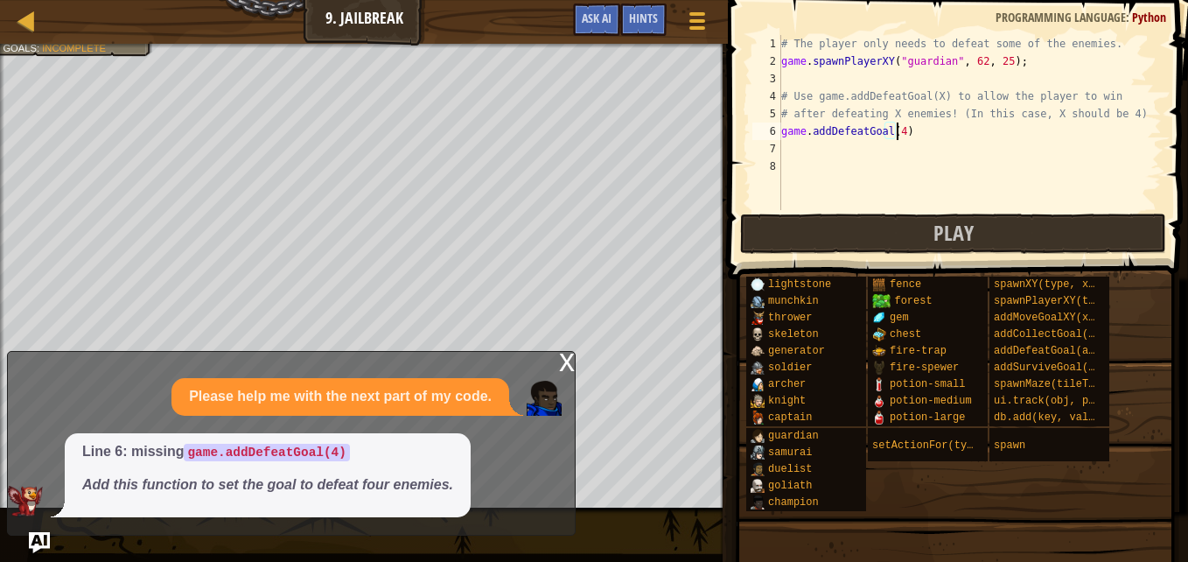
scroll to position [8, 10]
type textarea "game.addDefeatGoal(4)"
click at [784, 234] on button "Play" at bounding box center [953, 233] width 426 height 40
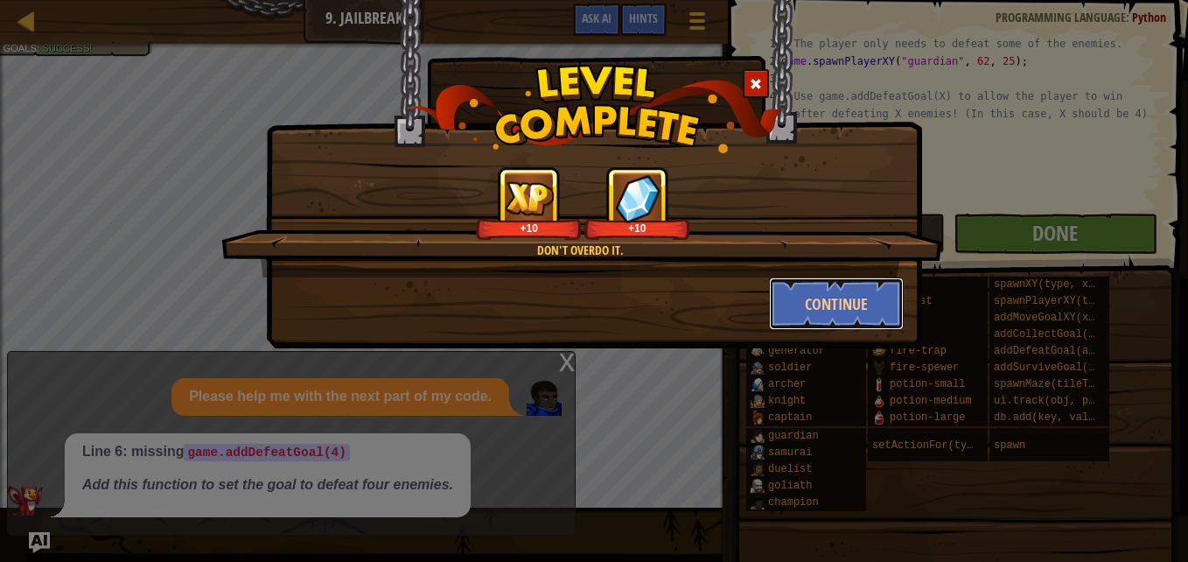
click at [838, 306] on button "Continue" at bounding box center [837, 303] width 136 height 52
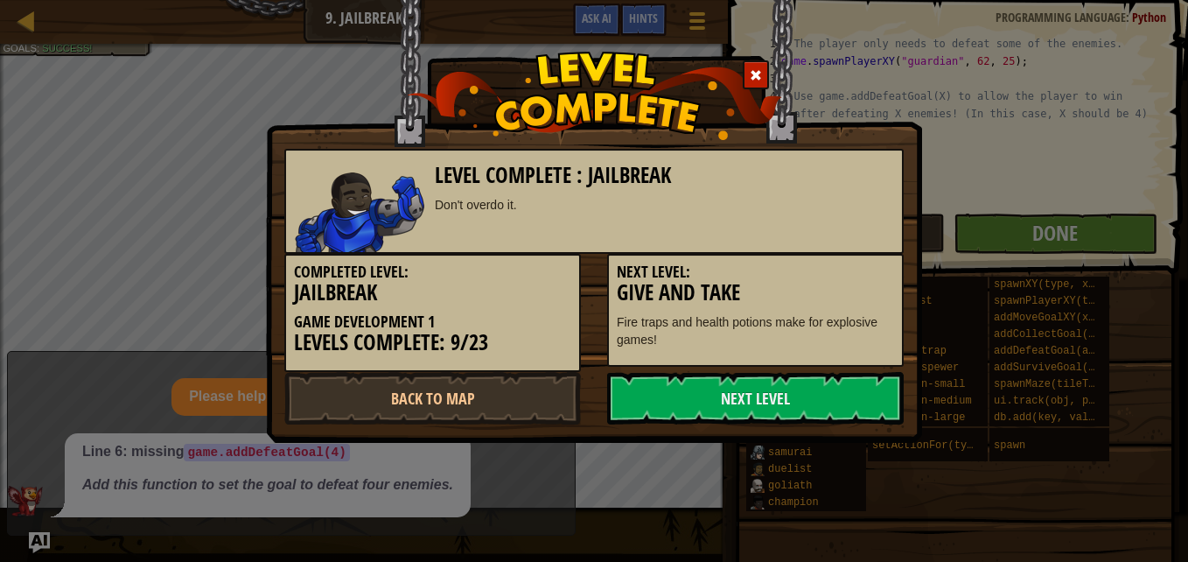
click at [713, 402] on link "Next Level" at bounding box center [755, 398] width 297 height 52
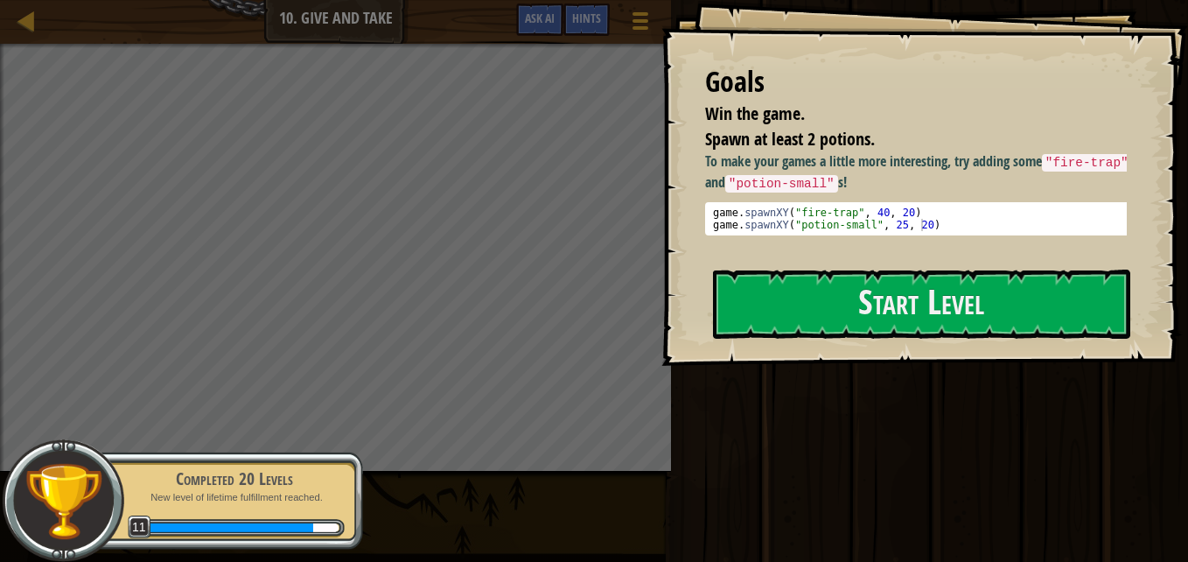
click at [53, 506] on img at bounding box center [64, 501] width 80 height 80
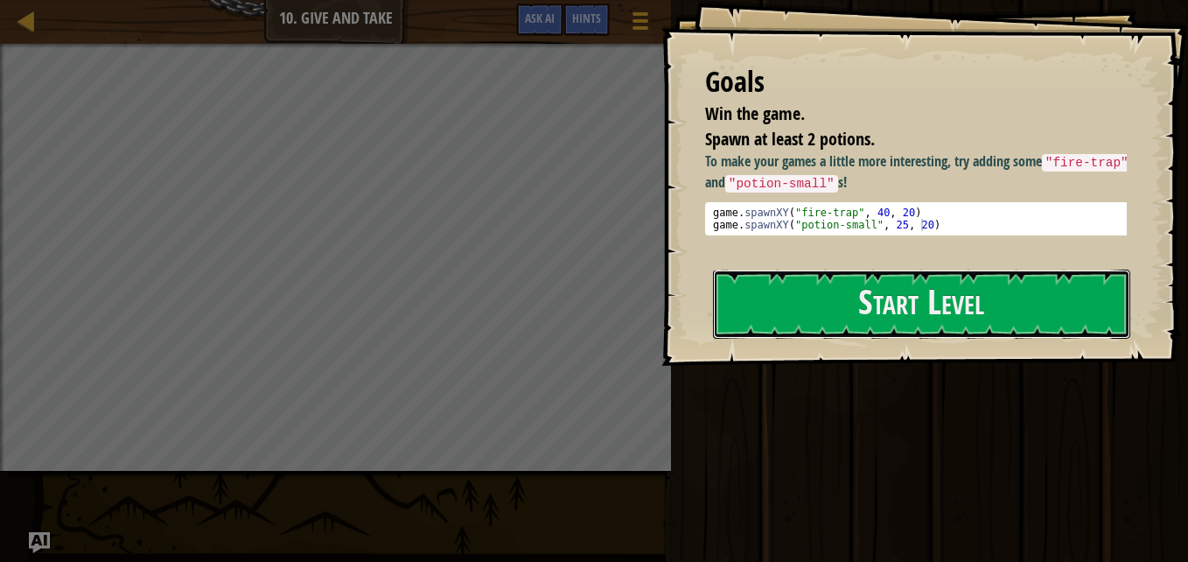
click at [852, 287] on button "Start Level" at bounding box center [921, 303] width 417 height 69
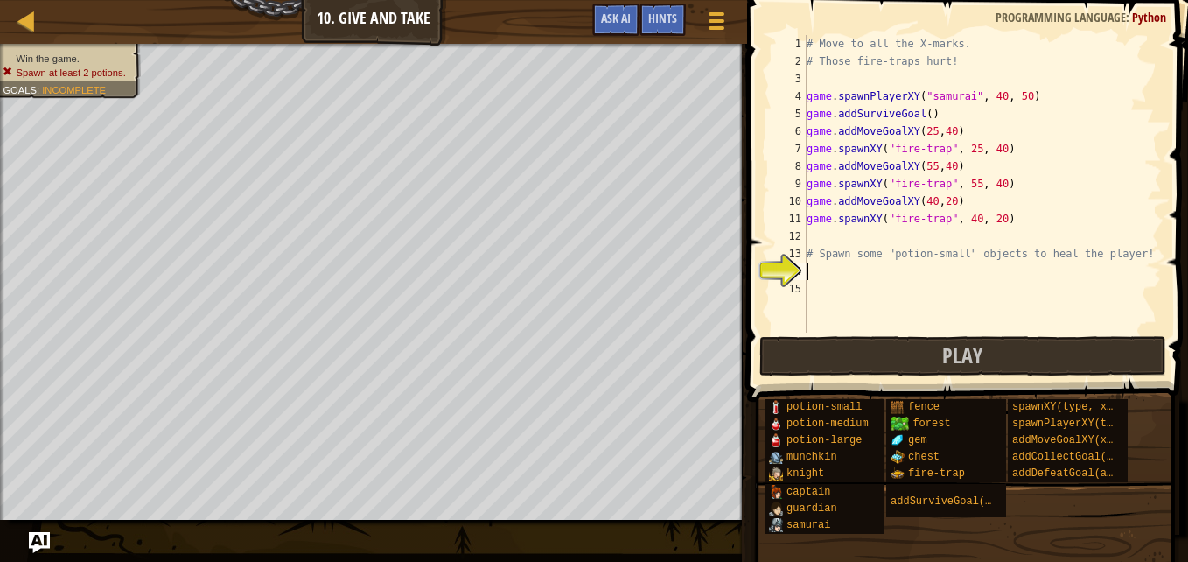
click at [656, 6] on div "Hints" at bounding box center [662, 19] width 46 height 32
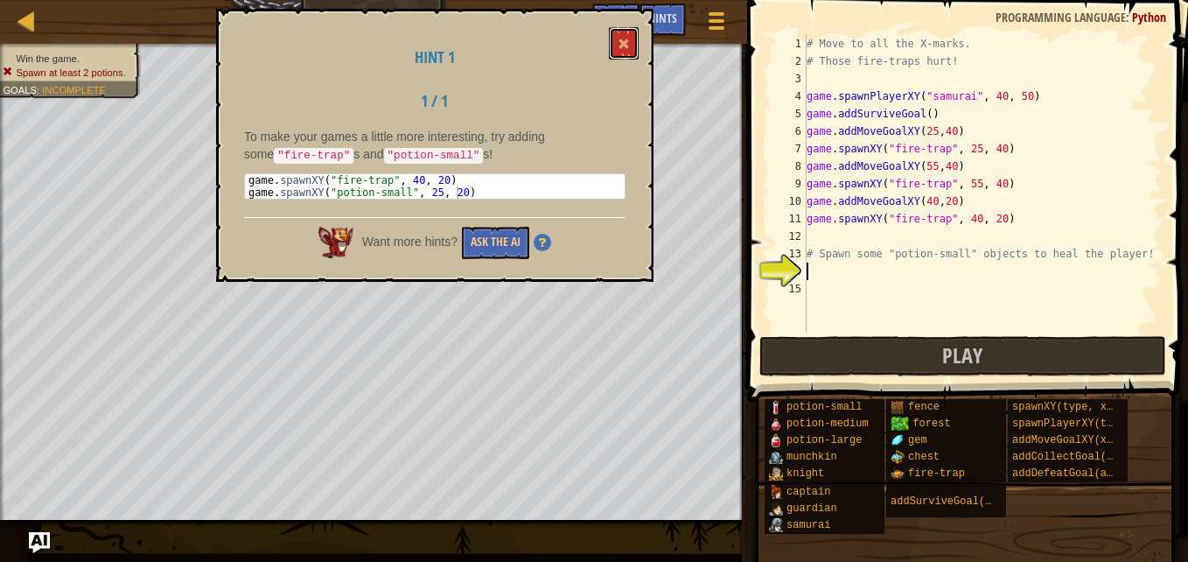
click at [615, 39] on button at bounding box center [624, 43] width 30 height 32
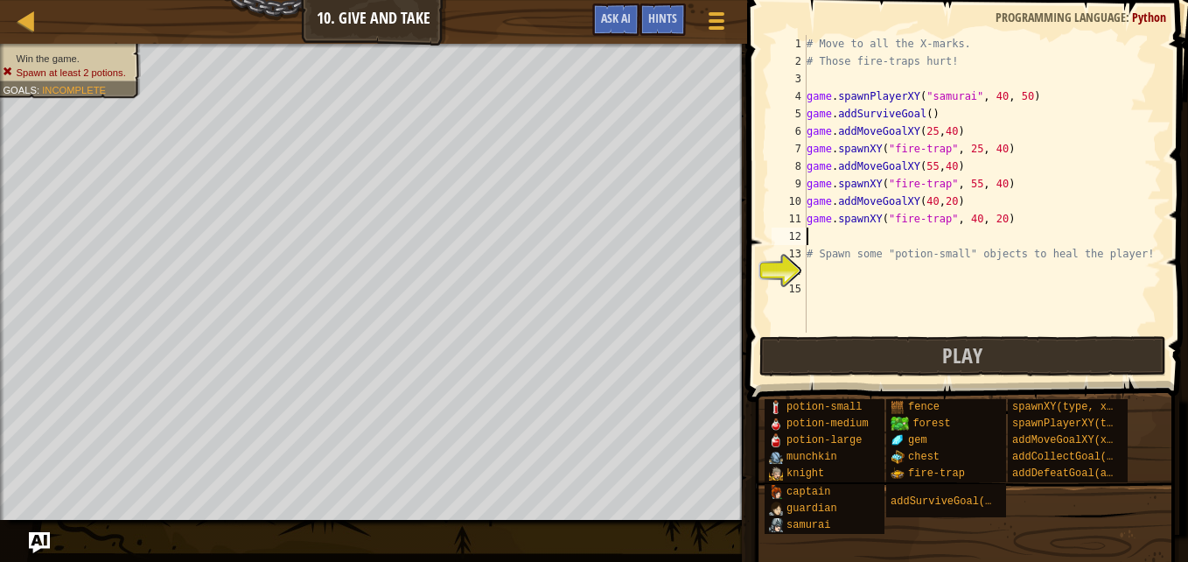
click at [817, 236] on div "# Move to all the X-marks. # Those fire-traps hurt! game . spawnPlayerXY ( "sam…" at bounding box center [982, 201] width 359 height 332
click at [817, 234] on div "# Move to all the X-marks. # Those fire-traps hurt! game . spawnPlayerXY ( "sam…" at bounding box center [982, 201] width 359 height 332
click at [817, 235] on div "# Move to all the X-marks. # Those fire-traps hurt! game . spawnPlayerXY ( "sam…" at bounding box center [982, 201] width 359 height 332
click at [660, 19] on span "Hints" at bounding box center [662, 18] width 29 height 17
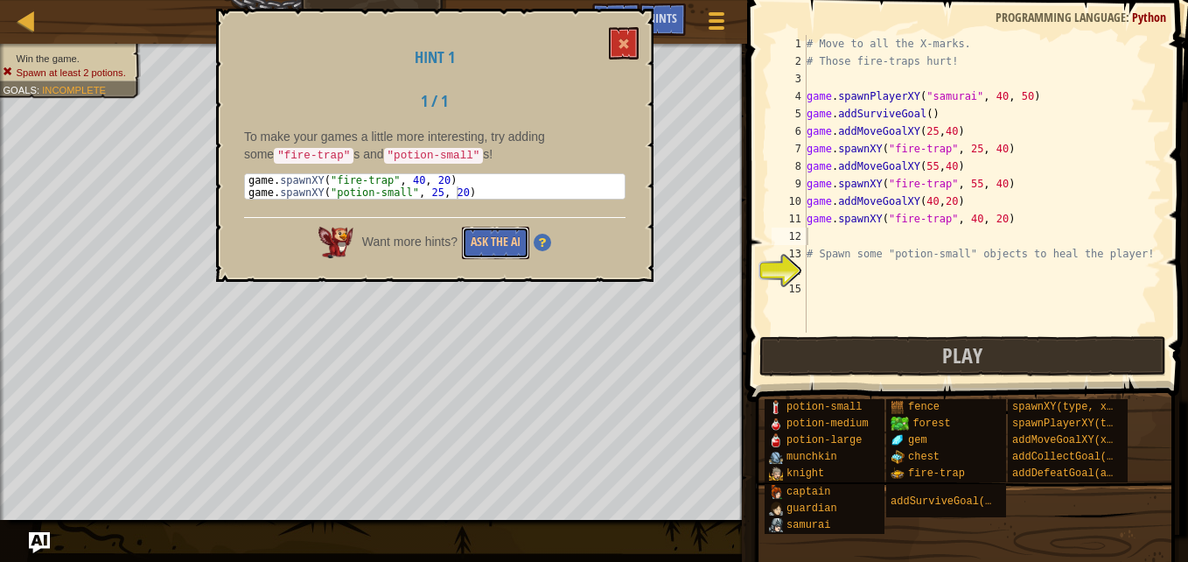
click at [493, 239] on button "Ask the AI" at bounding box center [495, 243] width 67 height 32
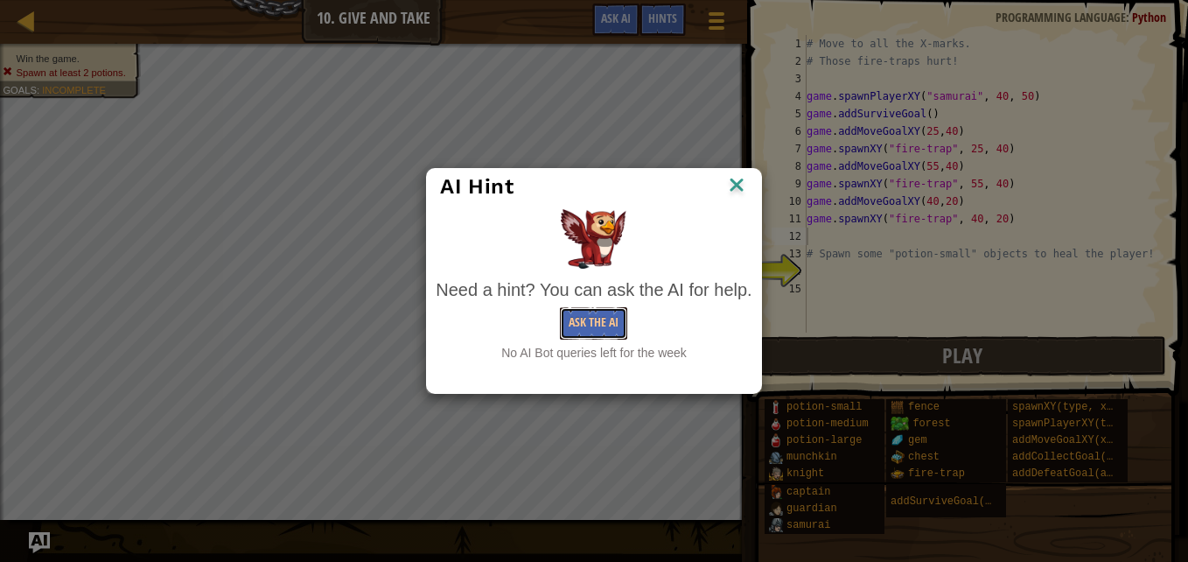
click at [606, 328] on button "Ask the AI" at bounding box center [593, 323] width 67 height 32
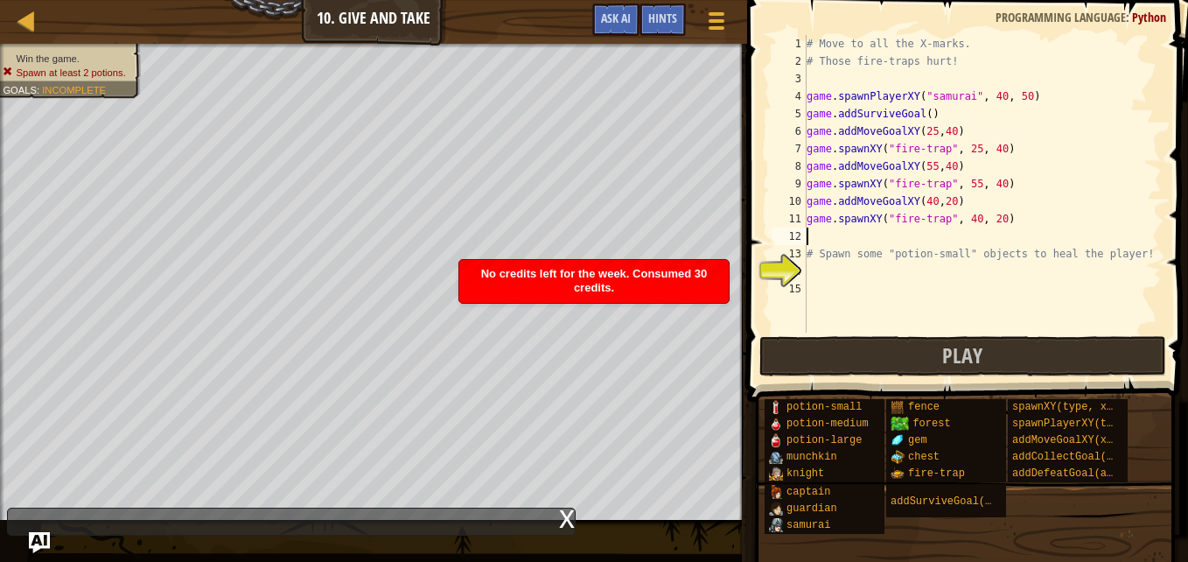
click at [822, 240] on div "# Move to all the X-marks. # Those fire-traps hurt! game . spawnPlayerXY ( "sam…" at bounding box center [982, 201] width 359 height 332
click at [821, 241] on div "# Move to all the X-marks. # Those fire-traps hurt! game . spawnPlayerXY ( "sam…" at bounding box center [982, 201] width 359 height 332
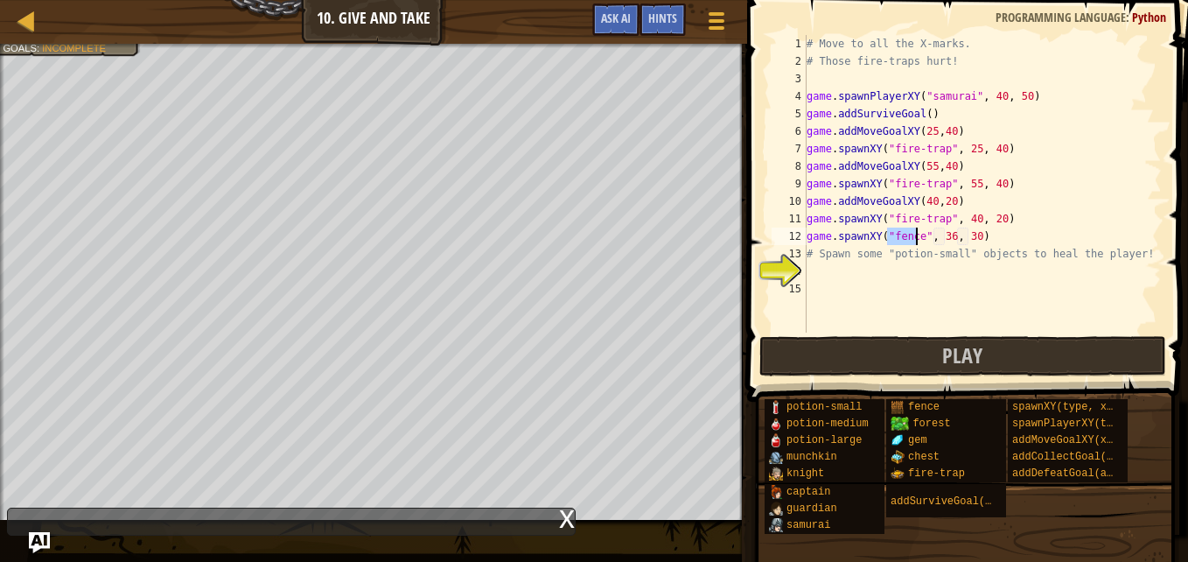
type textarea "game.spawnXY("fence", 36, 30)"
click at [857, 358] on button "Play" at bounding box center [963, 356] width 408 height 40
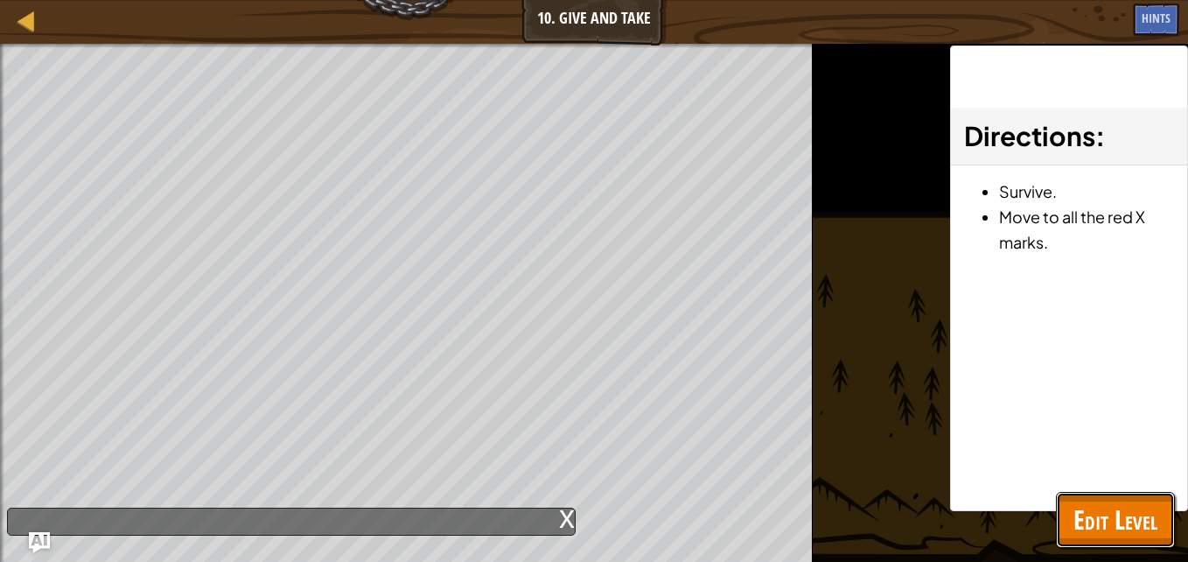
click at [1116, 528] on span "Edit Level" at bounding box center [1115, 519] width 84 height 36
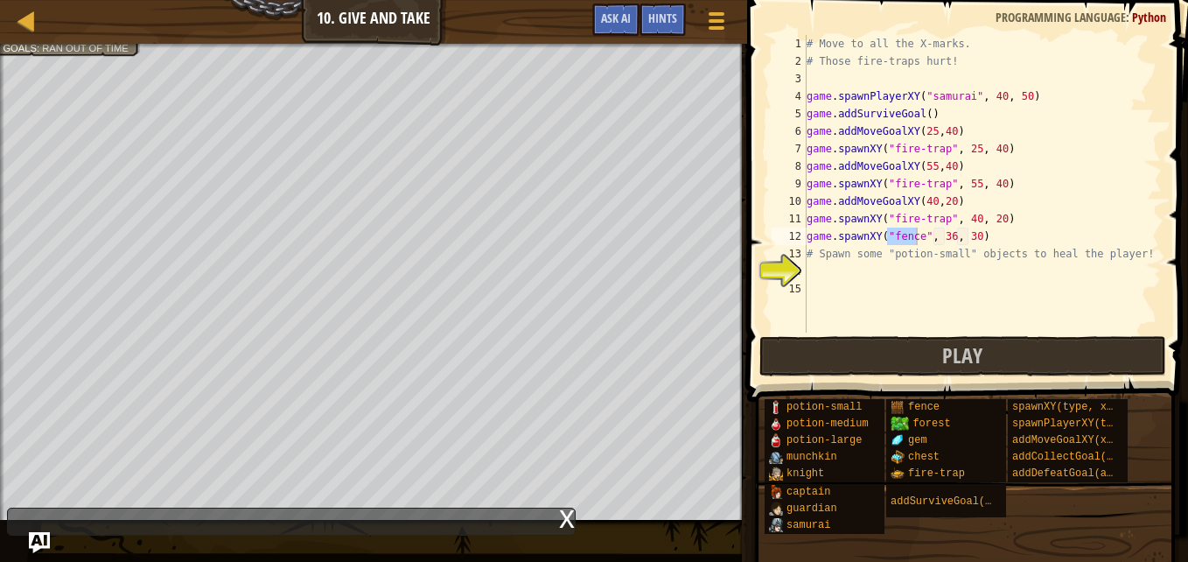
click at [811, 269] on div "# Move to all the X-marks. # Those fire-traps hurt! game . spawnPlayerXY ( "sam…" at bounding box center [982, 201] width 359 height 332
click at [911, 234] on div "# Move to all the X-marks. # Those fire-traps hurt! game . spawnPlayerXY ( "sam…" at bounding box center [982, 201] width 359 height 332
click at [915, 236] on div "# Move to all the X-marks. # Those fire-traps hurt! game . spawnPlayerXY ( "sam…" at bounding box center [982, 201] width 359 height 332
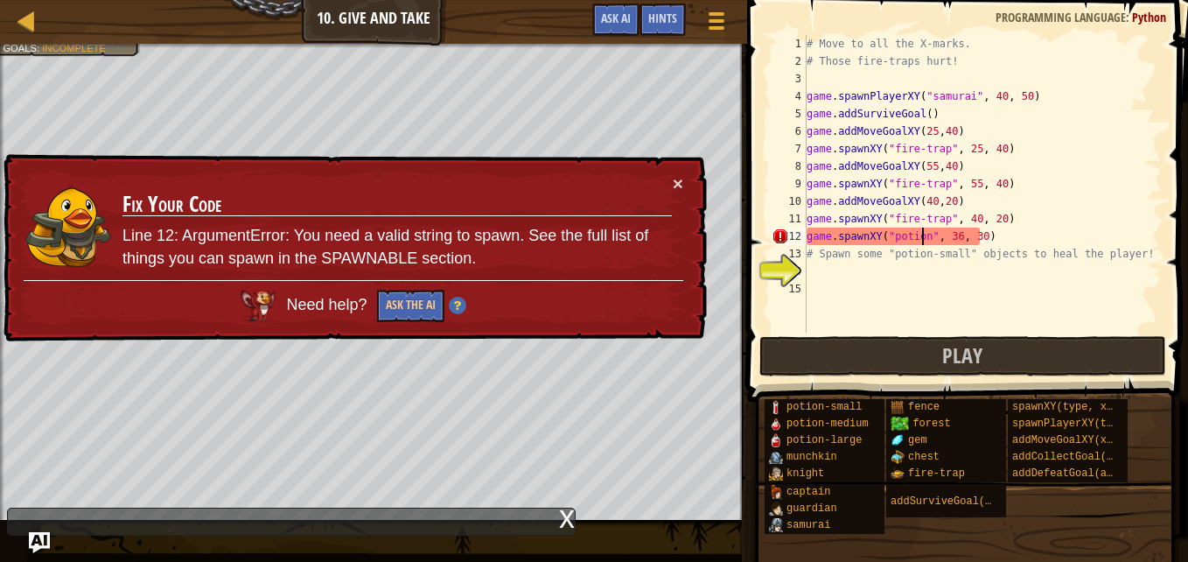
click at [932, 238] on div "# Move to all the X-marks. # Those fire-traps hurt! game . spawnPlayerXY ( "sam…" at bounding box center [982, 201] width 359 height 332
type textarea "game.spawnXY("potion", 36, 30)"
click at [405, 293] on button "Ask the AI" at bounding box center [410, 306] width 67 height 32
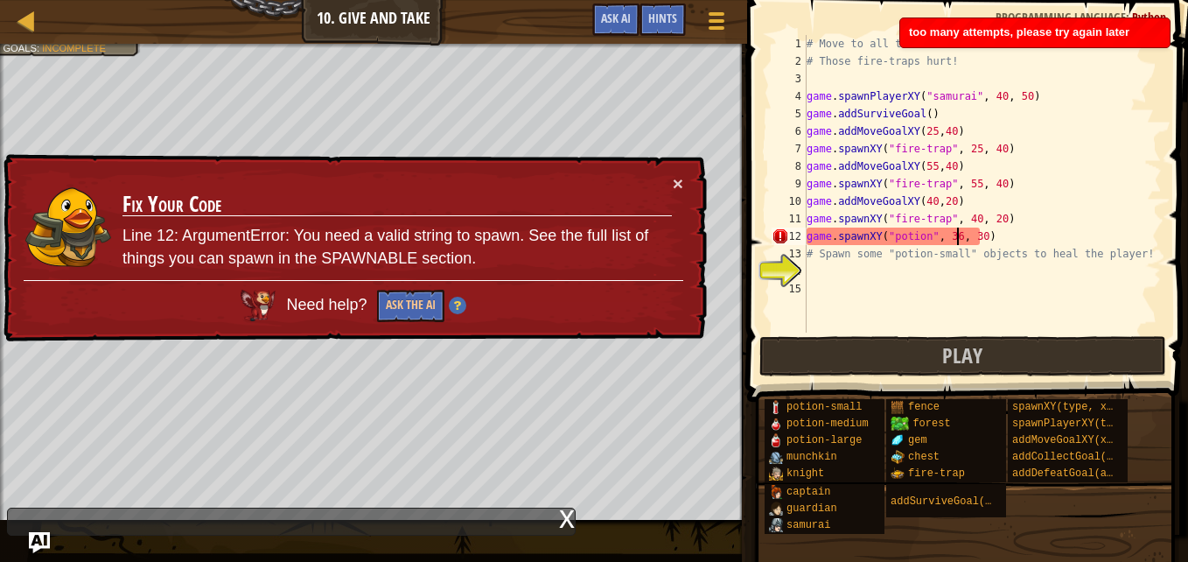
click at [954, 235] on div "# Move to all the X-marks. # Those fire-traps hurt! game . spawnPlayerXY ( "sam…" at bounding box center [982, 201] width 359 height 332
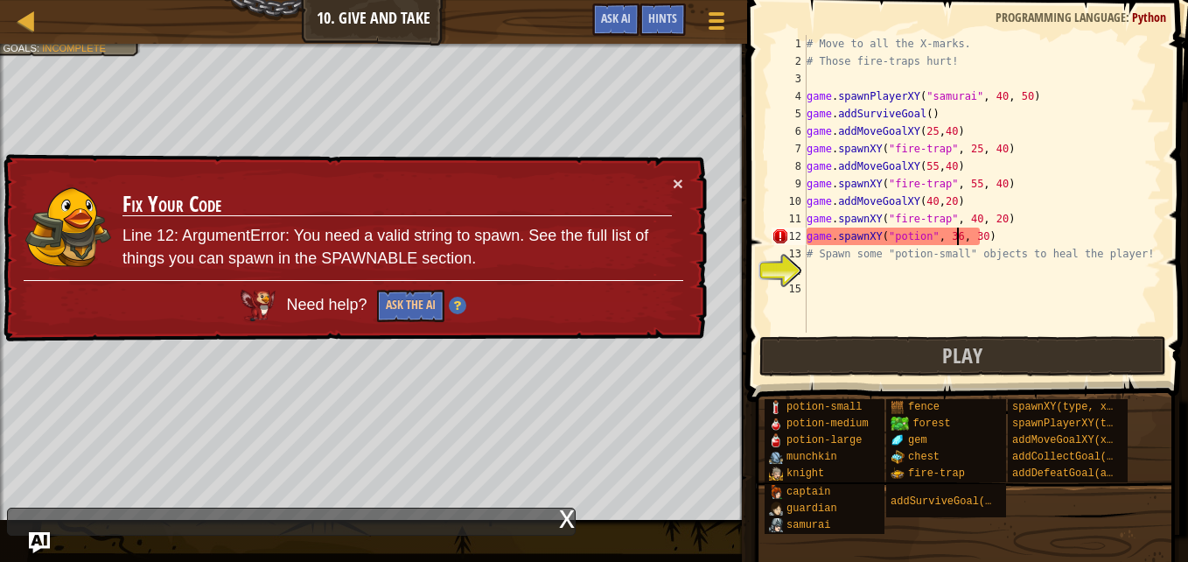
click at [950, 234] on div "# Move to all the X-marks. # Those fire-traps hurt! game . spawnPlayerXY ( "sam…" at bounding box center [982, 201] width 359 height 332
click at [819, 266] on div "# Move to all the X-marks. # Those fire-traps hurt! game . spawnPlayerXY ( "sam…" at bounding box center [982, 201] width 359 height 332
click at [996, 237] on div "# Move to all the X-marks. # Those fire-traps hurt! game . spawnPlayerXY ( "sam…" at bounding box center [982, 201] width 359 height 332
type textarea "game.spawnXY("potion", 36, 30)"
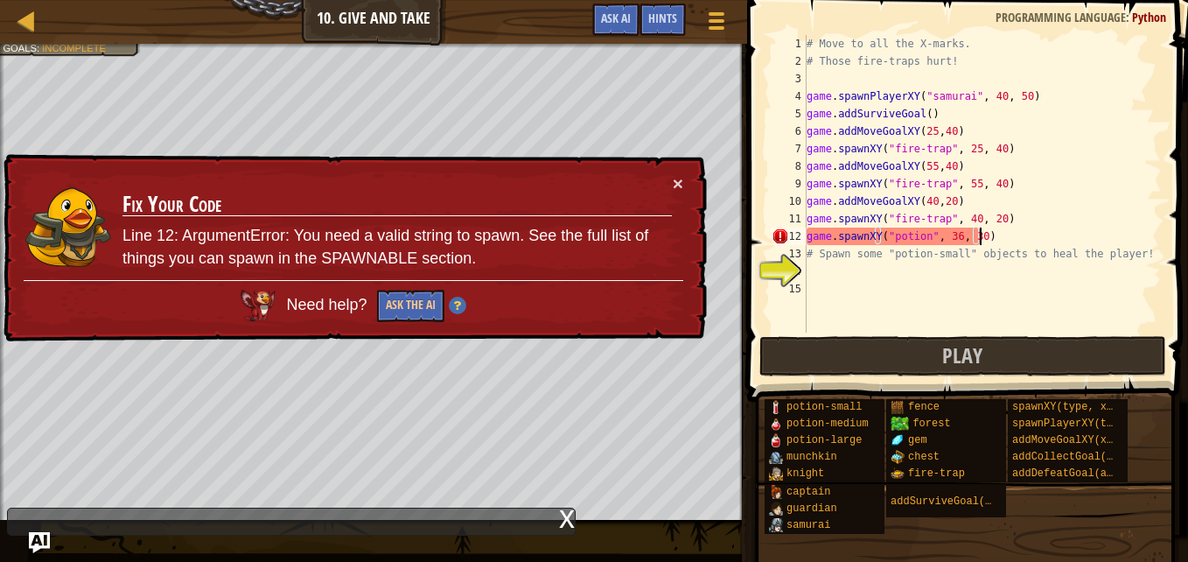
click at [995, 237] on div "# Move to all the X-marks. # Those fire-traps hurt! game . spawnPlayerXY ( "sam…" at bounding box center [982, 201] width 359 height 332
click at [817, 274] on div "# Move to all the X-marks. # Those fire-traps hurt! game . spawnPlayerXY ( "sam…" at bounding box center [982, 201] width 359 height 332
click at [676, 178] on button "×" at bounding box center [678, 183] width 10 height 18
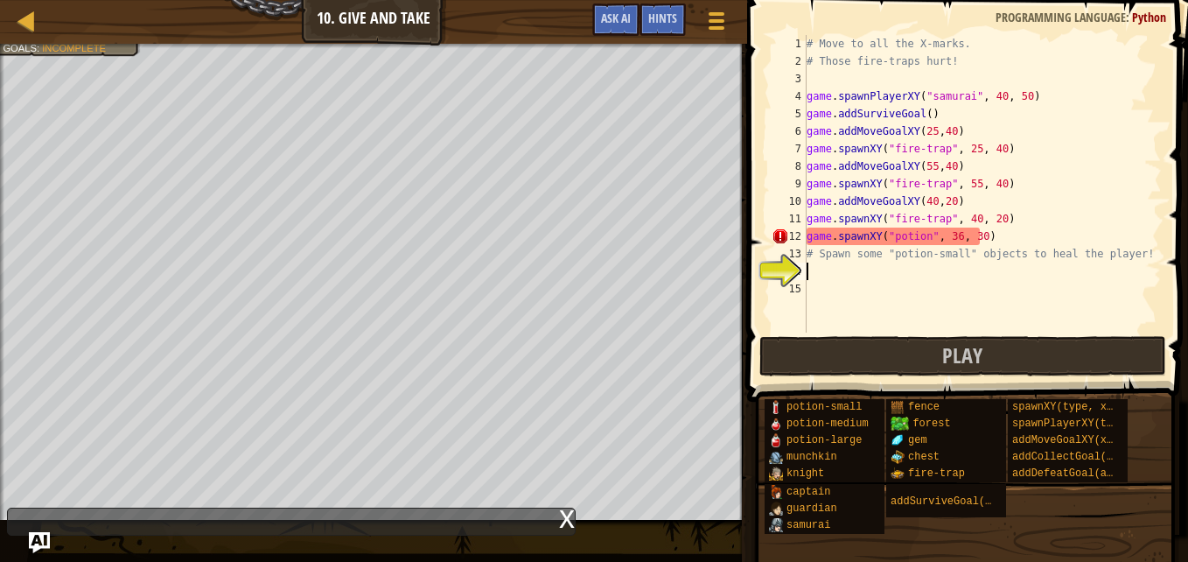
click at [834, 273] on div "# Move to all the X-marks. # Those fire-traps hurt! game . spawnPlayerXY ( "sam…" at bounding box center [982, 201] width 359 height 332
click at [833, 273] on div "# Move to all the X-marks. # Those fire-traps hurt! game . spawnPlayerXY ( "sam…" at bounding box center [982, 201] width 359 height 332
click at [973, 238] on div "# Move to all the X-marks. # Those fire-traps hurt! game . spawnPlayerXY ( "sam…" at bounding box center [982, 201] width 359 height 332
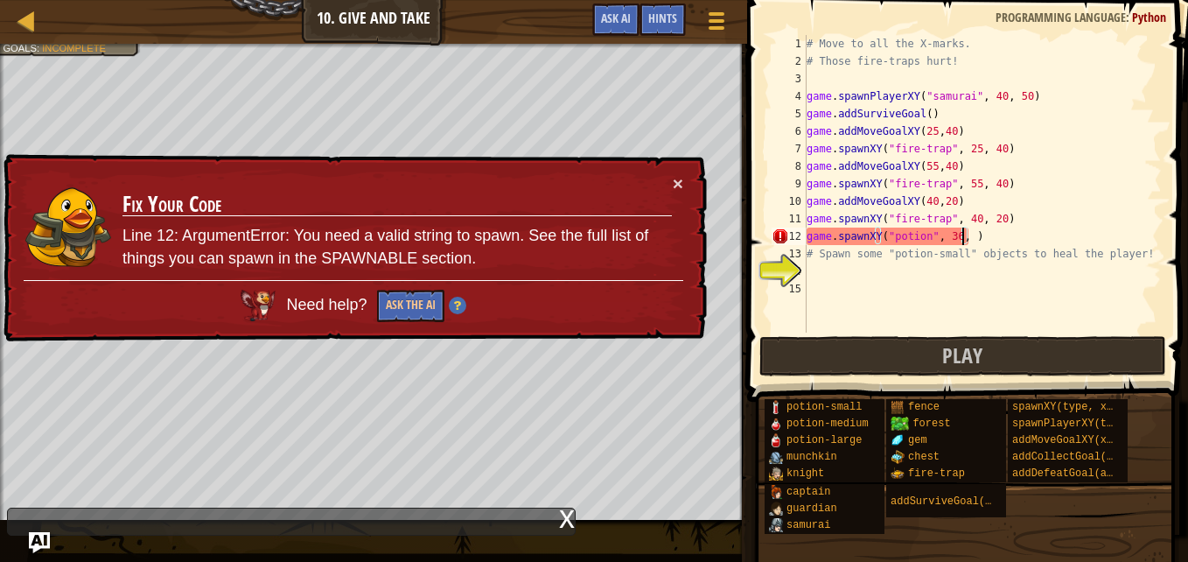
click at [949, 235] on div "# Move to all the X-marks. # Those fire-traps hurt! game . spawnPlayerXY ( "sam…" at bounding box center [982, 201] width 359 height 332
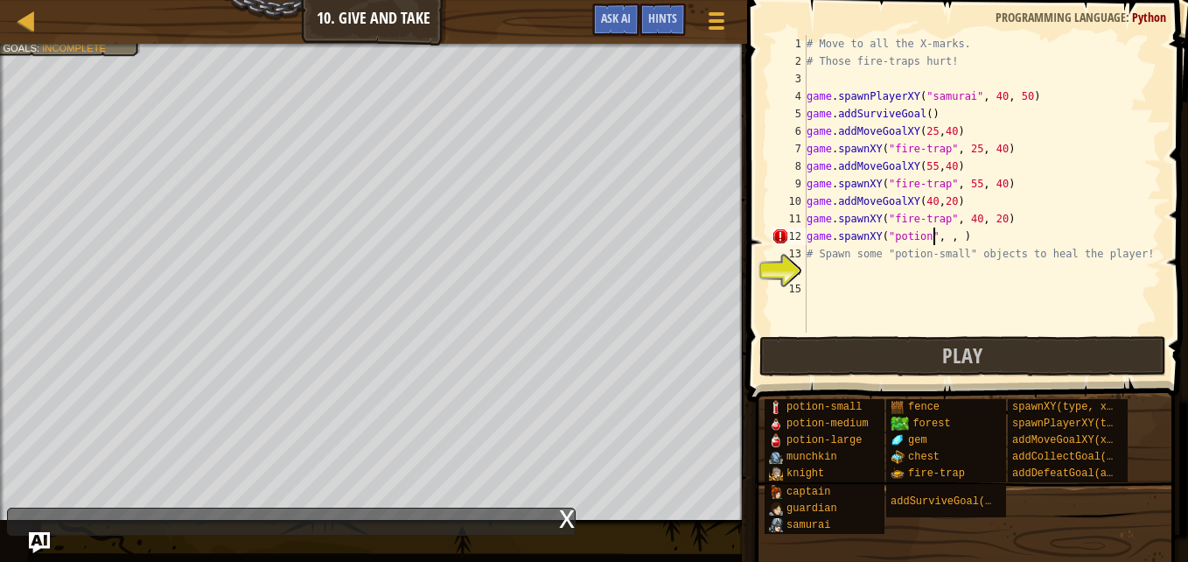
click at [932, 233] on div "# Move to all the X-marks. # Those fire-traps hurt! game . spawnPlayerXY ( "sam…" at bounding box center [982, 201] width 359 height 332
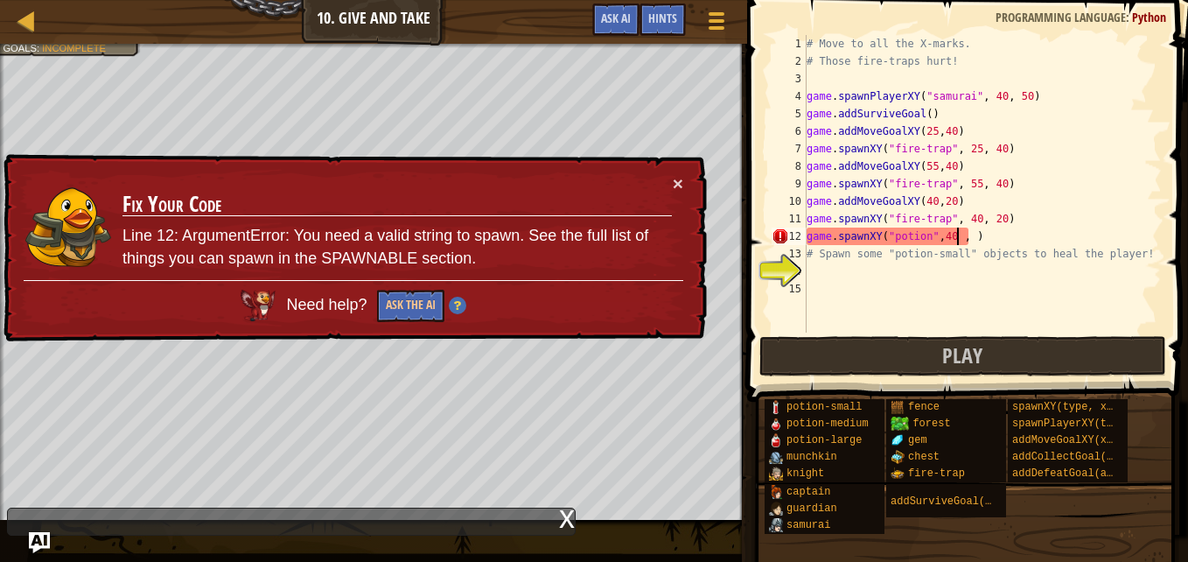
click at [957, 236] on div "# Move to all the X-marks. # Those fire-traps hurt! game . spawnPlayerXY ( "sam…" at bounding box center [982, 201] width 359 height 332
type textarea "game.spawnXY("potion",40 ,20 )"
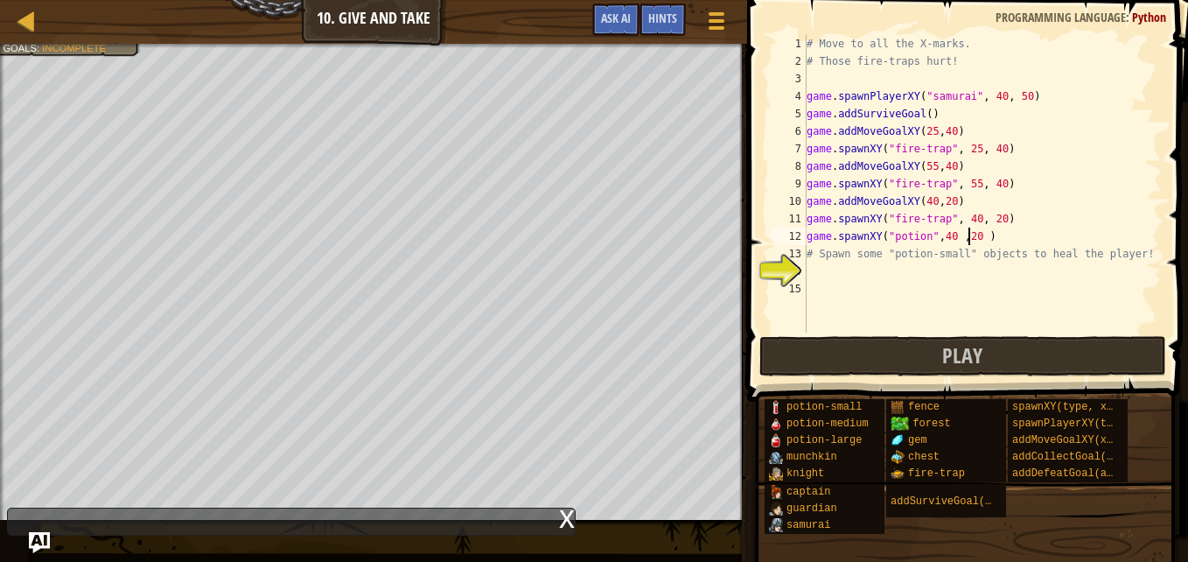
scroll to position [8, 13]
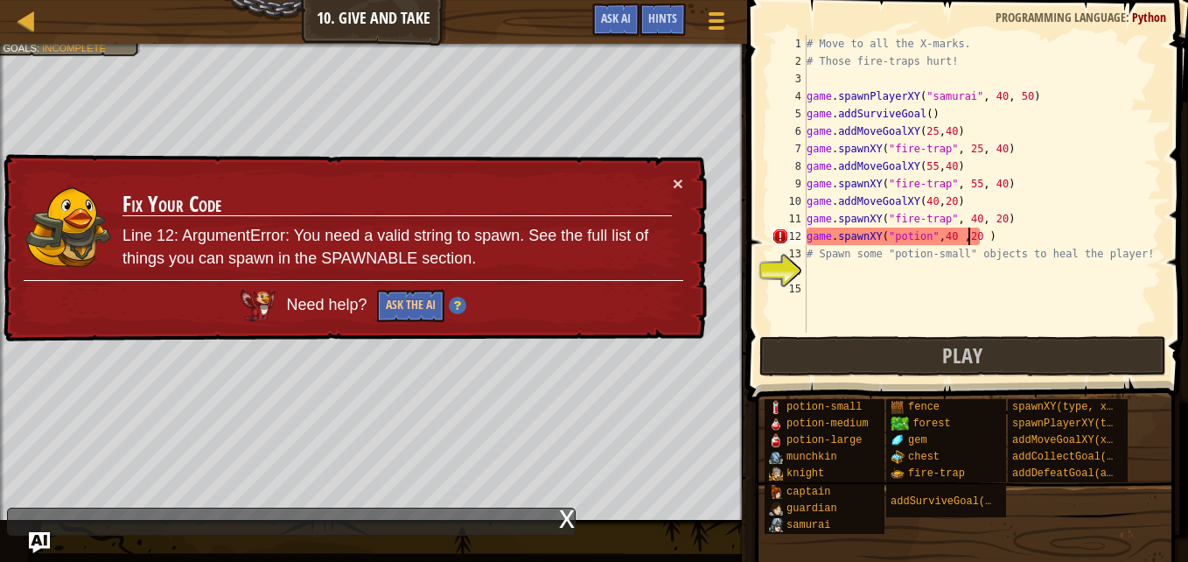
click at [818, 269] on div "# Move to all the X-marks. # Those fire-traps hurt! game . spawnPlayerXY ( "sam…" at bounding box center [982, 201] width 359 height 332
click at [816, 344] on button "Play" at bounding box center [963, 356] width 408 height 40
click at [457, 305] on img at bounding box center [456, 306] width 17 height 17
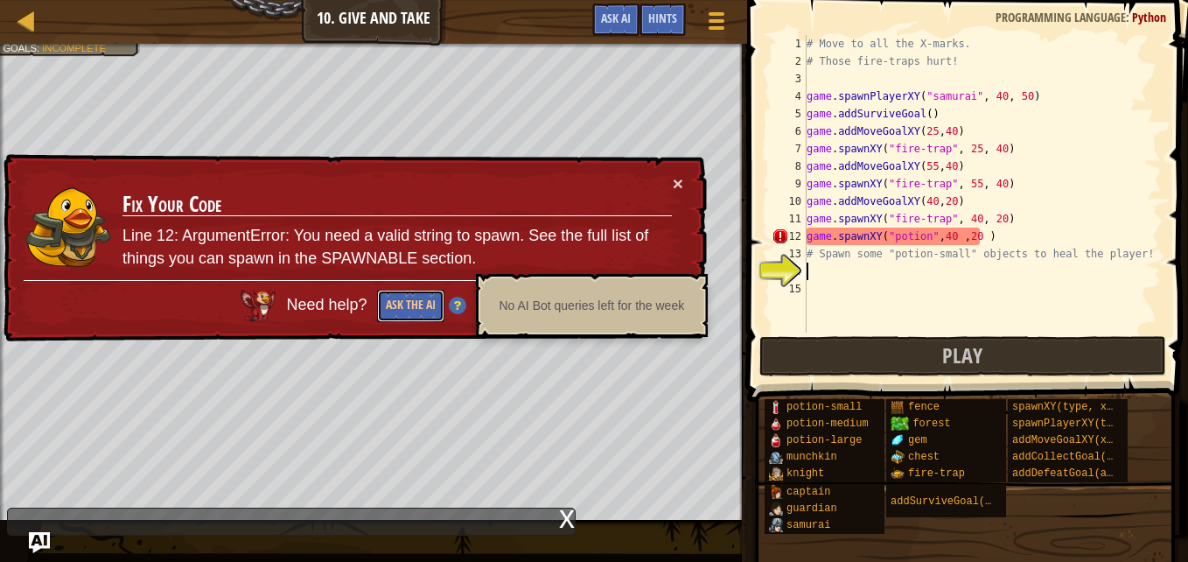
click at [440, 304] on button "Ask the AI" at bounding box center [408, 306] width 67 height 33
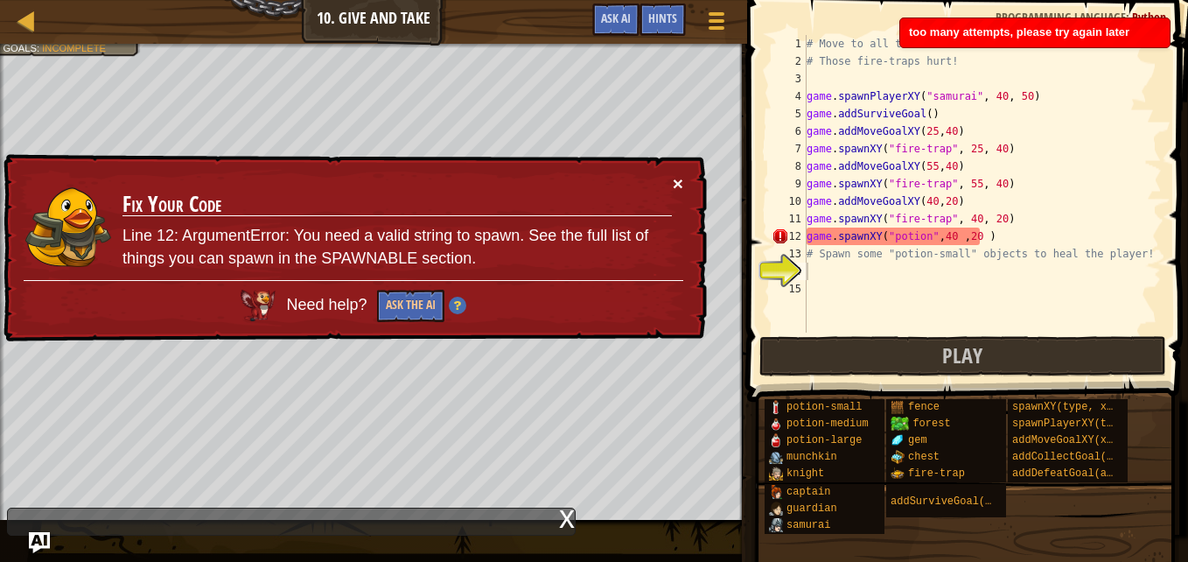
click at [678, 179] on button "×" at bounding box center [678, 187] width 11 height 18
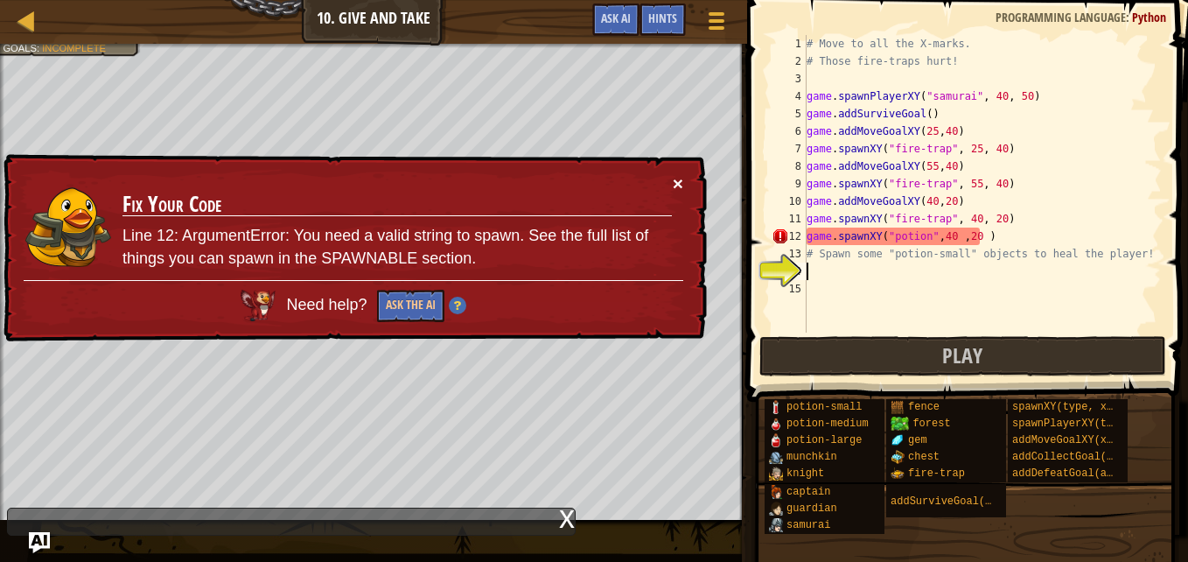
click at [675, 178] on button "×" at bounding box center [678, 187] width 11 height 18
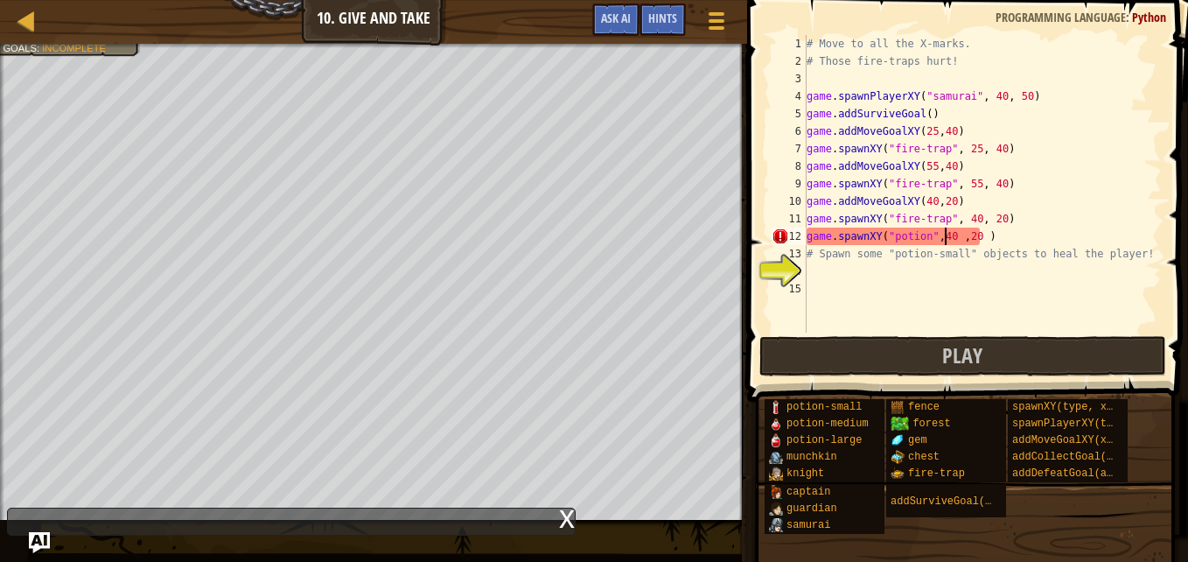
paste textarea "28, 29"
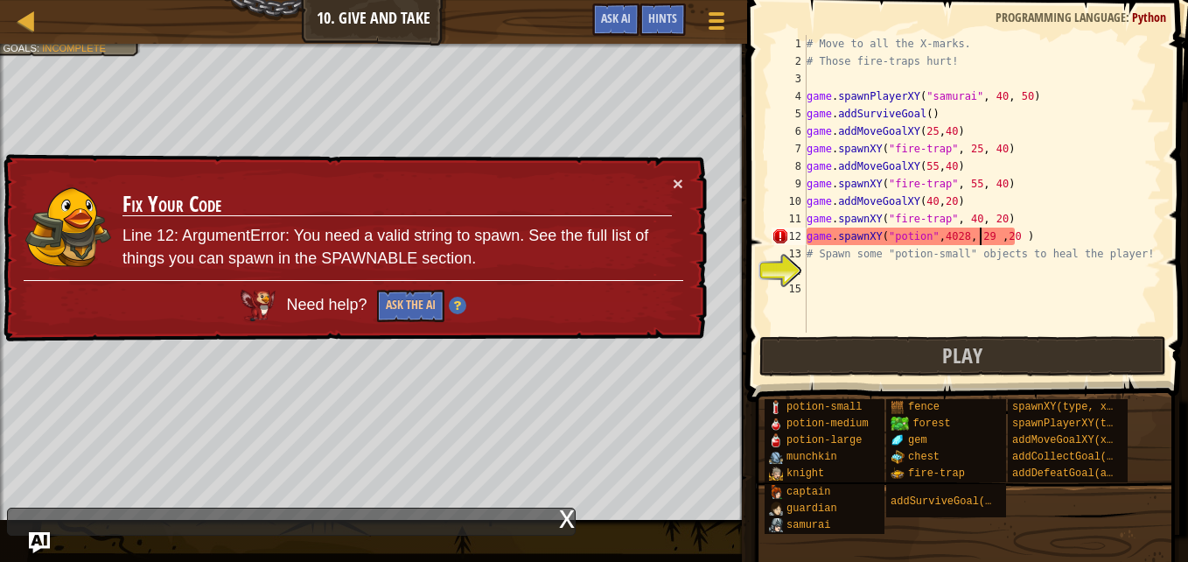
click at [1006, 237] on div "# Move to all the X-marks. # Those fire-traps hurt! game . spawnPlayerXY ( "sam…" at bounding box center [982, 201] width 359 height 332
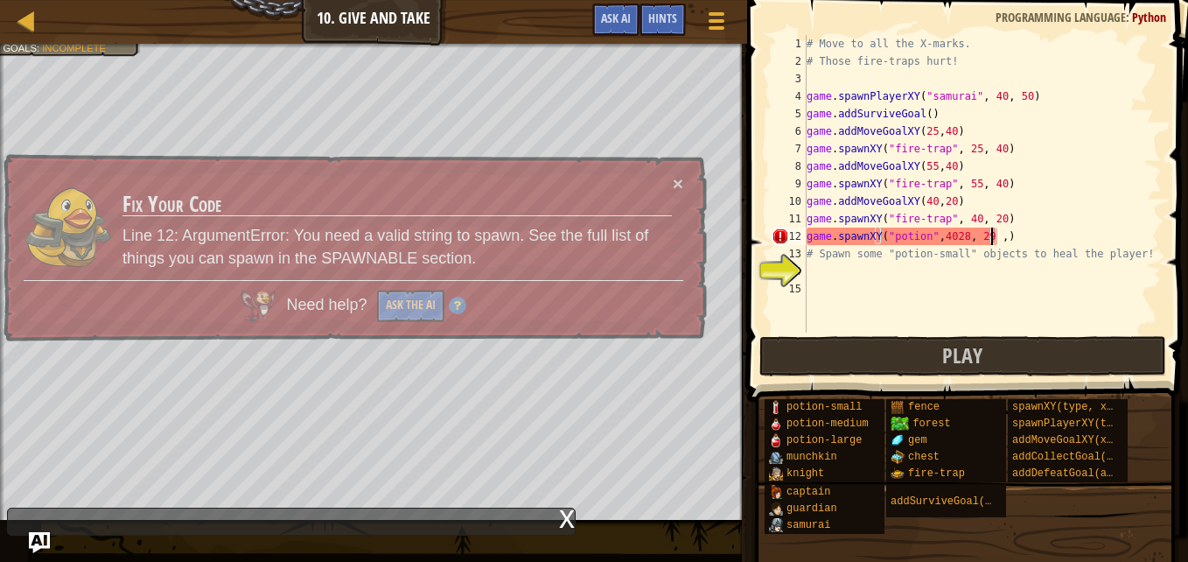
click at [978, 234] on div "# Move to all the X-marks. # Those fire-traps hurt! game . spawnPlayerXY ( "sam…" at bounding box center [982, 201] width 359 height 332
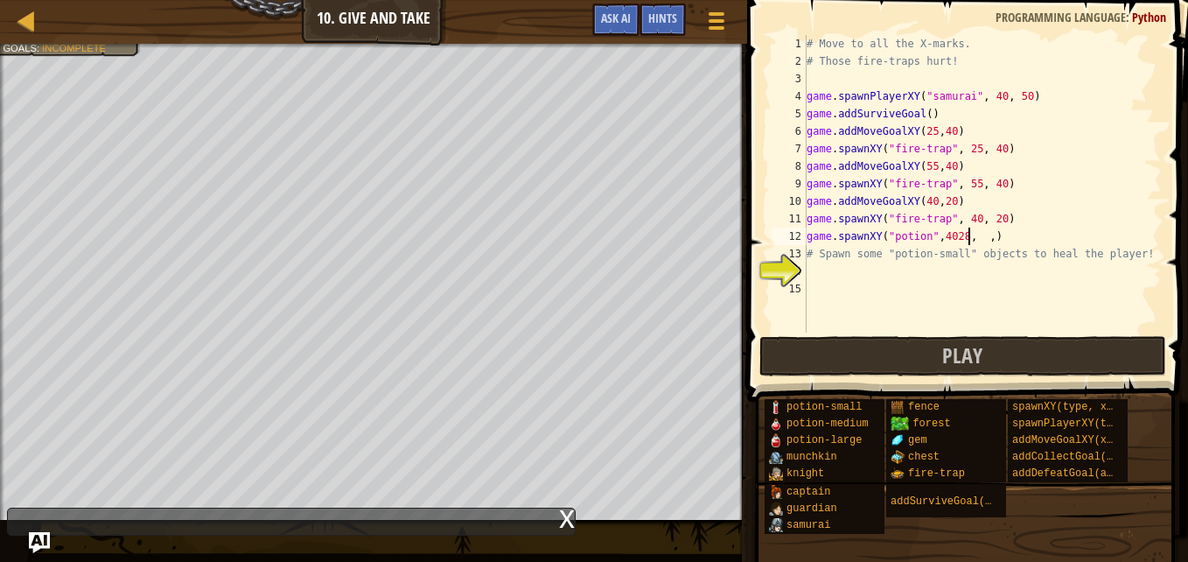
scroll to position [8, 14]
click at [956, 237] on div "# Move to all the X-marks. # Those fire-traps hurt! game . spawnPlayerXY ( "sam…" at bounding box center [982, 201] width 359 height 332
type textarea "game.spawnXY("potion",, ,)"
